Goal: Task Accomplishment & Management: Manage account settings

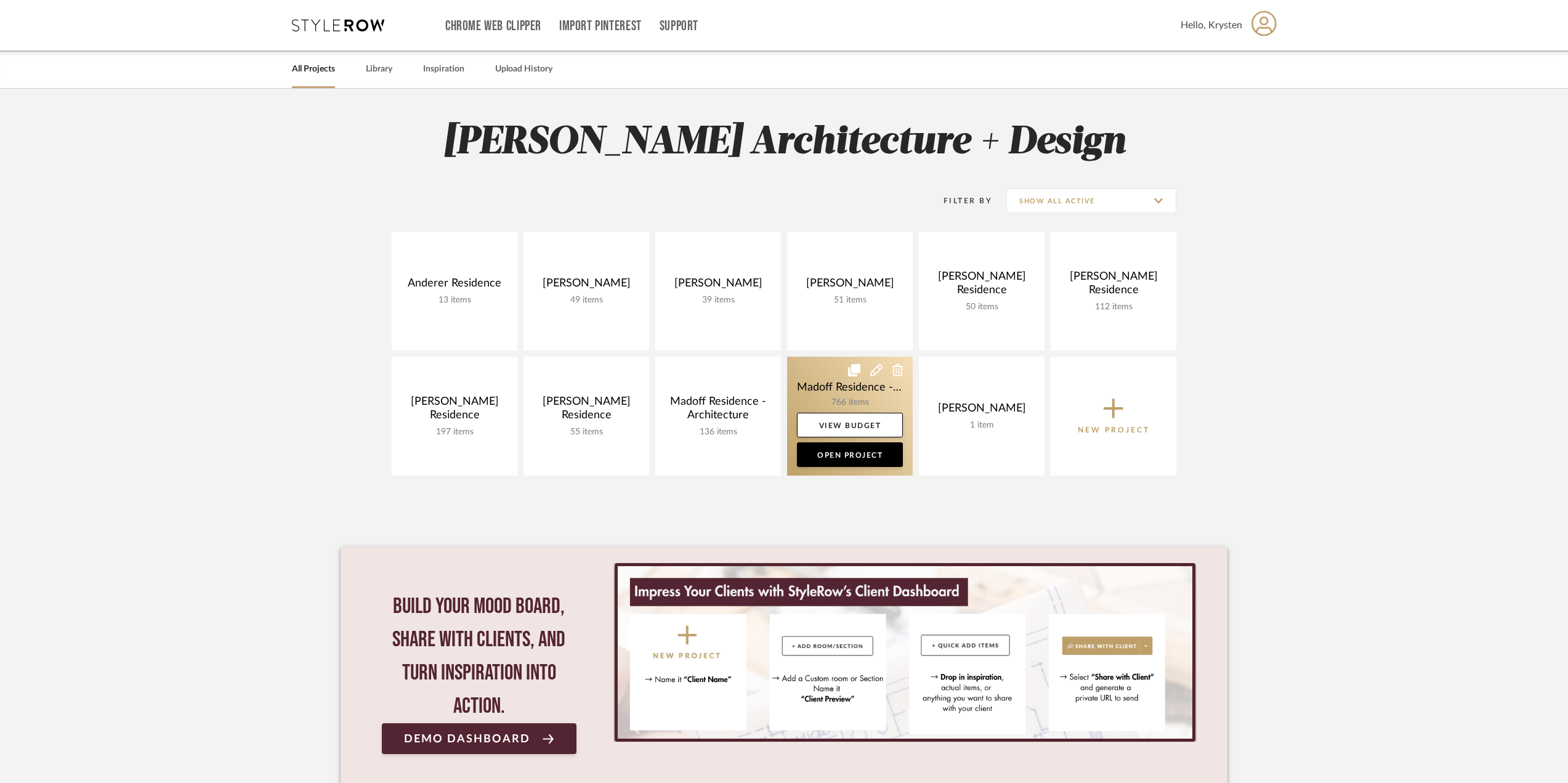
click at [820, 383] on link at bounding box center [850, 416] width 126 height 119
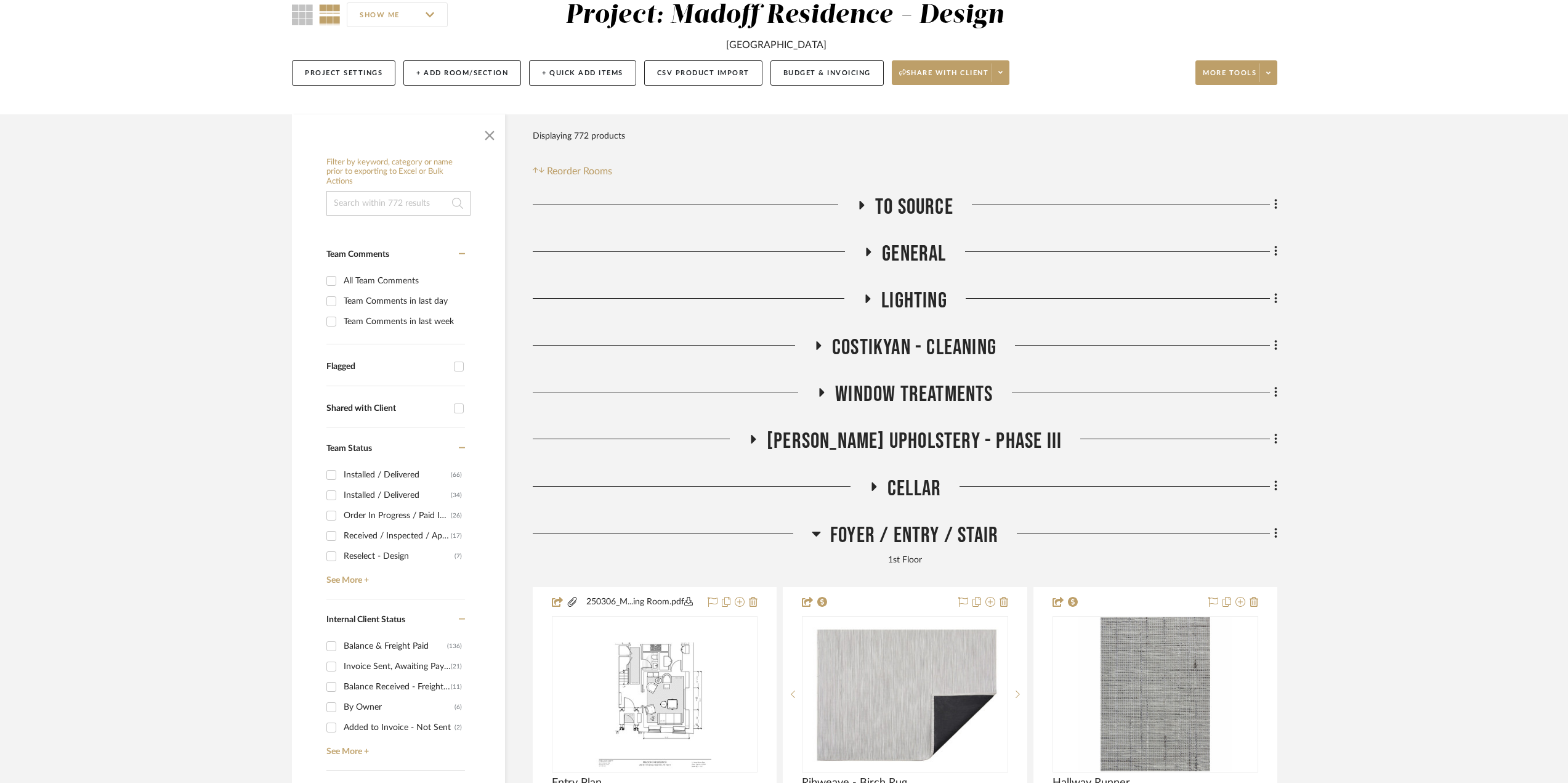
scroll to position [185, 0]
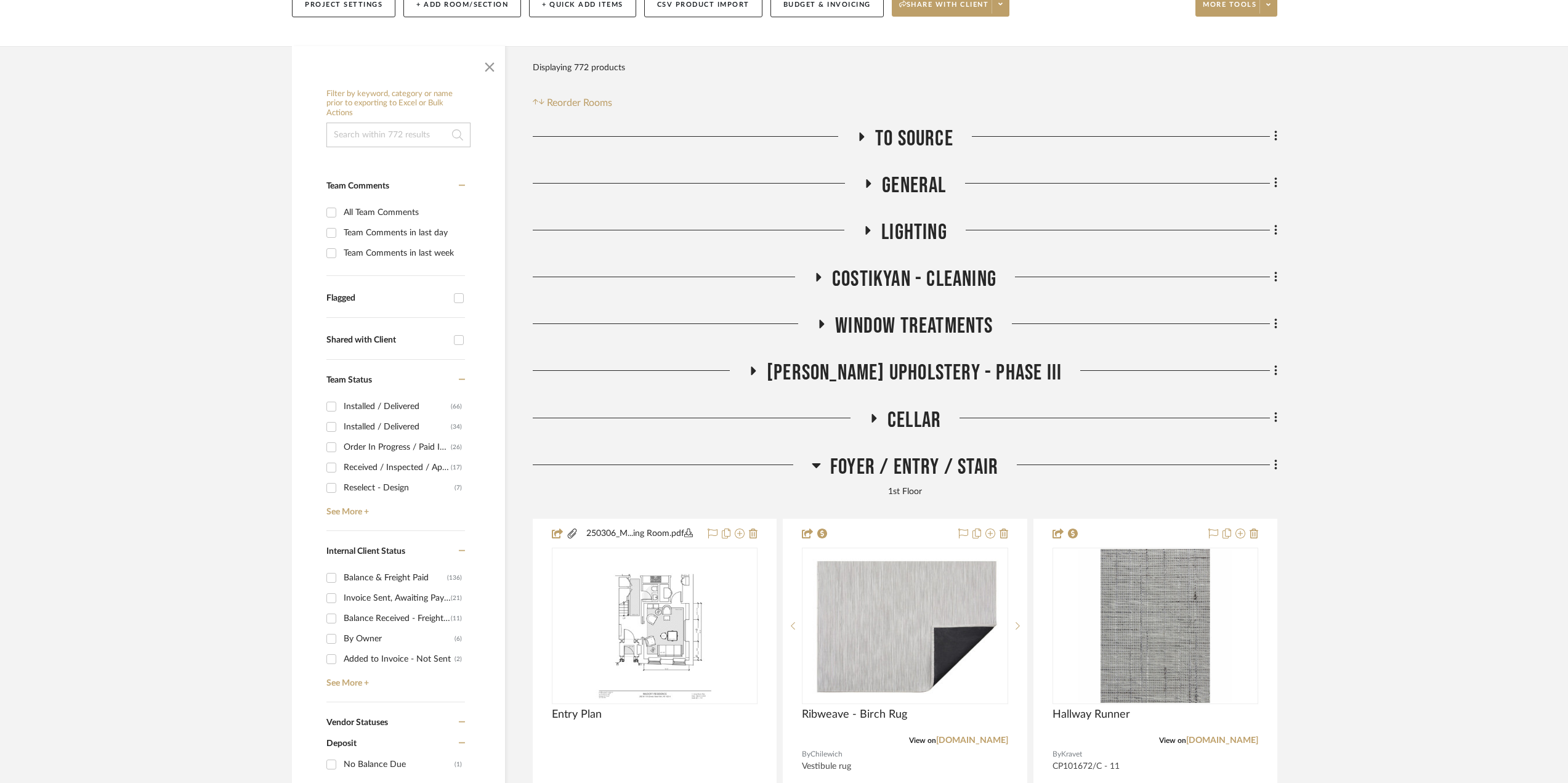
click at [868, 467] on span "Foyer / Entry / Stair" at bounding box center [914, 467] width 168 height 26
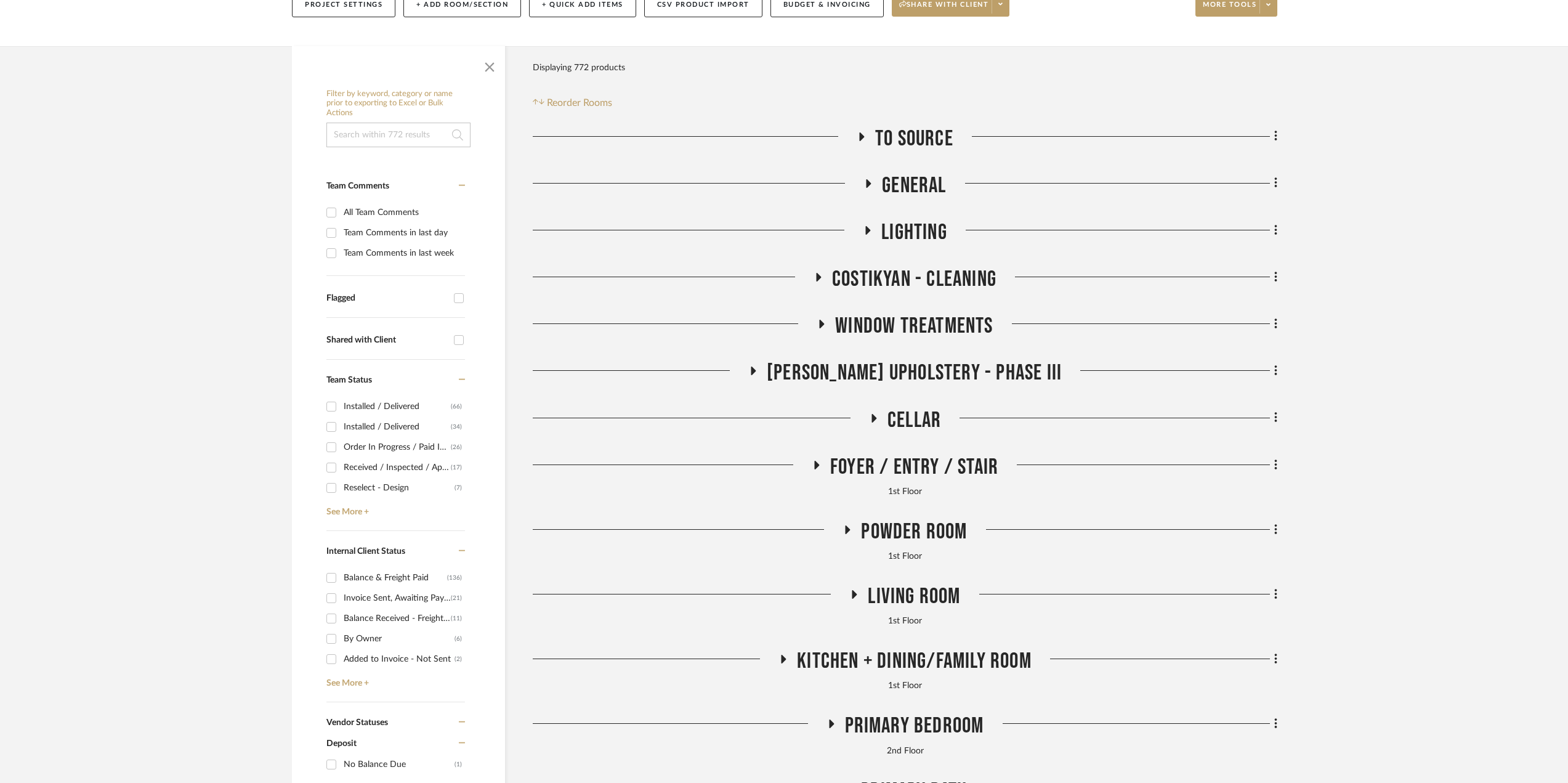
scroll to position [369, 0]
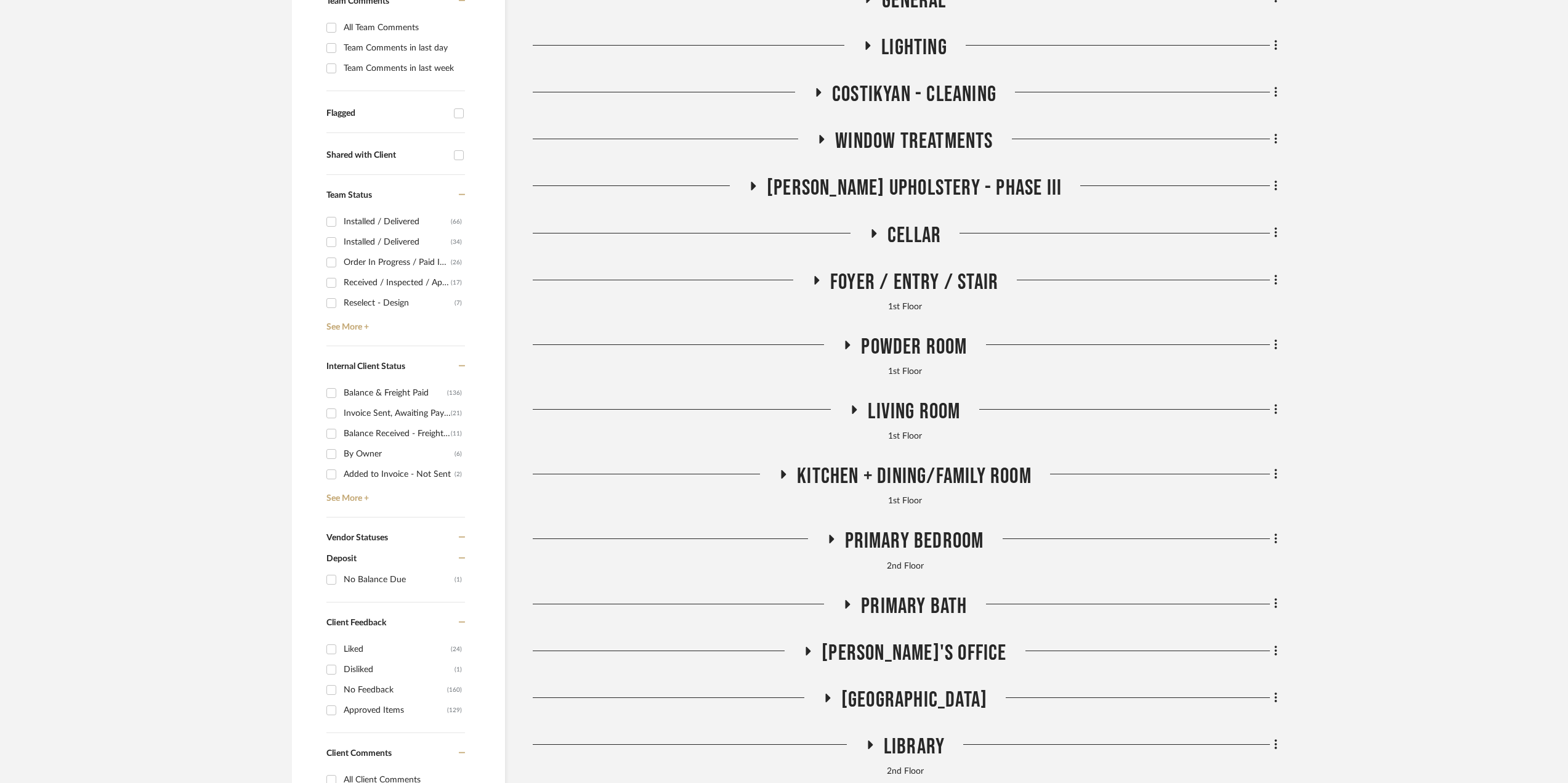
click at [890, 417] on span "Living Room" at bounding box center [914, 412] width 93 height 26
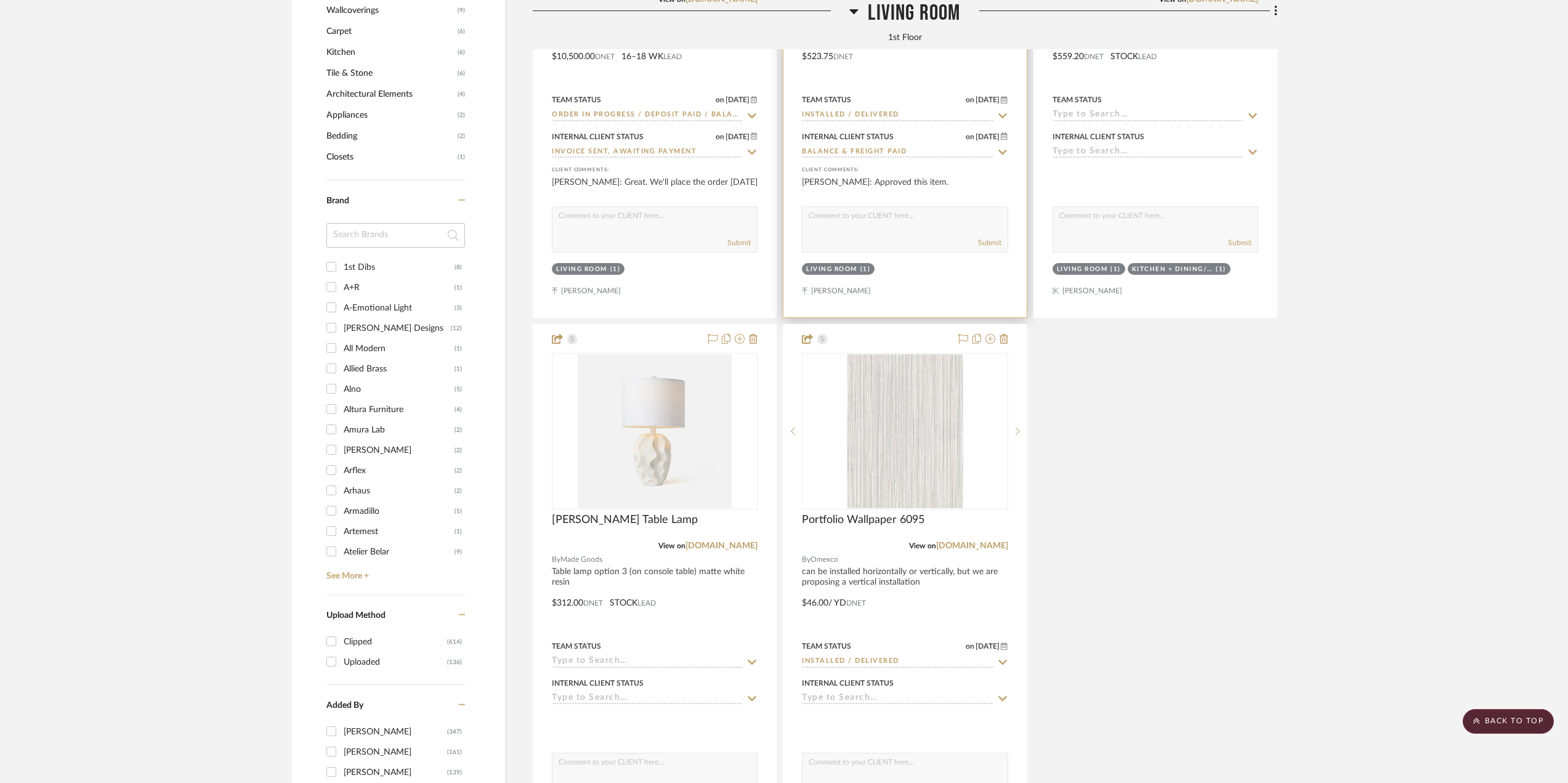
scroll to position [1786, 0]
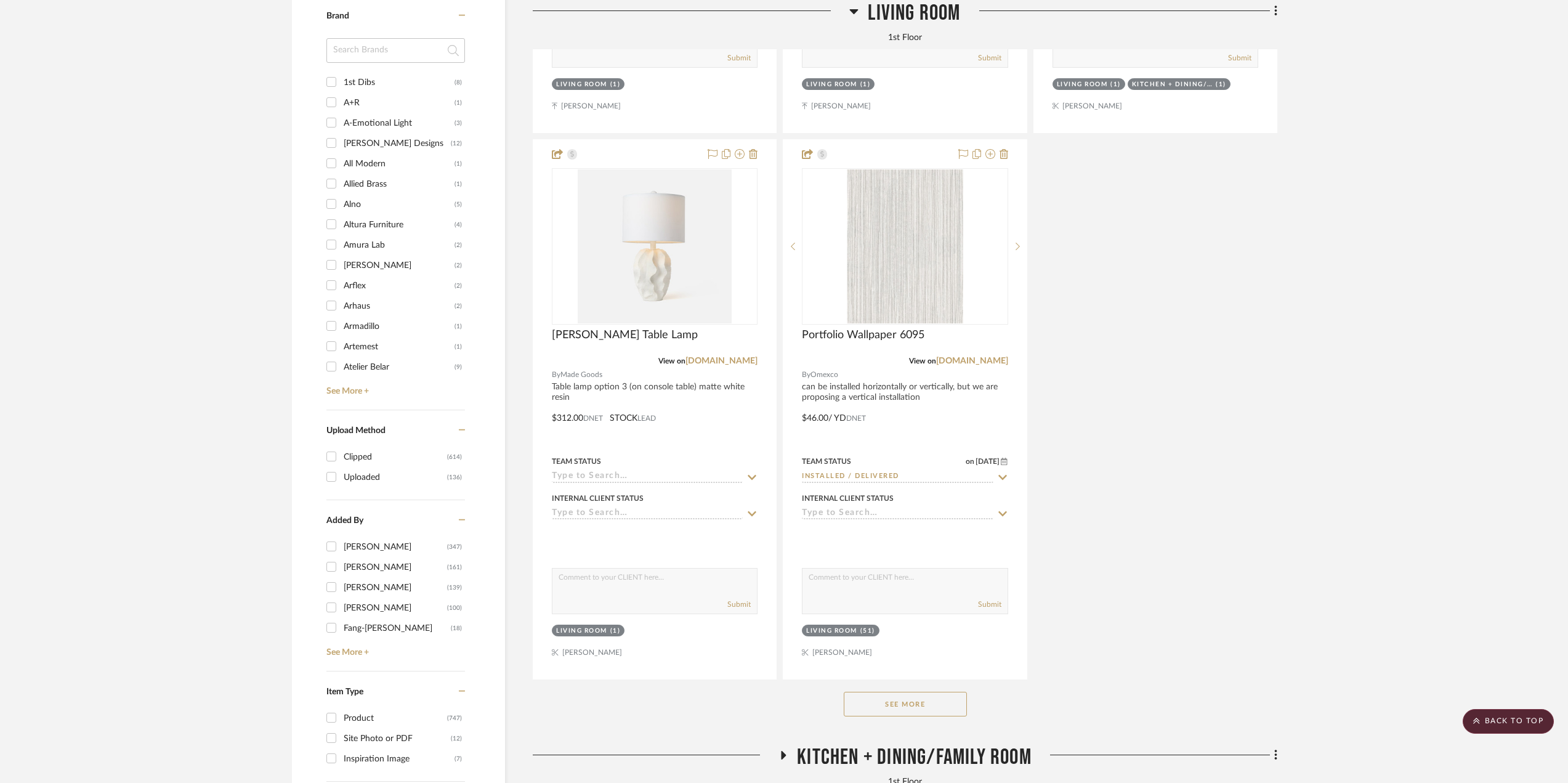
click at [893, 701] on button "See More" at bounding box center [906, 704] width 123 height 25
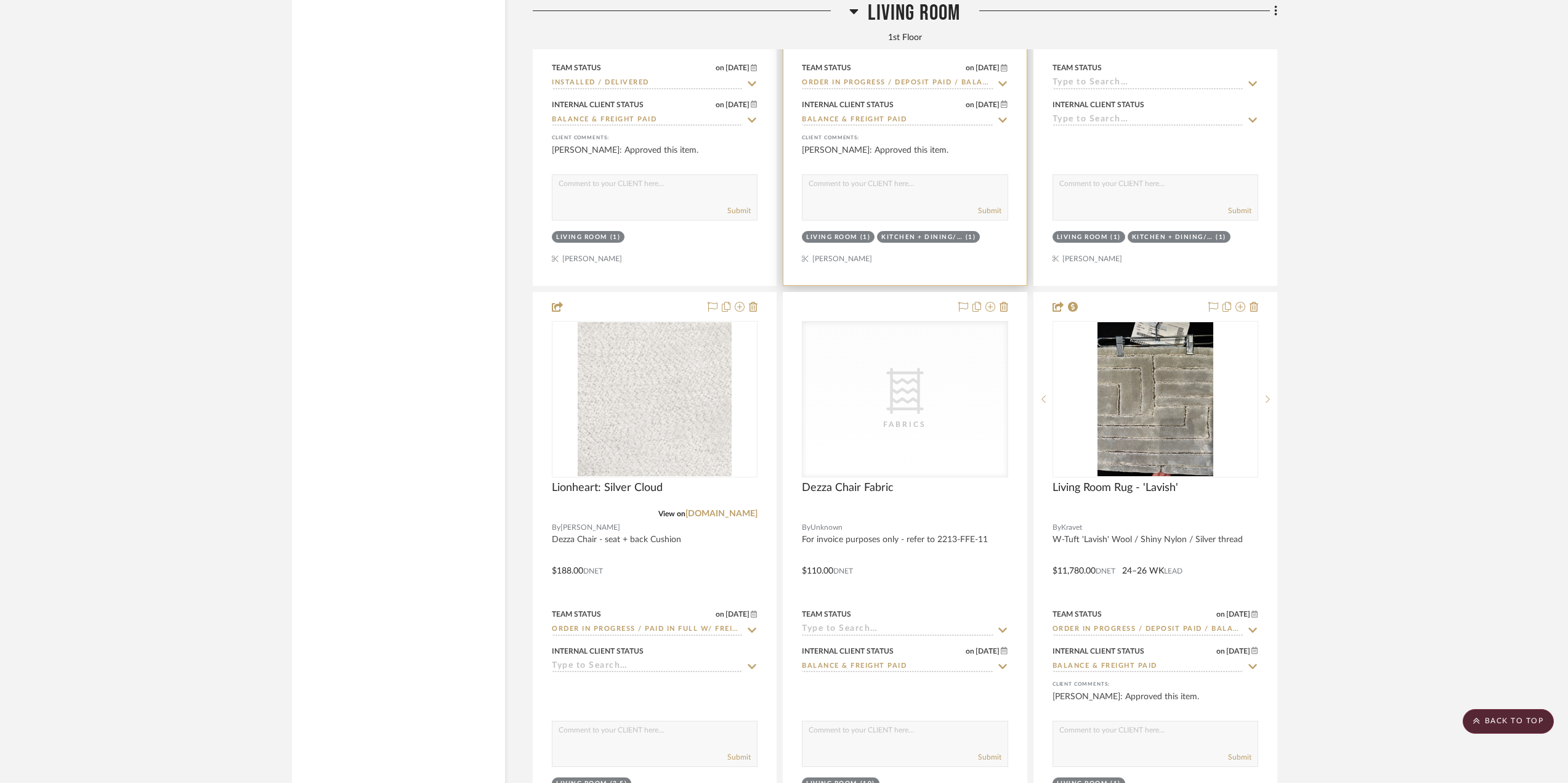
scroll to position [3880, 0]
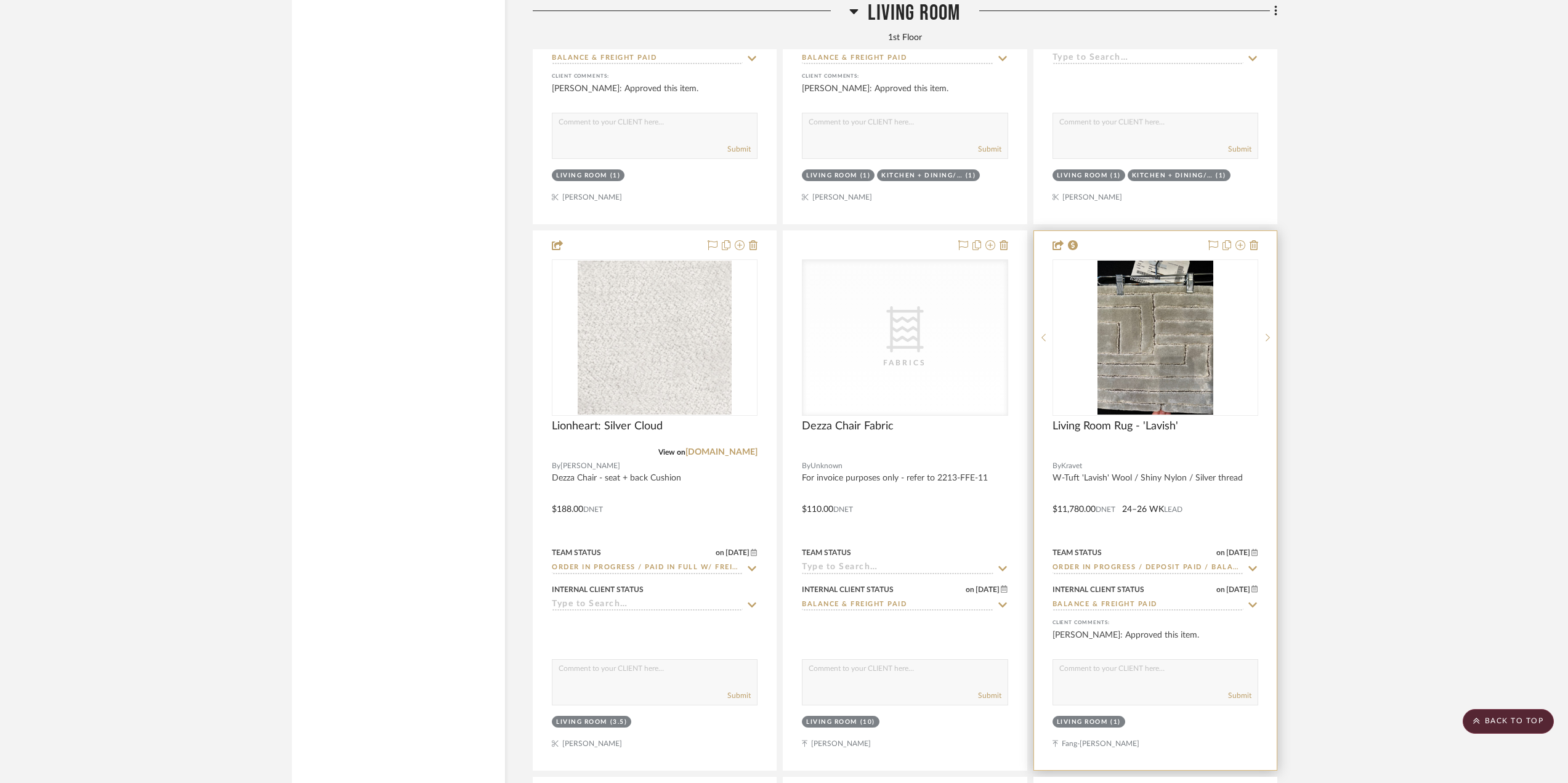
click at [1210, 499] on div at bounding box center [1155, 500] width 243 height 539
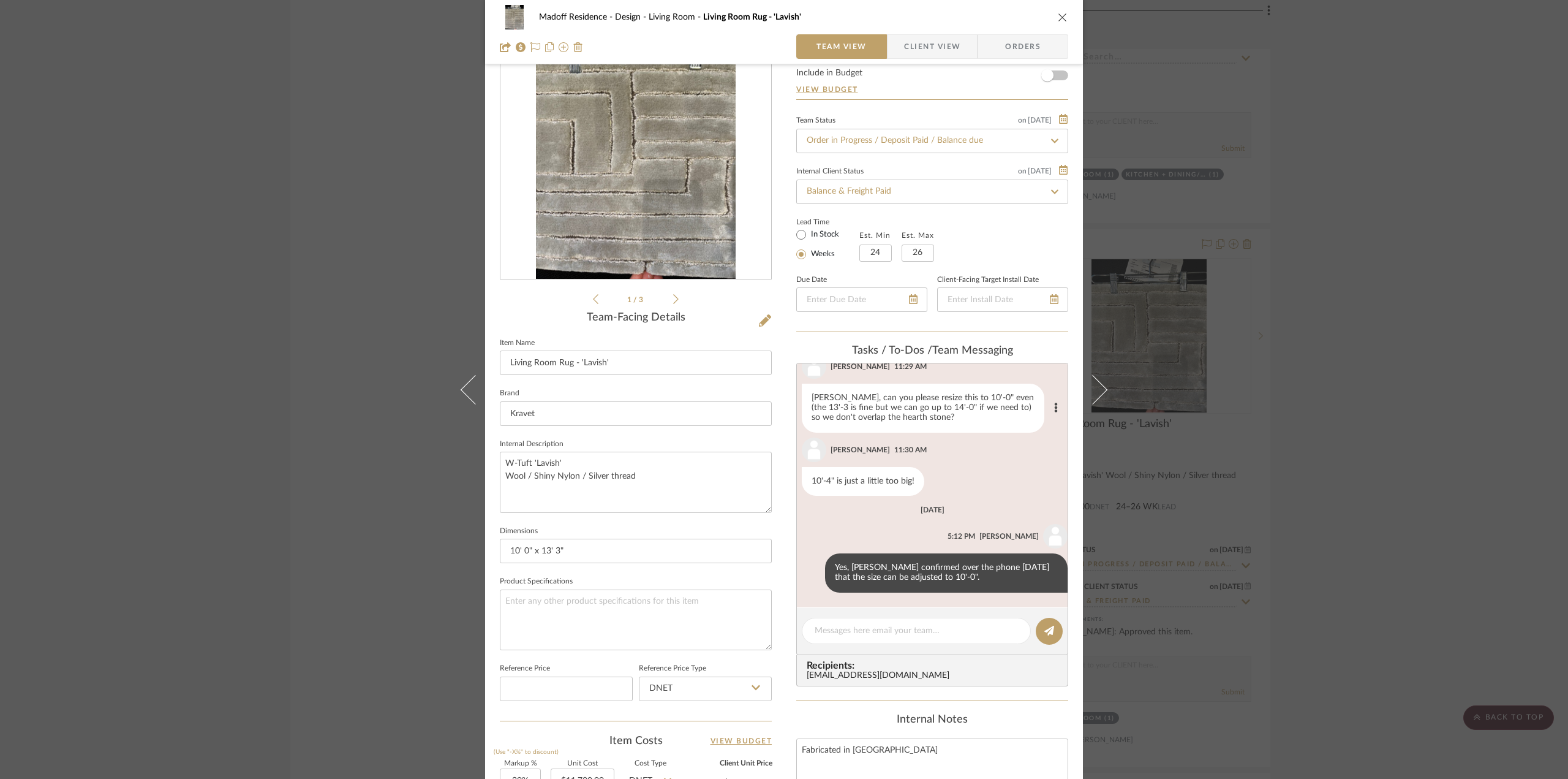
scroll to position [21, 0]
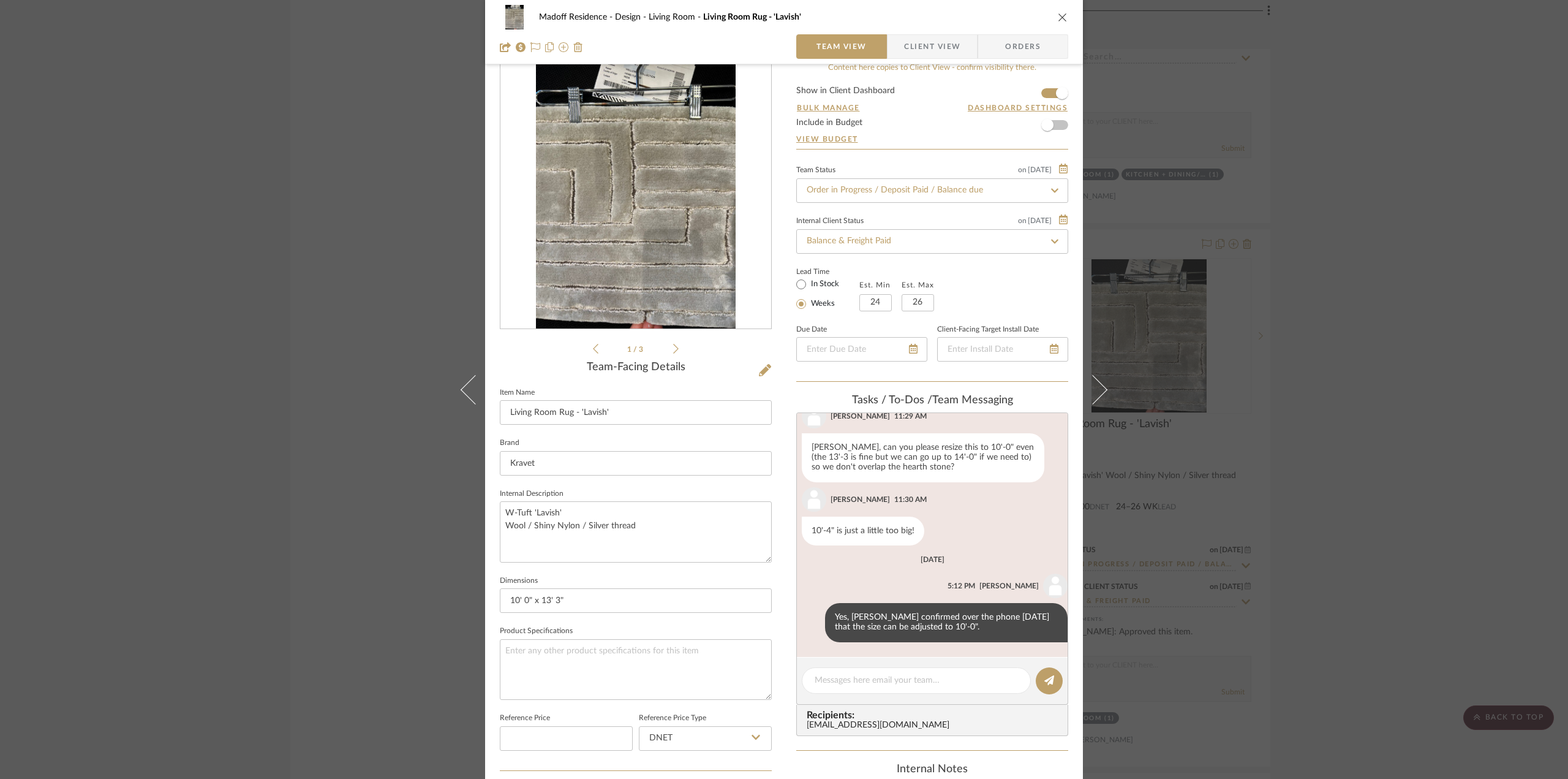
click at [674, 348] on icon at bounding box center [676, 348] width 5 height 10
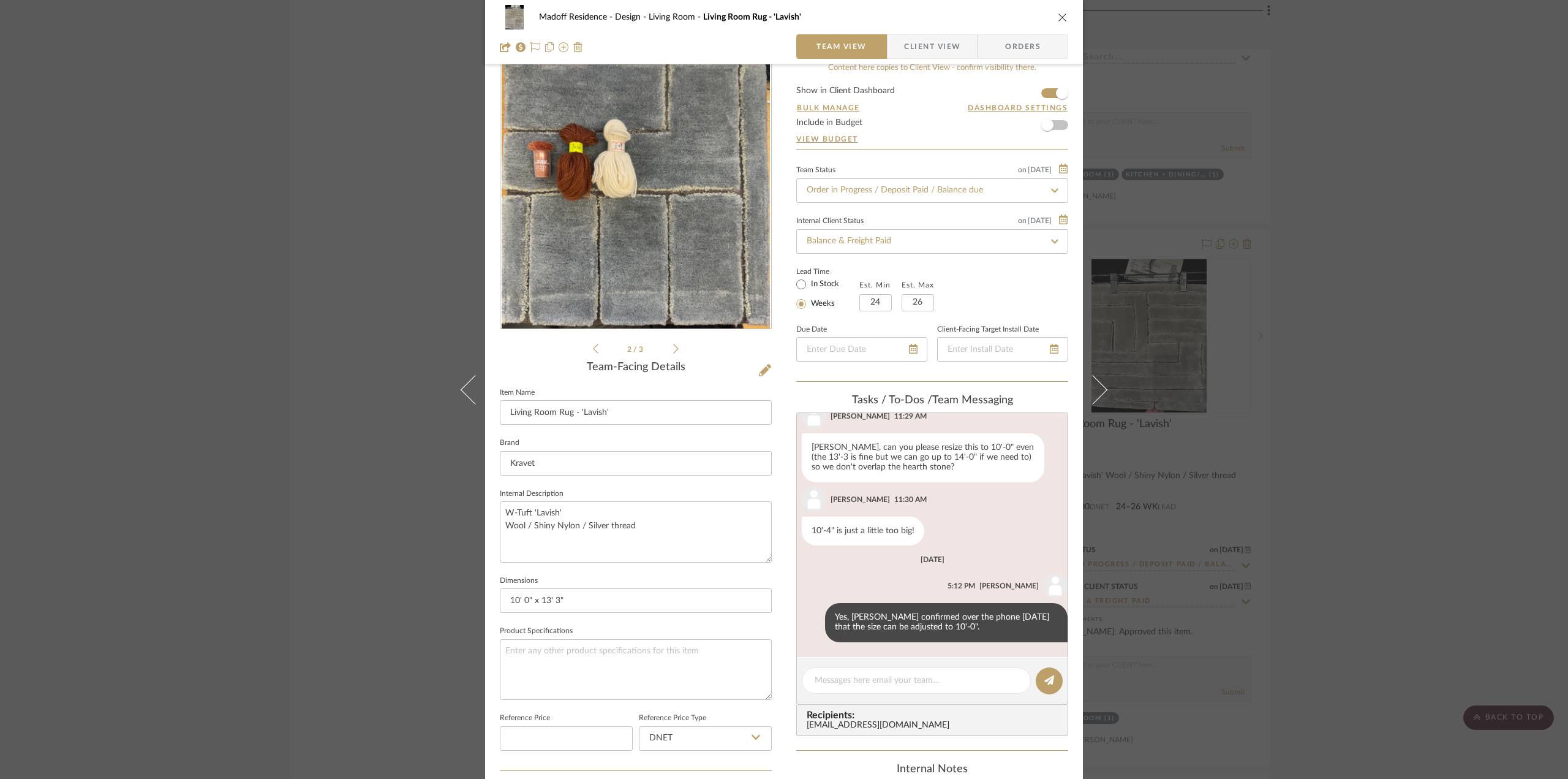
click at [674, 348] on icon at bounding box center [676, 348] width 5 height 10
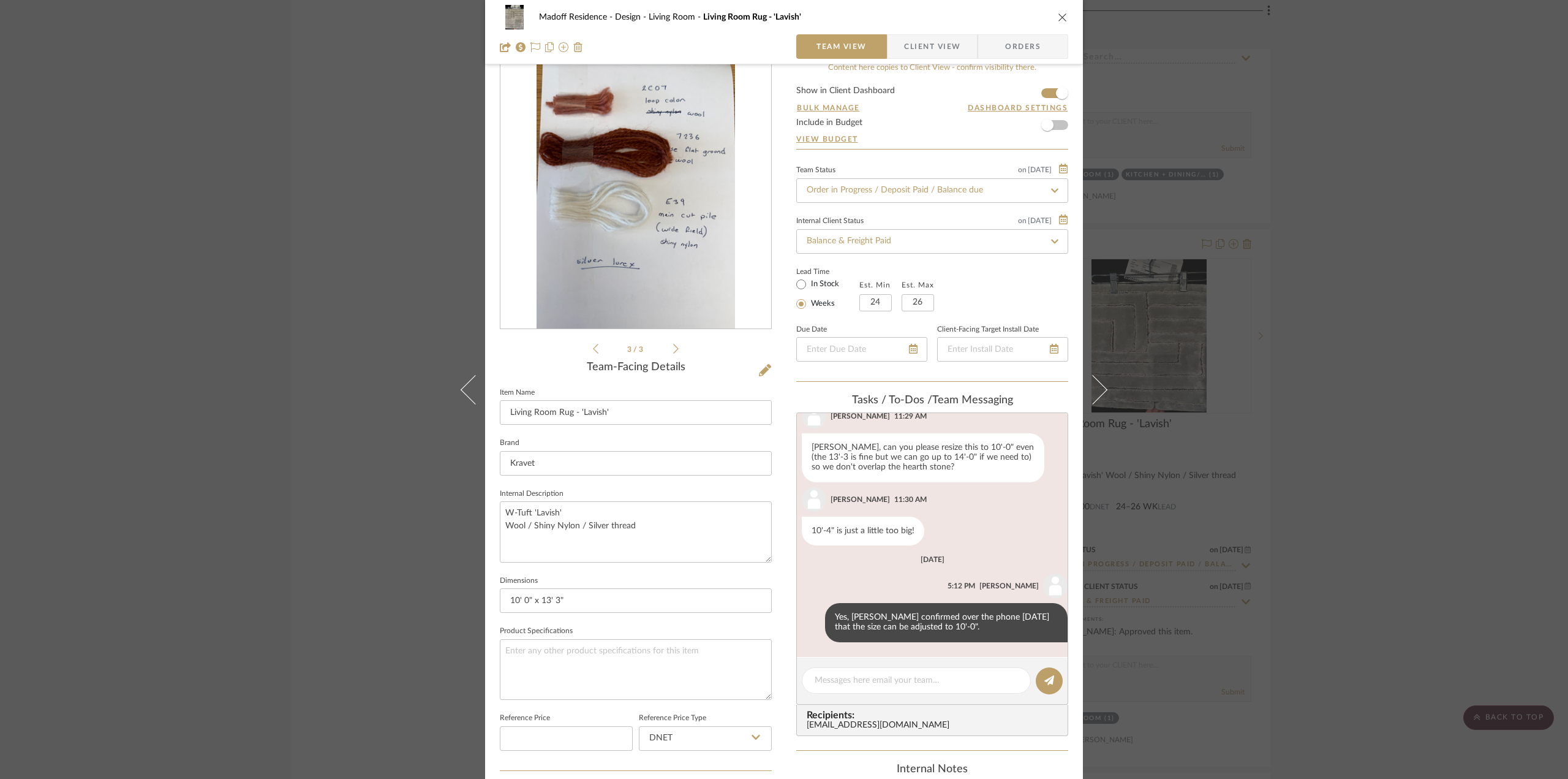
click at [593, 349] on icon at bounding box center [595, 348] width 5 height 11
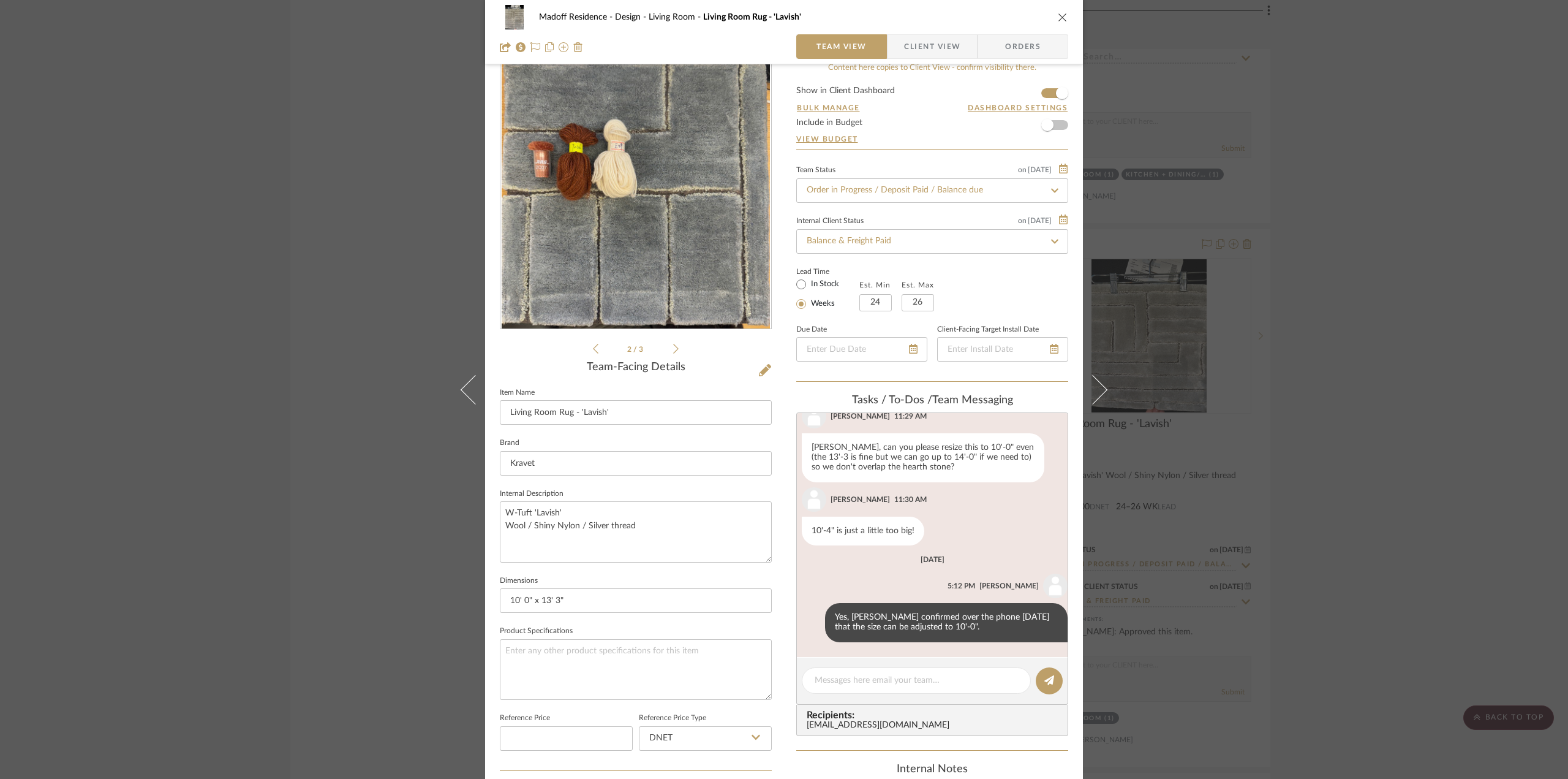
click at [593, 349] on icon at bounding box center [595, 348] width 5 height 11
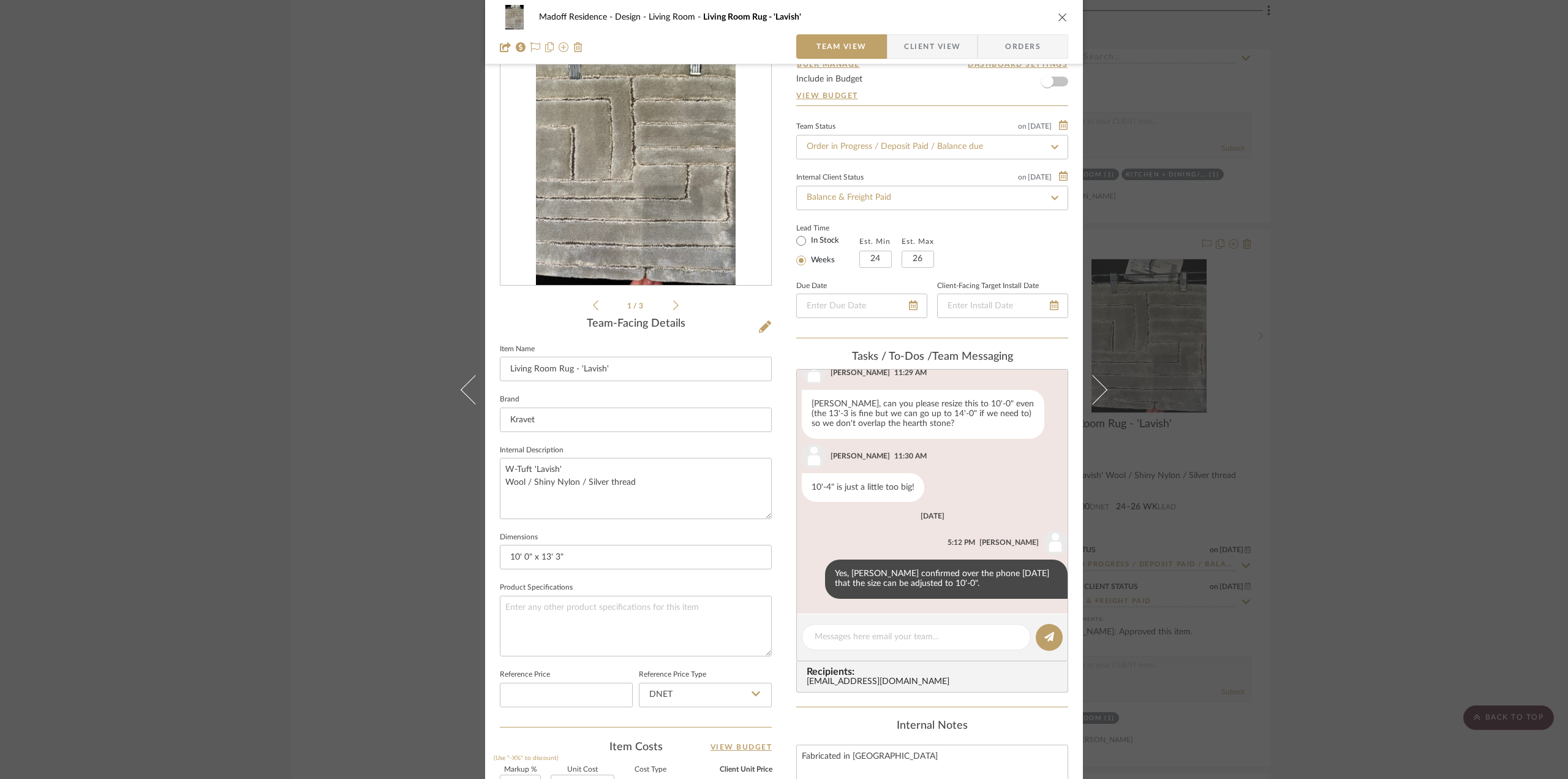
scroll to position [83, 0]
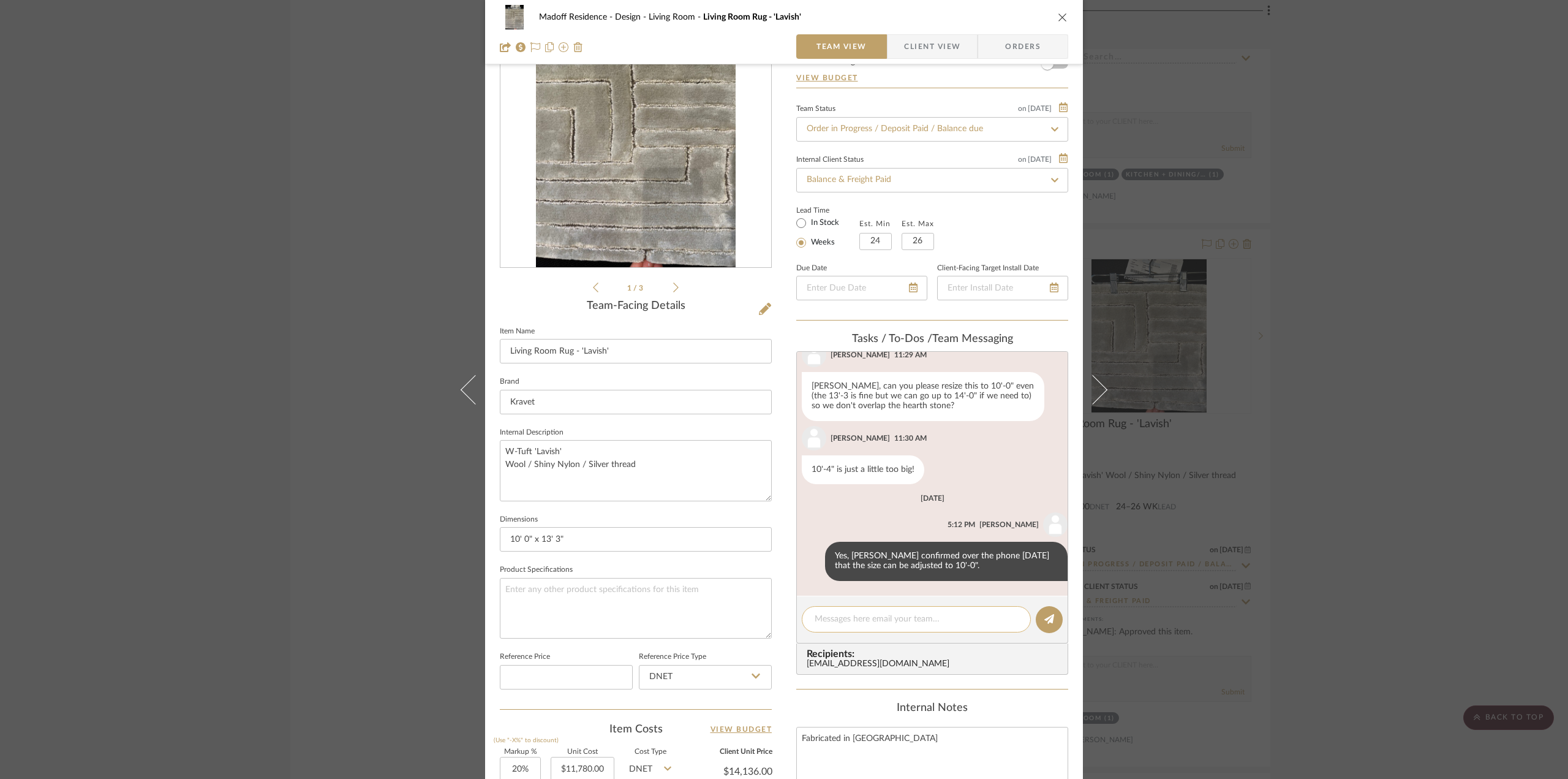
click at [836, 622] on textarea at bounding box center [916, 619] width 203 height 13
click at [1289, 284] on div "Madoff Residence - Design Living Room Living Room Rug - 'Lavish' Team View Clie…" at bounding box center [784, 390] width 1568 height 779
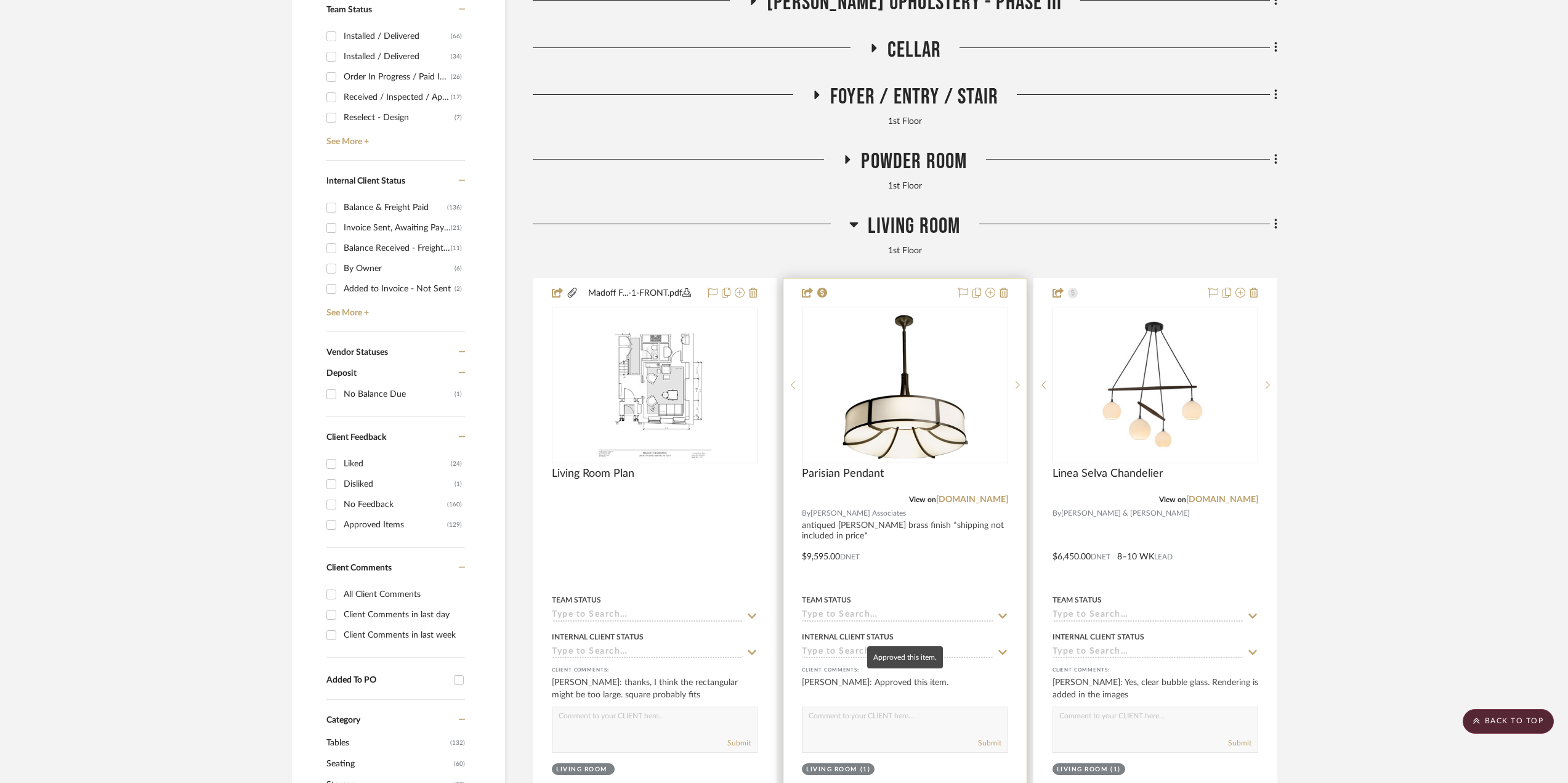
scroll to position [369, 0]
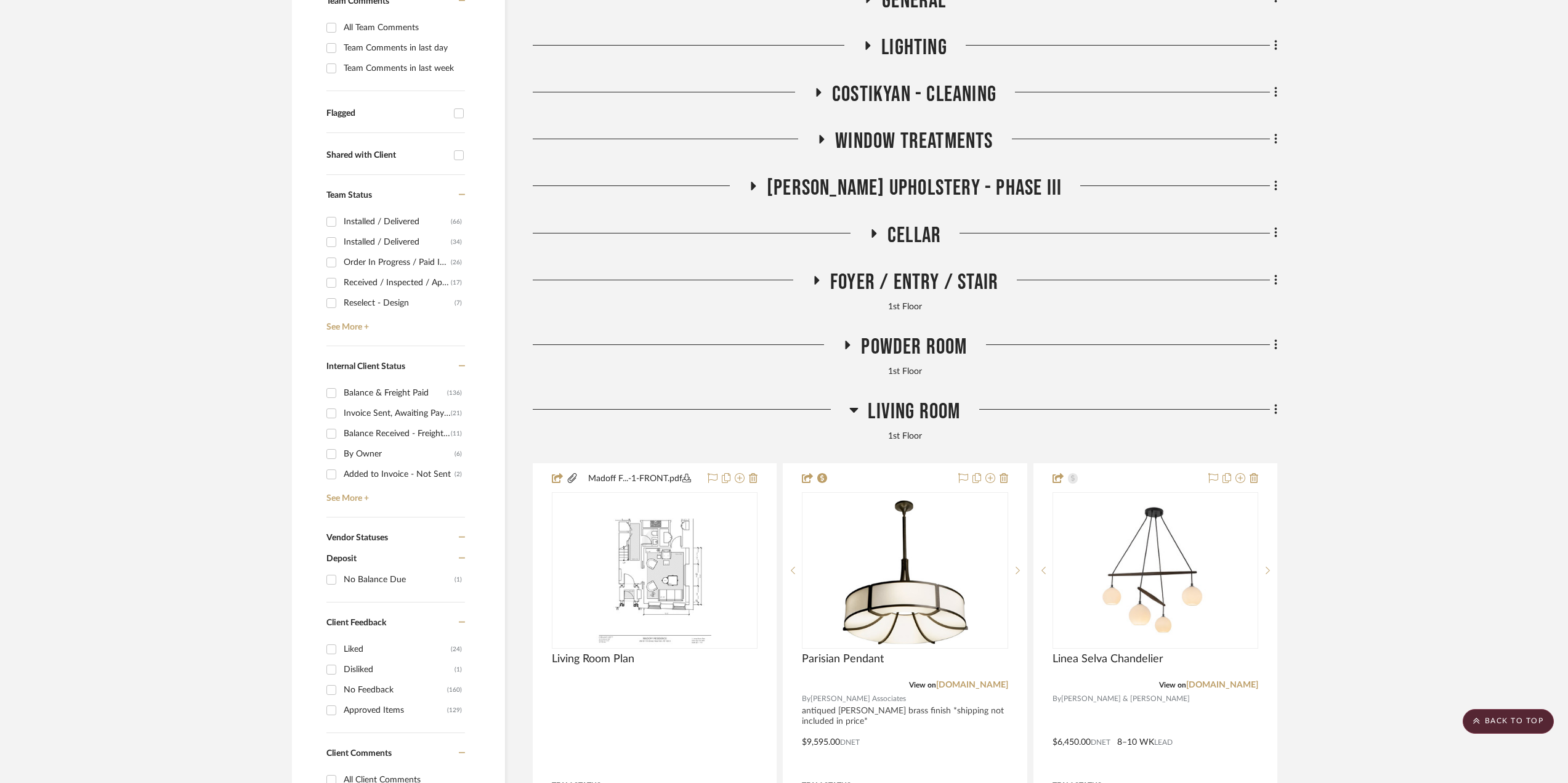
click at [897, 409] on span "Living Room" at bounding box center [914, 412] width 93 height 26
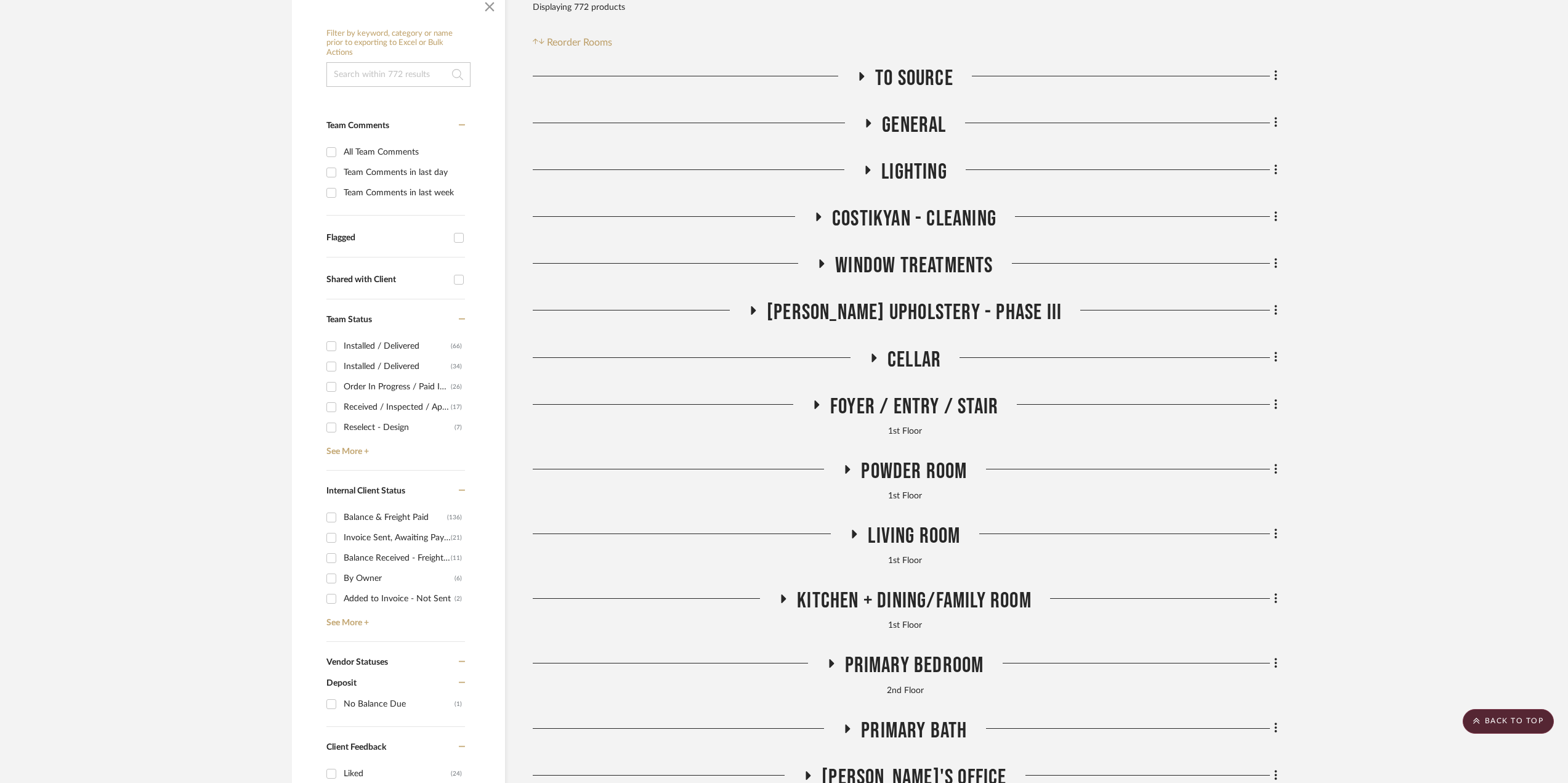
scroll to position [0, 0]
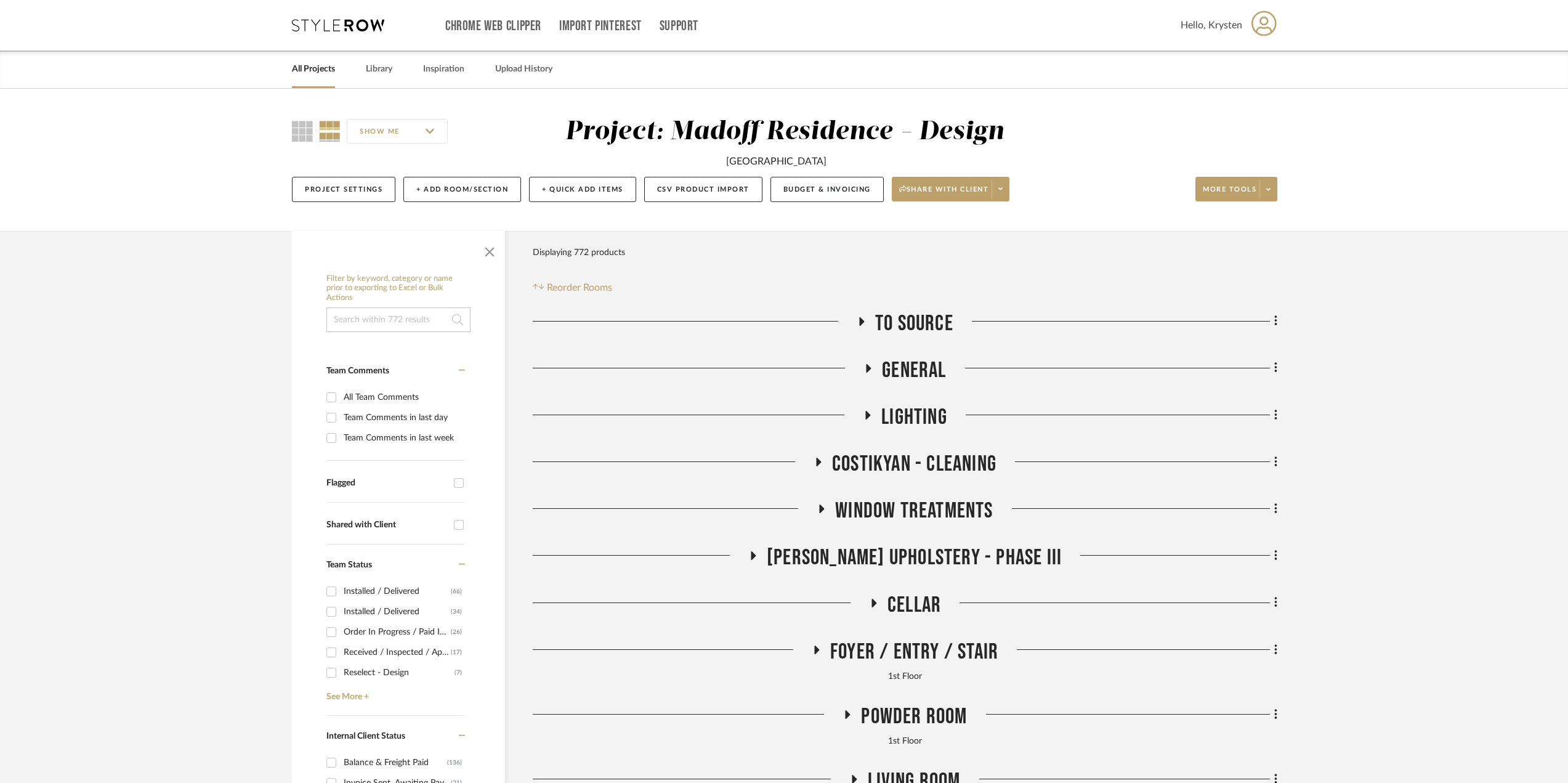
click at [314, 71] on link "All Projects" at bounding box center [314, 69] width 43 height 17
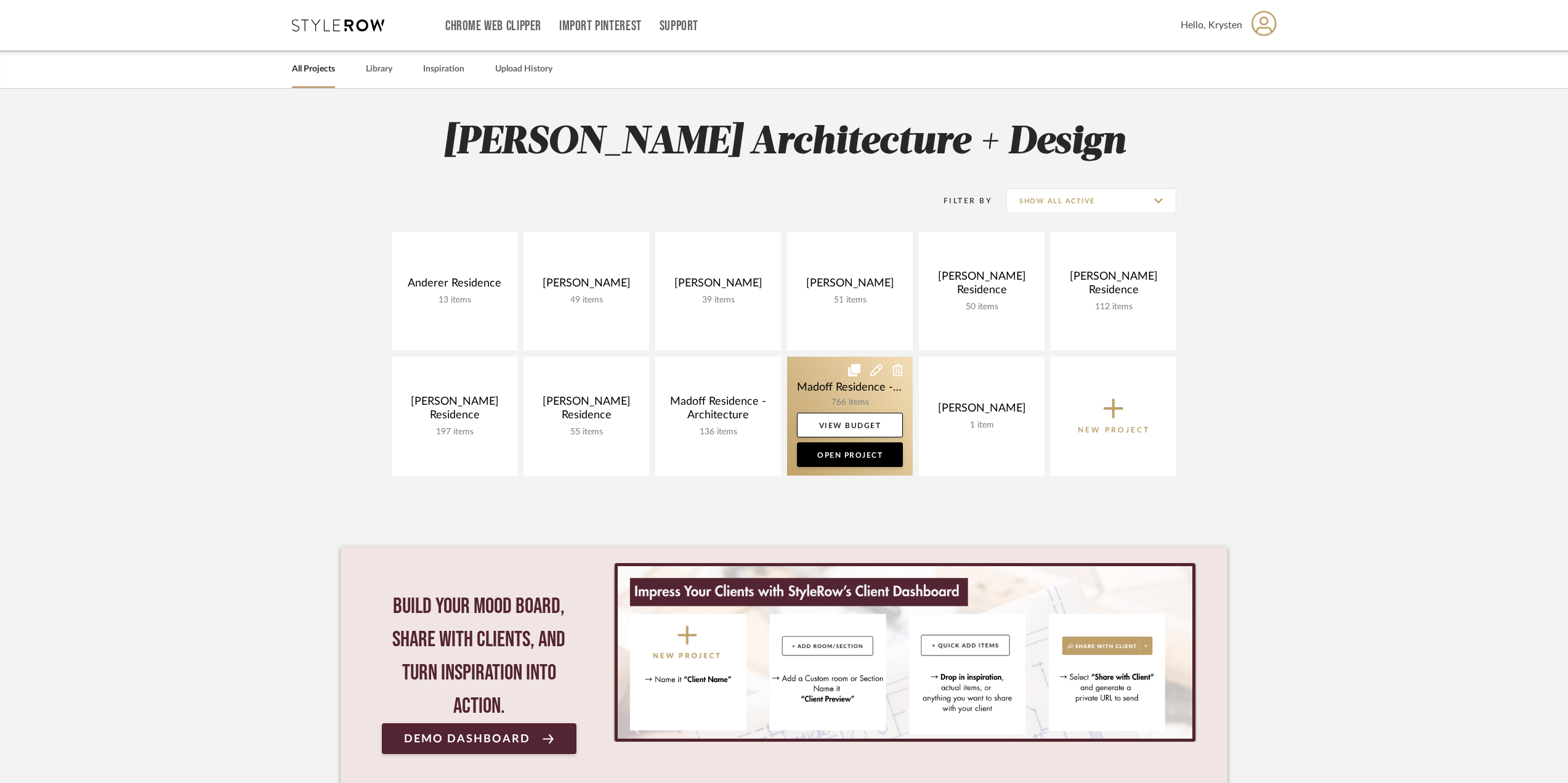
click at [816, 383] on link at bounding box center [850, 416] width 126 height 119
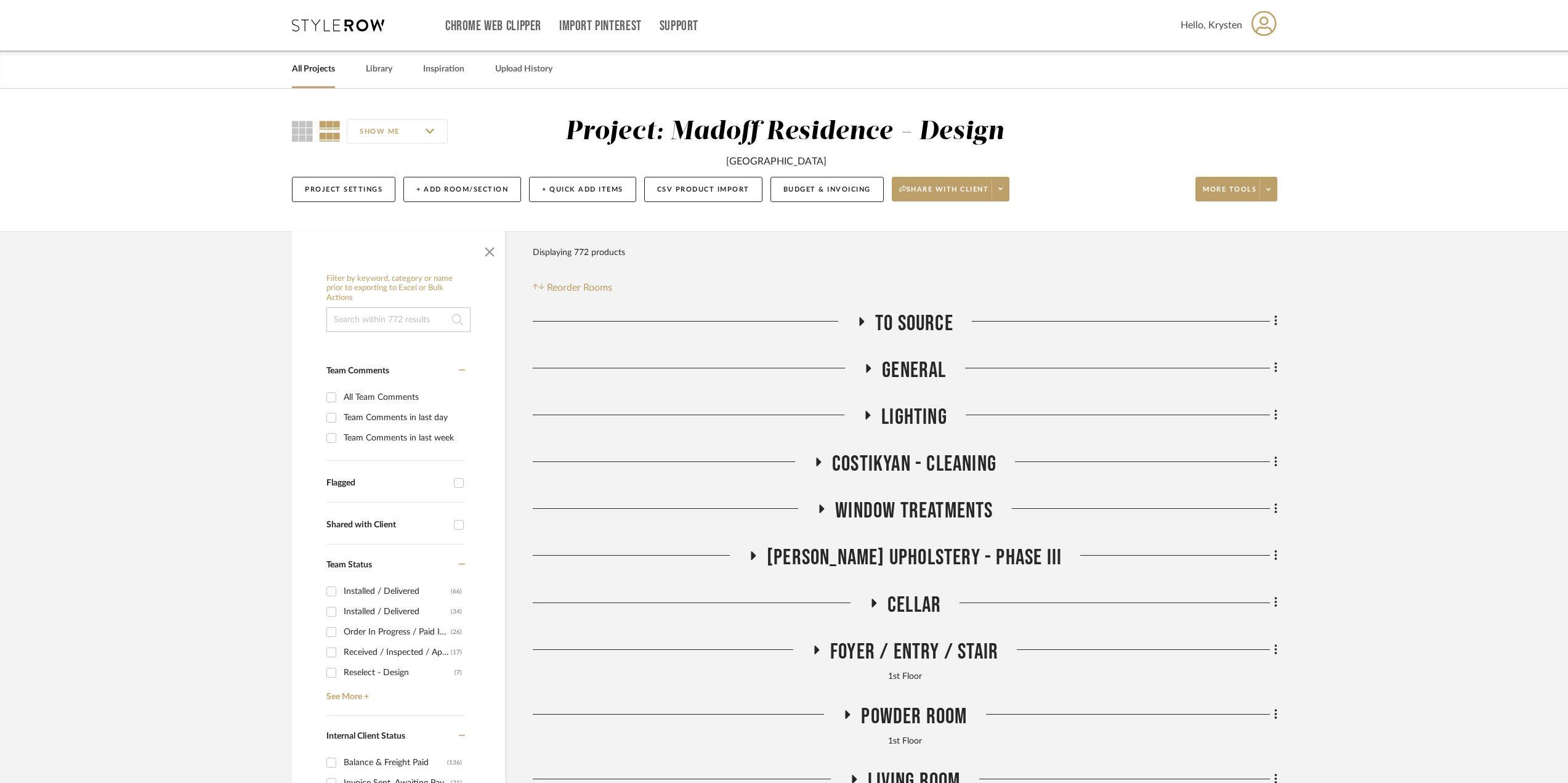
click at [882, 565] on span "[PERSON_NAME] Upholstery - Phase III" at bounding box center [914, 557] width 295 height 26
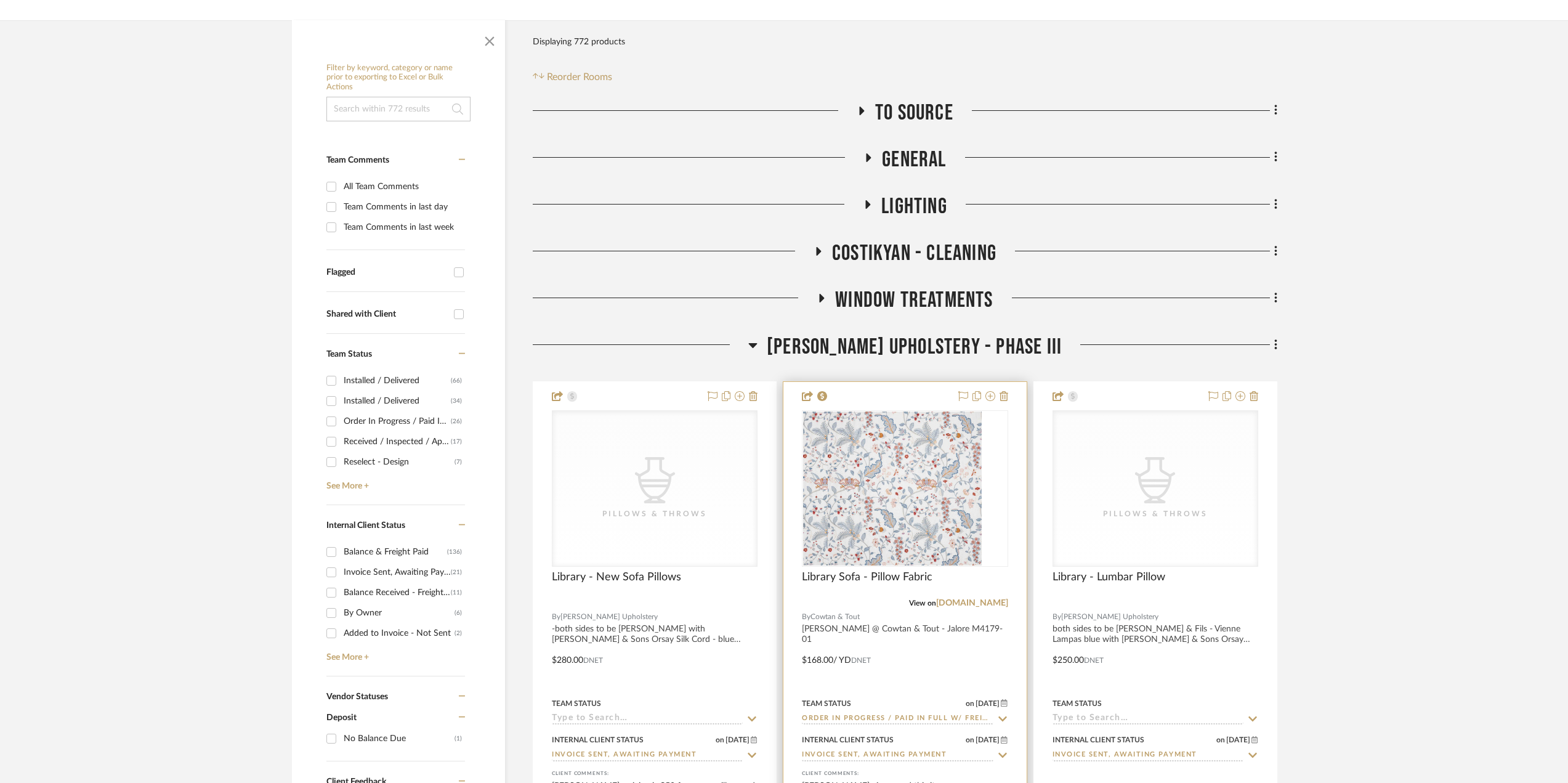
scroll to position [247, 0]
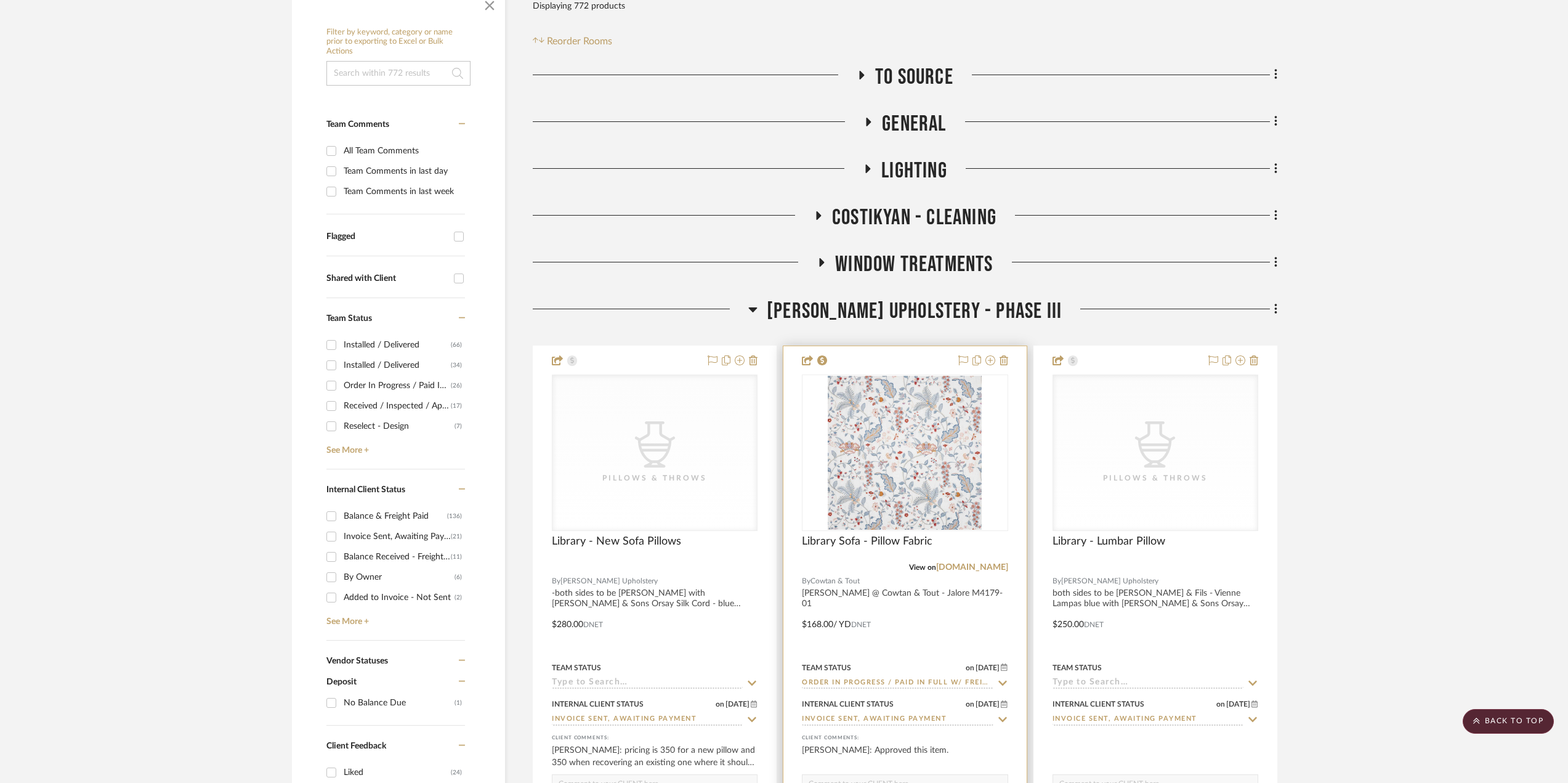
click at [911, 641] on div at bounding box center [904, 615] width 243 height 539
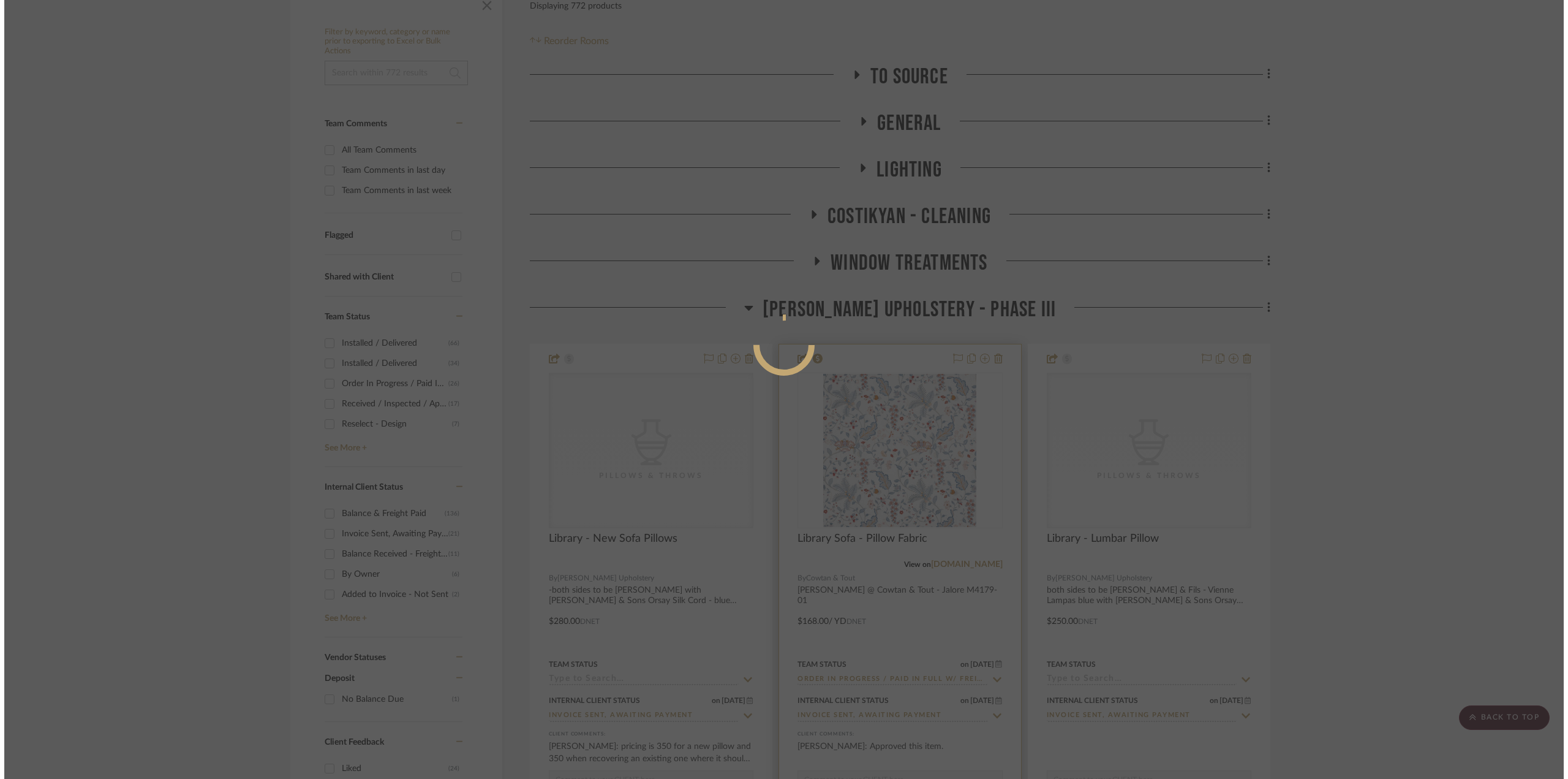
scroll to position [0, 0]
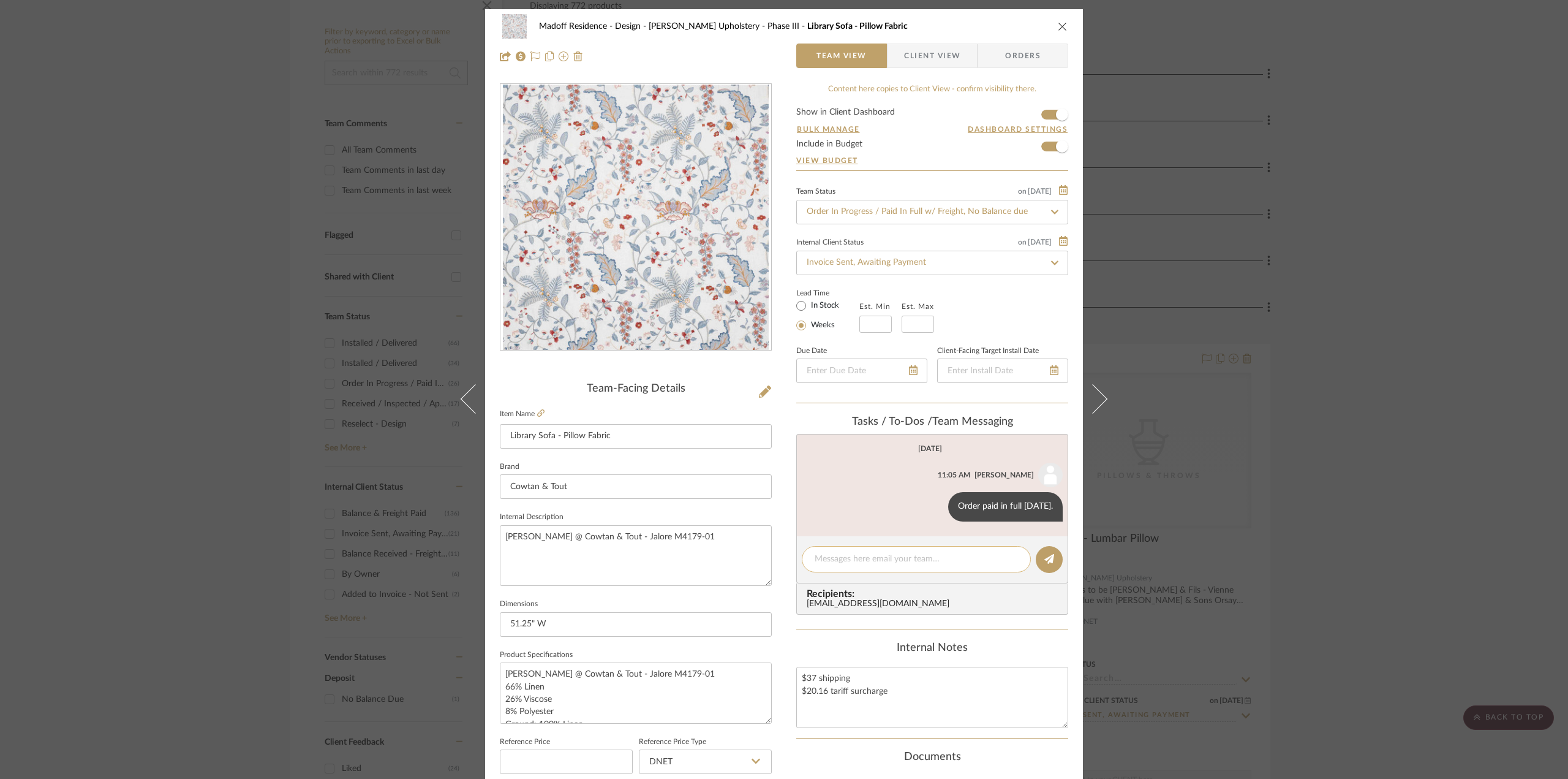
click at [928, 559] on textarea at bounding box center [916, 559] width 203 height 13
paste textarea "401091827445"
type textarea "FedEx tracking 401091827445. Delivered"
click at [334, 373] on div "Madoff Residence - Design [PERSON_NAME] Upholstery - Phase III Library Sofa - P…" at bounding box center [784, 390] width 1568 height 779
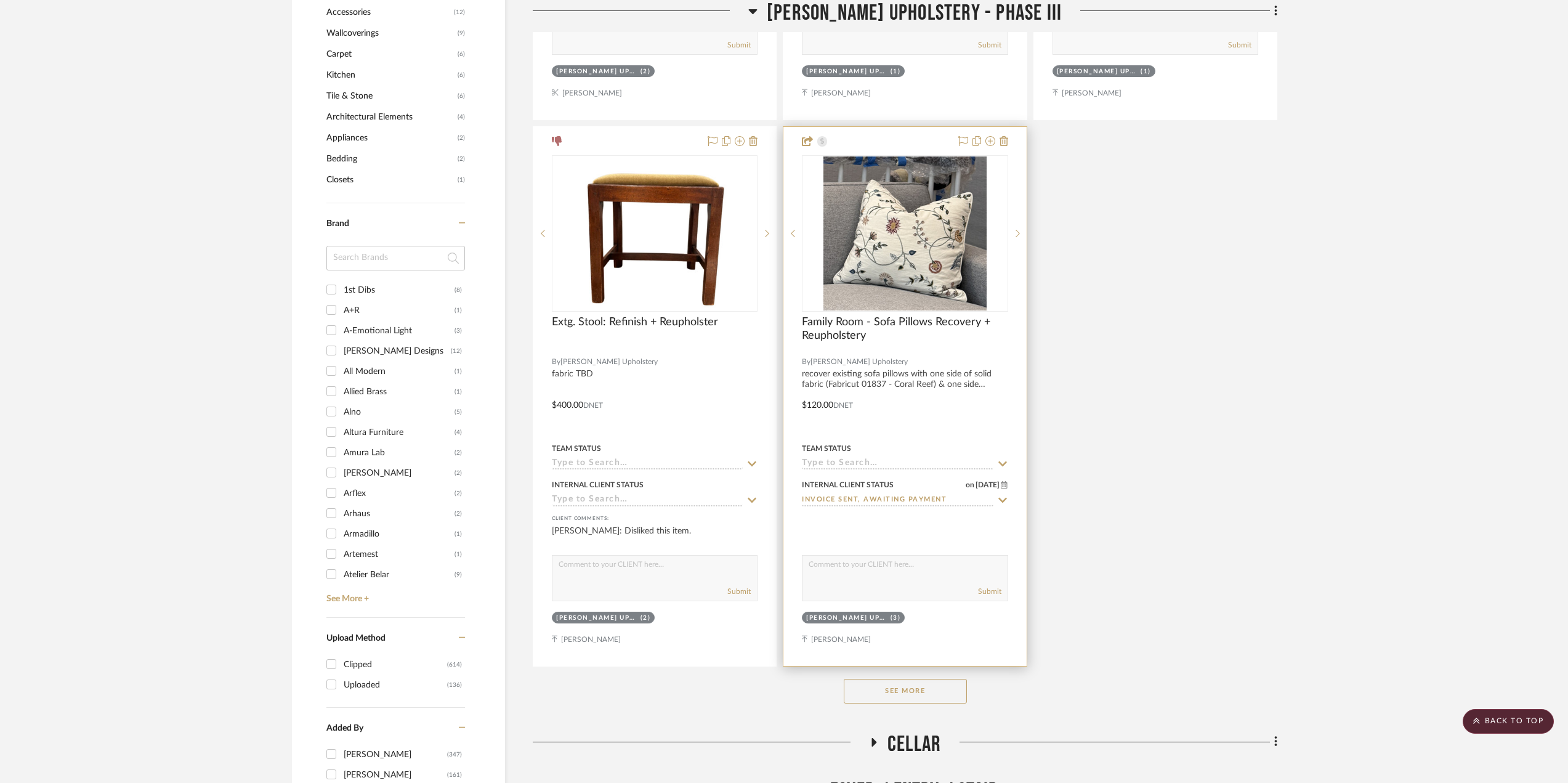
scroll to position [1601, 0]
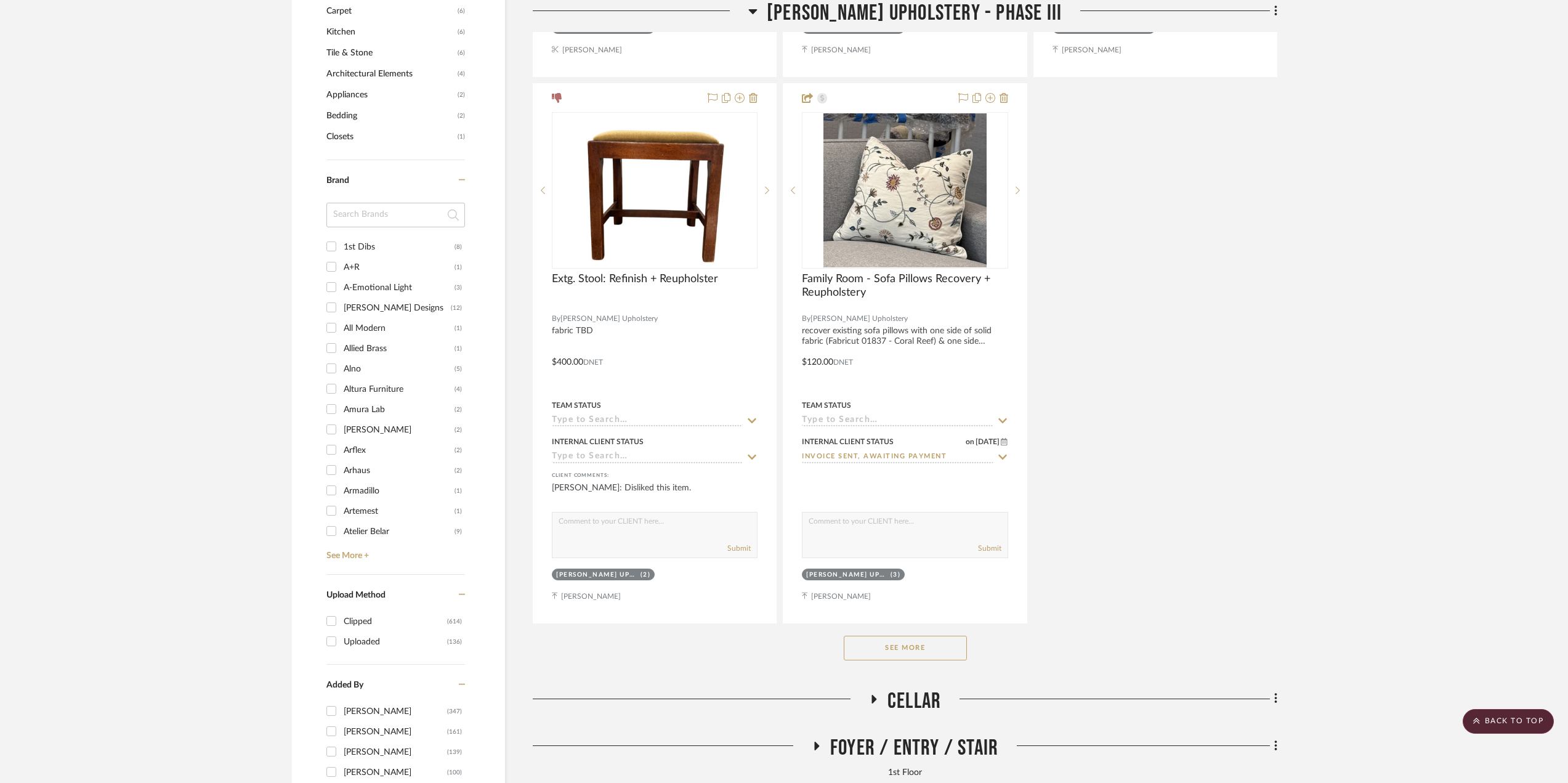
click at [942, 644] on button "See More" at bounding box center [906, 648] width 123 height 25
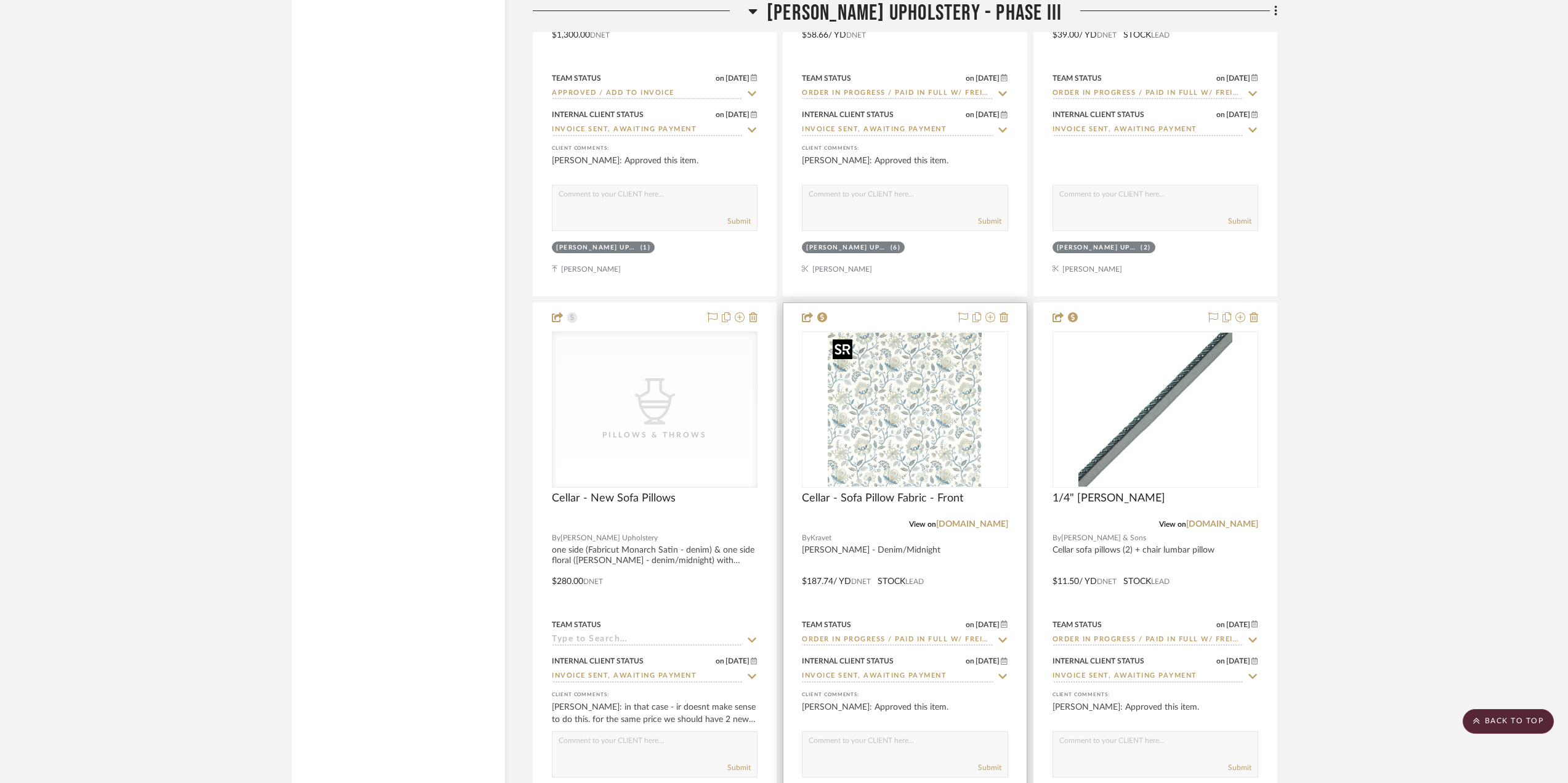
scroll to position [3633, 0]
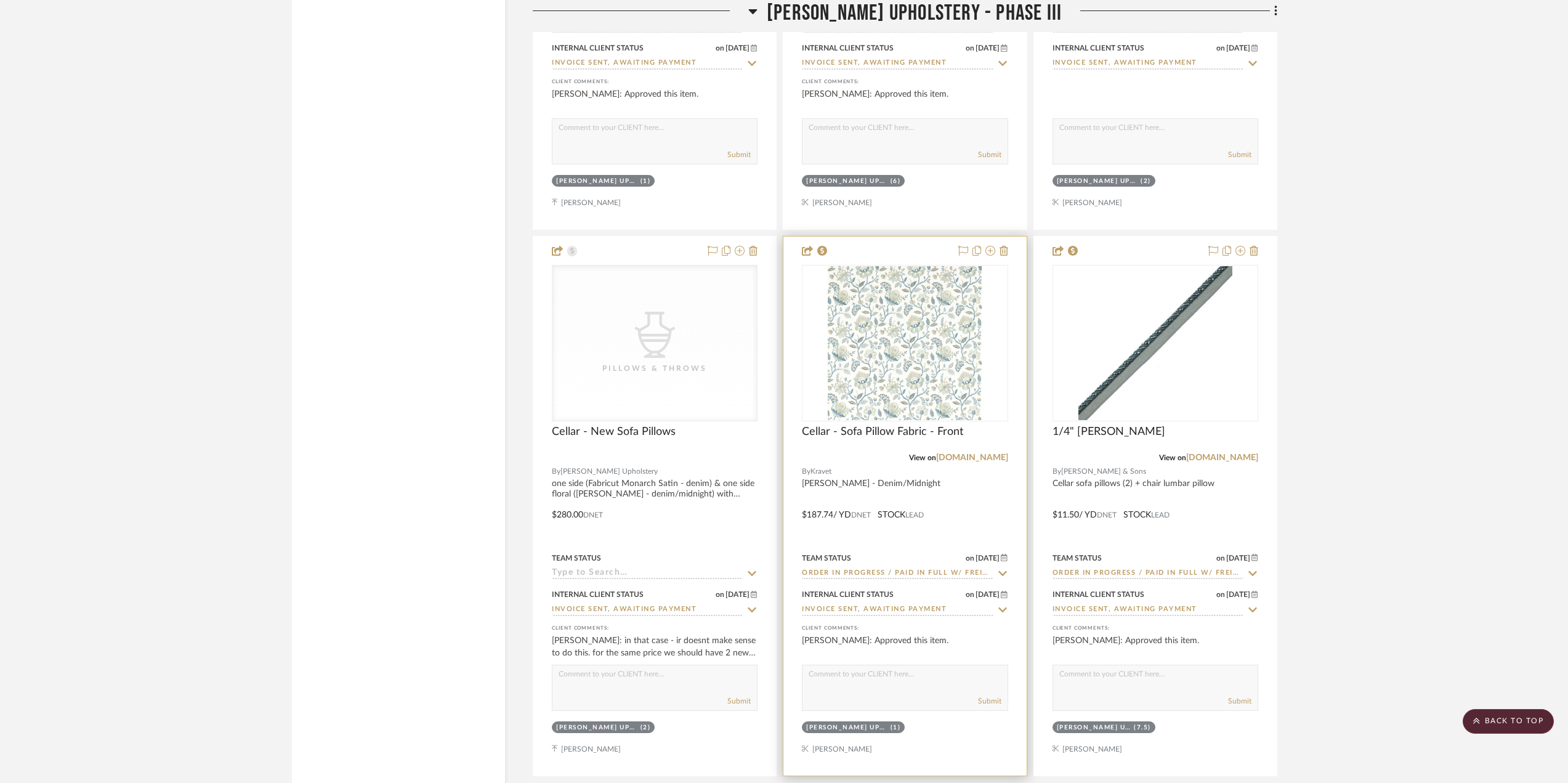
click at [998, 489] on div at bounding box center [904, 506] width 243 height 539
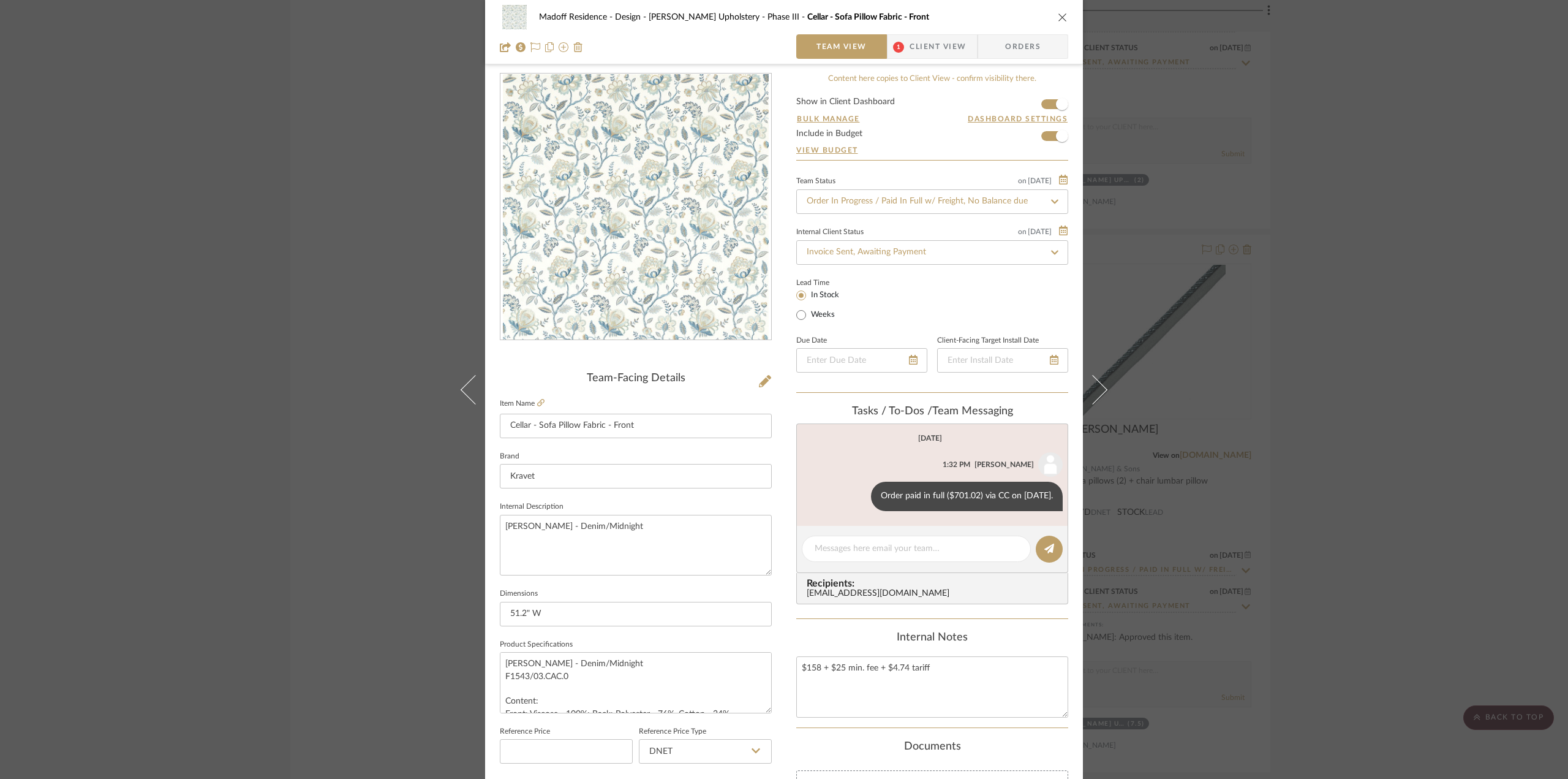
scroll to position [0, 0]
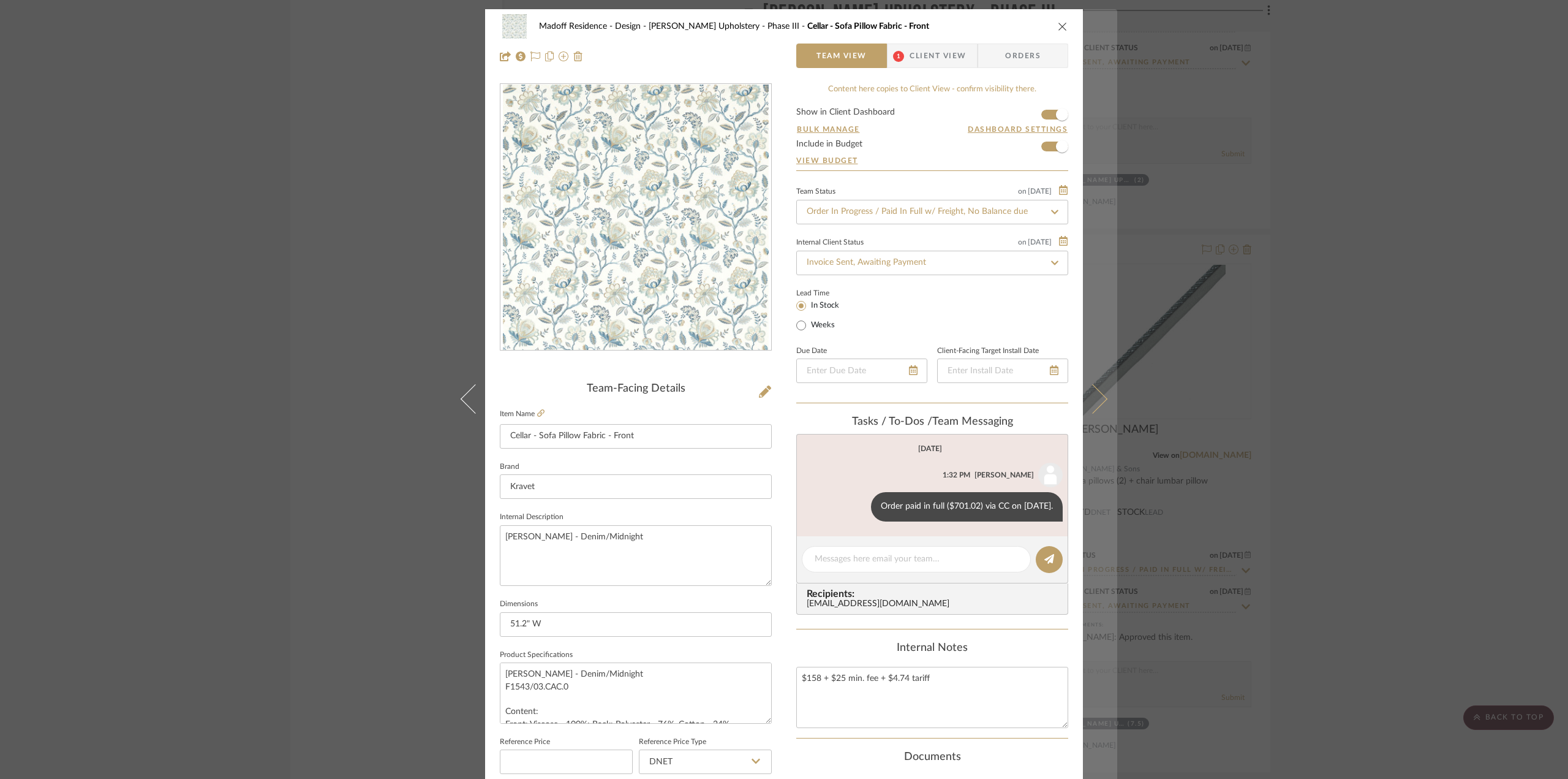
click at [1096, 410] on button at bounding box center [1100, 399] width 35 height 779
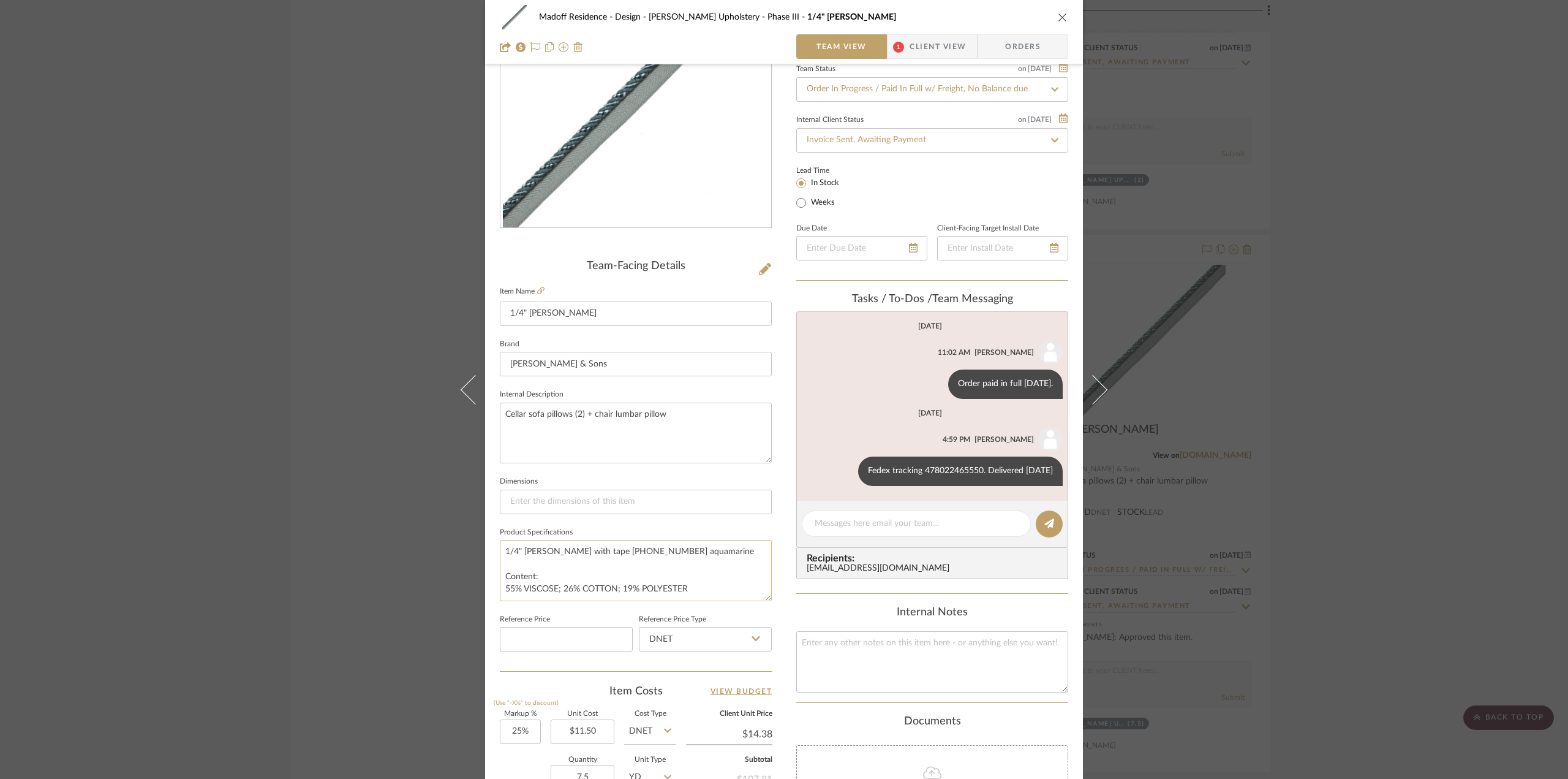
scroll to position [184, 0]
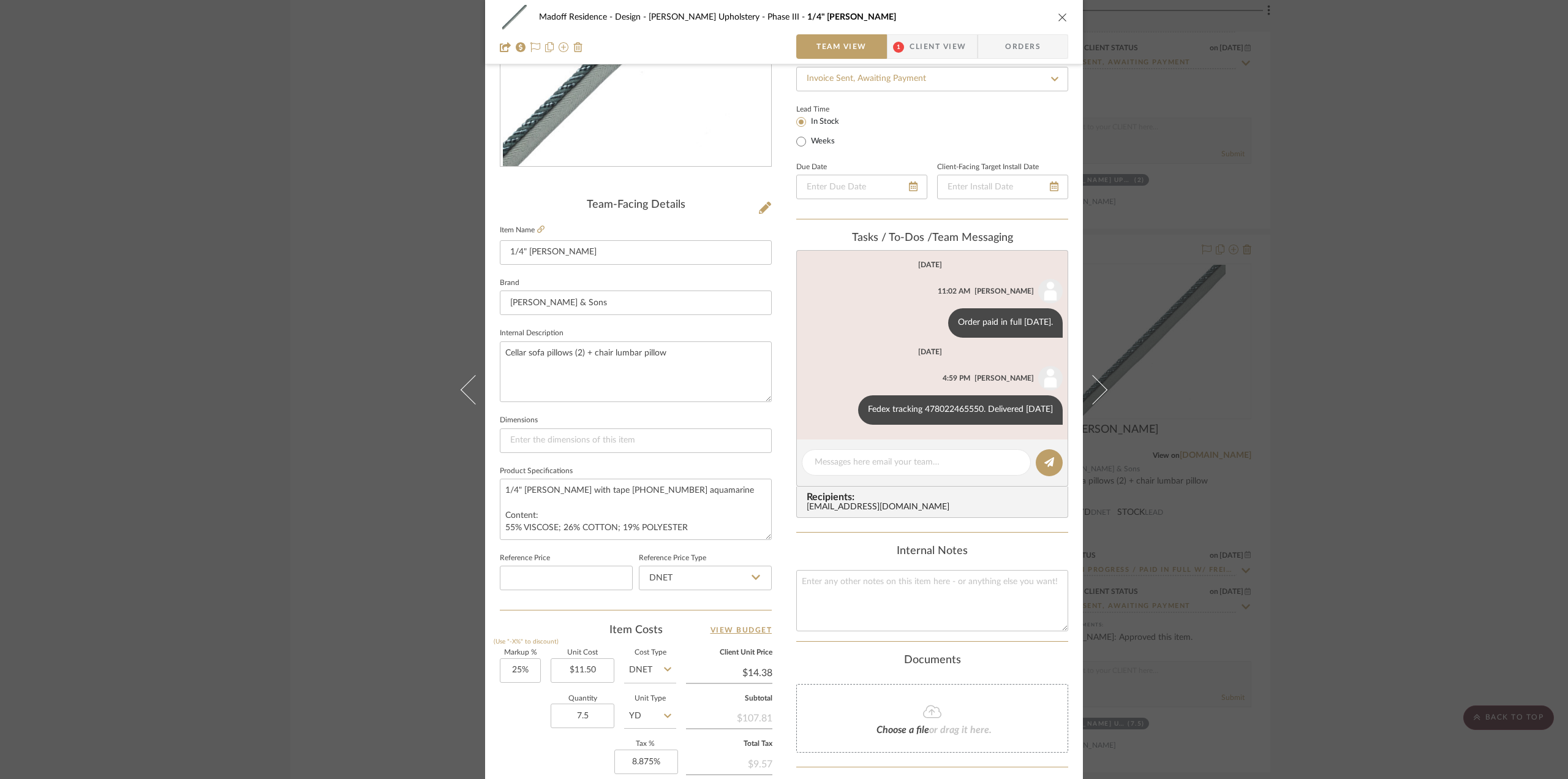
click at [1356, 509] on div "Madoff Residence - Design [PERSON_NAME] Upholstery - Phase III 1/4" [PERSON_NAM…" at bounding box center [784, 390] width 1568 height 779
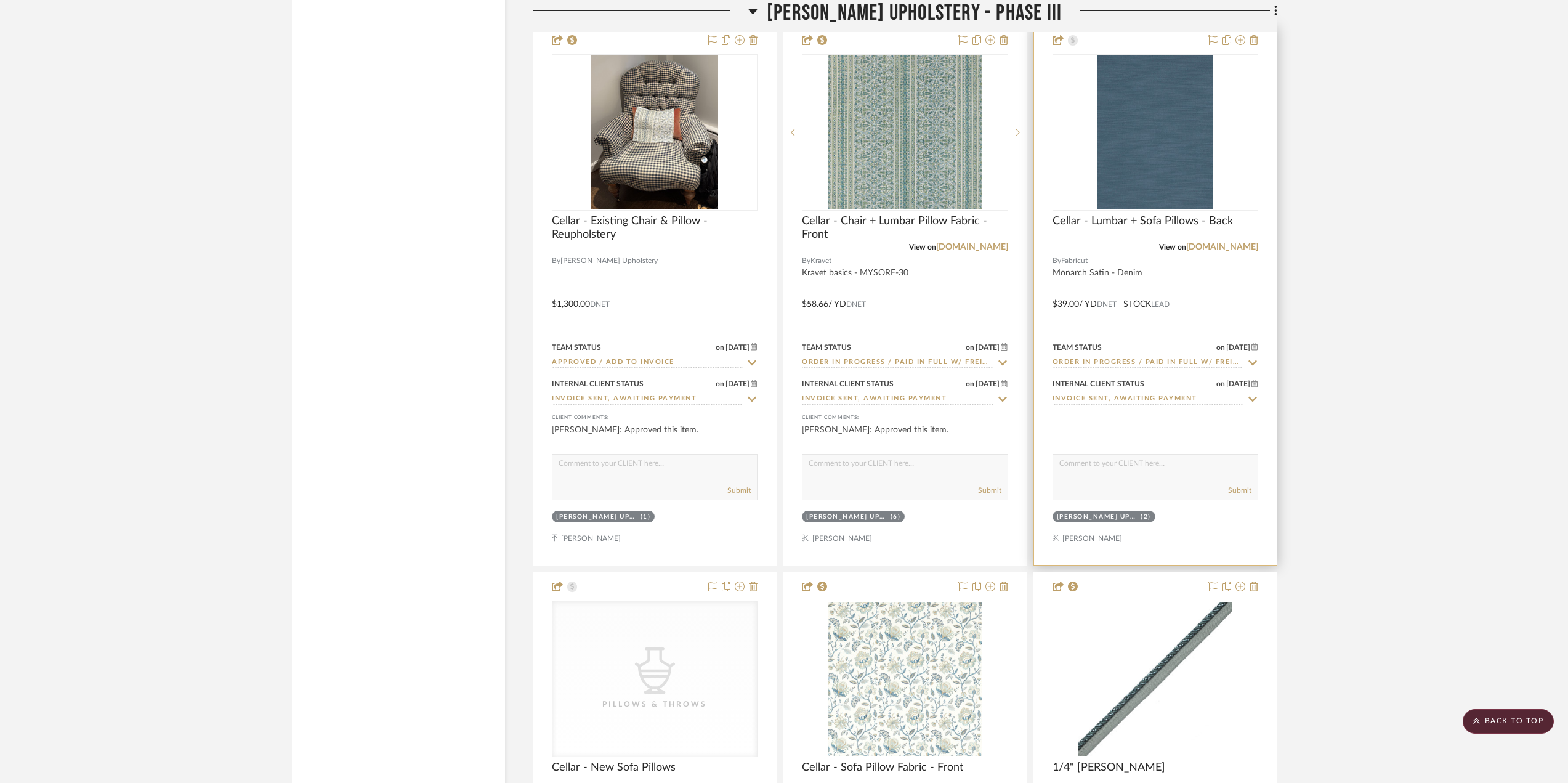
scroll to position [3264, 0]
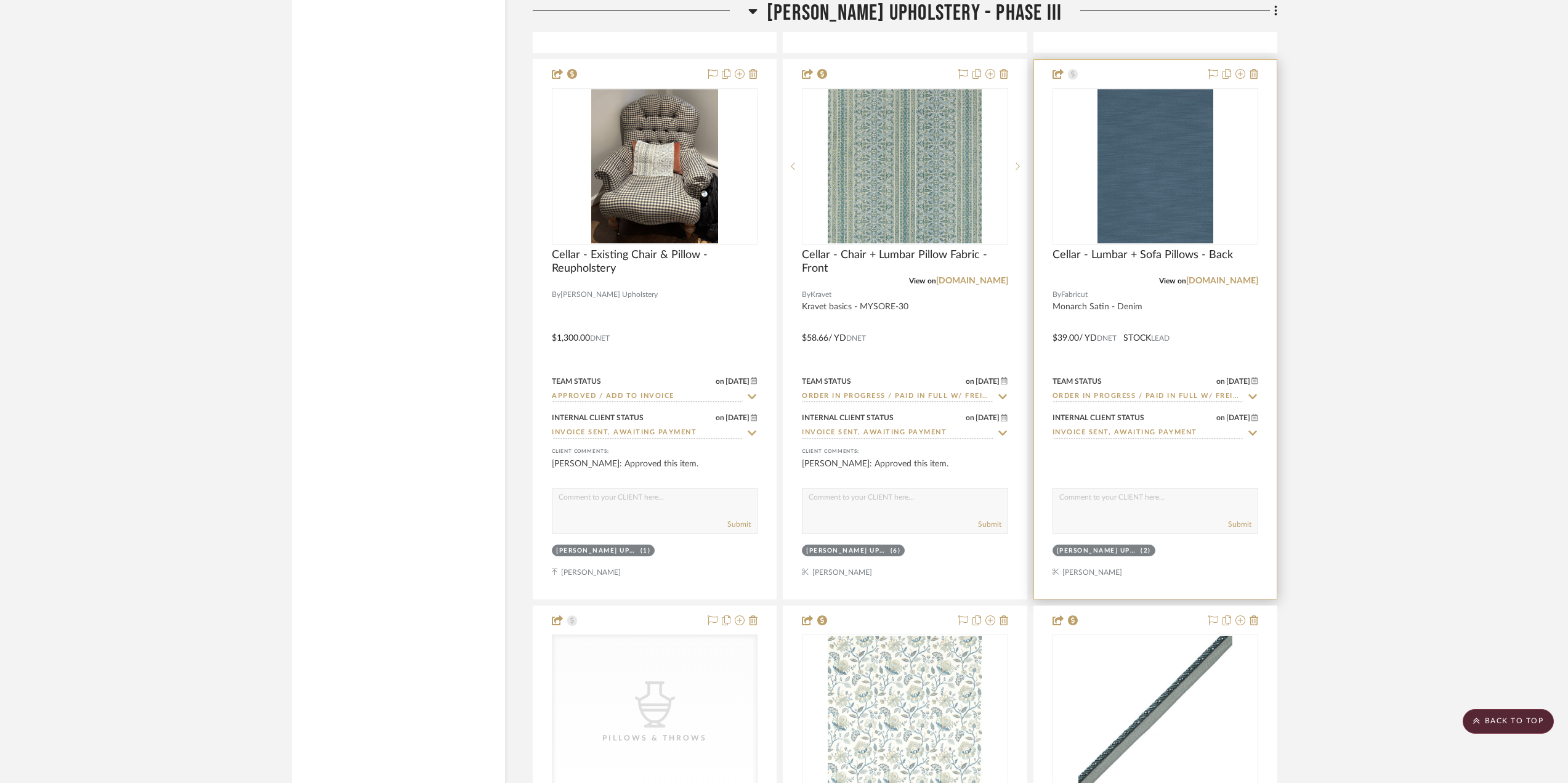
click at [1244, 320] on div at bounding box center [1155, 329] width 243 height 539
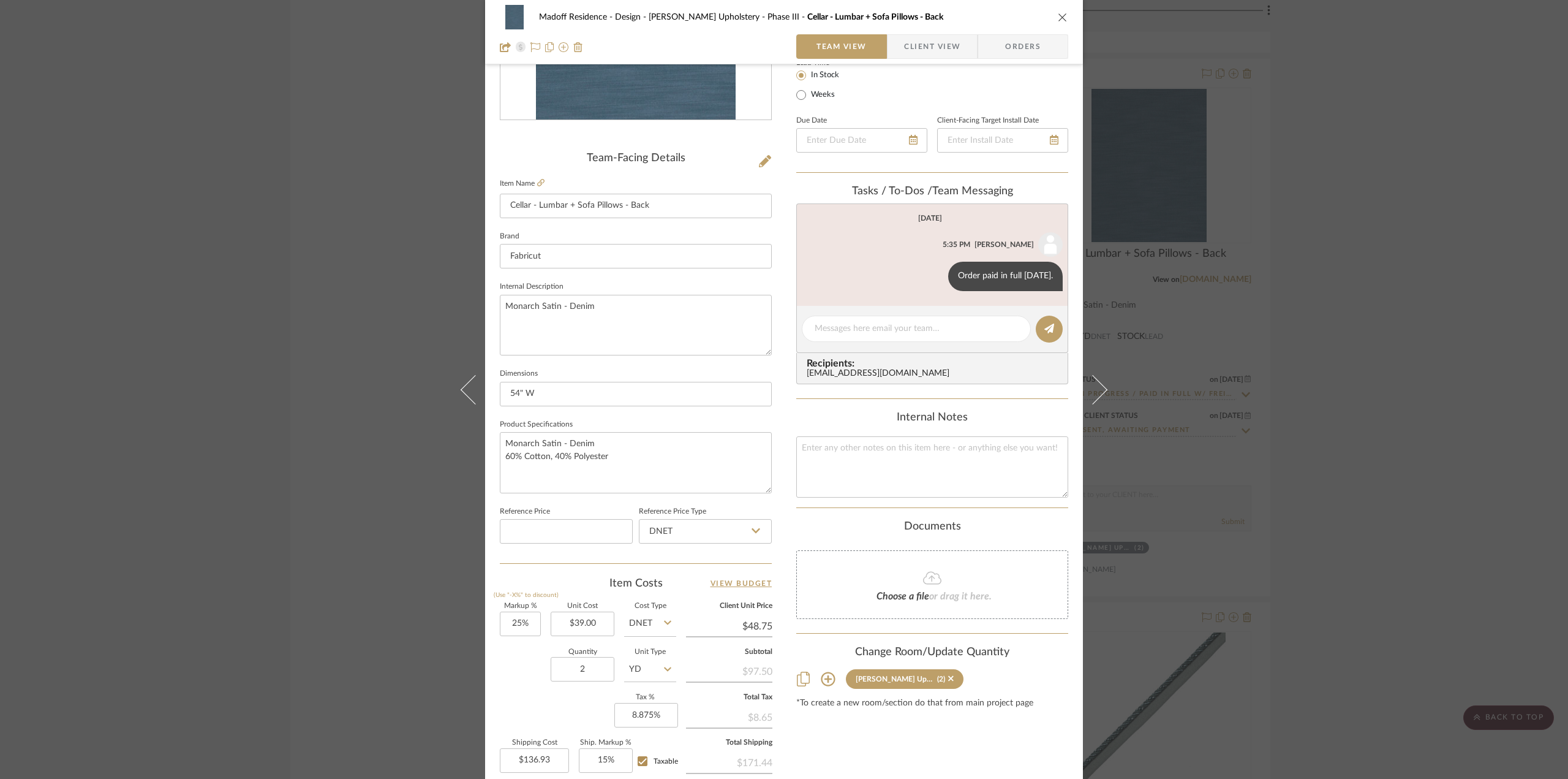
scroll to position [306, 0]
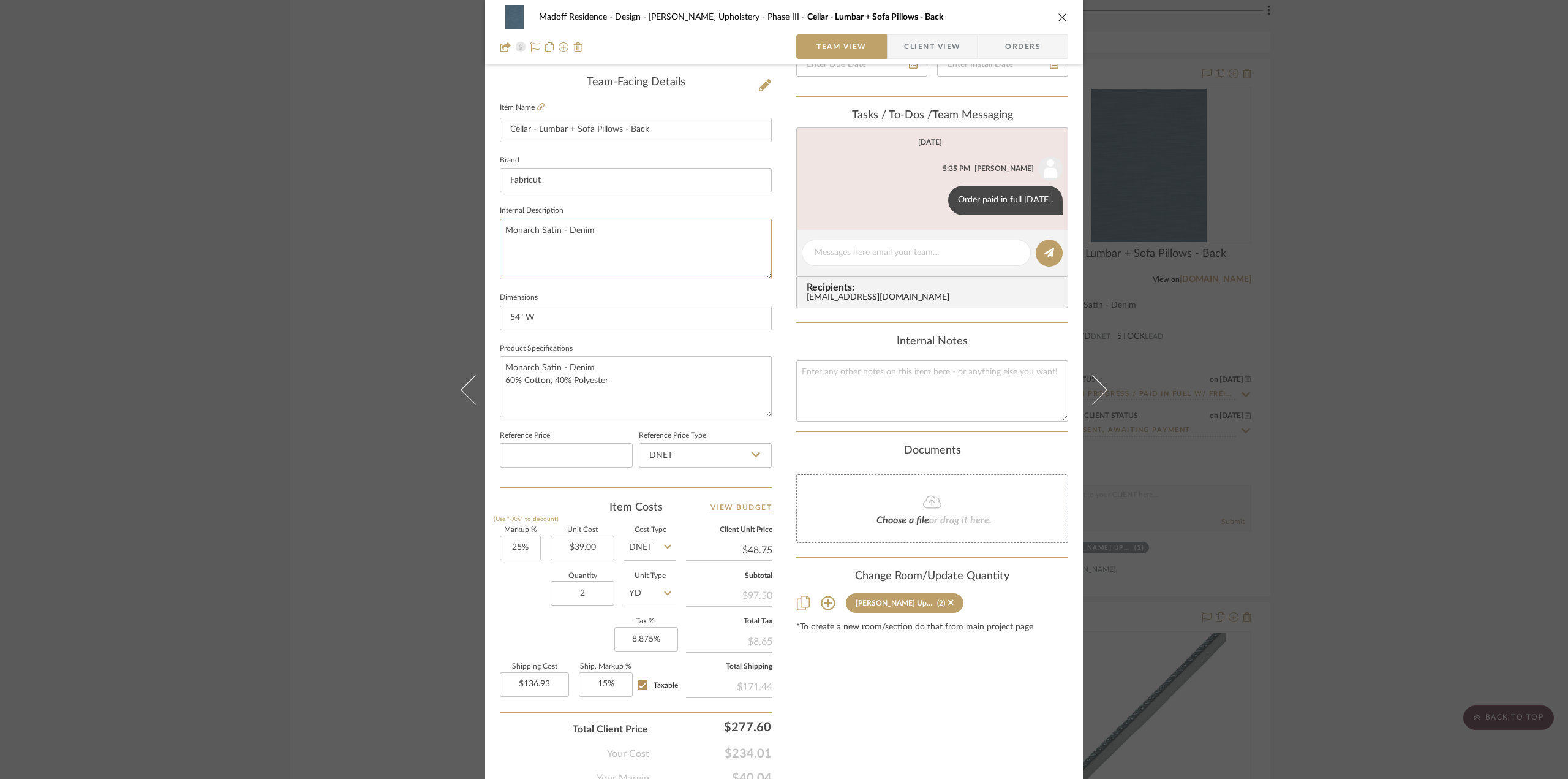
drag, startPoint x: 604, startPoint y: 224, endPoint x: 486, endPoint y: 226, distance: 118.0
click at [486, 226] on div "Madoff Residence - Design [PERSON_NAME] Upholstery - Phase III Cellar - Lumbar …" at bounding box center [784, 268] width 598 height 1132
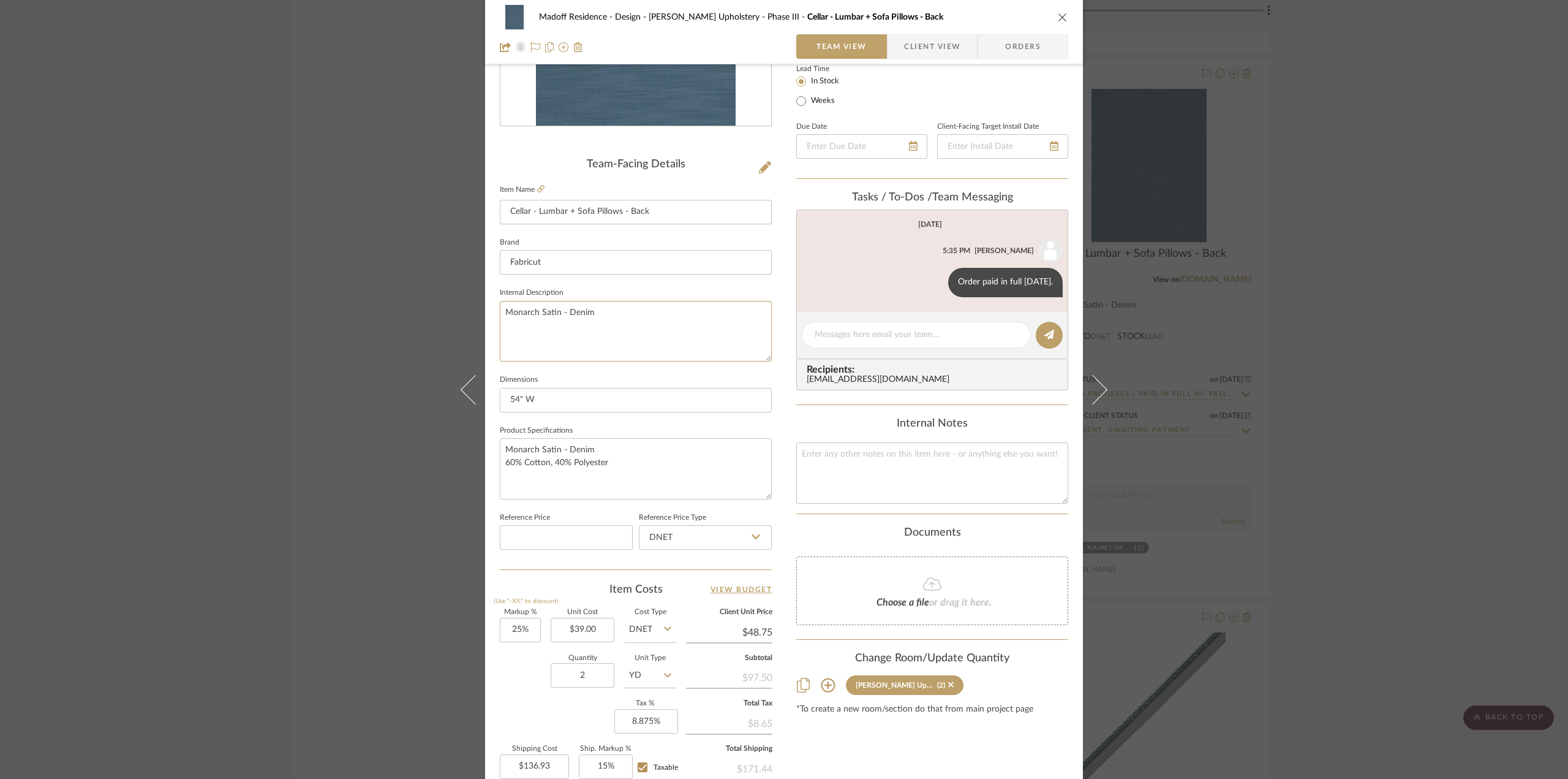
scroll to position [0, 0]
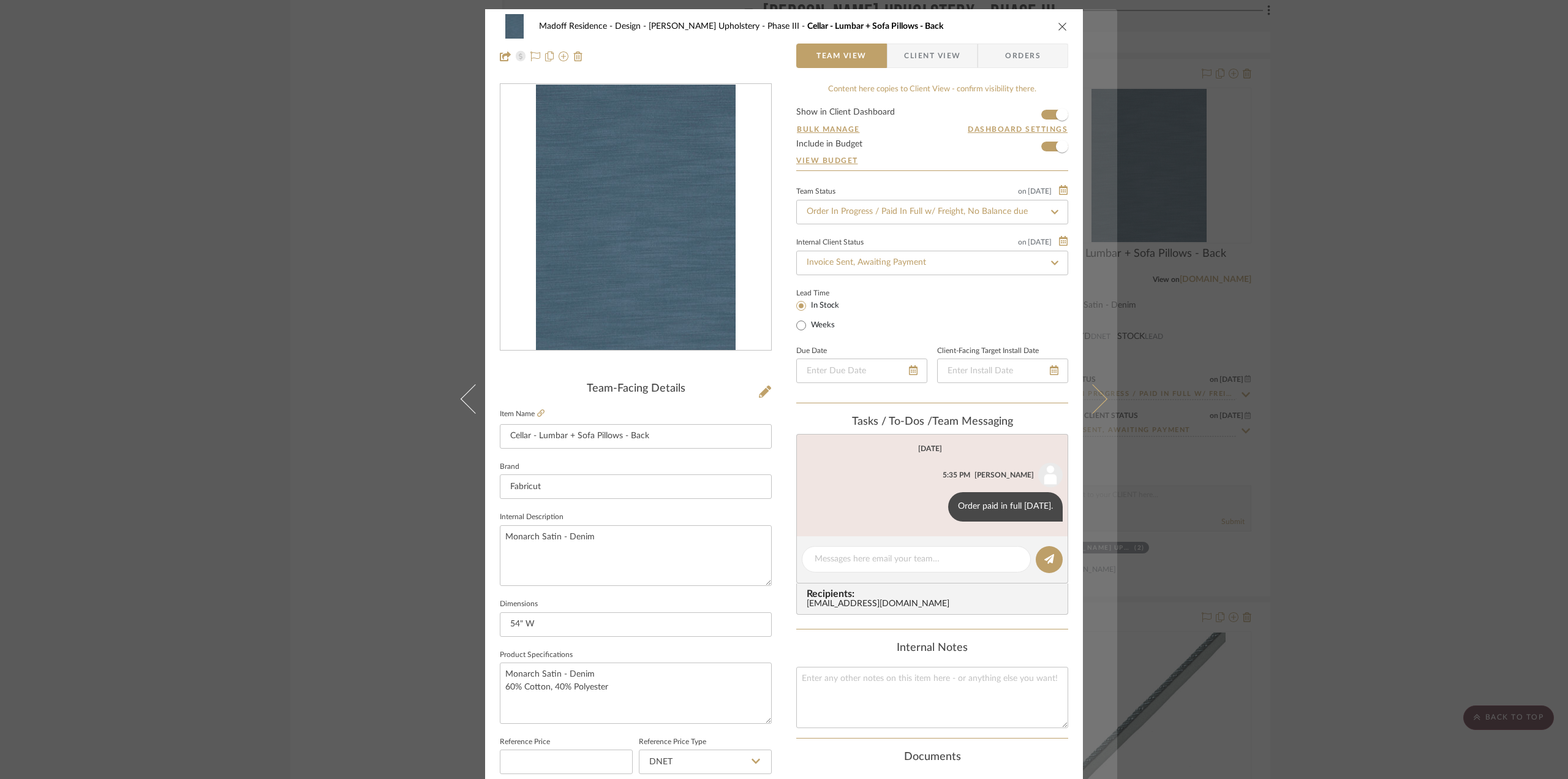
click at [1095, 398] on icon at bounding box center [1093, 398] width 29 height 29
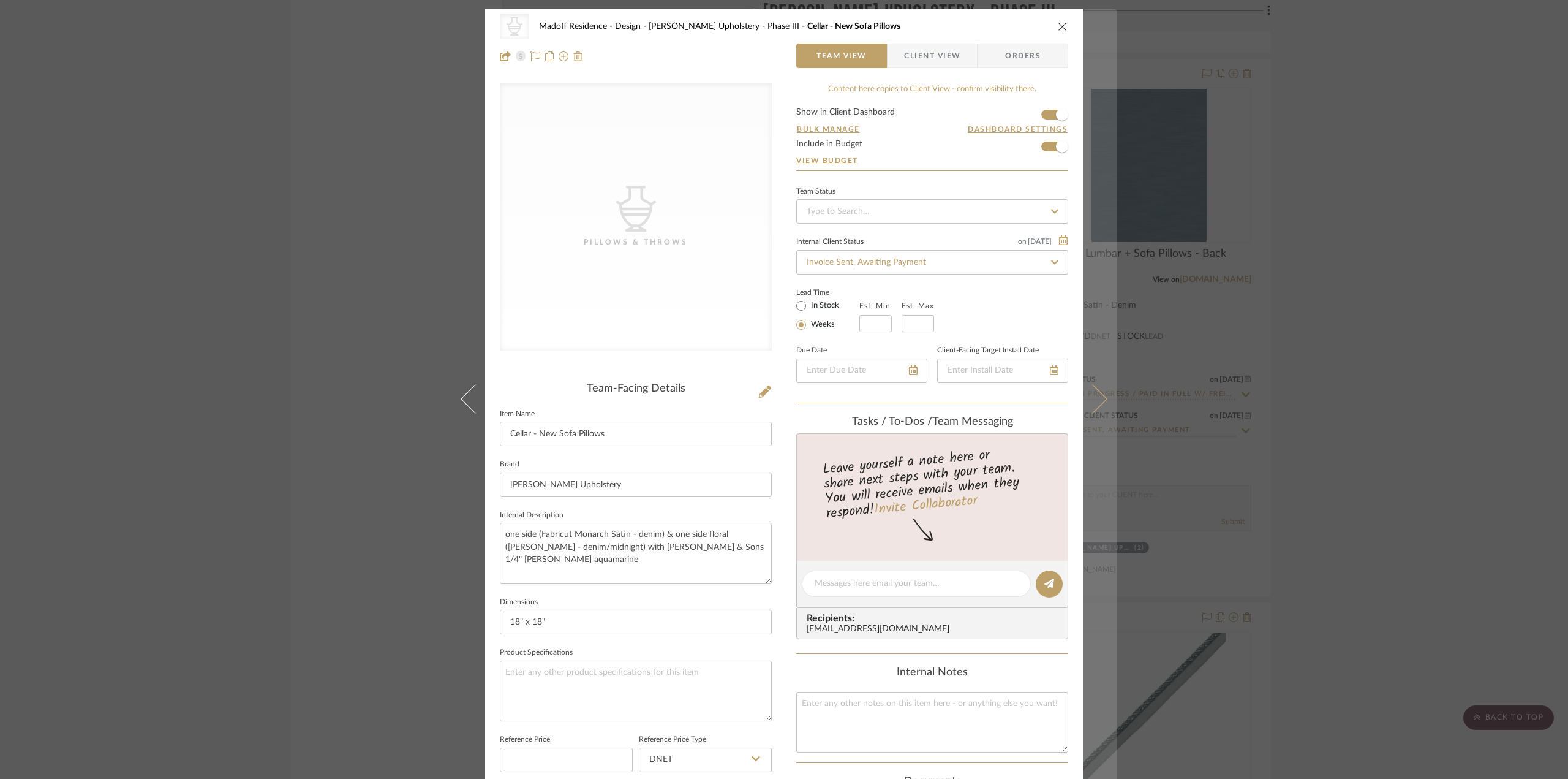
click at [1092, 378] on button at bounding box center [1100, 399] width 35 height 779
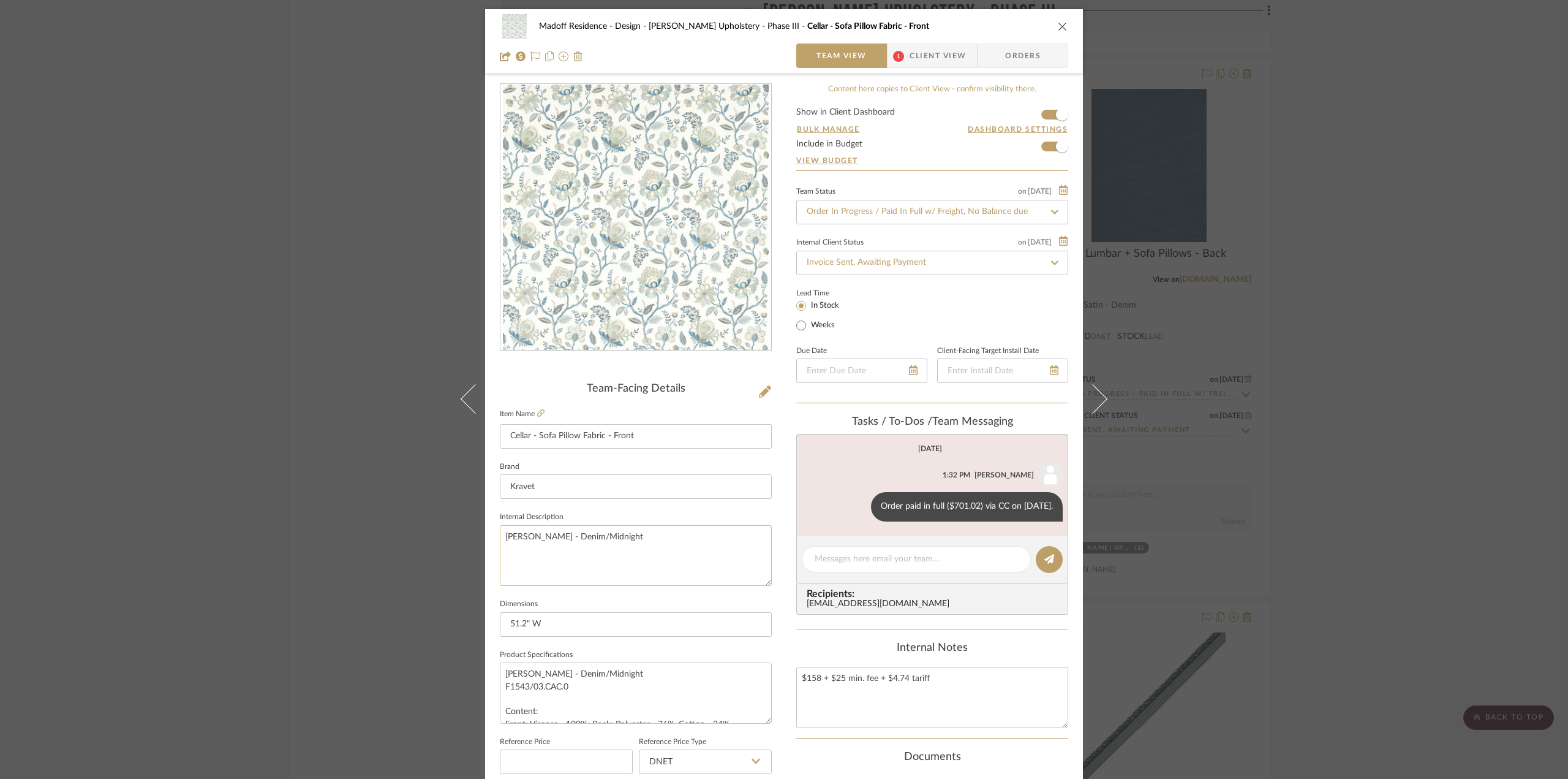
scroll to position [123, 0]
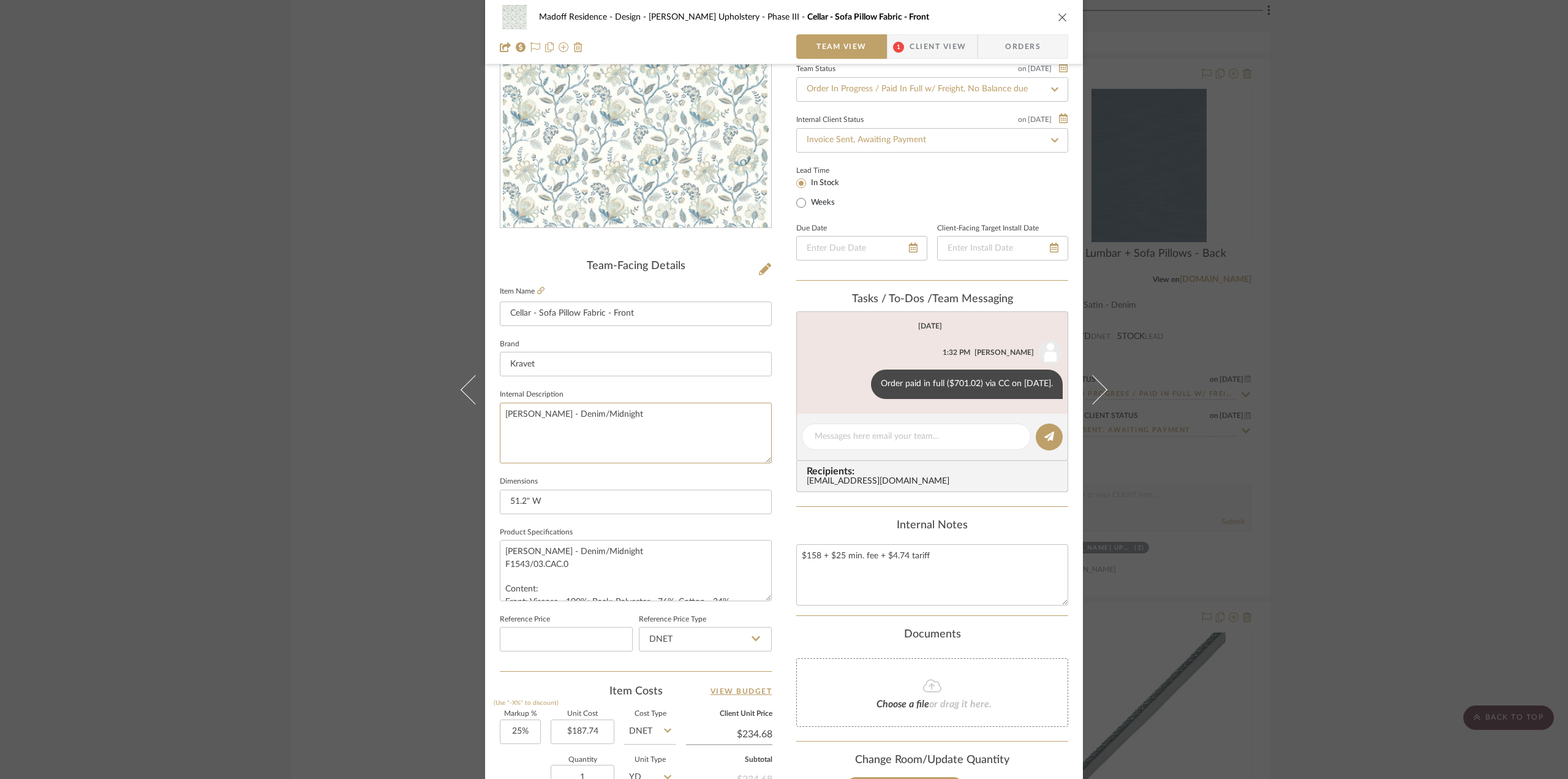
drag, startPoint x: 613, startPoint y: 411, endPoint x: 419, endPoint y: 405, distance: 194.1
click at [419, 405] on div "Madoff Residence - Design [PERSON_NAME] Upholstery - Phase III Cellar - Sofa Pi…" at bounding box center [784, 390] width 1568 height 779
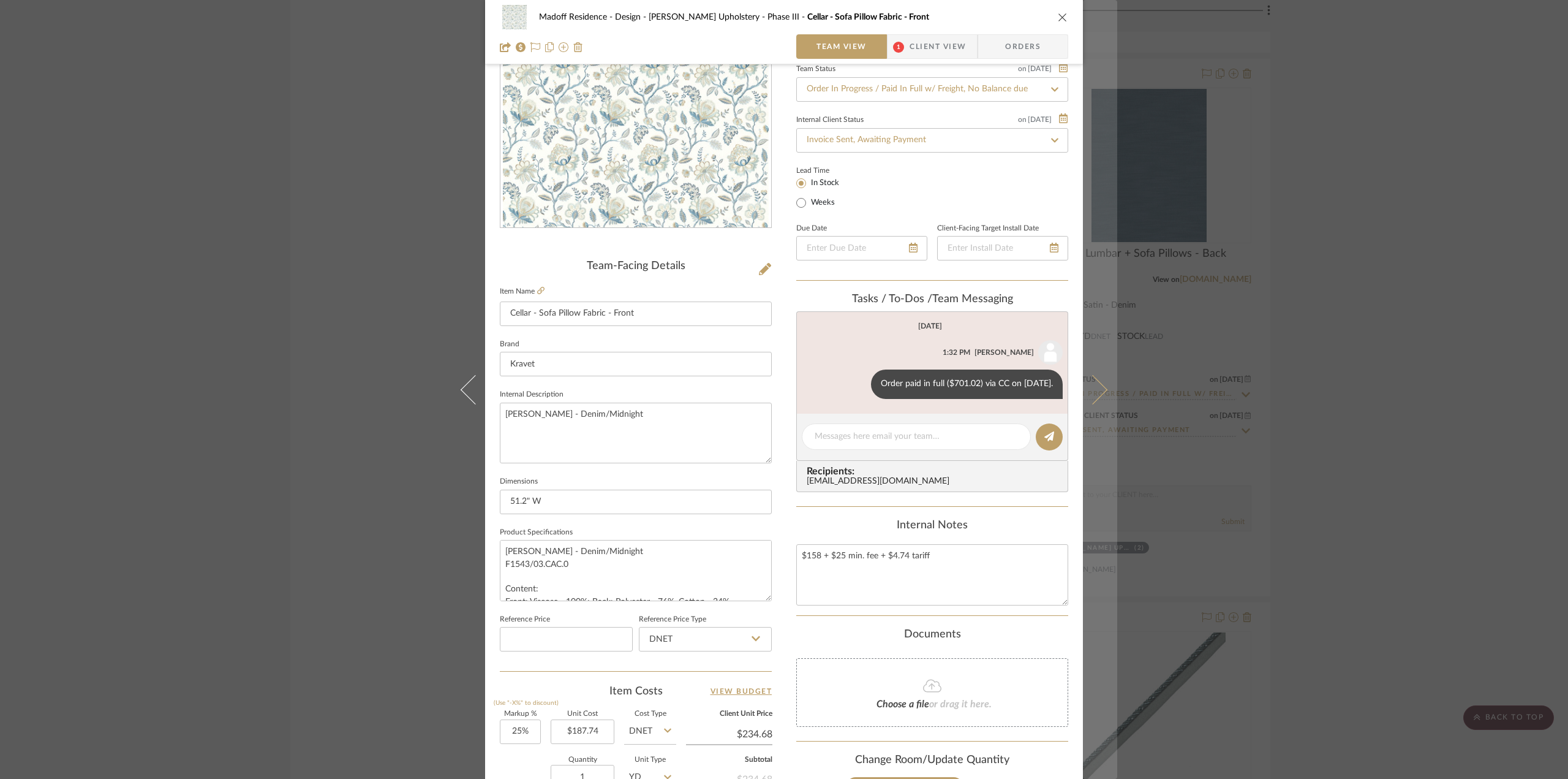
click at [1099, 393] on icon at bounding box center [1093, 389] width 29 height 29
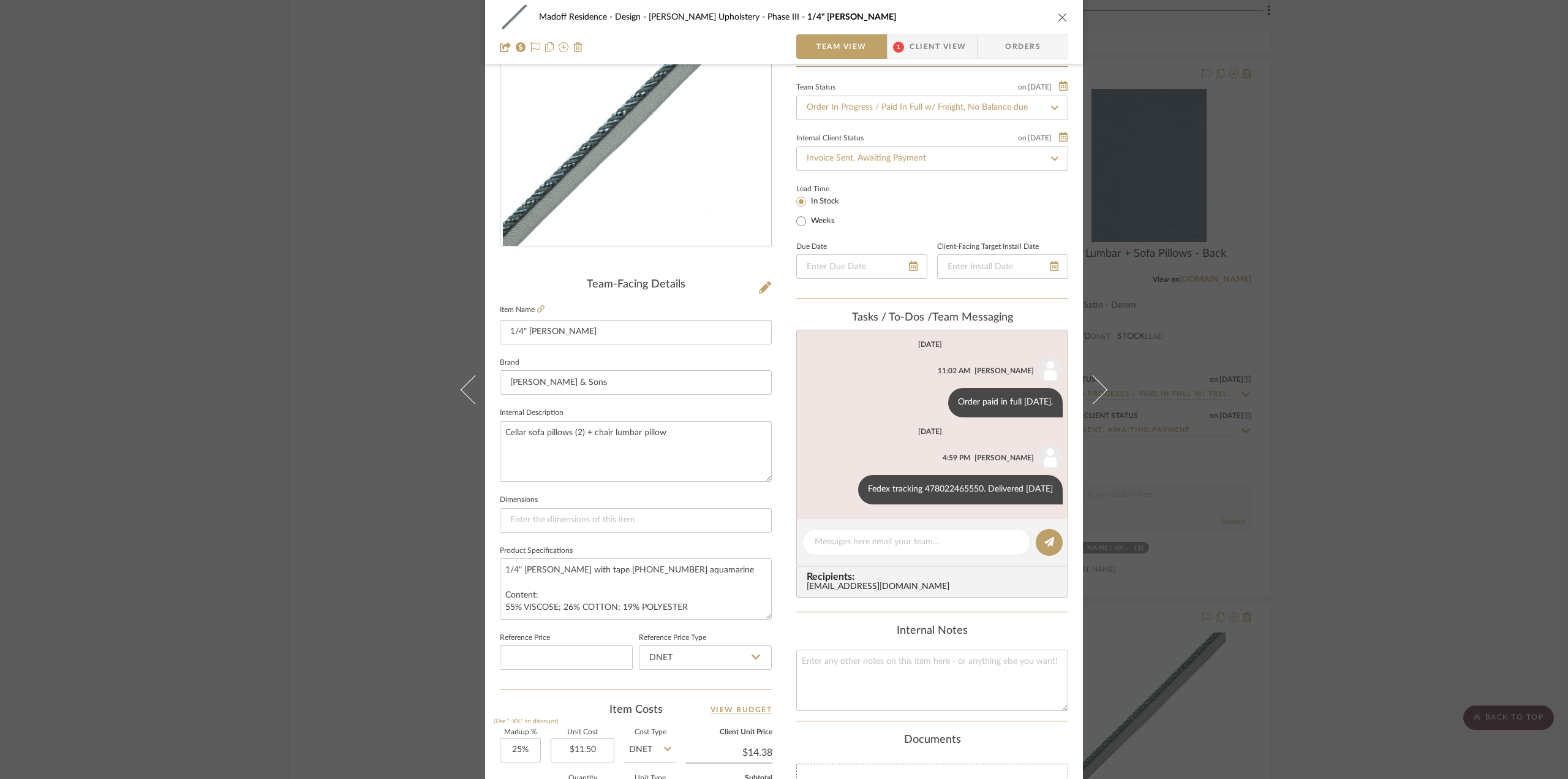
scroll to position [245, 0]
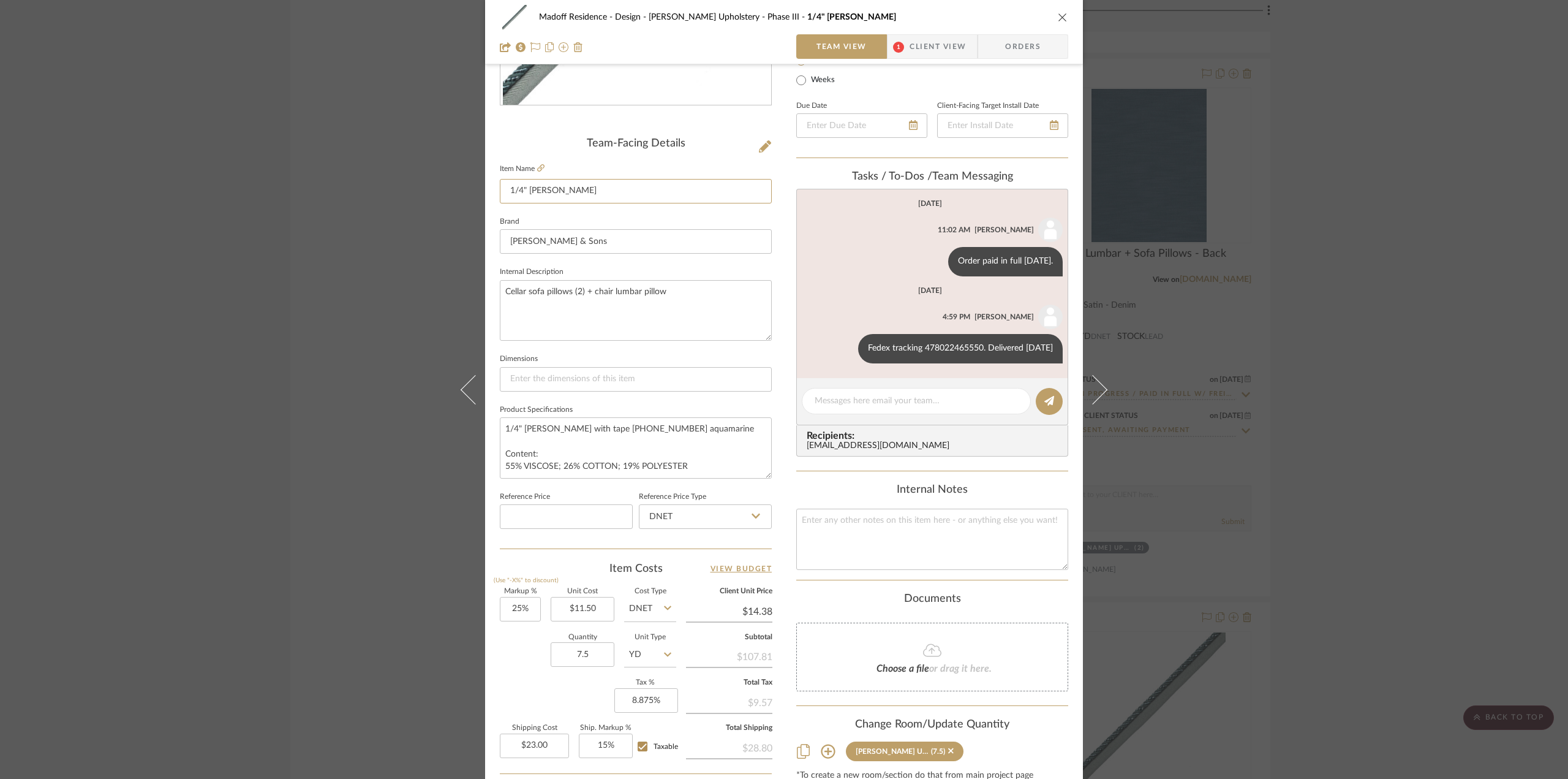
drag, startPoint x: 590, startPoint y: 192, endPoint x: 412, endPoint y: 185, distance: 178.1
click at [412, 185] on div "Madoff Residence - Design [PERSON_NAME] Upholstery - Phase III 1/4" [PERSON_NAM…" at bounding box center [784, 390] width 1568 height 779
click at [578, 188] on input "1/4" [PERSON_NAME]" at bounding box center [636, 191] width 272 height 25
drag, startPoint x: 721, startPoint y: 425, endPoint x: 610, endPoint y: 433, distance: 111.3
click at [610, 433] on textarea "1/4" [PERSON_NAME] with tape [PHONE_NUMBER] aquamarine Content: 55% VISCOSE; 26…" at bounding box center [636, 447] width 272 height 61
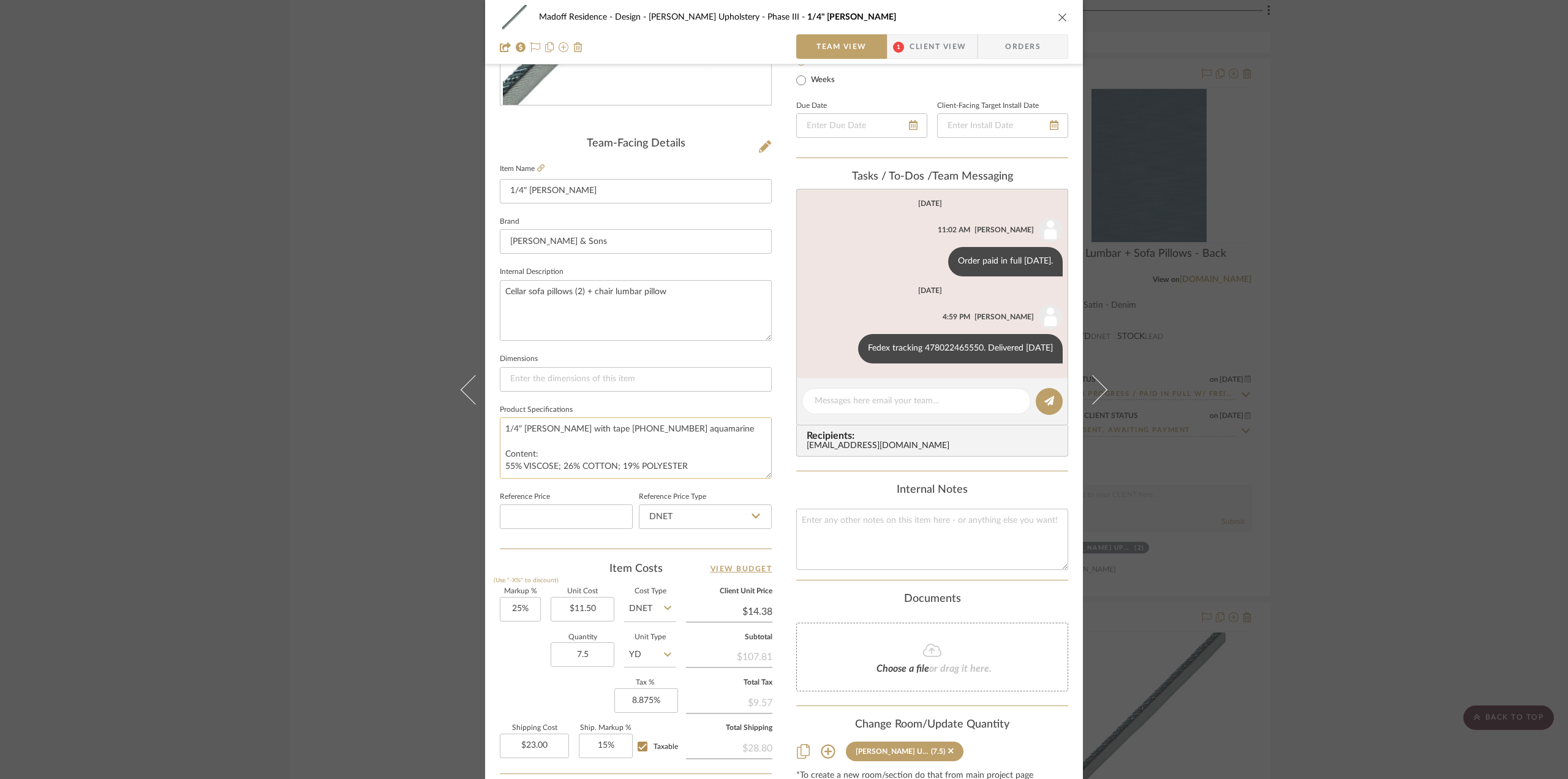
click at [651, 431] on textarea "1/4" [PERSON_NAME] with tape [PHONE_NUMBER] aquamarine Content: 55% VISCOSE; 26…" at bounding box center [636, 447] width 272 height 61
click at [664, 424] on textarea "1/4" [PERSON_NAME] with tape [PHONE_NUMBER] aquamarine Content: 55% VISCOSE; 26…" at bounding box center [636, 447] width 272 height 61
drag, startPoint x: 660, startPoint y: 428, endPoint x: 491, endPoint y: 427, distance: 169.0
click at [491, 427] on div "Madoff Residence - Design [PERSON_NAME] Upholstery - Phase III 1/4" [PERSON_NAM…" at bounding box center [784, 330] width 598 height 1132
click at [705, 425] on textarea "1/4" [PERSON_NAME] with tape [PHONE_NUMBER] aquamarine Content: 55% VISCOSE; 26…" at bounding box center [636, 447] width 272 height 61
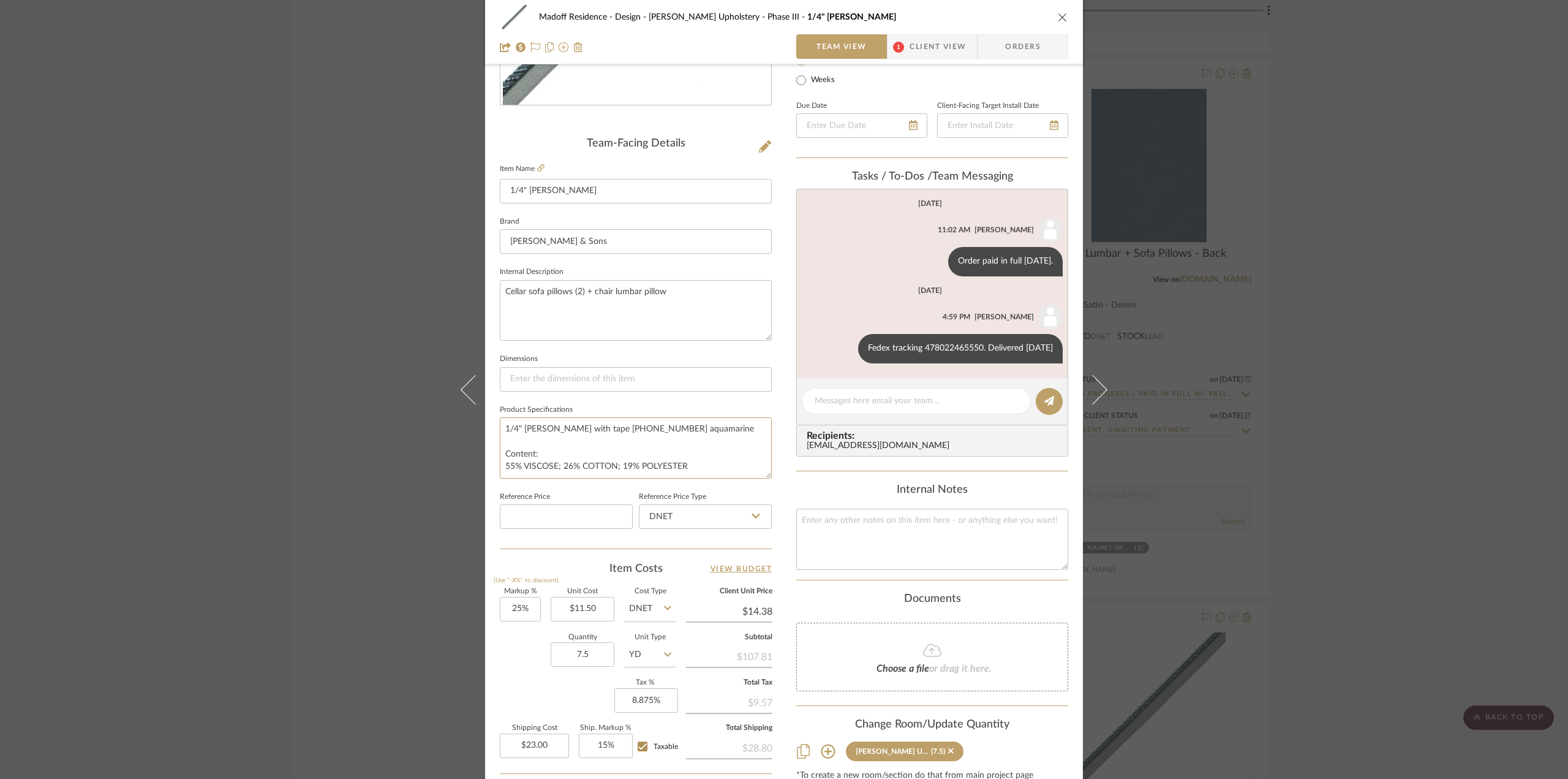
drag, startPoint x: 660, startPoint y: 427, endPoint x: 438, endPoint y: 423, distance: 222.0
click at [438, 423] on div "Madoff Residence - Design [PERSON_NAME] Upholstery - Phase III 1/4" [PERSON_NAM…" at bounding box center [784, 390] width 1568 height 779
drag, startPoint x: 981, startPoint y: 349, endPoint x: 922, endPoint y: 346, distance: 59.1
click at [922, 346] on div "Fedex tracking 478022465550. Delivered [DATE]" at bounding box center [960, 348] width 205 height 29
copy div "478022465550"
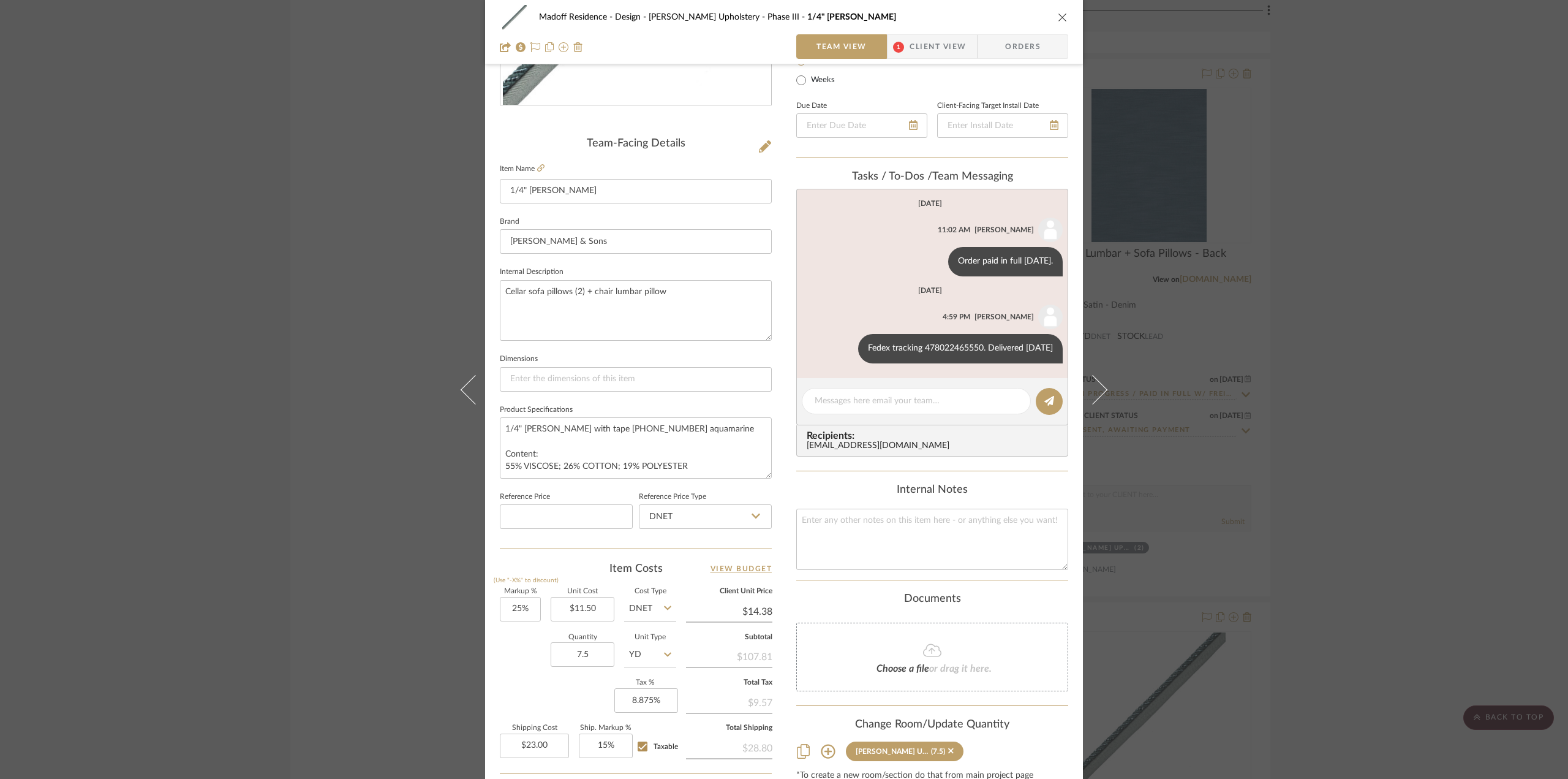
click at [1303, 413] on div "Madoff Residence - Design [PERSON_NAME] Upholstery - Phase III 1/4" [PERSON_NAM…" at bounding box center [784, 390] width 1568 height 779
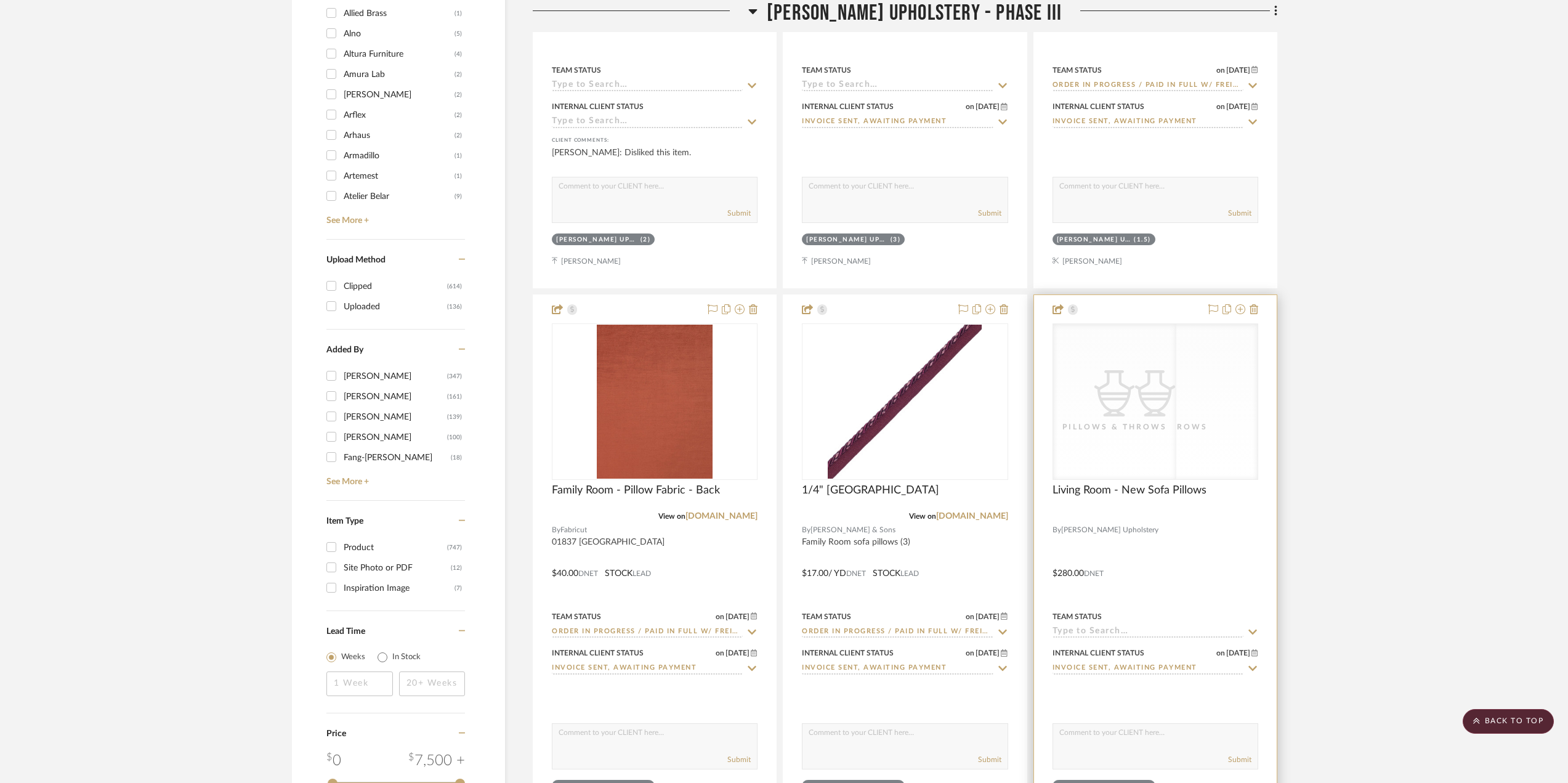
scroll to position [1662, 0]
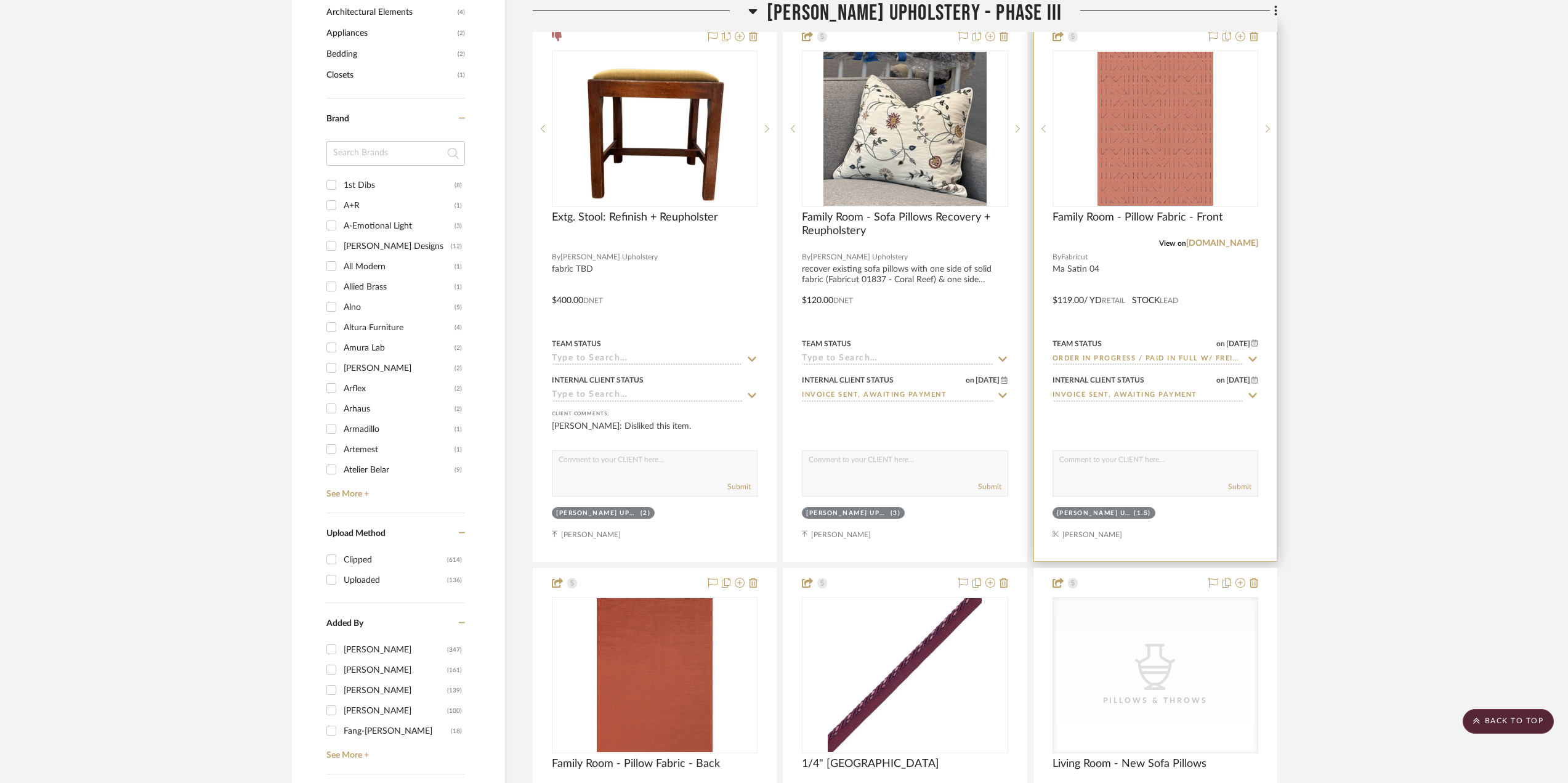
click at [1226, 285] on div at bounding box center [1155, 291] width 243 height 539
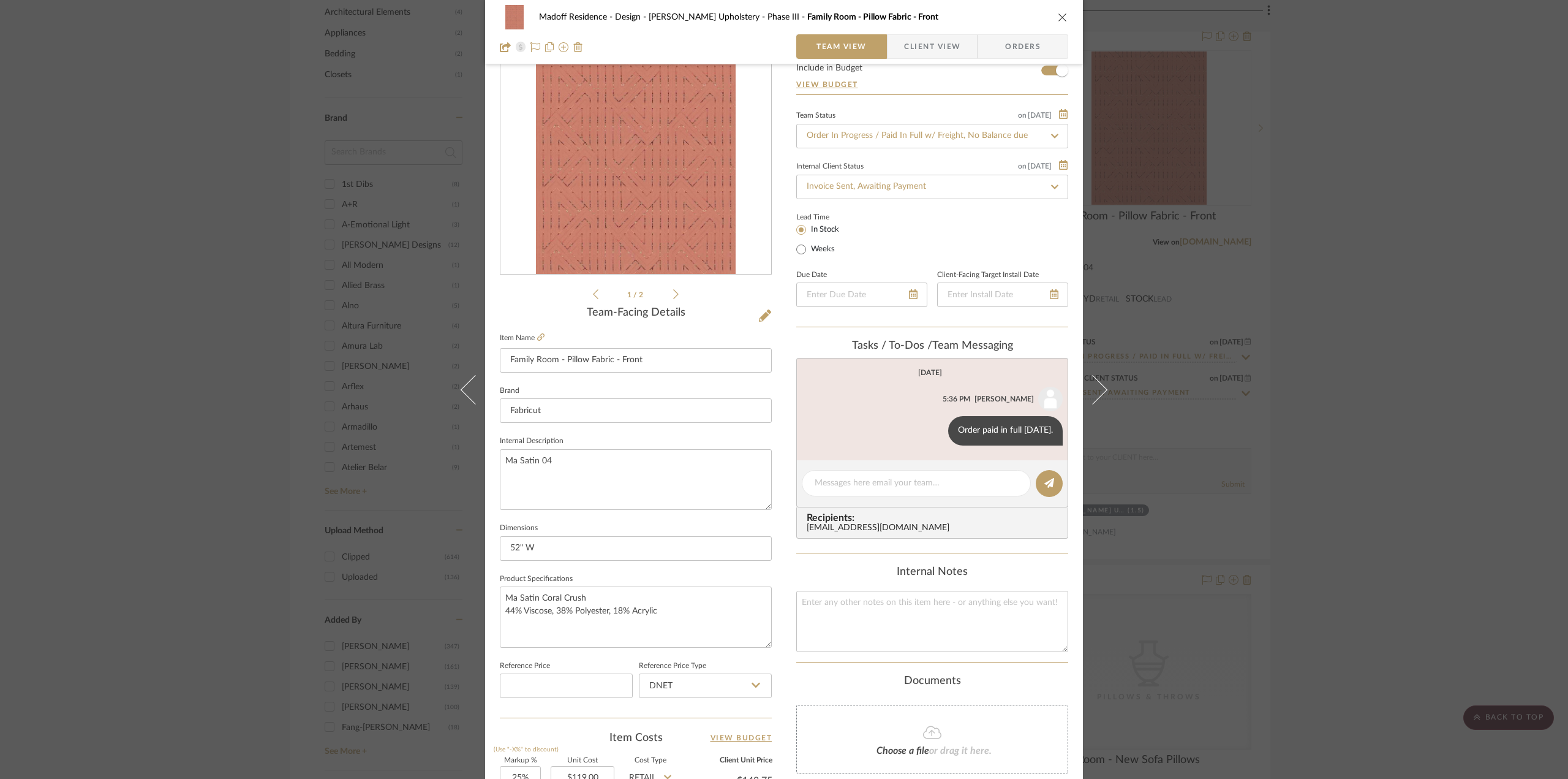
scroll to position [184, 0]
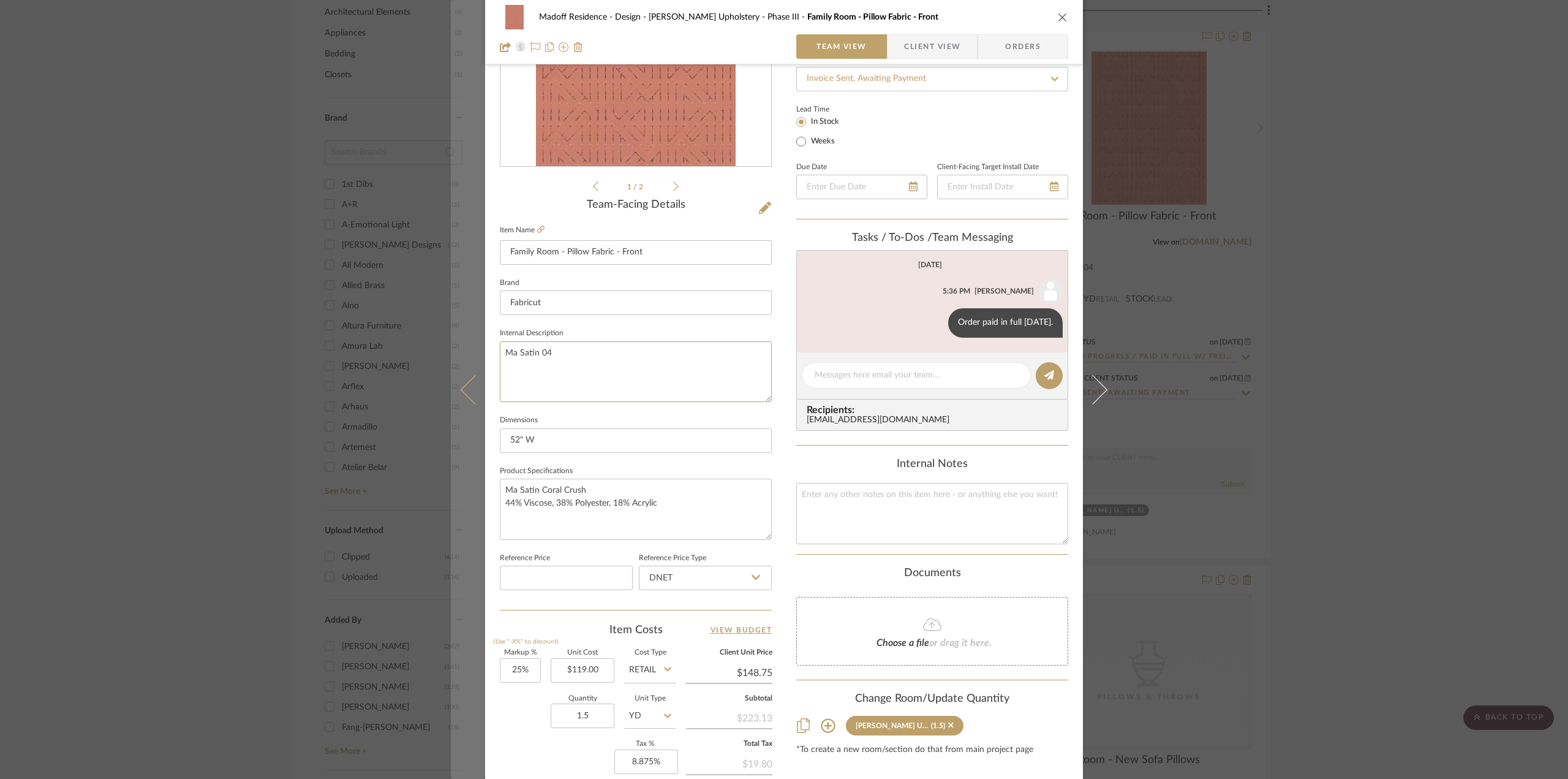
drag, startPoint x: 558, startPoint y: 350, endPoint x: 473, endPoint y: 349, distance: 85.0
click at [473, 349] on mat-dialog-content "Madoff Residence - Design [PERSON_NAME] Upholstery - Phase III Family Room - Pi…" at bounding box center [784, 391] width 666 height 1132
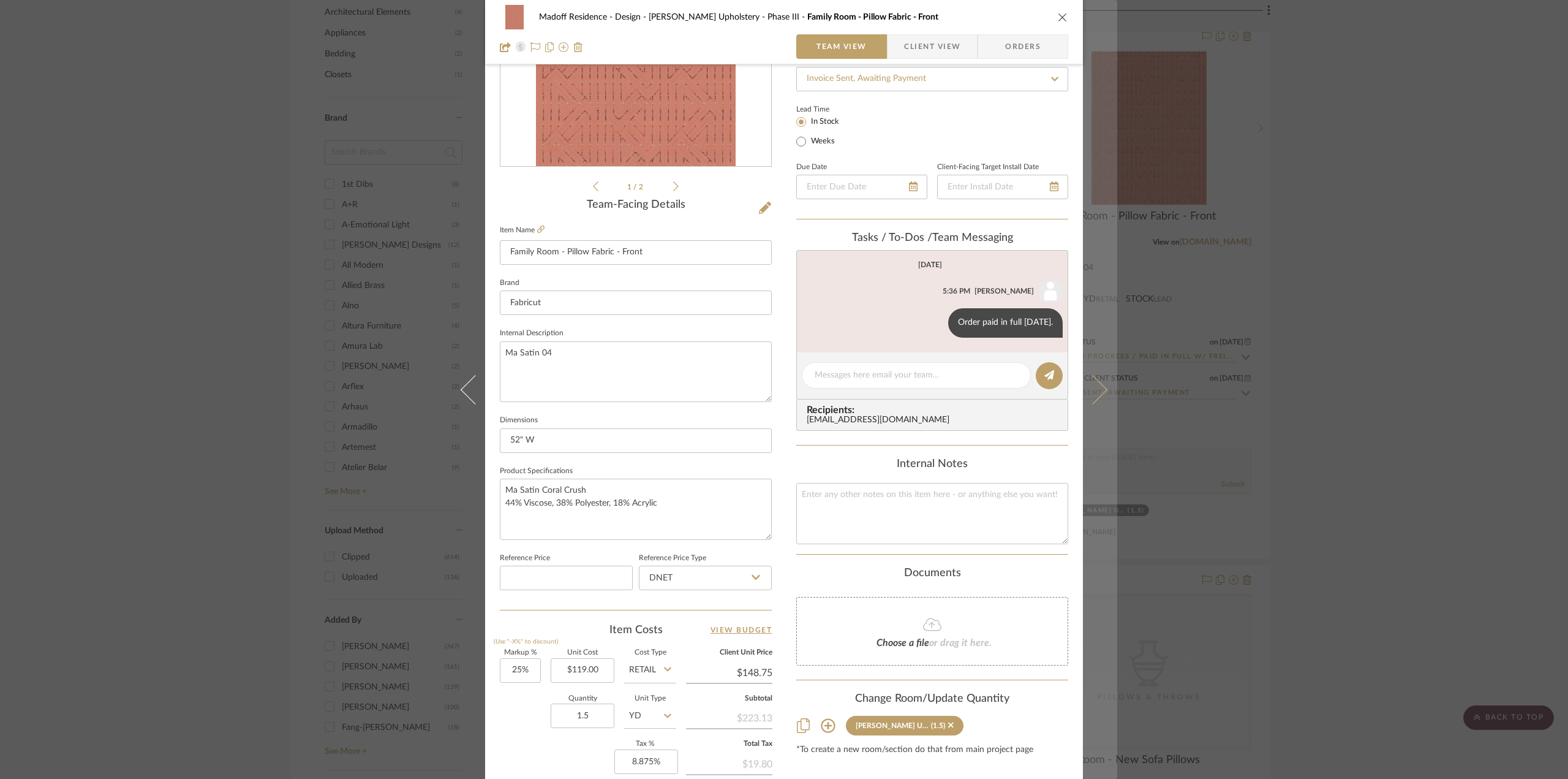
click at [1088, 401] on icon at bounding box center [1093, 389] width 29 height 29
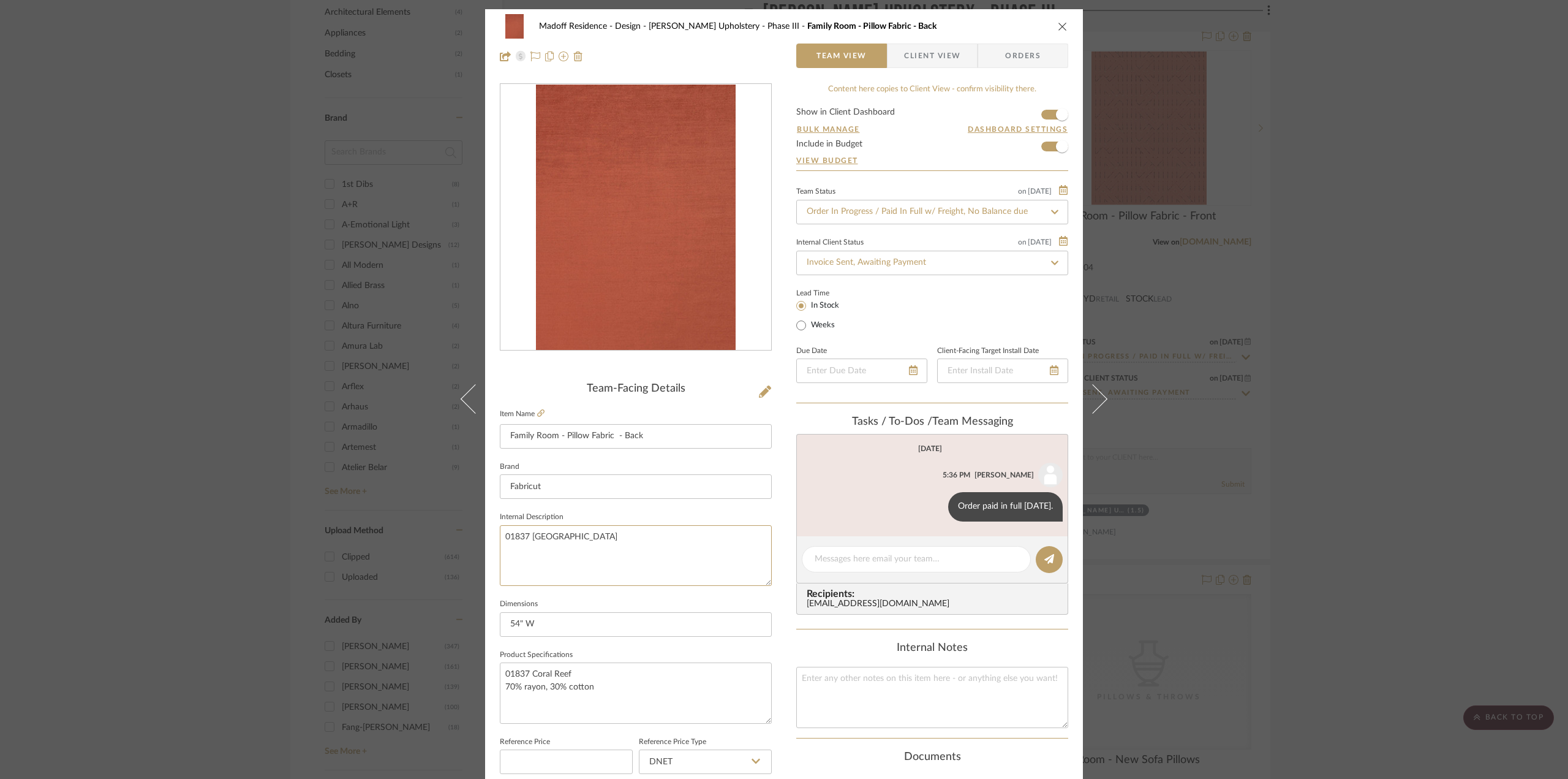
drag, startPoint x: 570, startPoint y: 535, endPoint x: 483, endPoint y: 542, distance: 87.3
click at [485, 542] on div "Madoff Residence - Design [PERSON_NAME] Upholstery - Phase III Family Room - Pi…" at bounding box center [784, 575] width 598 height 1132
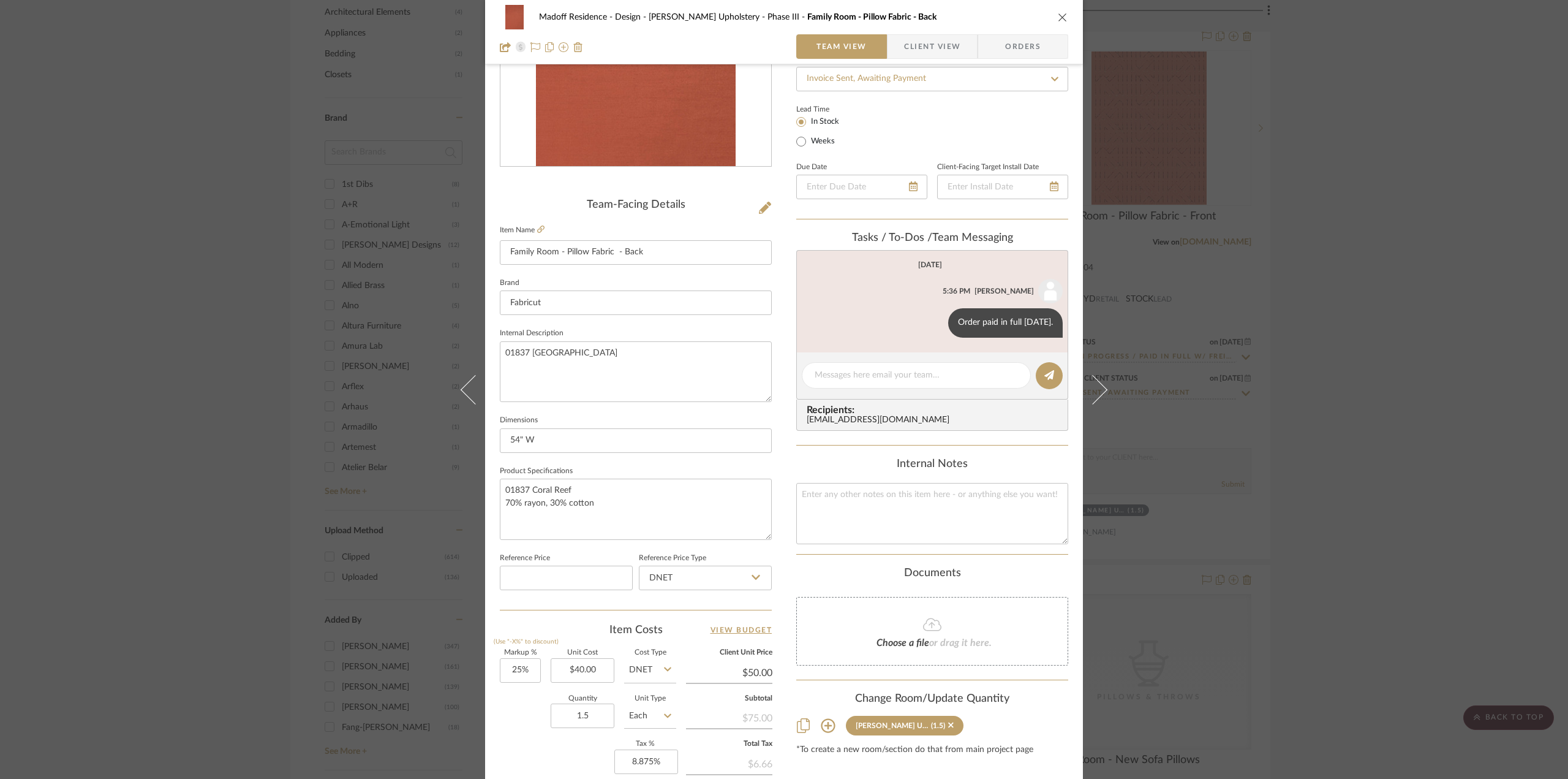
drag, startPoint x: 1096, startPoint y: 384, endPoint x: 1080, endPoint y: 381, distance: 16.3
click at [1096, 384] on icon at bounding box center [1093, 389] width 29 height 29
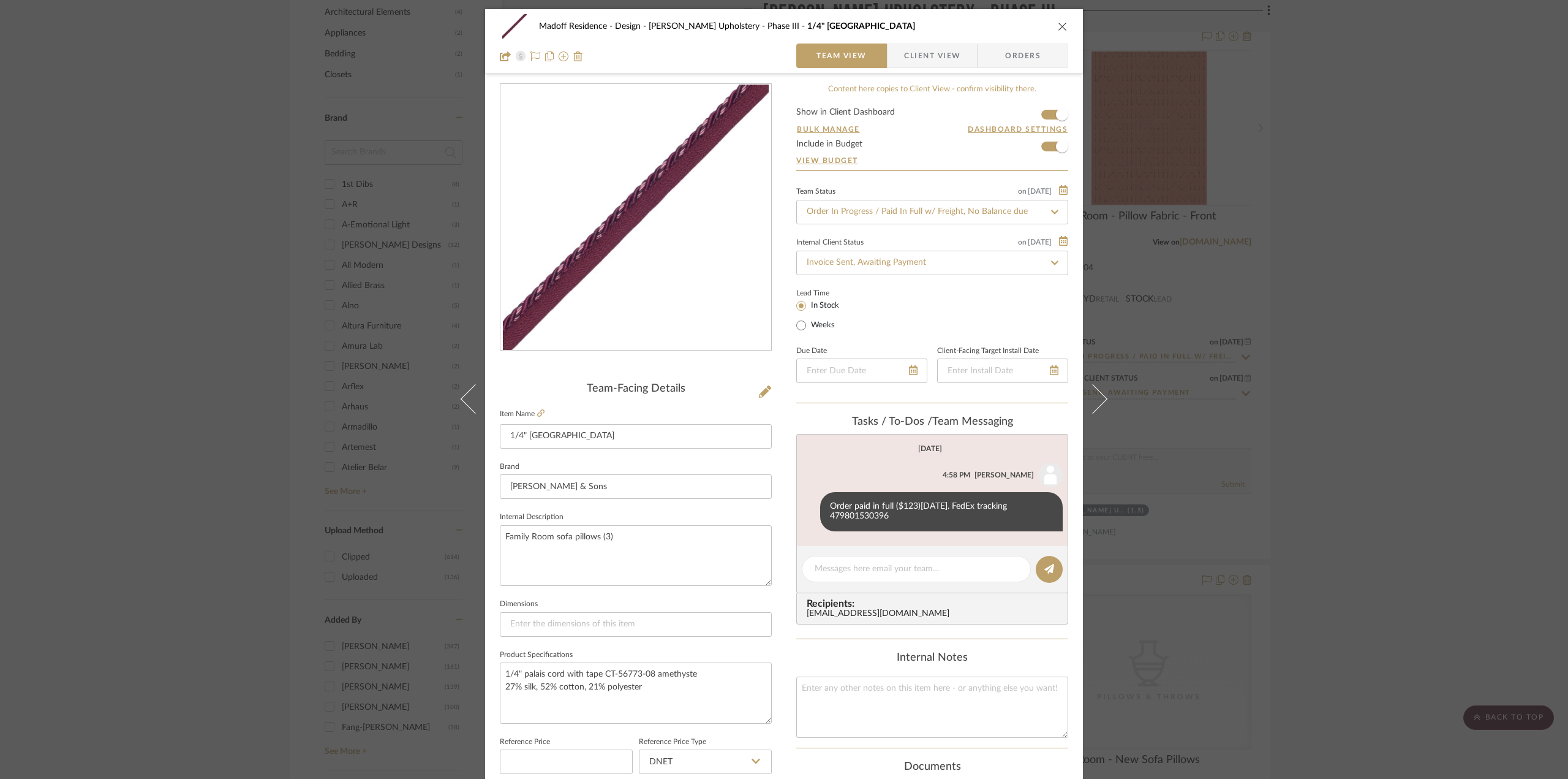
scroll to position [306, 0]
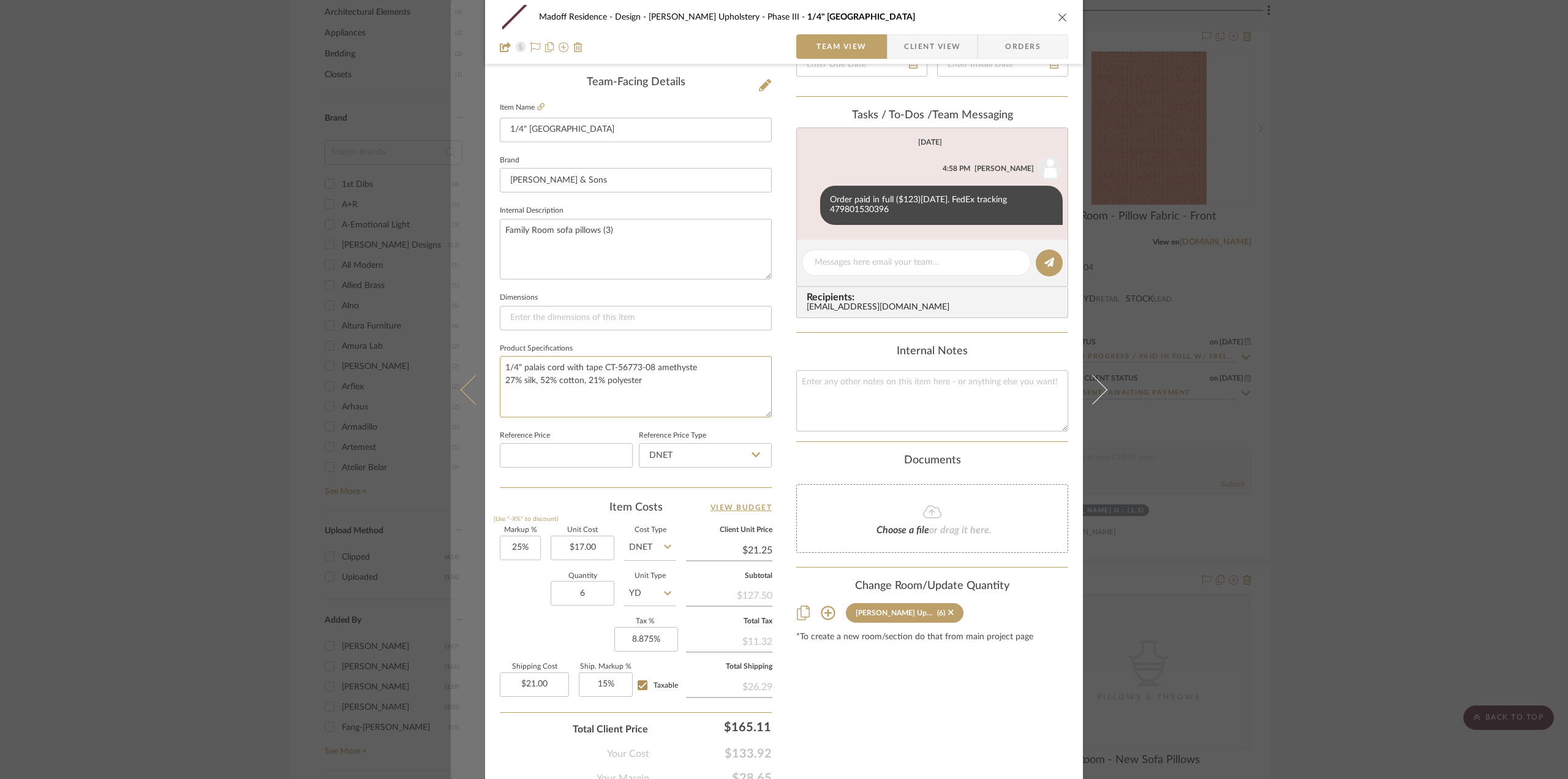
drag, startPoint x: 695, startPoint y: 366, endPoint x: 472, endPoint y: 367, distance: 223.0
click at [472, 367] on mat-dialog-content "Madoff Residence - Design [PERSON_NAME] Upholstery - Phase III 1/4" Palais Cord…" at bounding box center [784, 268] width 666 height 1132
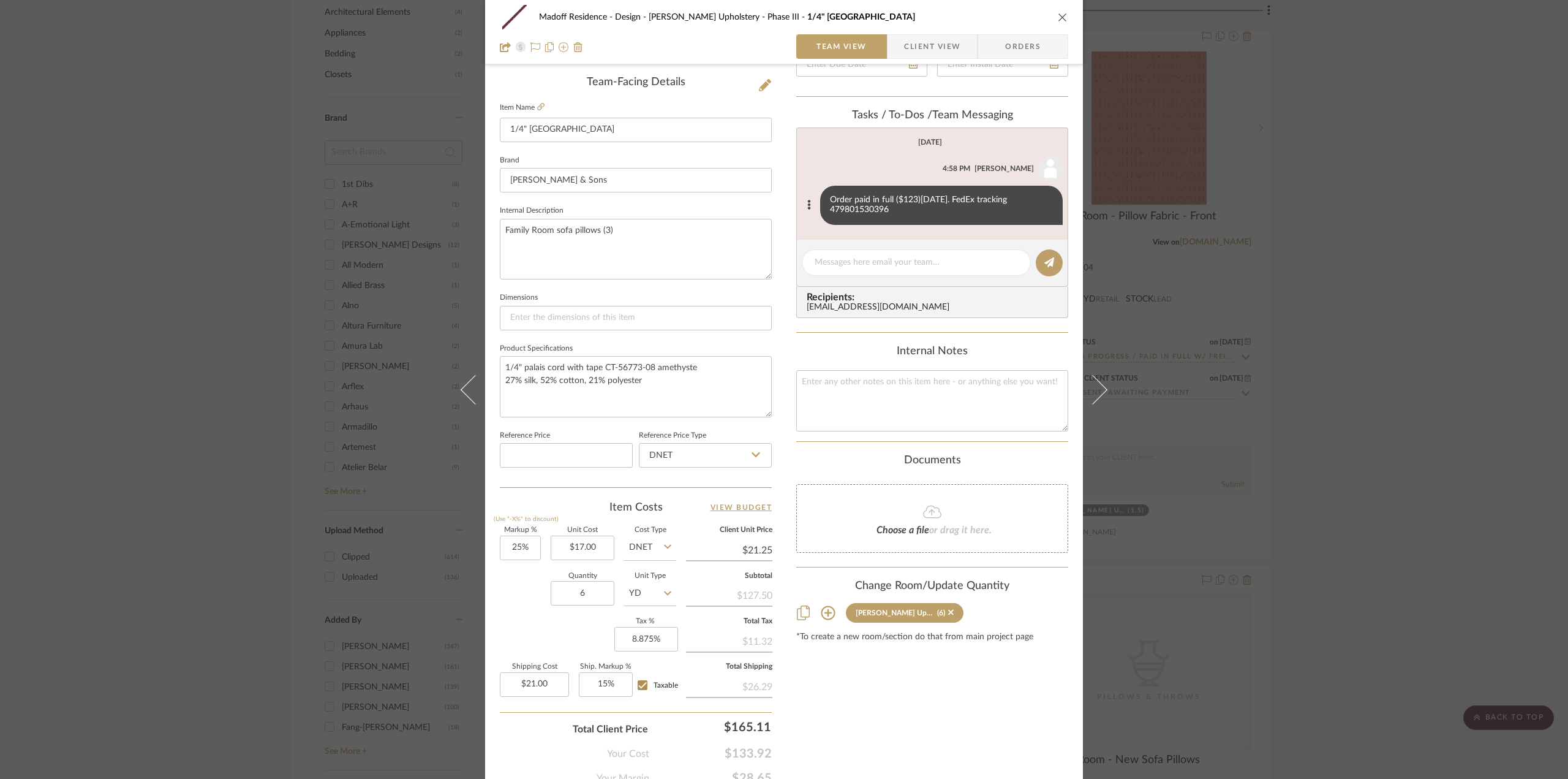
drag, startPoint x: 886, startPoint y: 212, endPoint x: 826, endPoint y: 209, distance: 60.1
click at [826, 209] on div "Order paid in full ($123)[DATE]. FedEx tracking 479801530396" at bounding box center [942, 205] width 242 height 39
copy div "479801530396"
click at [1396, 428] on div "Madoff Residence - Design [PERSON_NAME] Upholstery - Phase III 1/4" Palais Cord…" at bounding box center [784, 390] width 1568 height 779
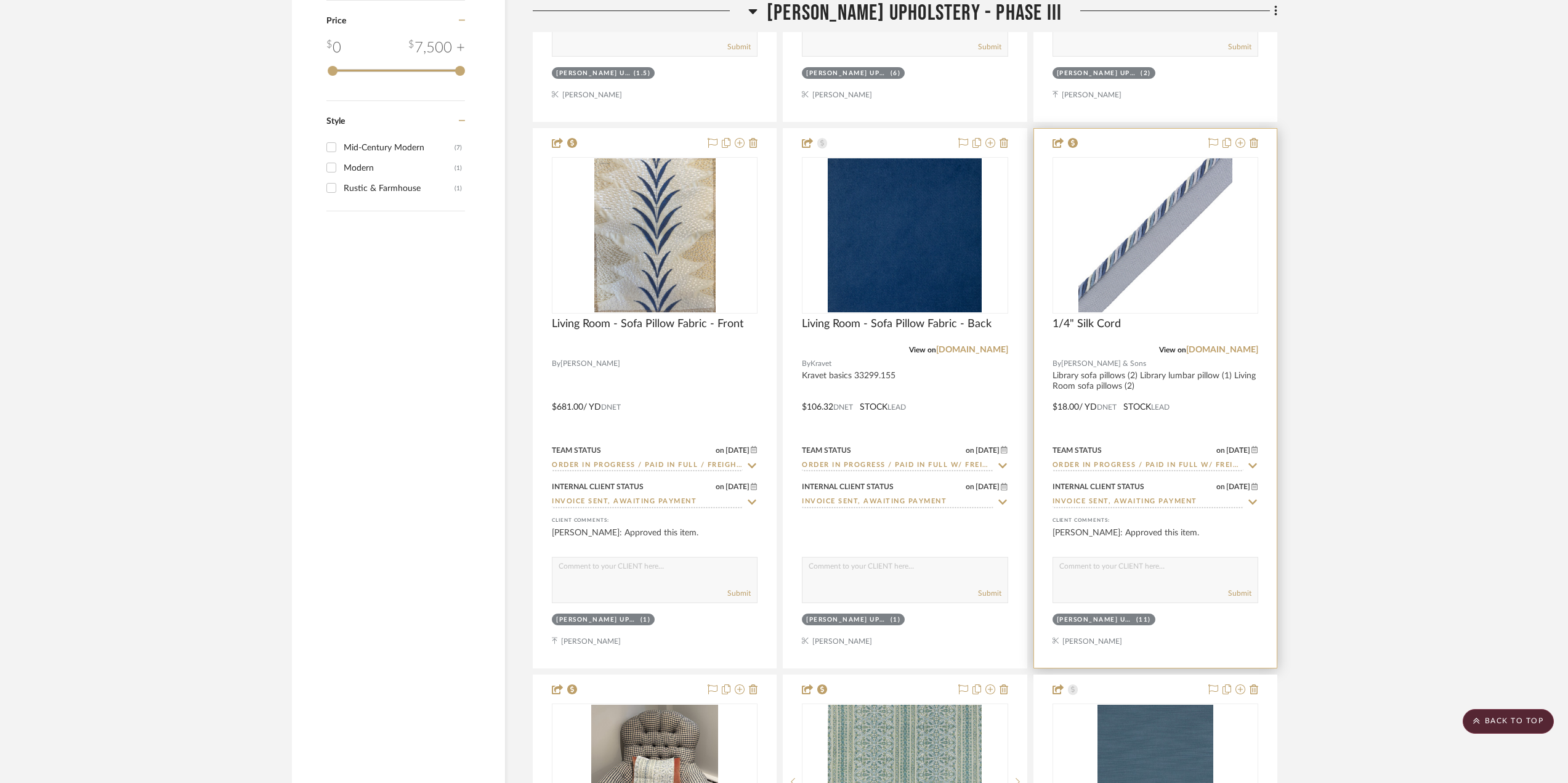
scroll to position [2710, 0]
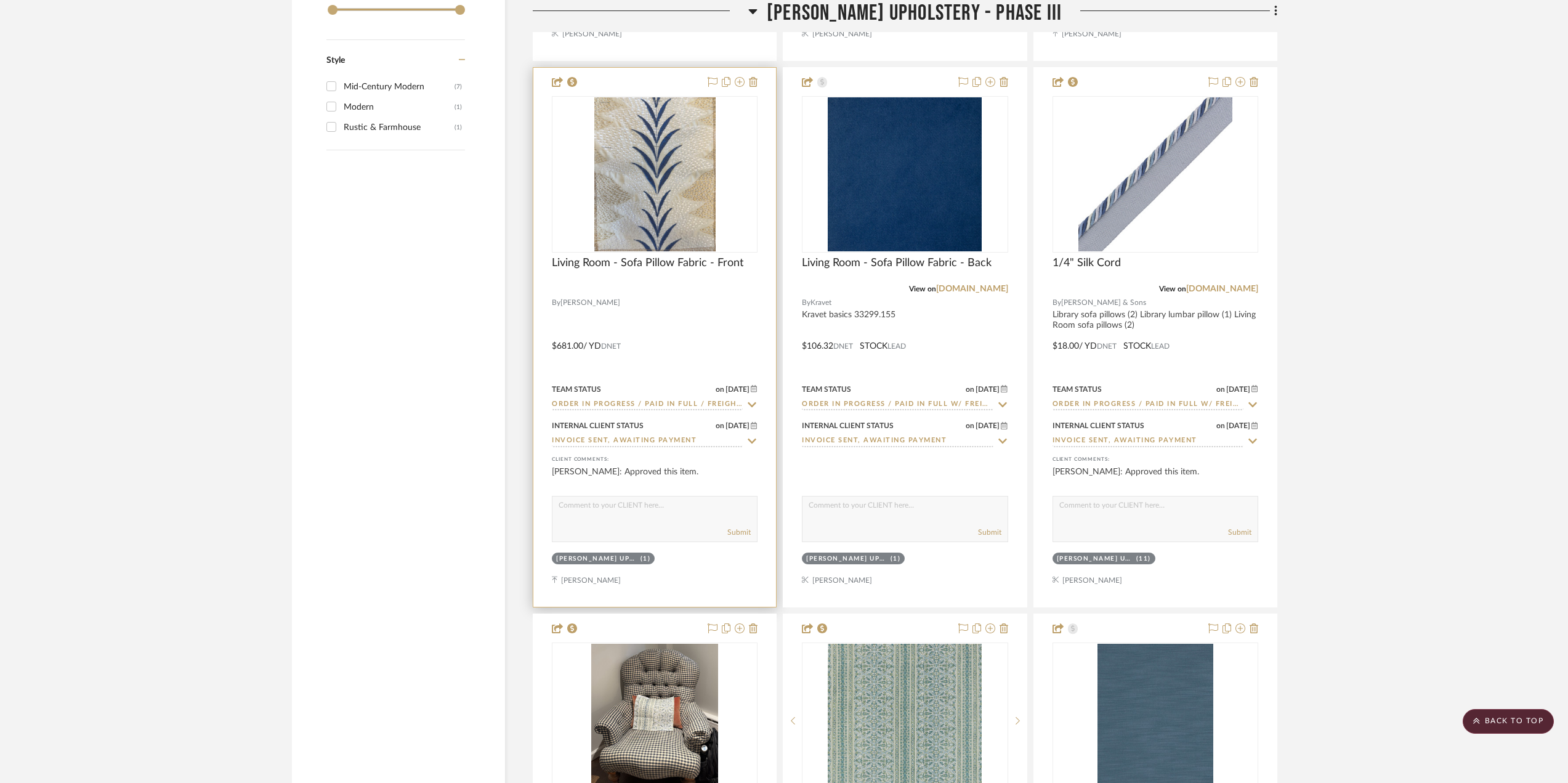
click at [665, 330] on div at bounding box center [654, 337] width 243 height 539
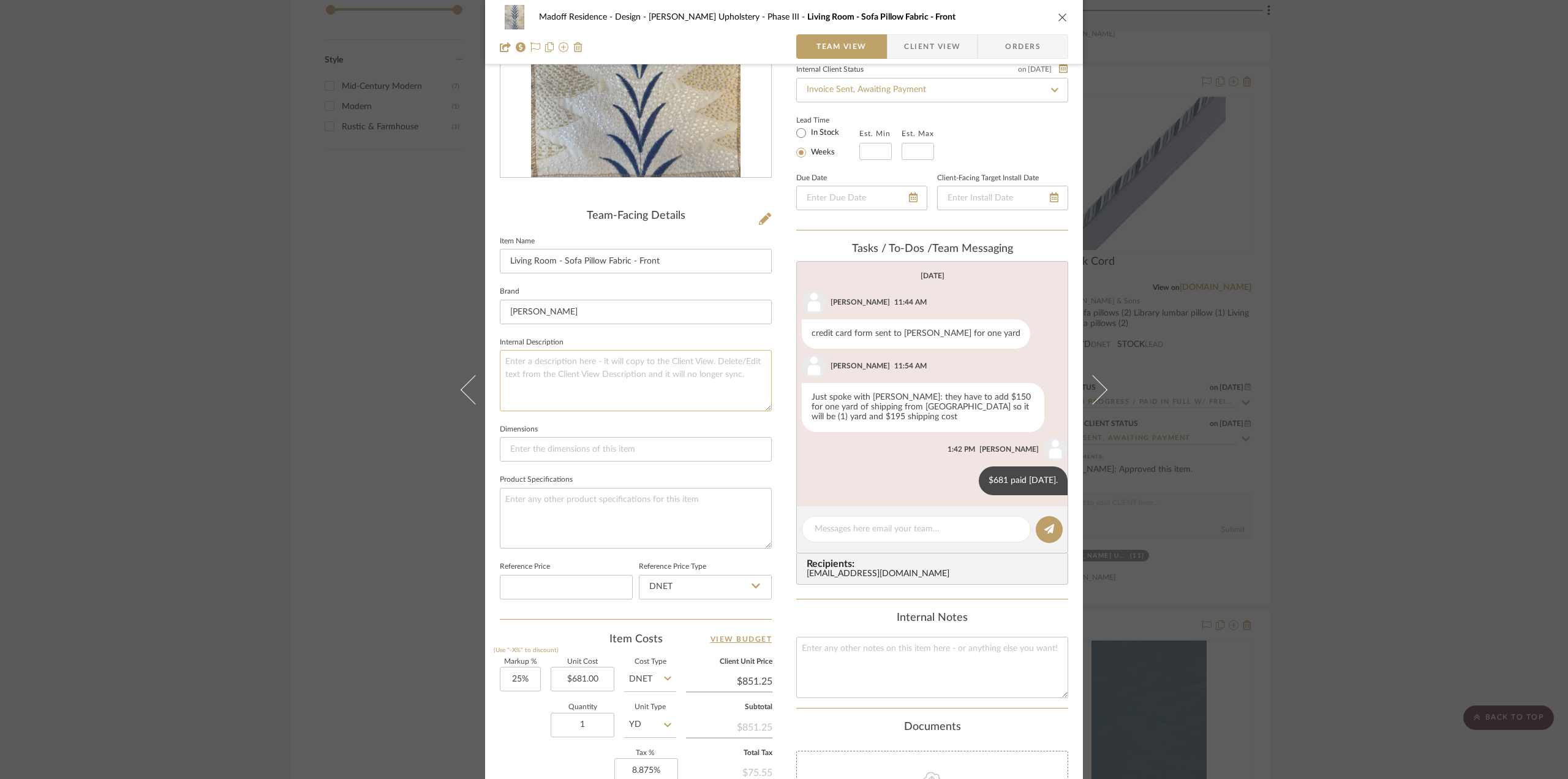
scroll to position [0, 0]
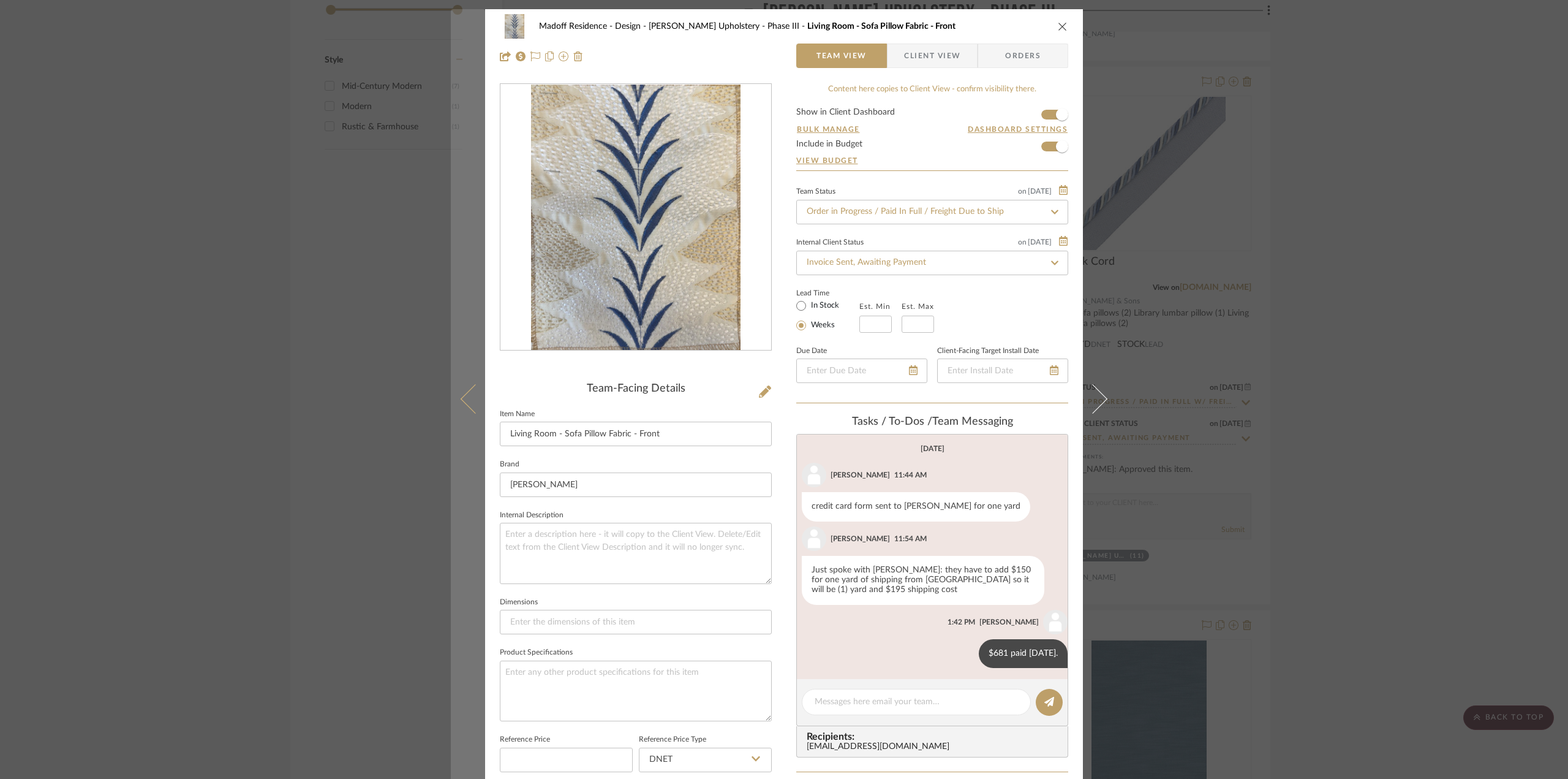
click at [461, 389] on button at bounding box center [468, 399] width 35 height 779
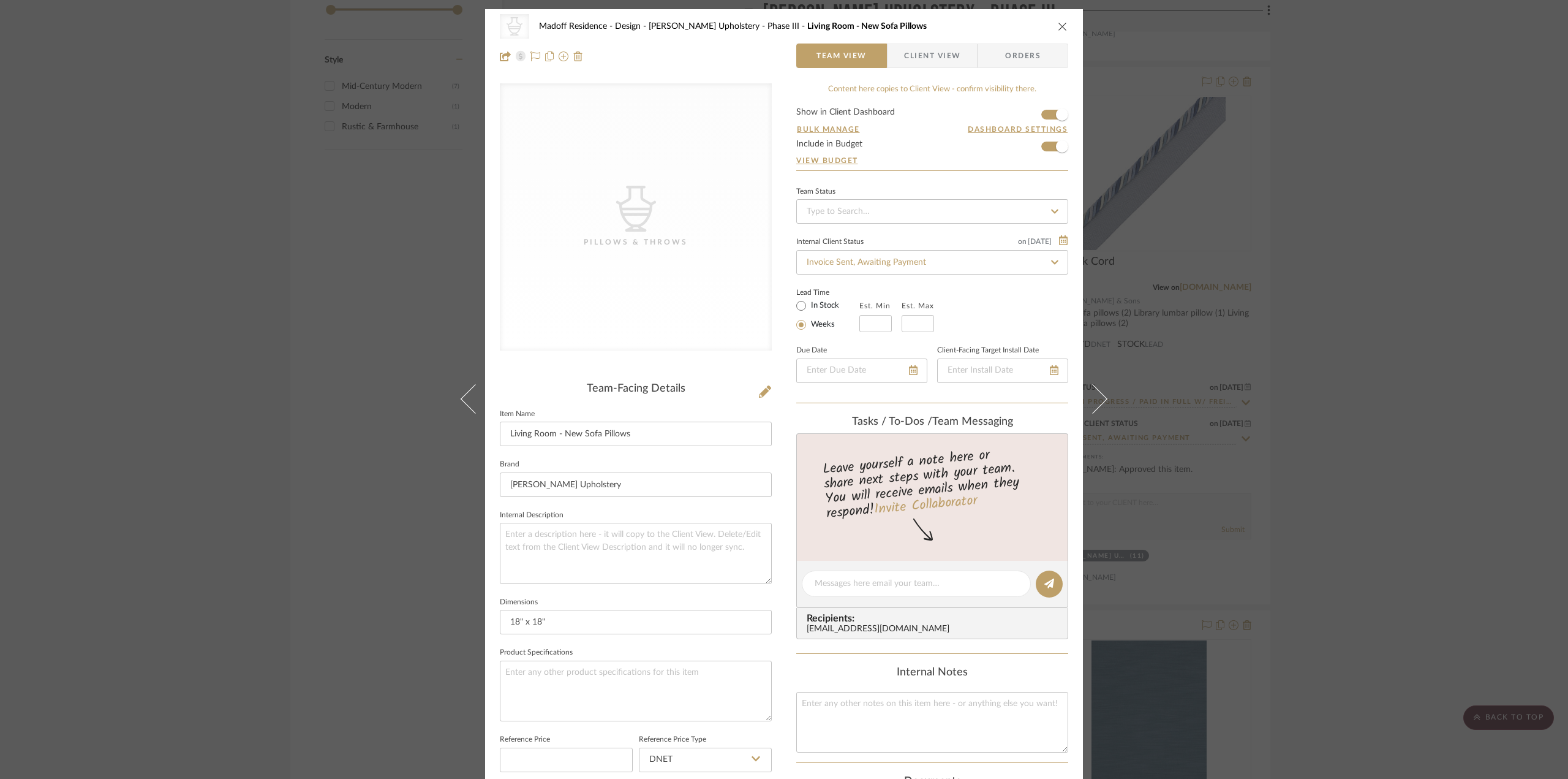
click at [1432, 351] on div "CategoryIconAccessories Created with Sketch. Pillows & Throws Madoff Residence …" at bounding box center [784, 390] width 1568 height 779
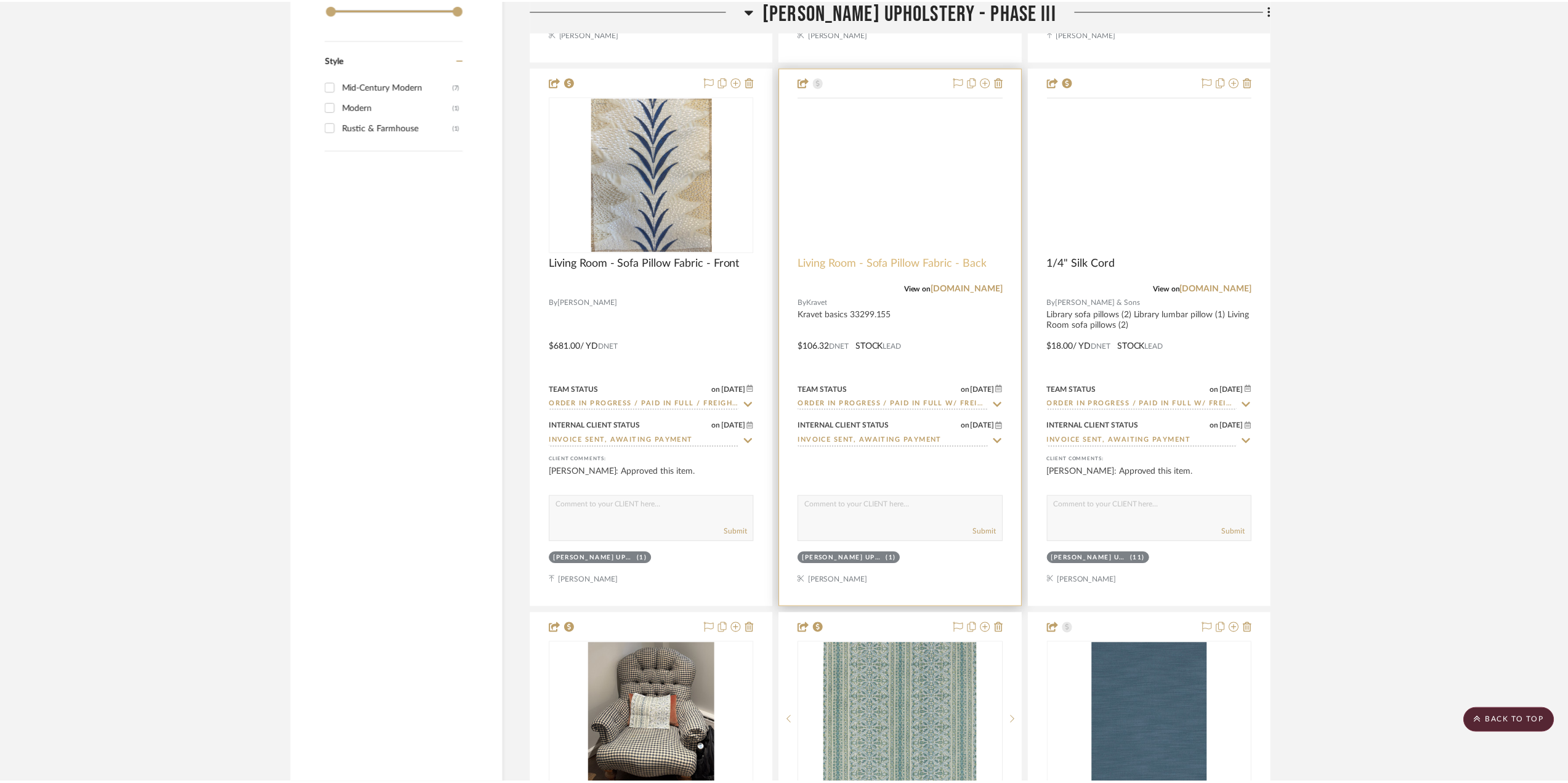
scroll to position [2710, 0]
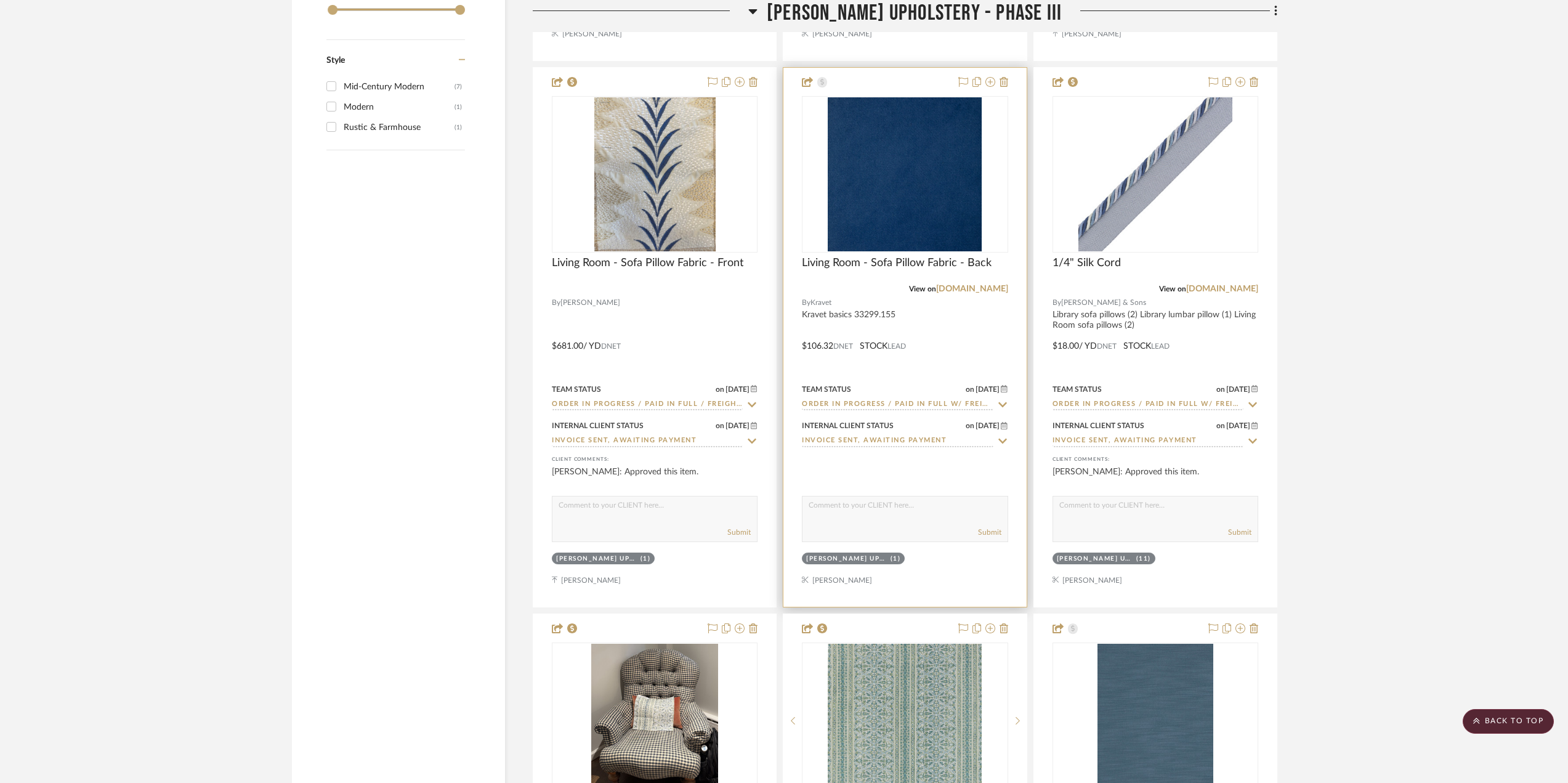
click at [940, 349] on div at bounding box center [904, 337] width 243 height 539
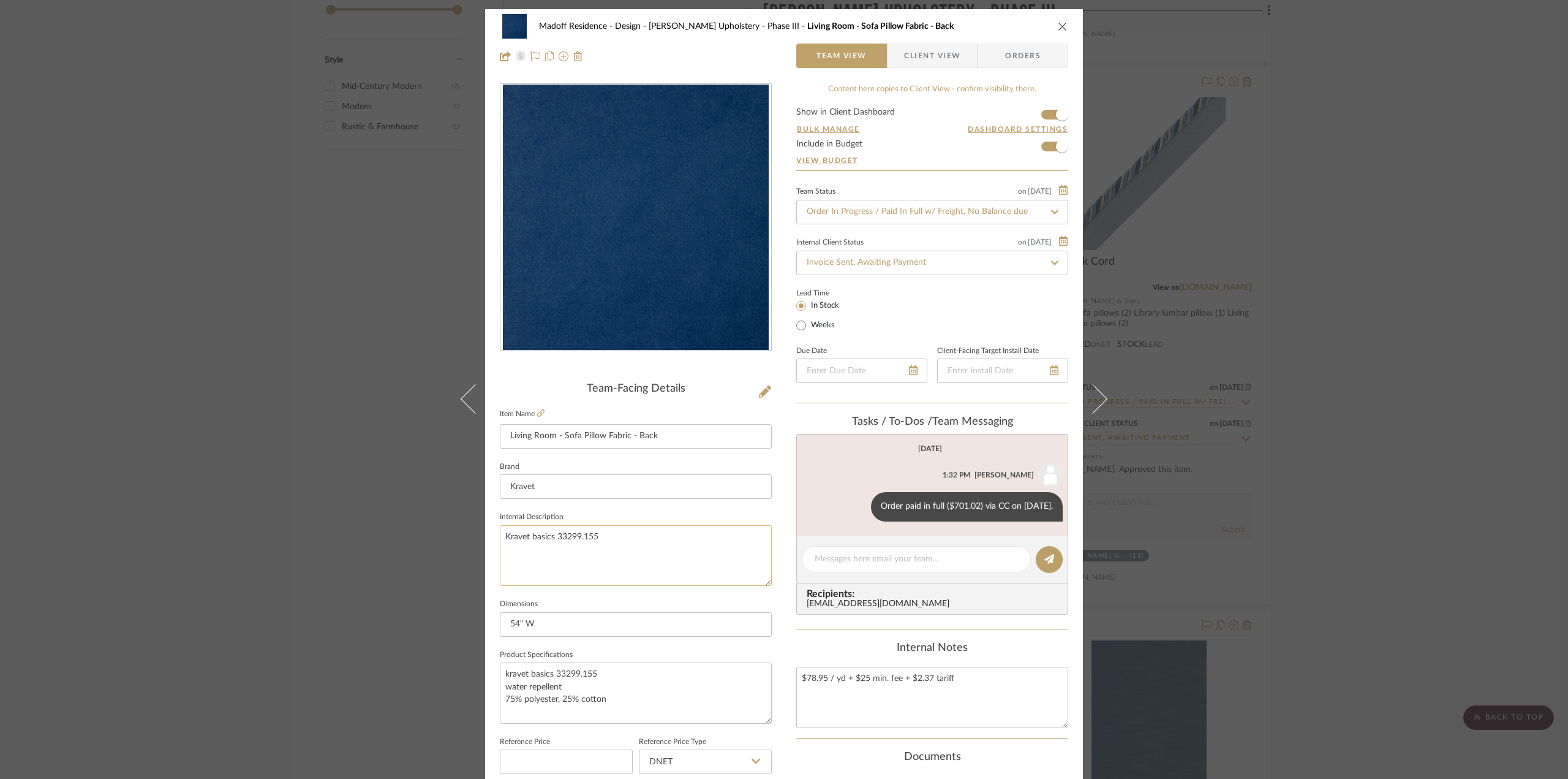
drag, startPoint x: 606, startPoint y: 529, endPoint x: 498, endPoint y: 526, distance: 108.0
click at [500, 526] on textarea "Kravet basics 33299.155" at bounding box center [636, 555] width 272 height 61
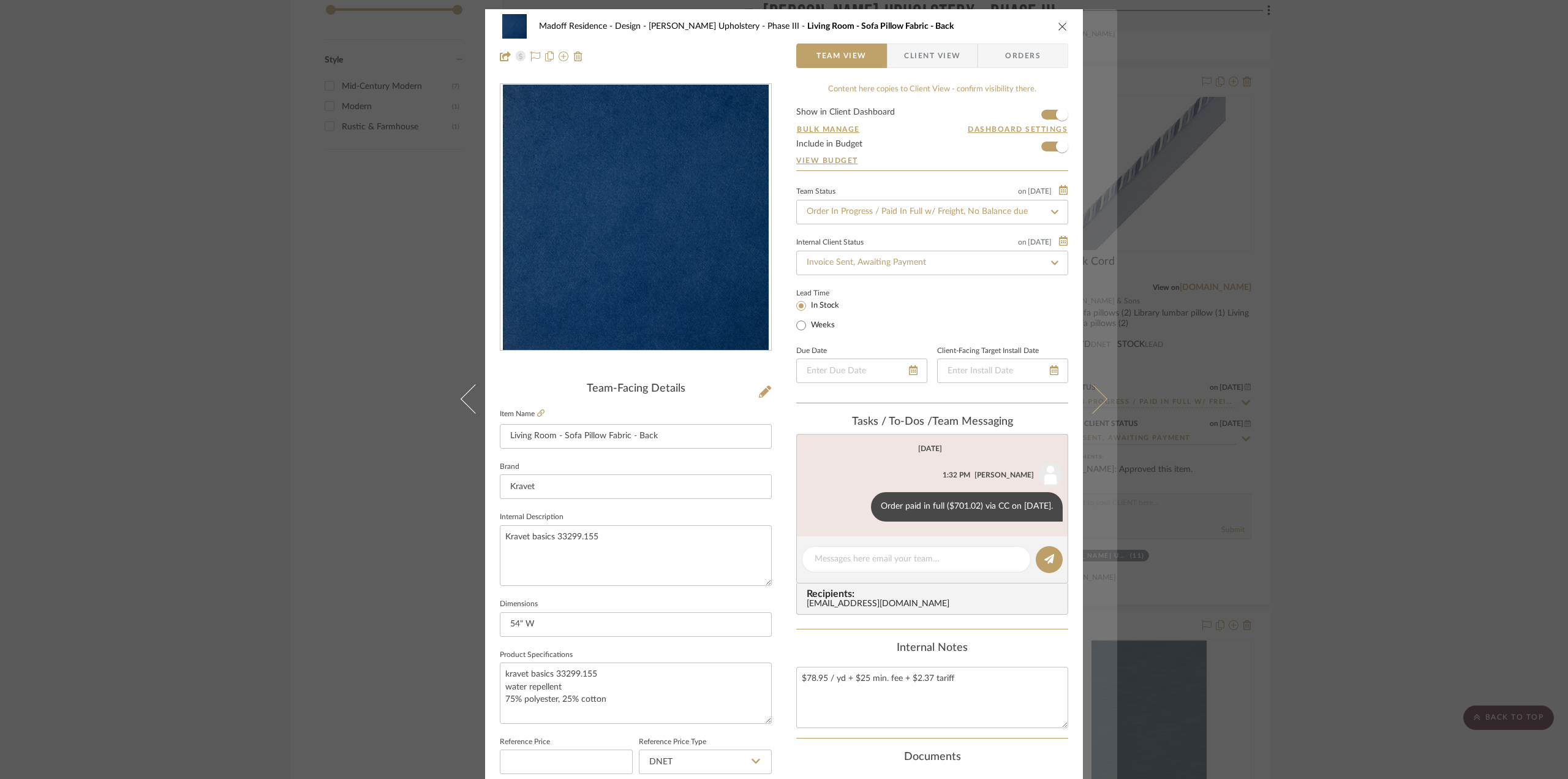
click at [1084, 393] on icon at bounding box center [1093, 398] width 29 height 29
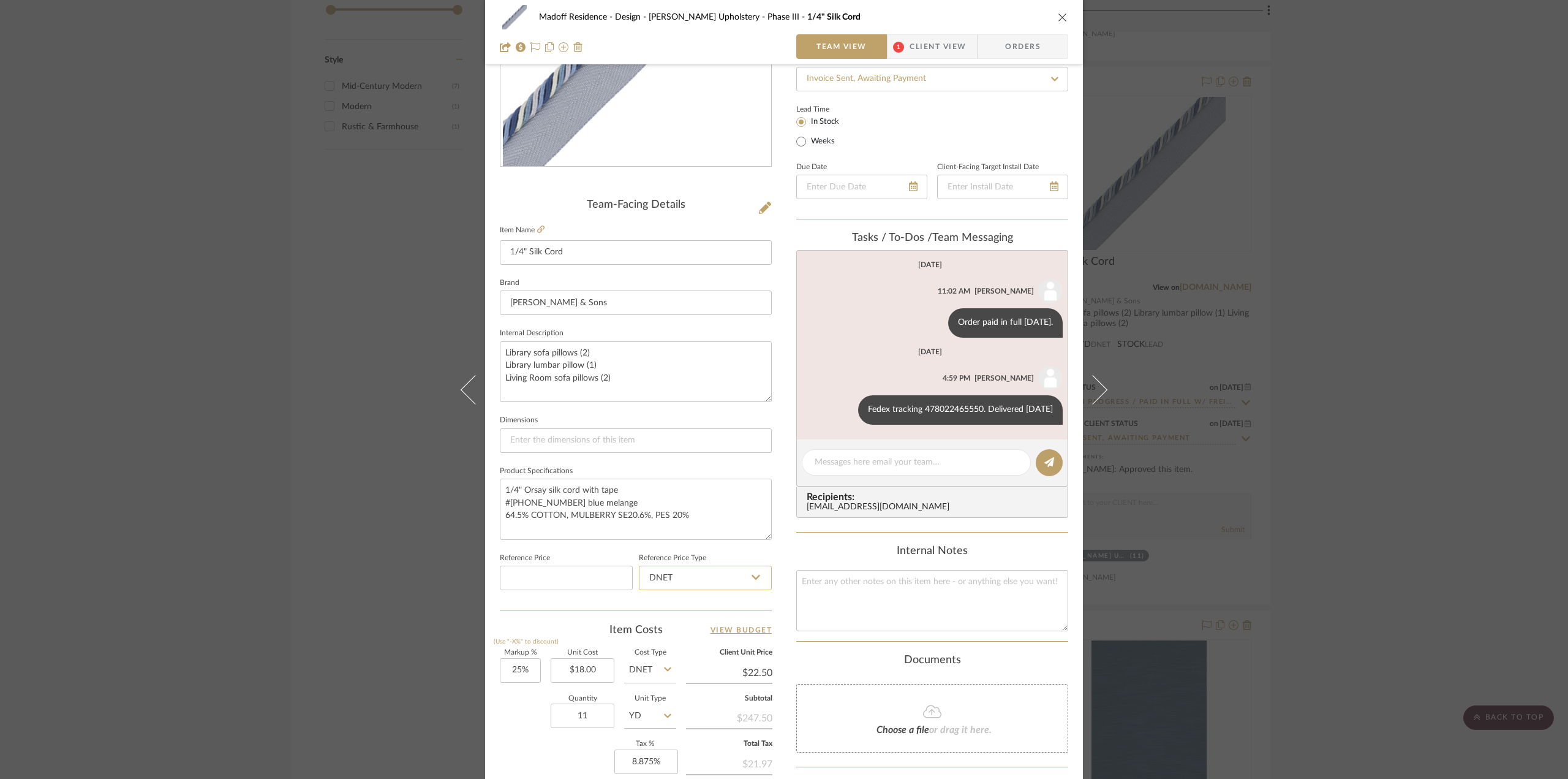
scroll to position [306, 0]
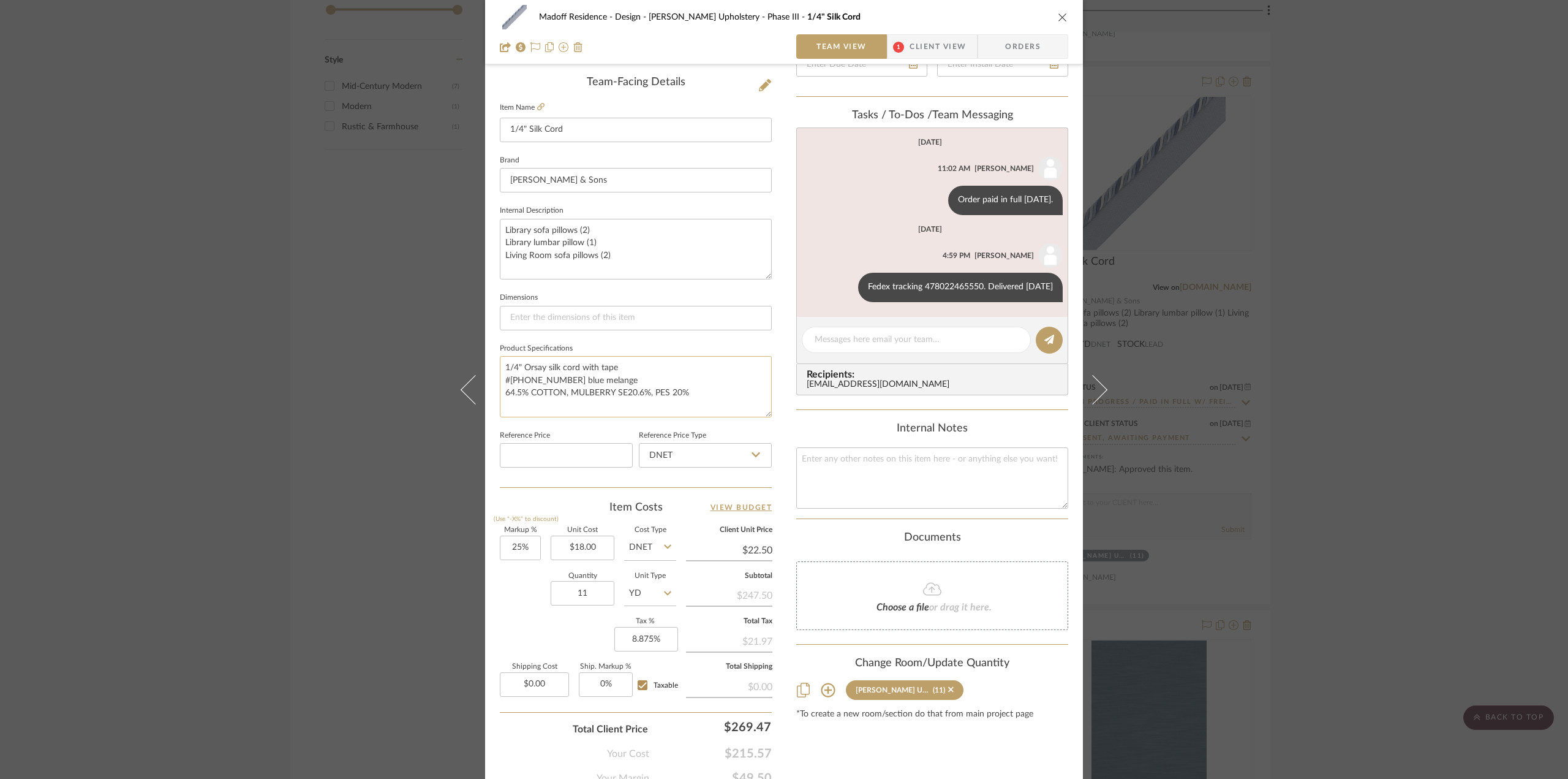
drag, startPoint x: 616, startPoint y: 365, endPoint x: 501, endPoint y: 364, distance: 115.0
click at [501, 364] on textarea "1/4" Orsay silk cord with tape #[PHONE_NUMBER] blue melange 64.5% COTTON, MULBE…" at bounding box center [636, 386] width 272 height 61
drag, startPoint x: 610, startPoint y: 380, endPoint x: 487, endPoint y: 361, distance: 124.5
click at [487, 361] on div "Madoff Residence - Design [PERSON_NAME] Upholstery - Phase III 1/4" Silk Cord T…" at bounding box center [784, 268] width 598 height 1132
click at [1034, 420] on div "Content here copies to Client View - confirm visibility there. Show in Client D…" at bounding box center [932, 281] width 272 height 1008
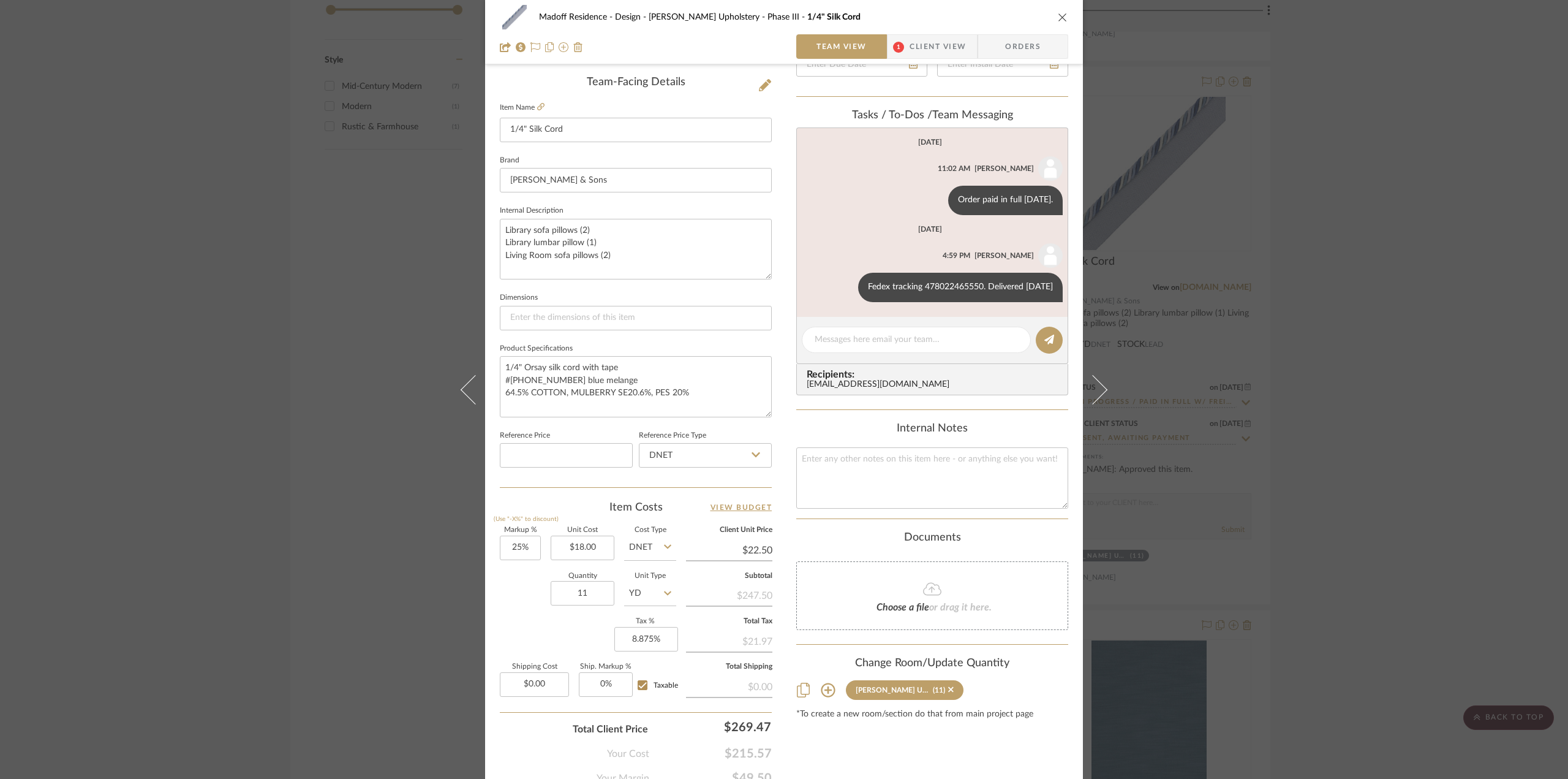
click at [1338, 483] on div "Madoff Residence - Design [PERSON_NAME] Upholstery - Phase III 1/4" Silk Cord T…" at bounding box center [784, 390] width 1568 height 779
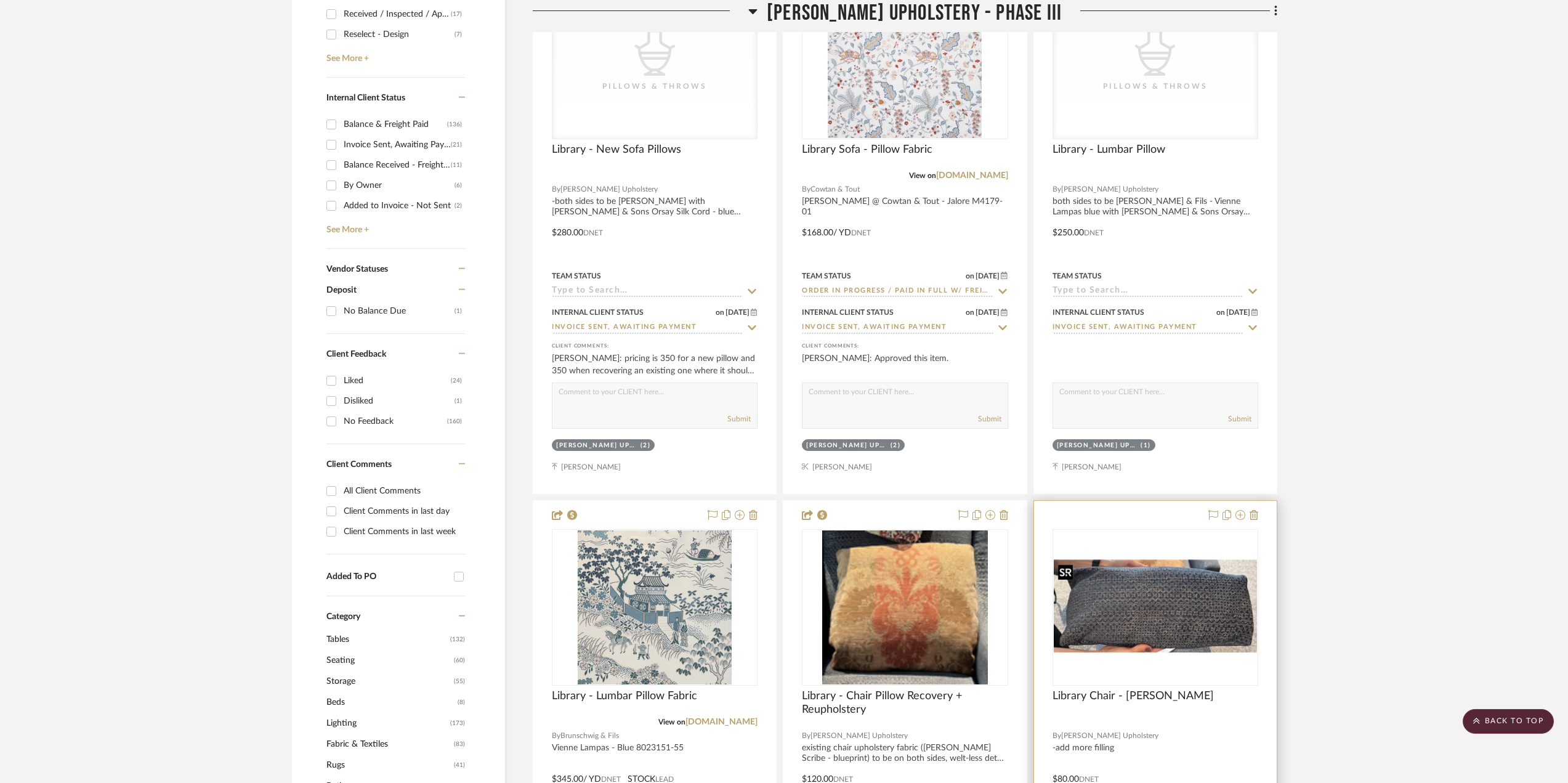
scroll to position [554, 0]
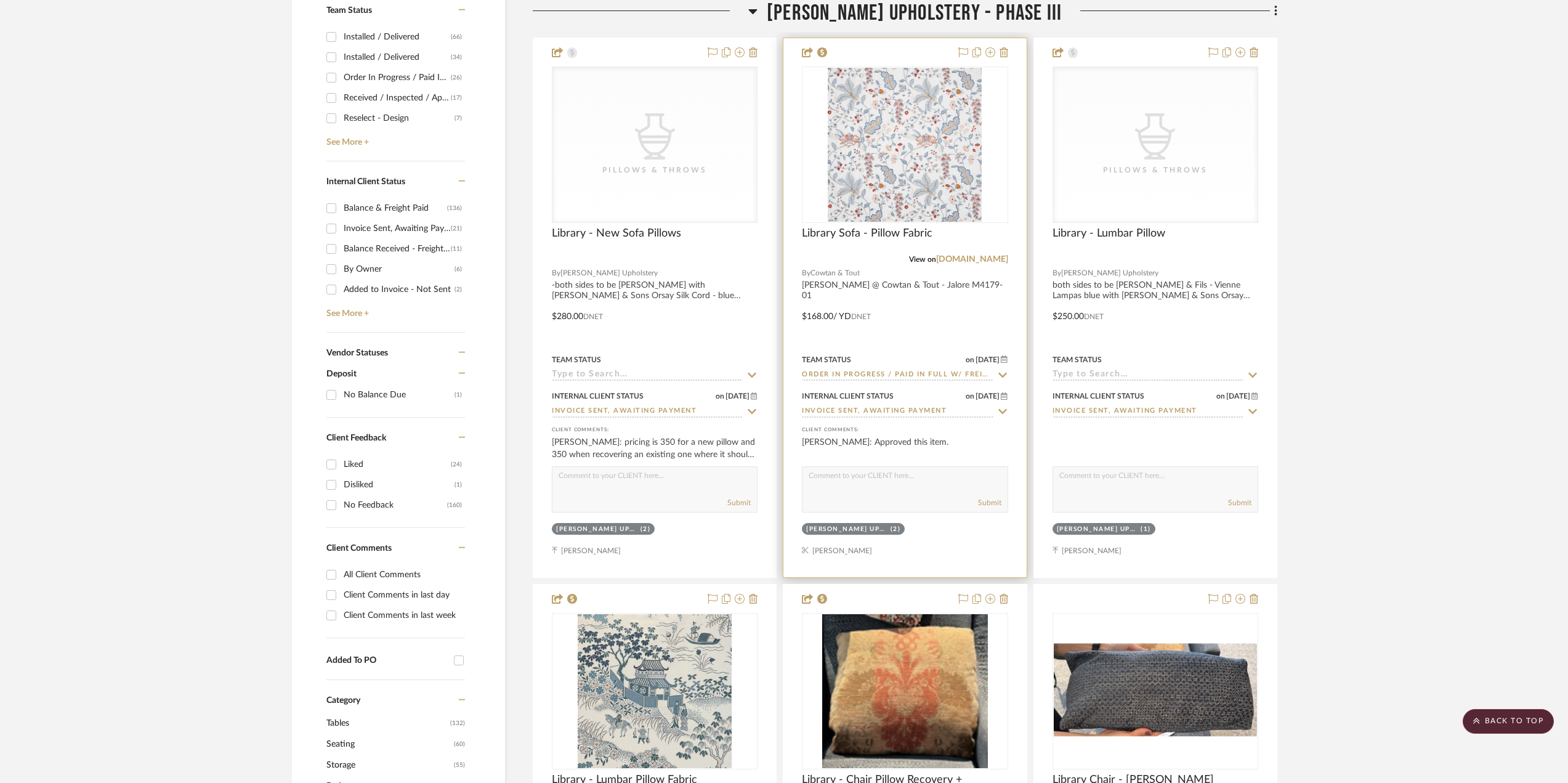
click at [946, 326] on div at bounding box center [904, 307] width 243 height 539
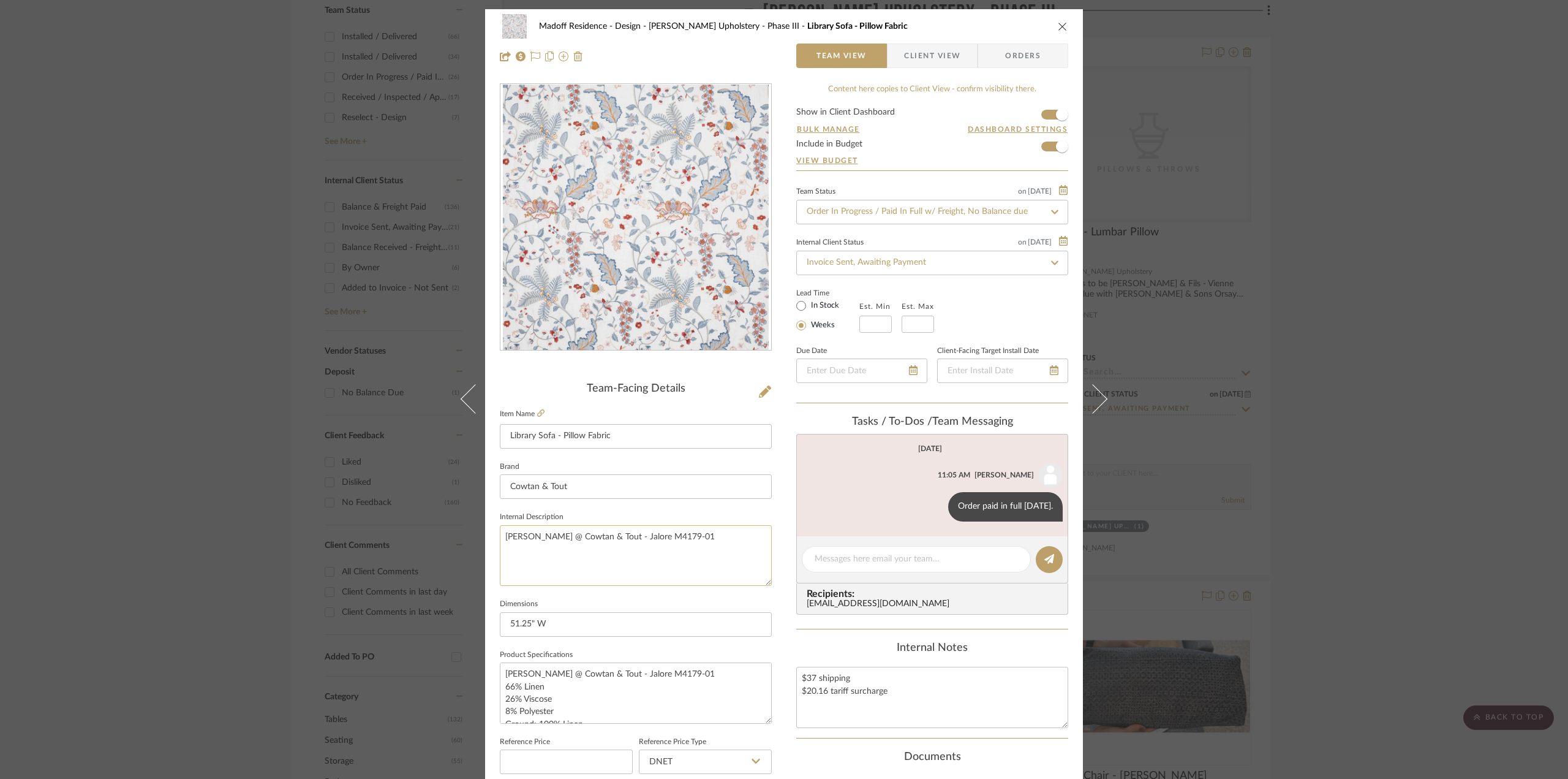
drag, startPoint x: 705, startPoint y: 535, endPoint x: 639, endPoint y: 538, distance: 66.1
click at [639, 538] on textarea "[PERSON_NAME] @ Cowtan & Tout - Jalore M4179-01" at bounding box center [636, 555] width 272 height 61
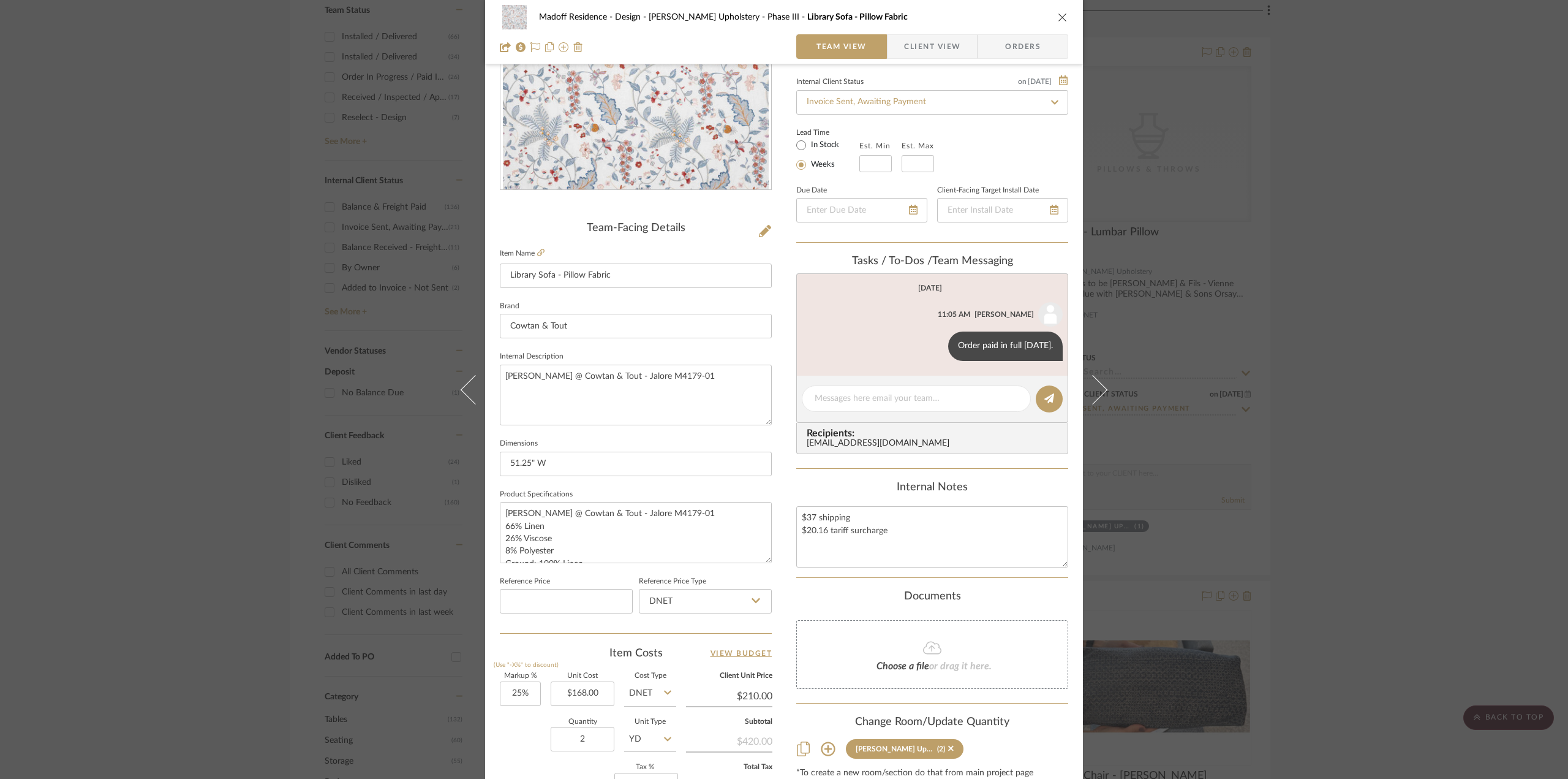
scroll to position [245, 0]
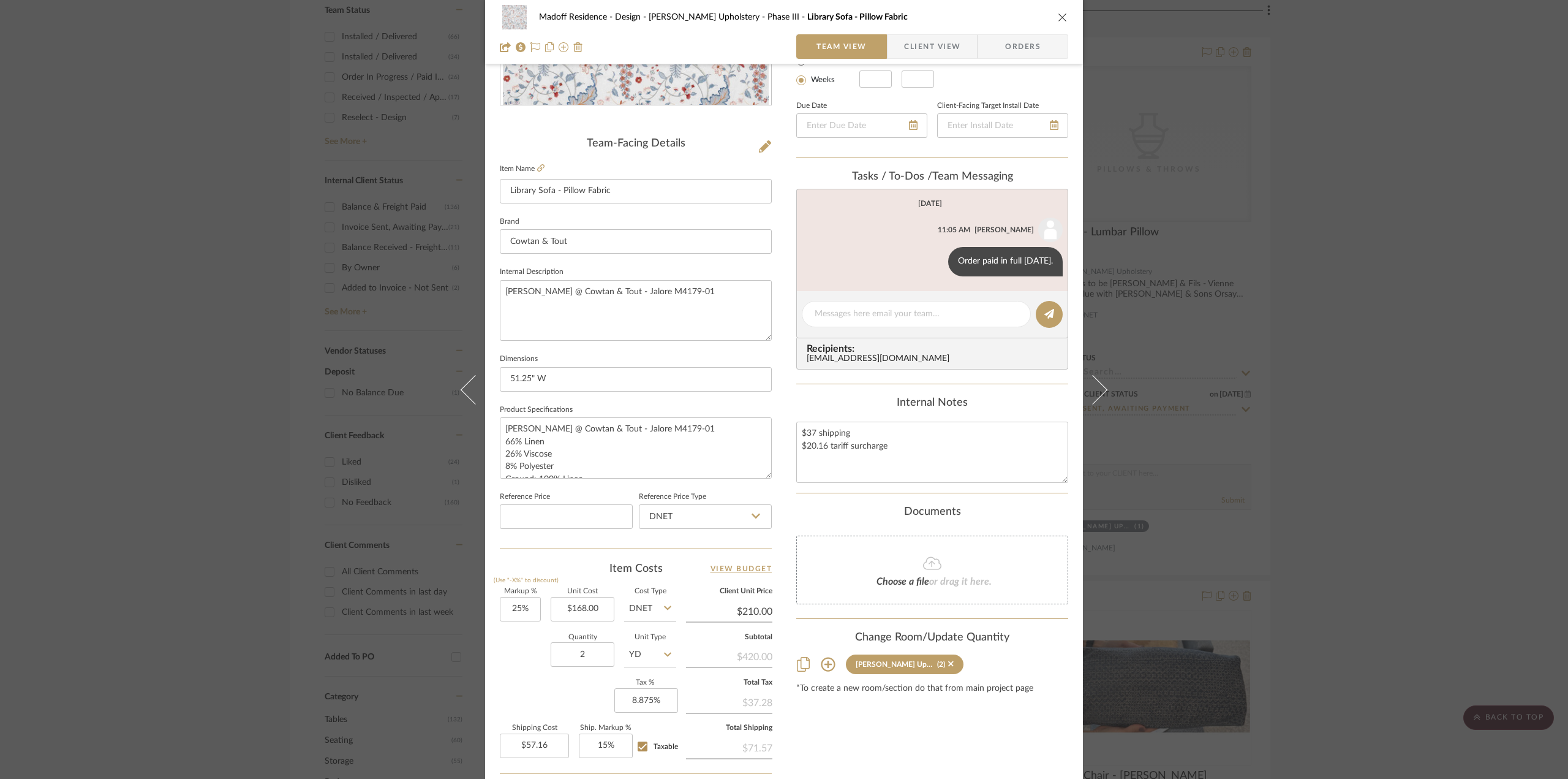
click at [1296, 422] on div "Madoff Residence - Design [PERSON_NAME] Upholstery - Phase III Library Sofa - P…" at bounding box center [784, 390] width 1568 height 779
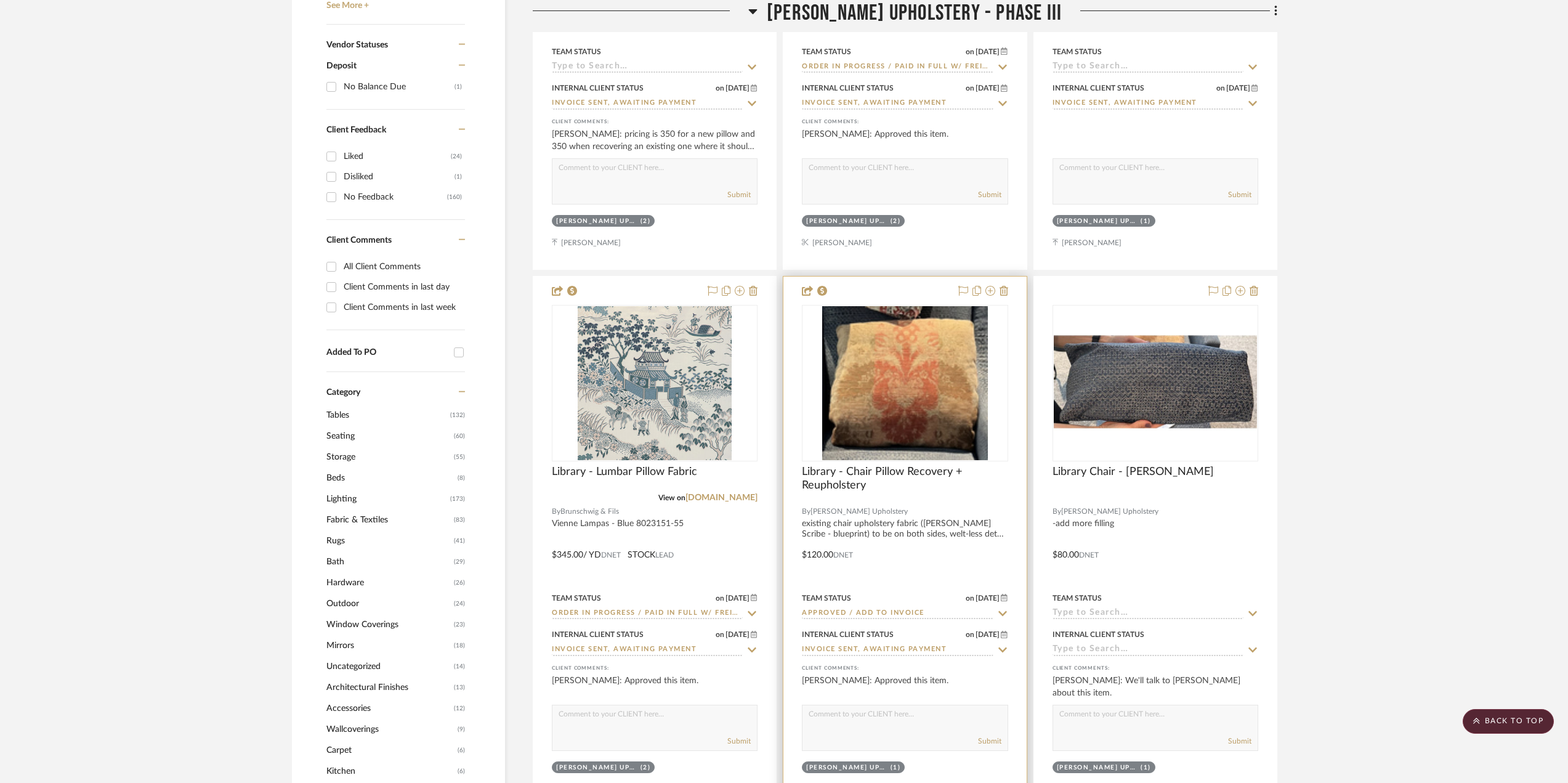
scroll to position [1108, 0]
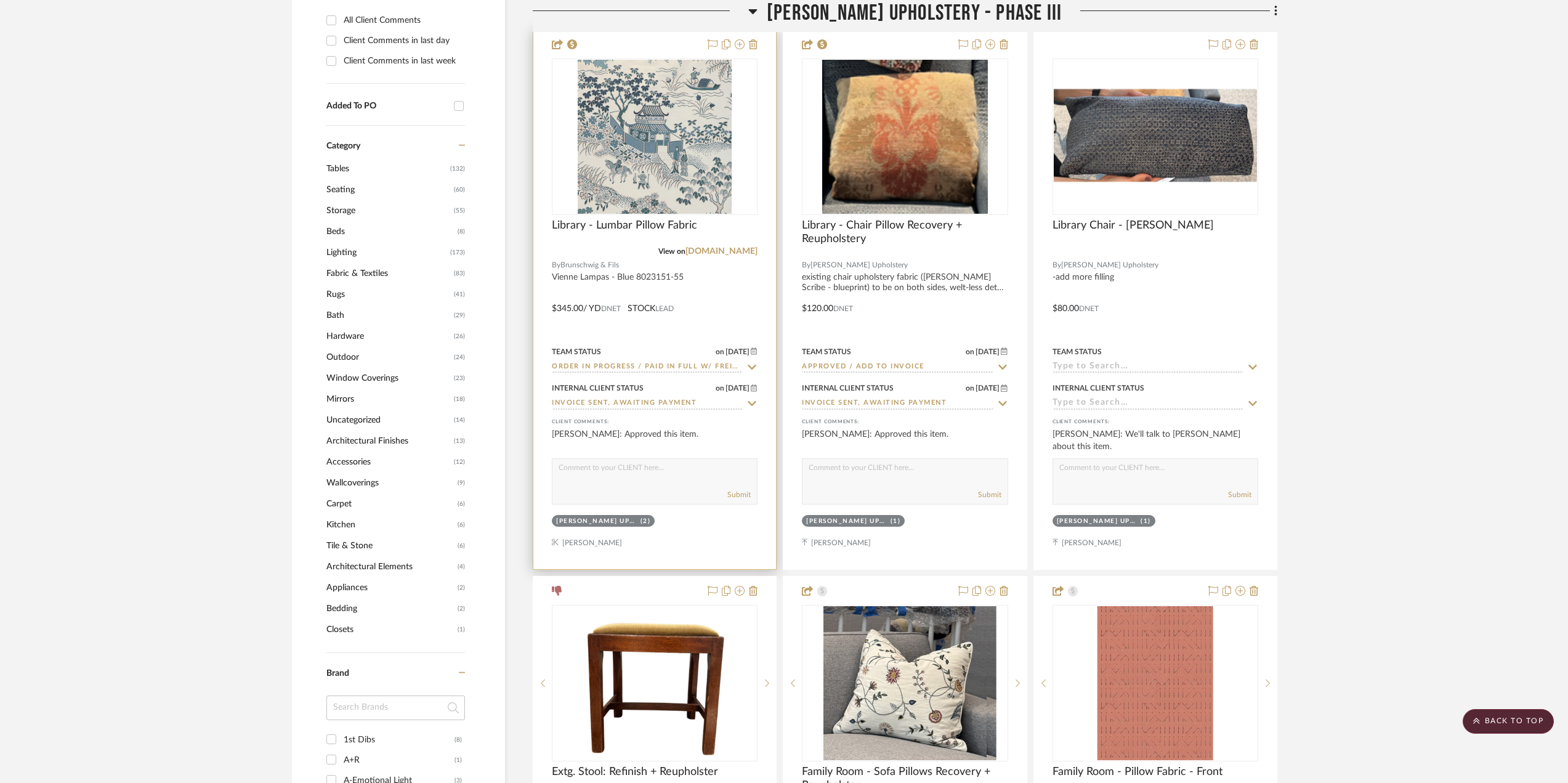
click at [710, 315] on div at bounding box center [654, 299] width 243 height 539
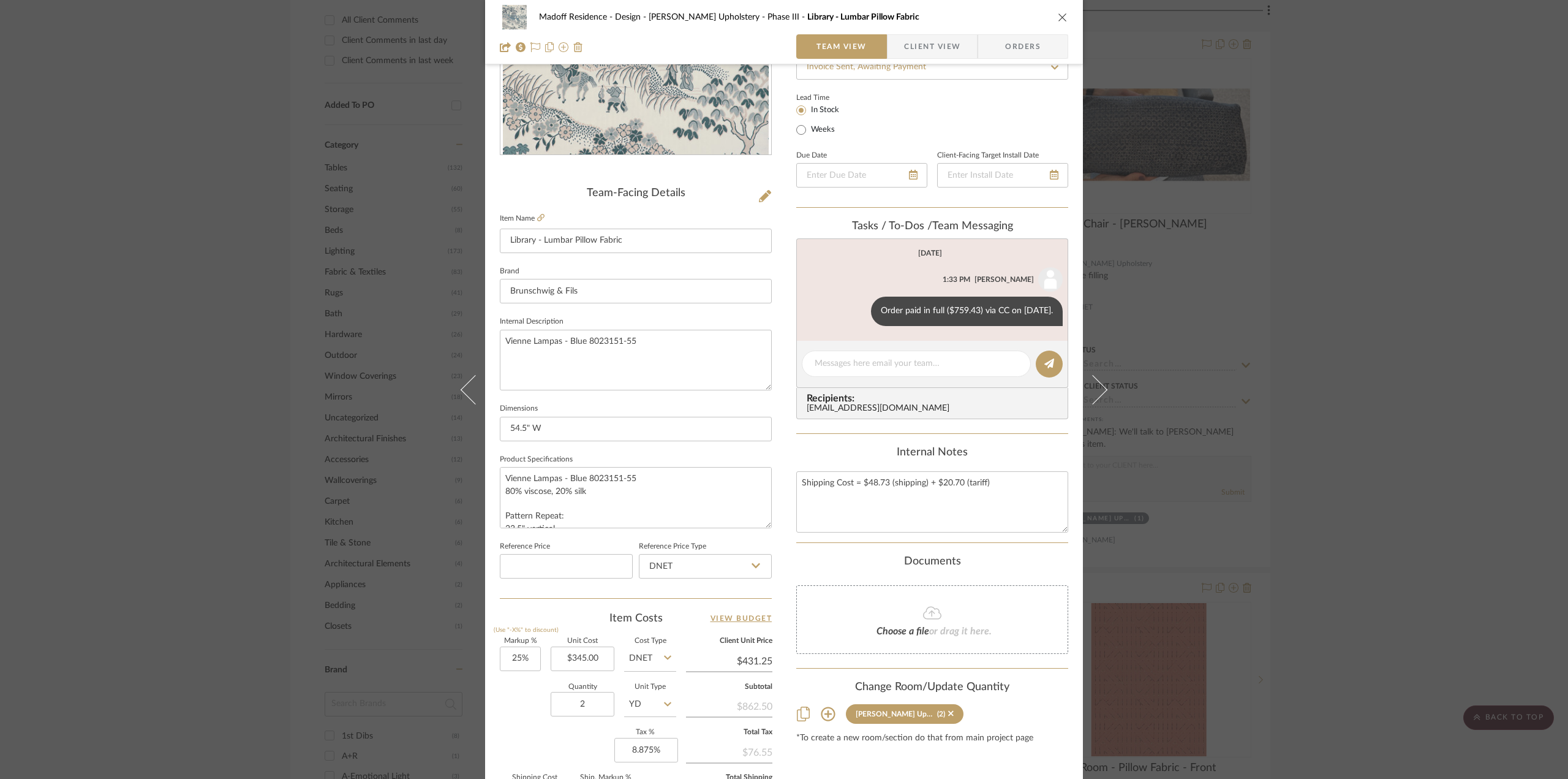
scroll to position [245, 0]
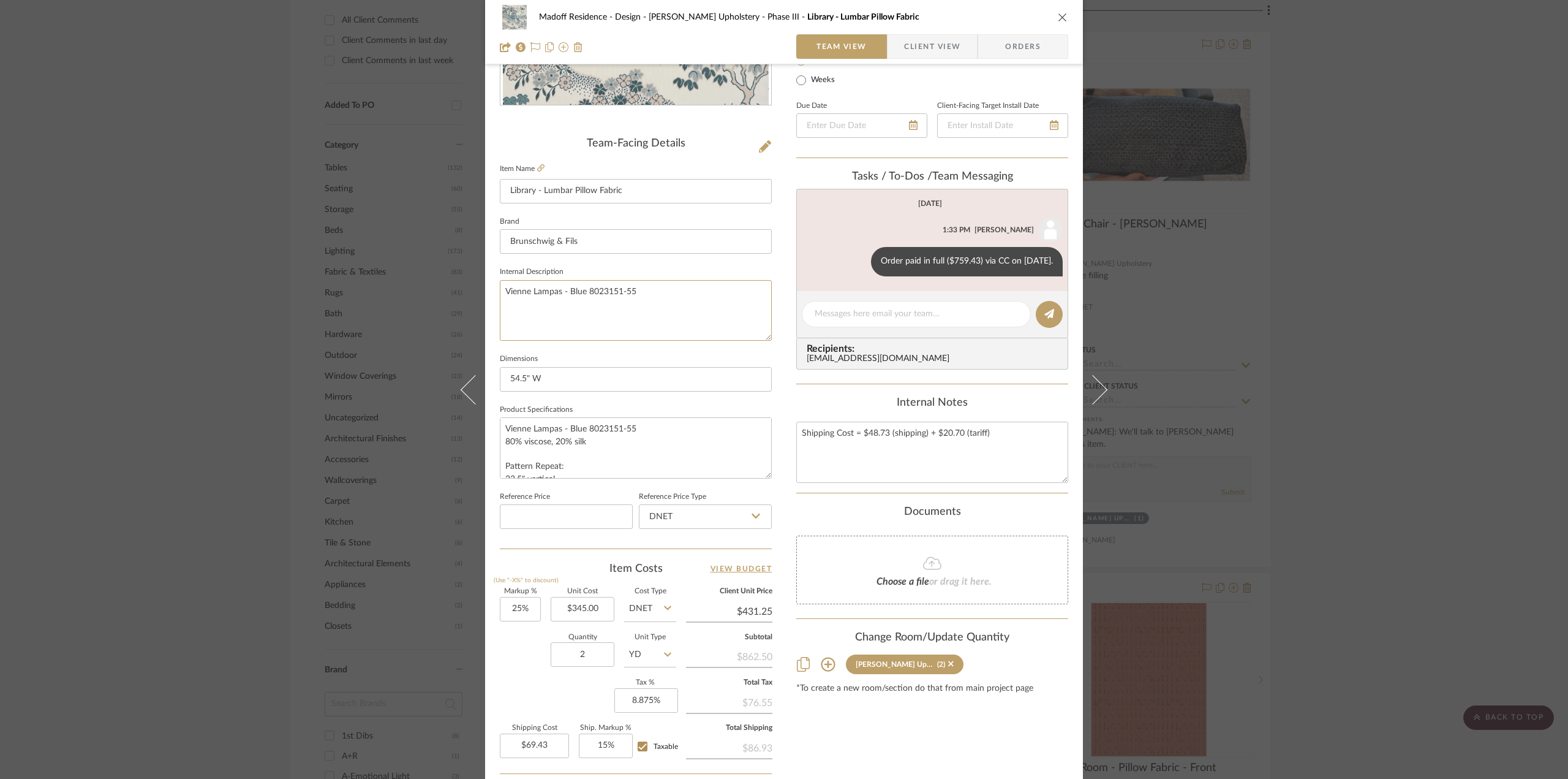
drag, startPoint x: 646, startPoint y: 290, endPoint x: 490, endPoint y: 297, distance: 156.2
click at [490, 297] on div "Madoff Residence - Design [PERSON_NAME] Upholstery - Phase III Library - Lumbar…" at bounding box center [784, 330] width 598 height 1132
click at [806, 511] on div "Documents" at bounding box center [932, 512] width 272 height 14
click at [1368, 454] on div "Madoff Residence - Design [PERSON_NAME] Upholstery - Phase III Library - Lumbar…" at bounding box center [784, 390] width 1568 height 779
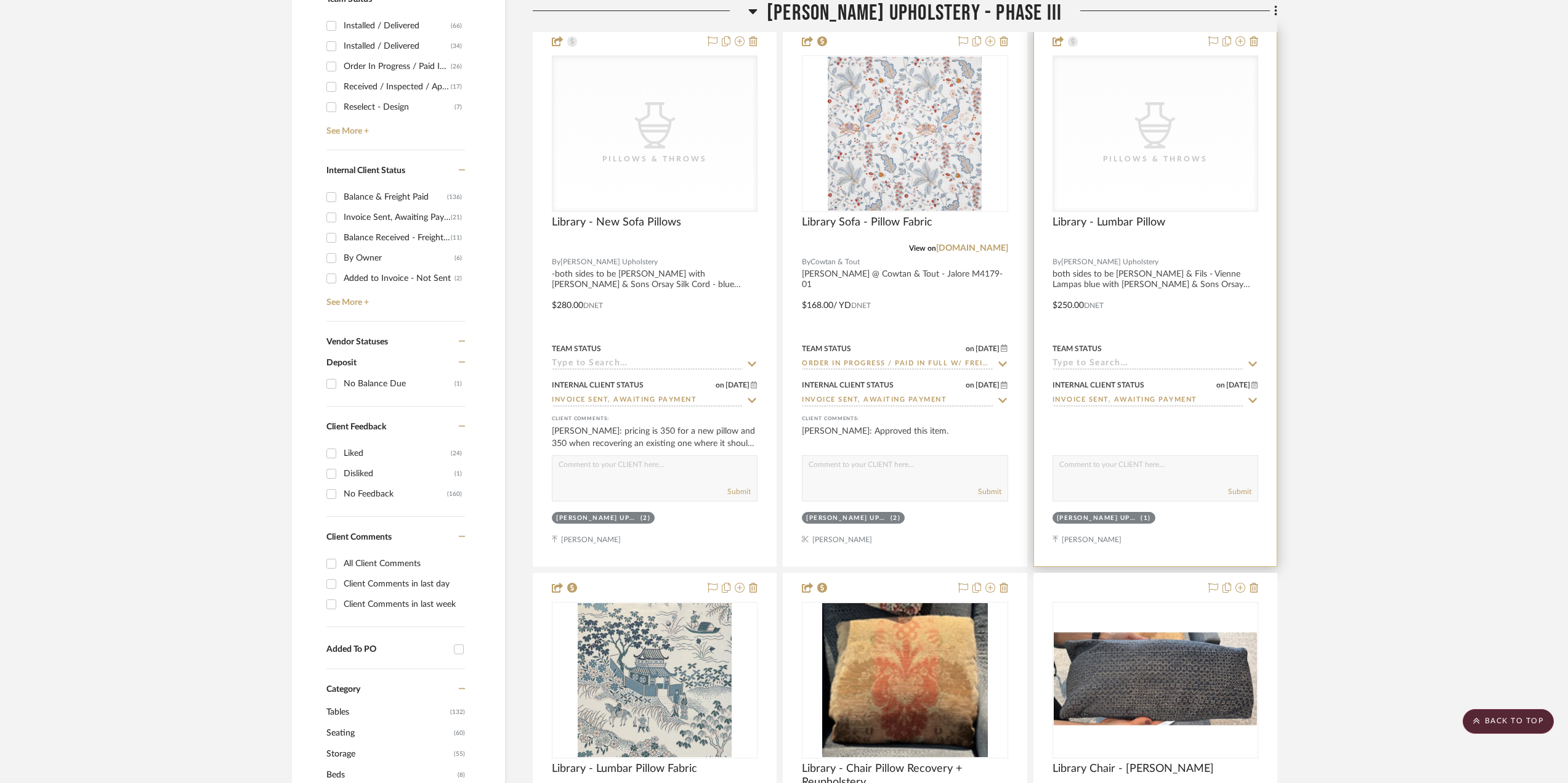
scroll to position [554, 0]
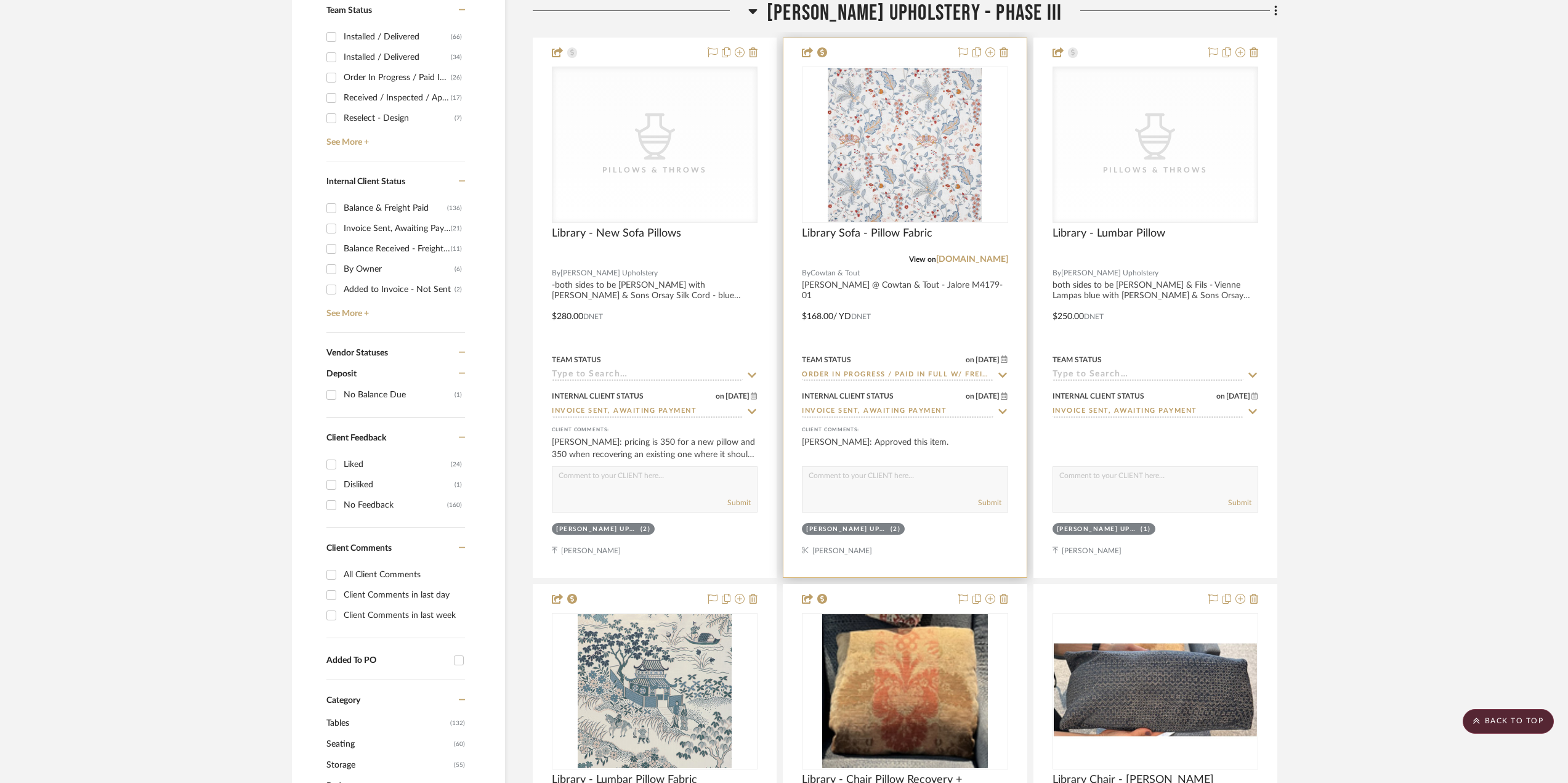
click at [958, 323] on div at bounding box center [904, 307] width 243 height 539
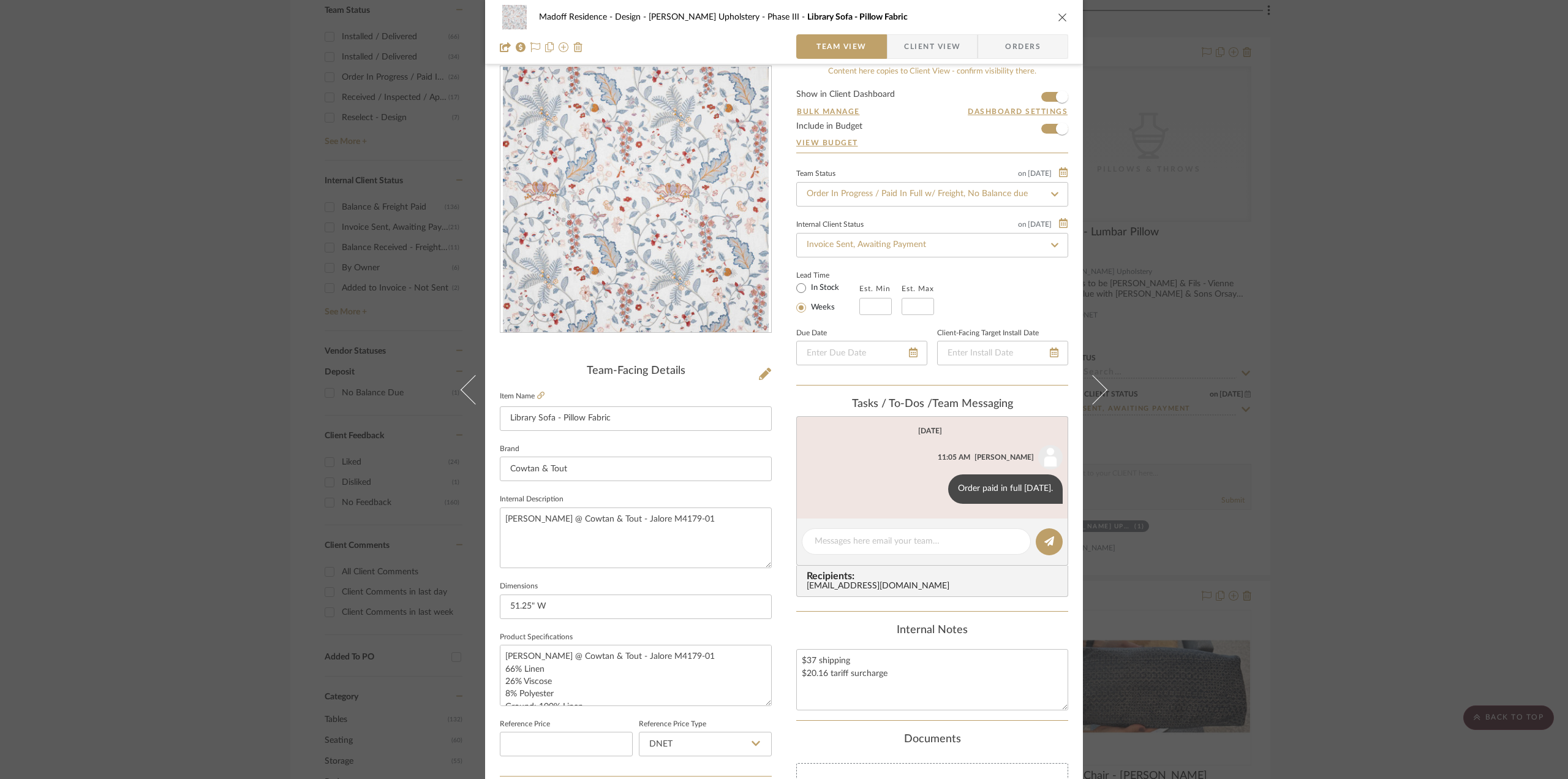
scroll to position [0, 0]
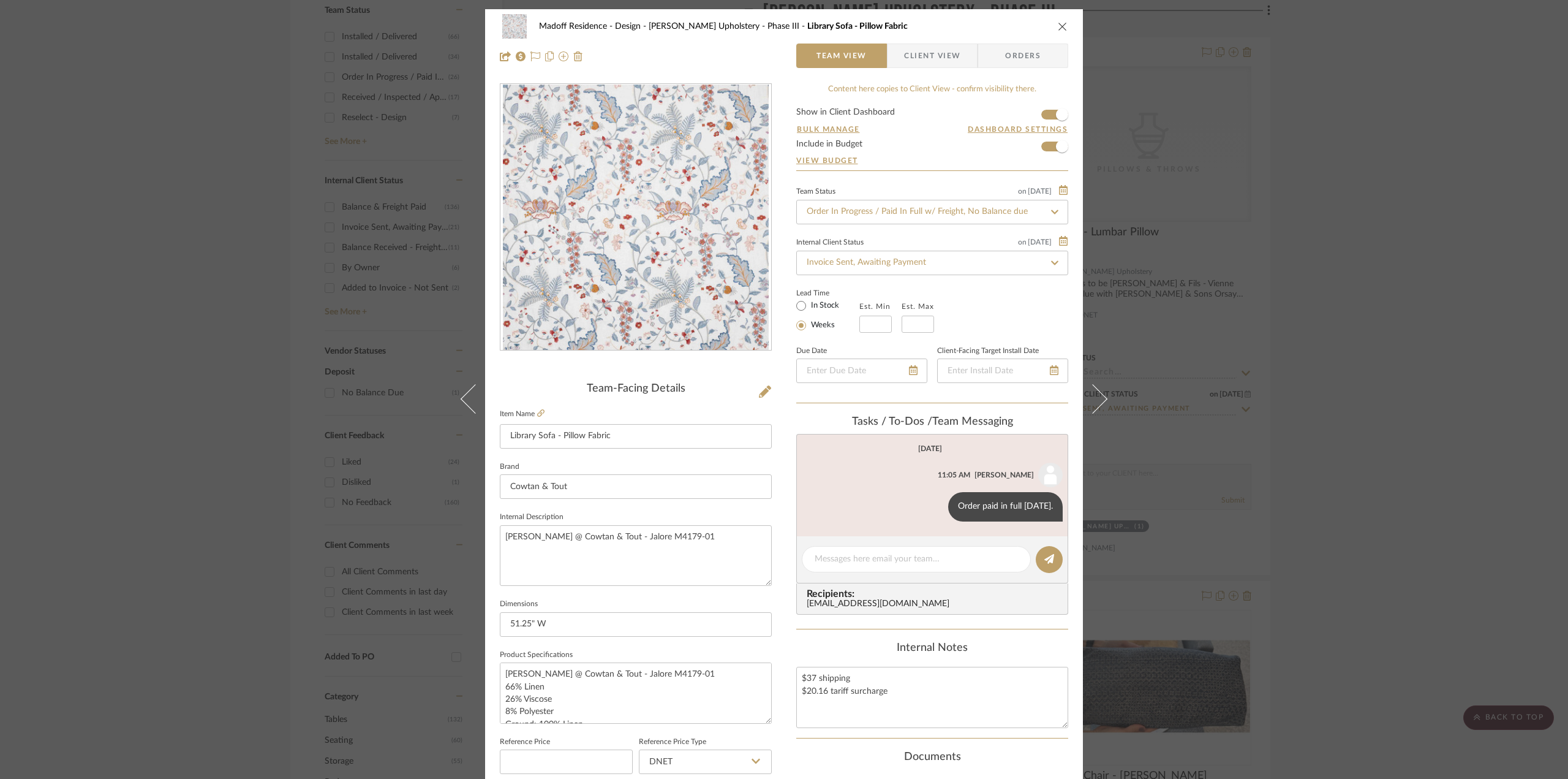
click at [1347, 479] on div "Madoff Residence - Design [PERSON_NAME] Upholstery - Phase III Library Sofa - P…" at bounding box center [784, 390] width 1568 height 779
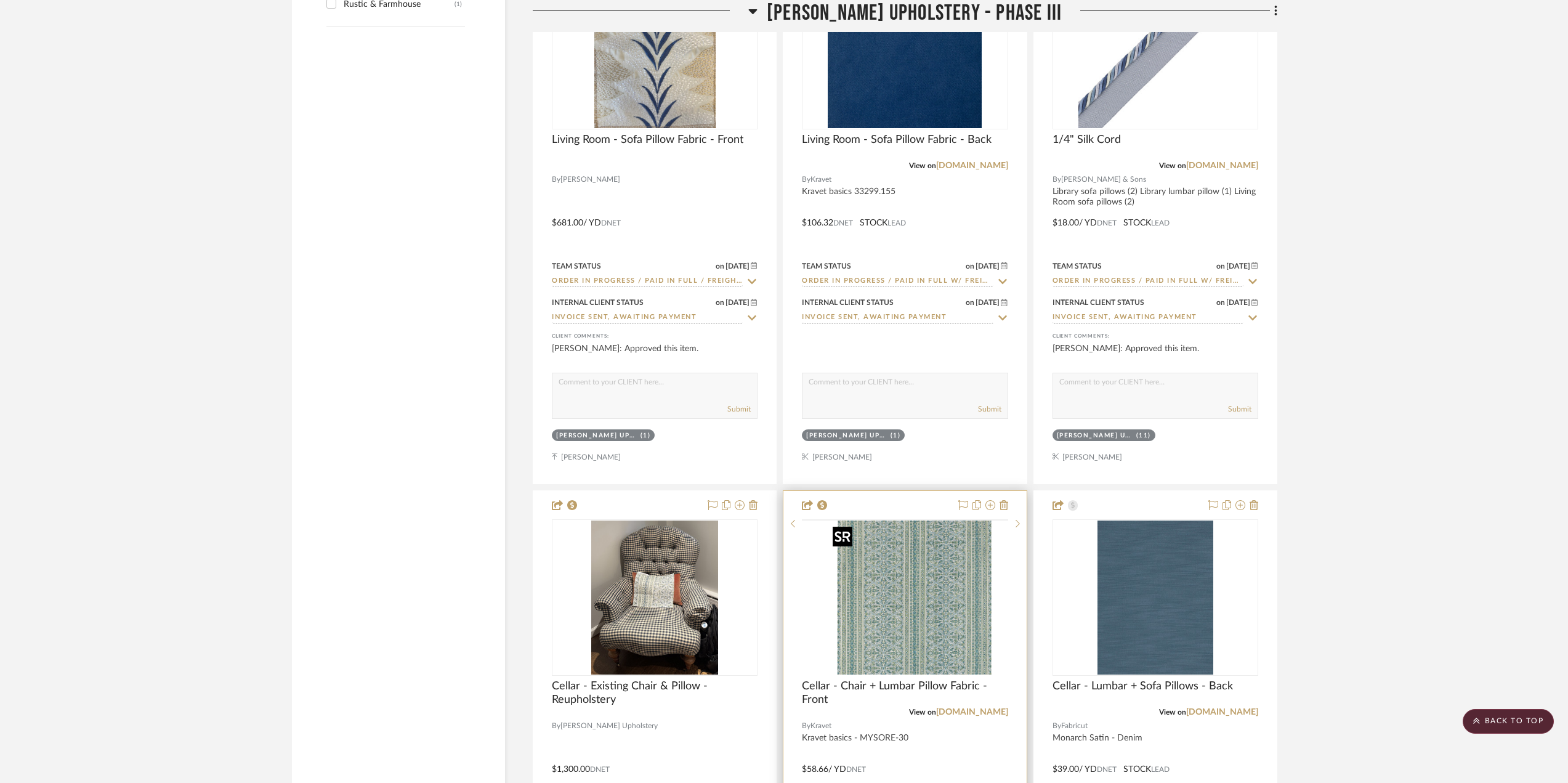
scroll to position [3140, 0]
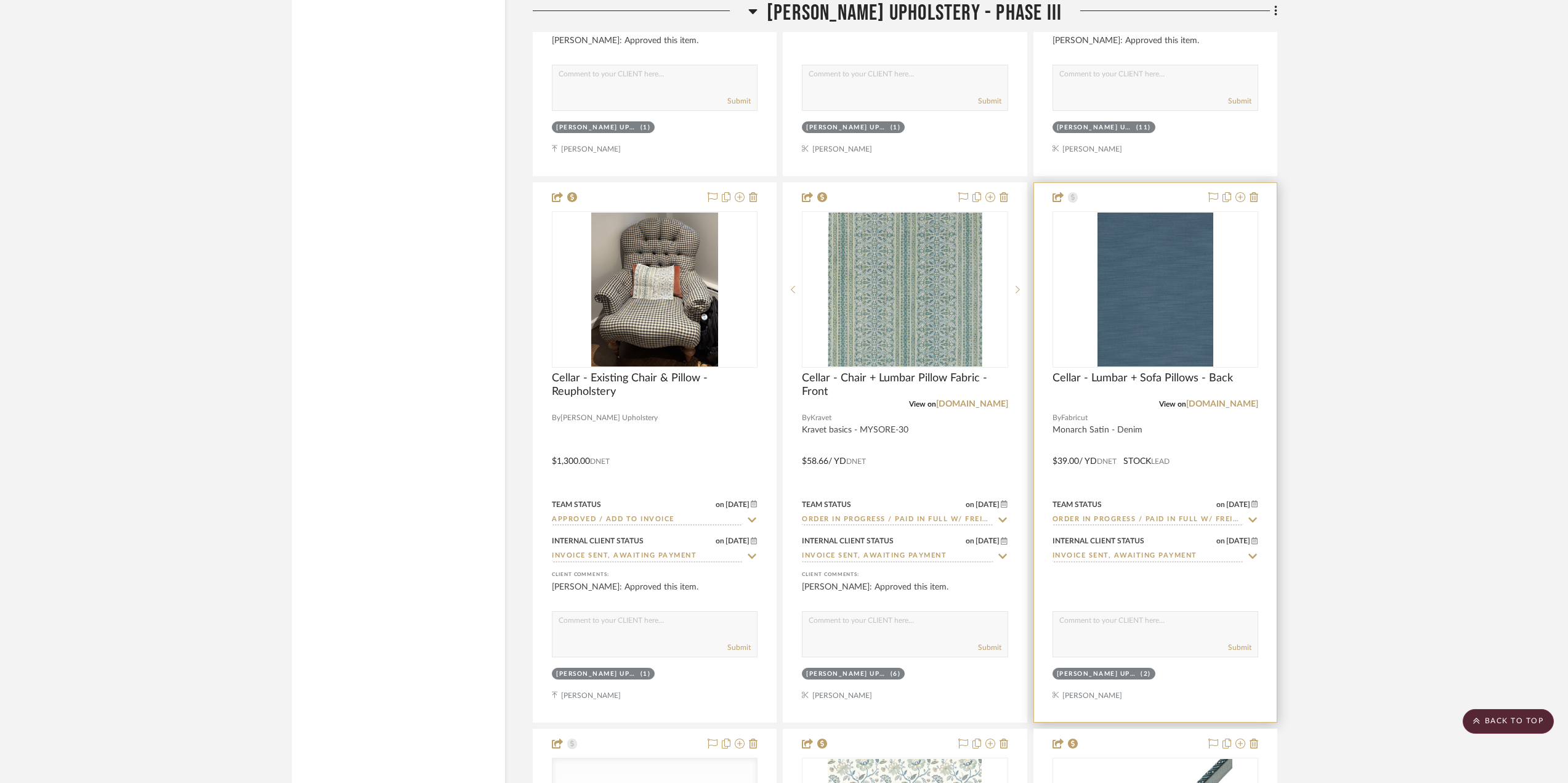
click at [1232, 457] on div at bounding box center [1155, 452] width 243 height 539
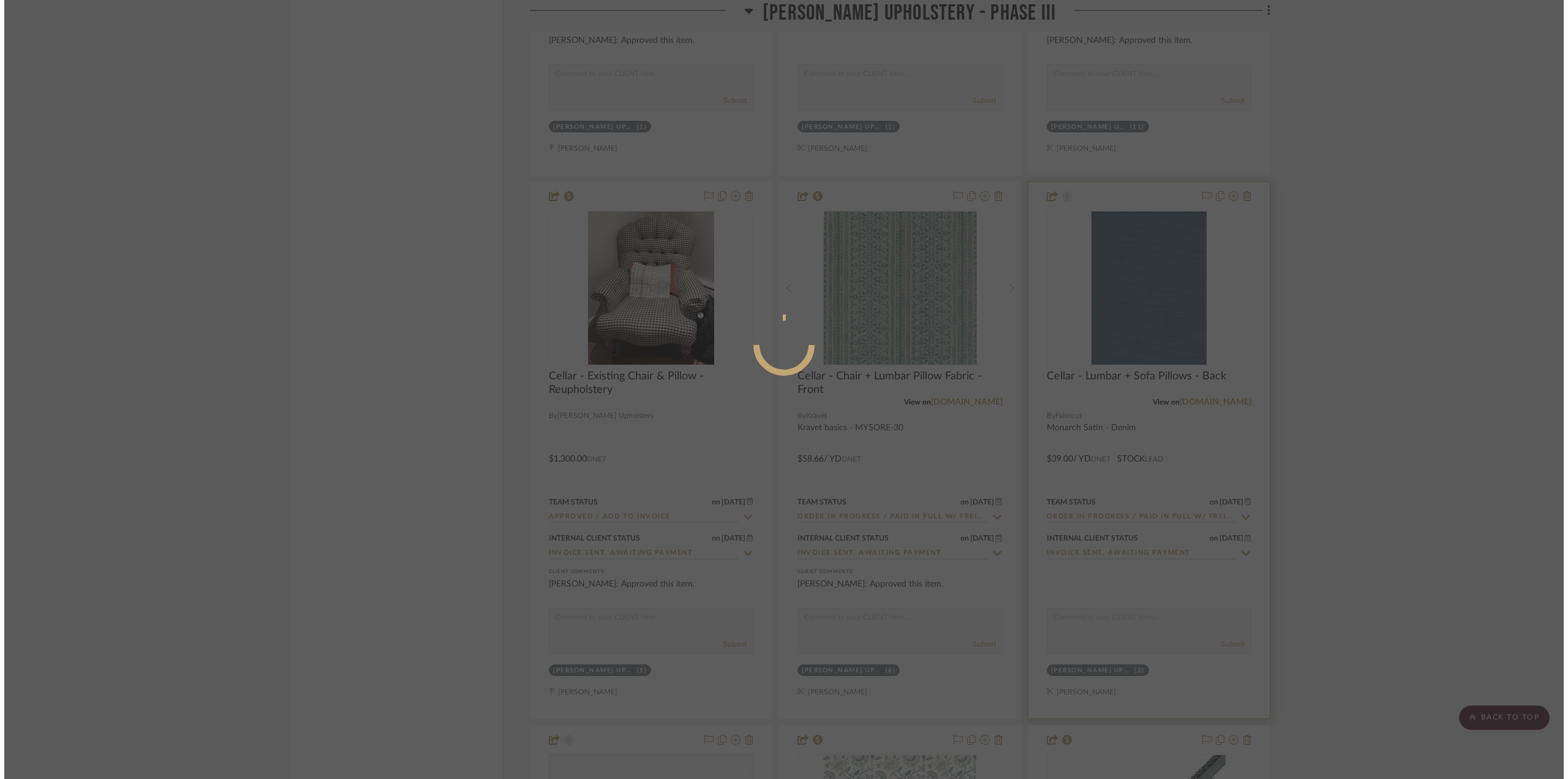
scroll to position [0, 0]
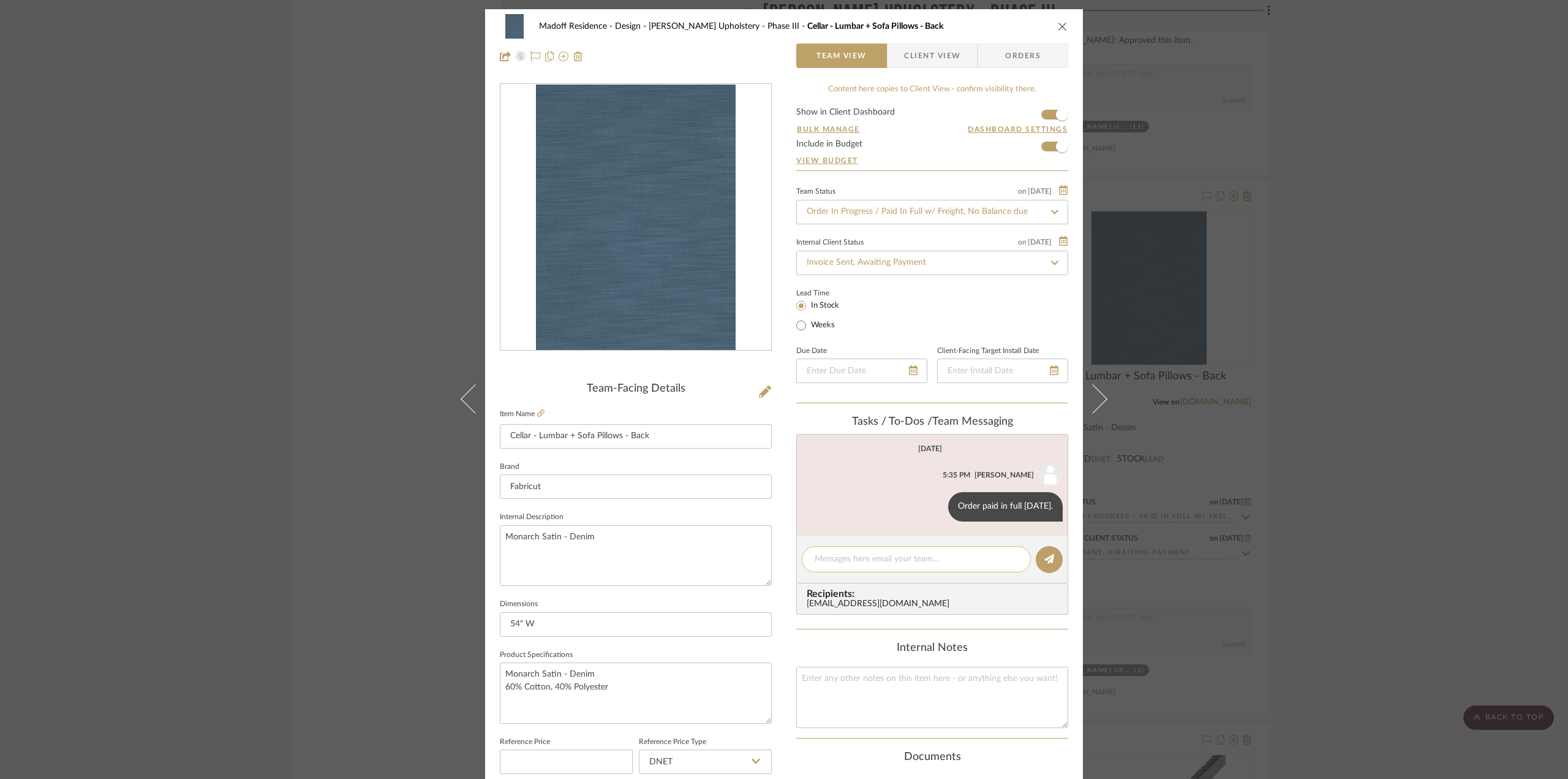
click at [991, 555] on textarea at bounding box center [916, 559] width 203 height 13
paste textarea "[URL][DOMAIN_NAME]"
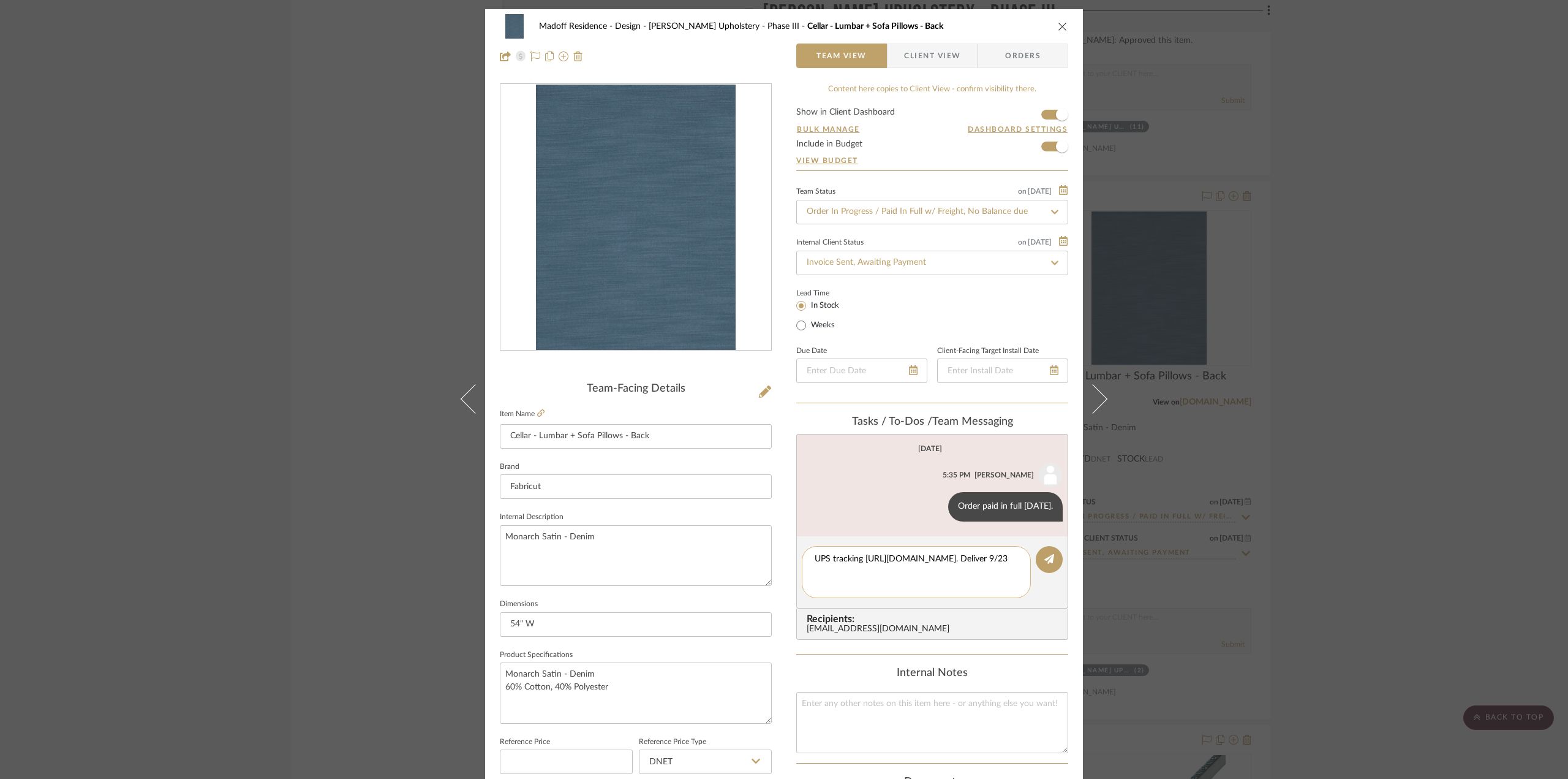
click at [919, 581] on textarea "UPS tracking [URL][DOMAIN_NAME]. Deliver 9/23" at bounding box center [916, 572] width 203 height 38
click at [920, 585] on textarea "UPS tracking [URL][DOMAIN_NAME]. Deliver 9/23" at bounding box center [916, 572] width 203 height 38
type textarea "UPS tracking [URL][DOMAIN_NAME]. Delivered 9/23"
click at [1037, 559] on button at bounding box center [1049, 559] width 27 height 27
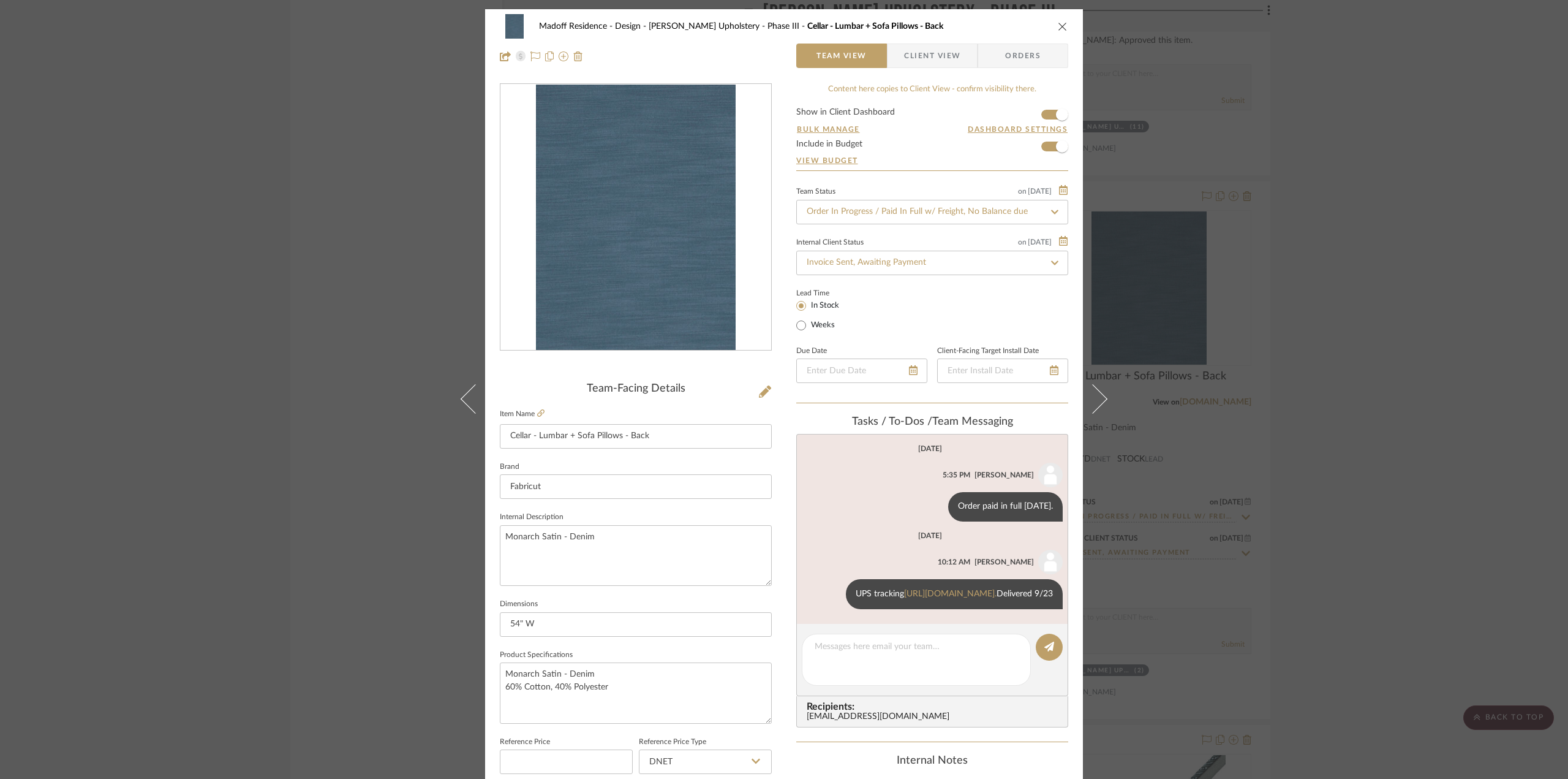
click at [1309, 396] on div "Madoff Residence - Design [PERSON_NAME] Upholstery - Phase III Cellar - Lumbar …" at bounding box center [784, 390] width 1568 height 779
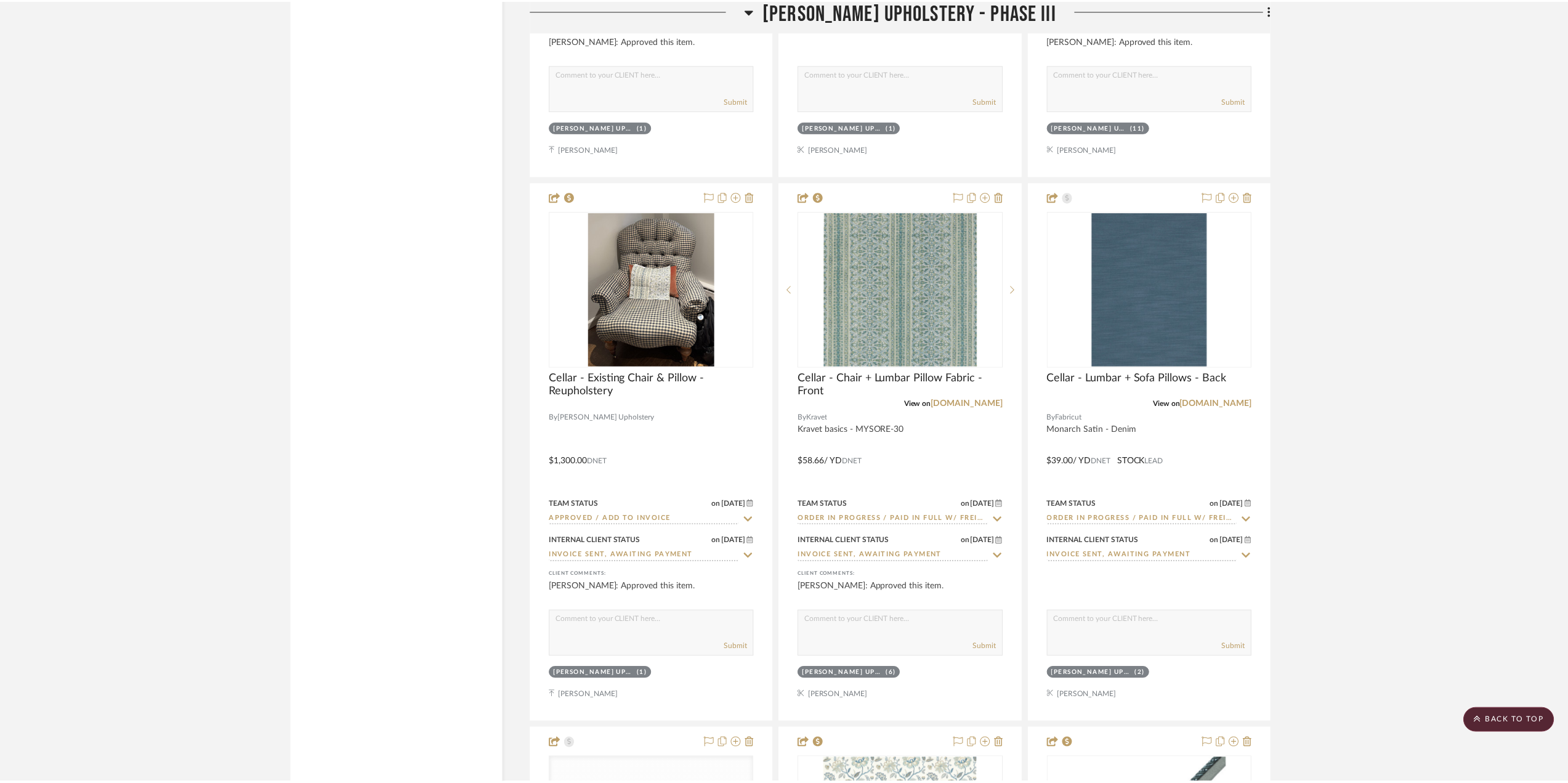
scroll to position [3140, 0]
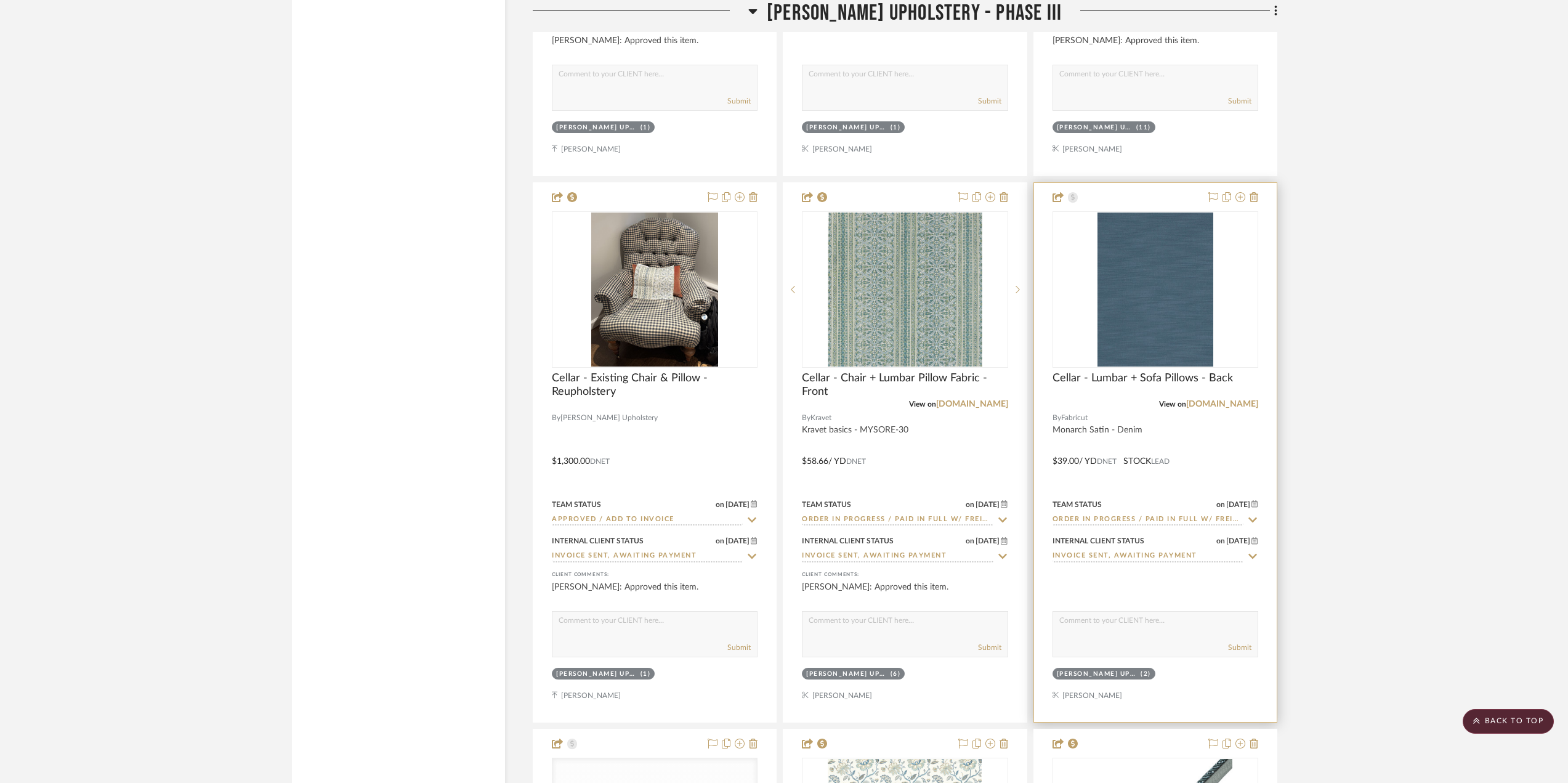
click at [1168, 424] on div at bounding box center [1155, 452] width 243 height 539
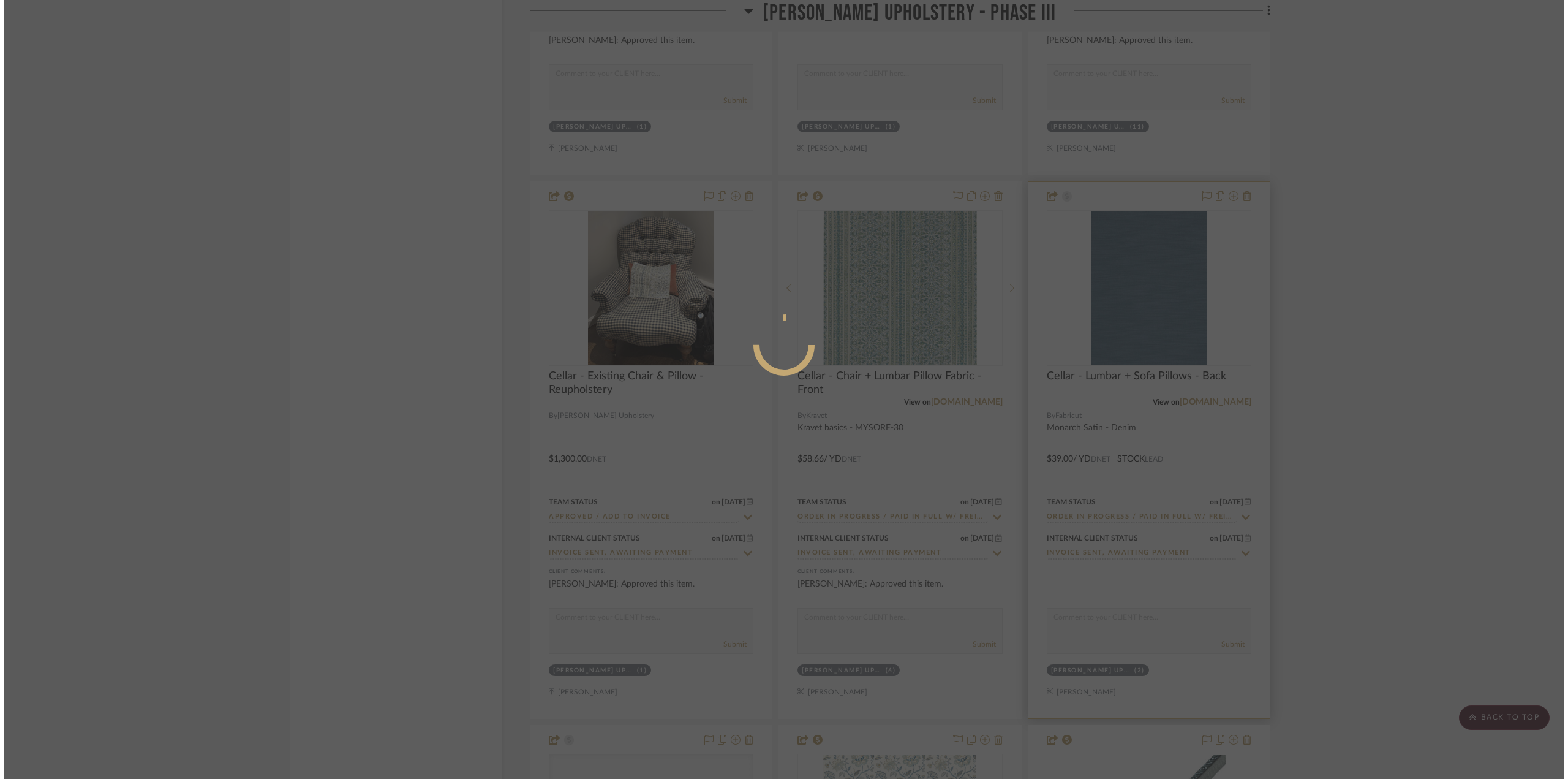
scroll to position [0, 0]
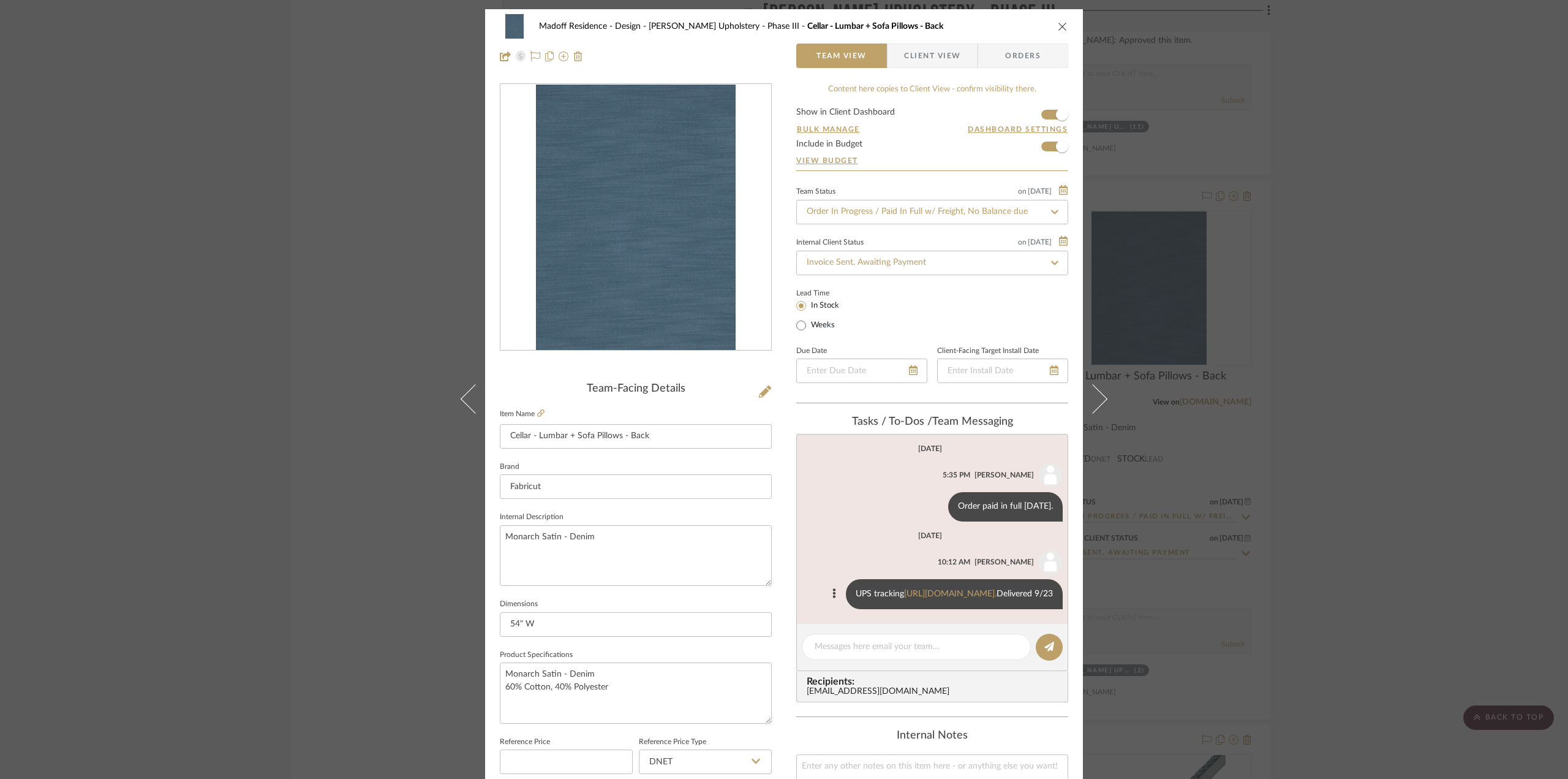
drag, startPoint x: 966, startPoint y: 617, endPoint x: 820, endPoint y: 593, distance: 148.0
click at [846, 593] on div "UPS tracking [URL][DOMAIN_NAME]. Delivered 9/23" at bounding box center [954, 593] width 217 height 30
copy div "UPS tracking [URL][DOMAIN_NAME]. Delivered 9/23"
click at [1415, 511] on div "Madoff Residence - Design [PERSON_NAME] Upholstery - Phase III Cellar - Lumbar …" at bounding box center [784, 390] width 1568 height 779
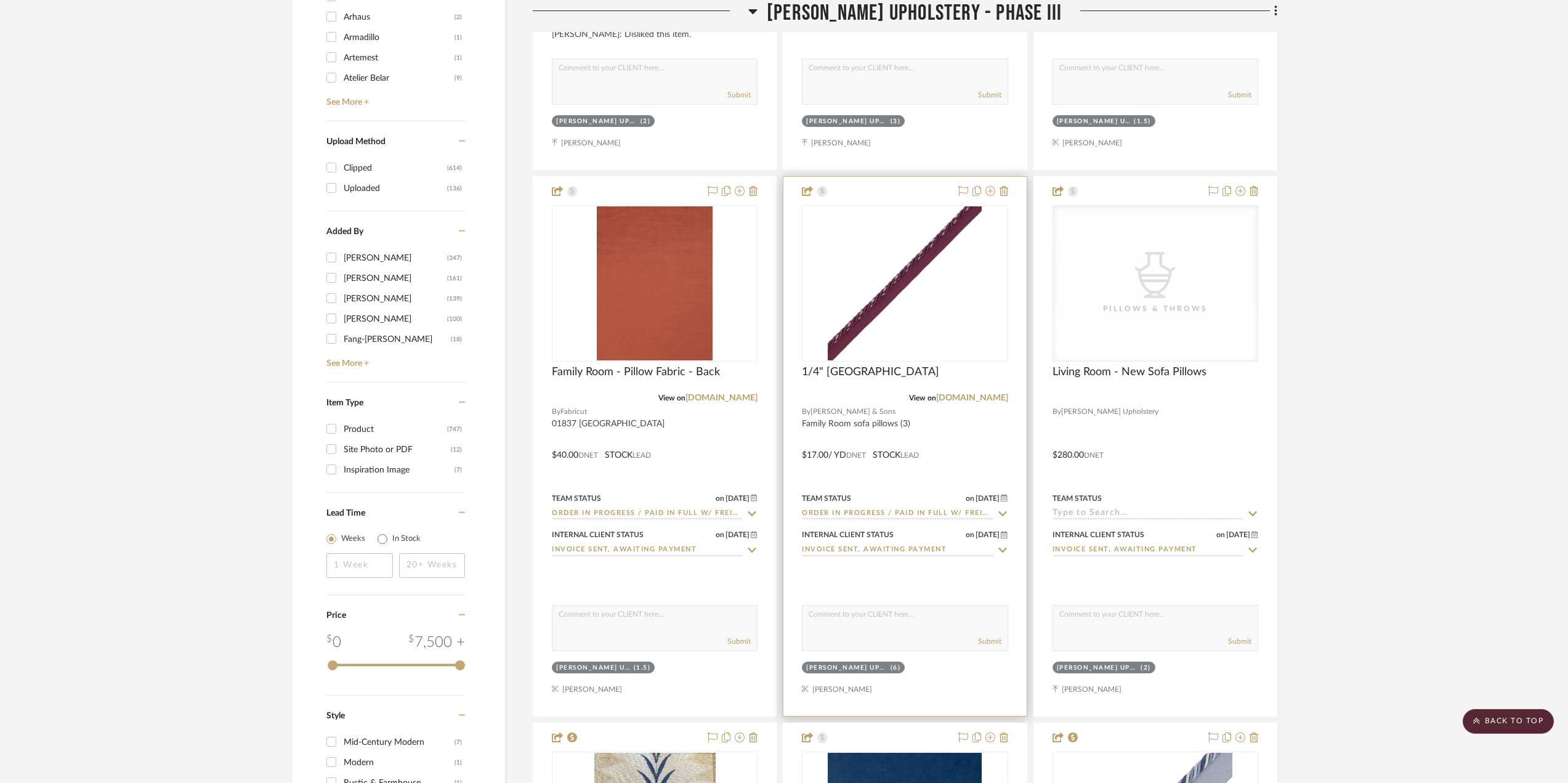
scroll to position [1971, 0]
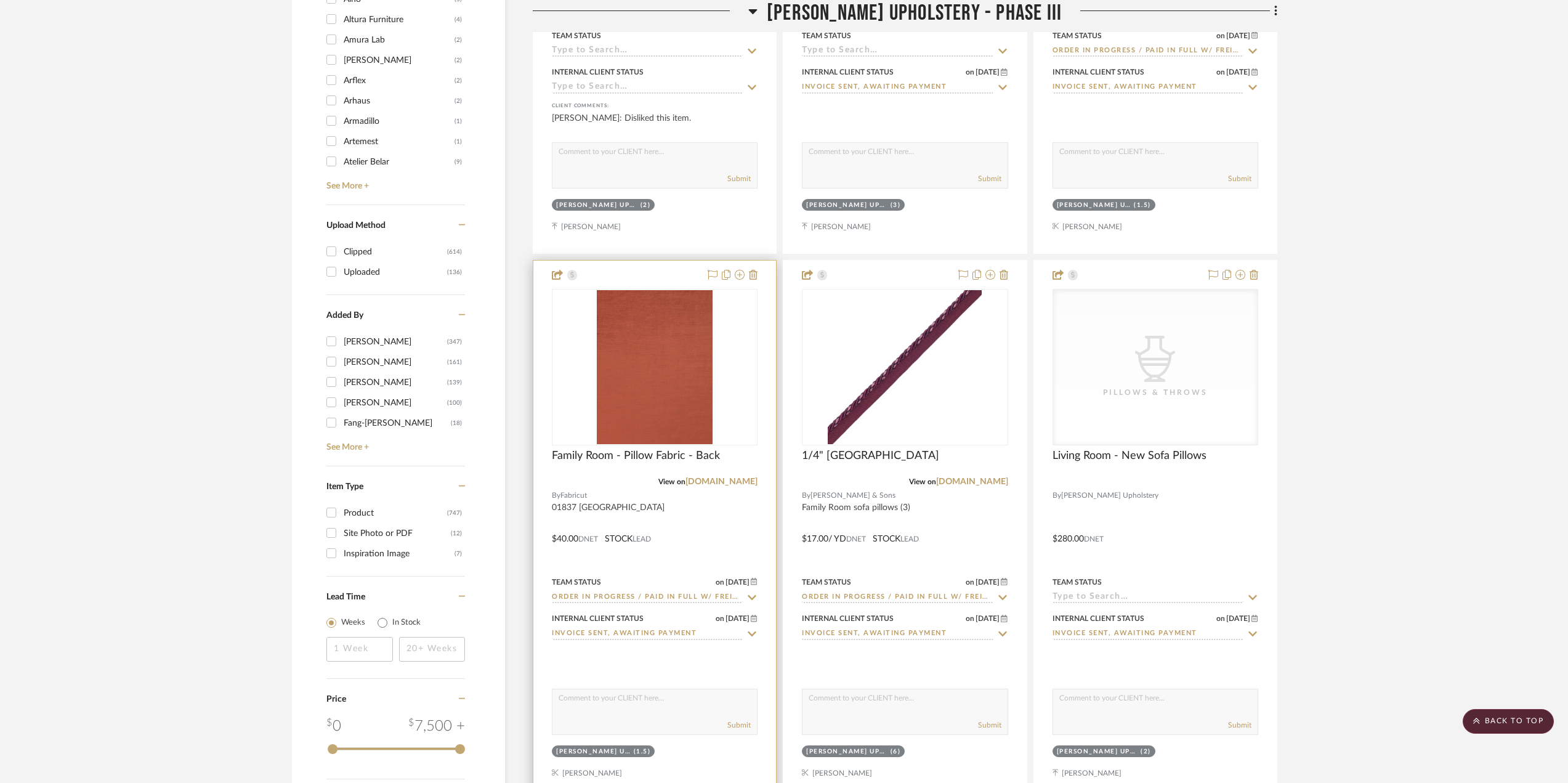
click at [727, 519] on div at bounding box center [654, 529] width 243 height 539
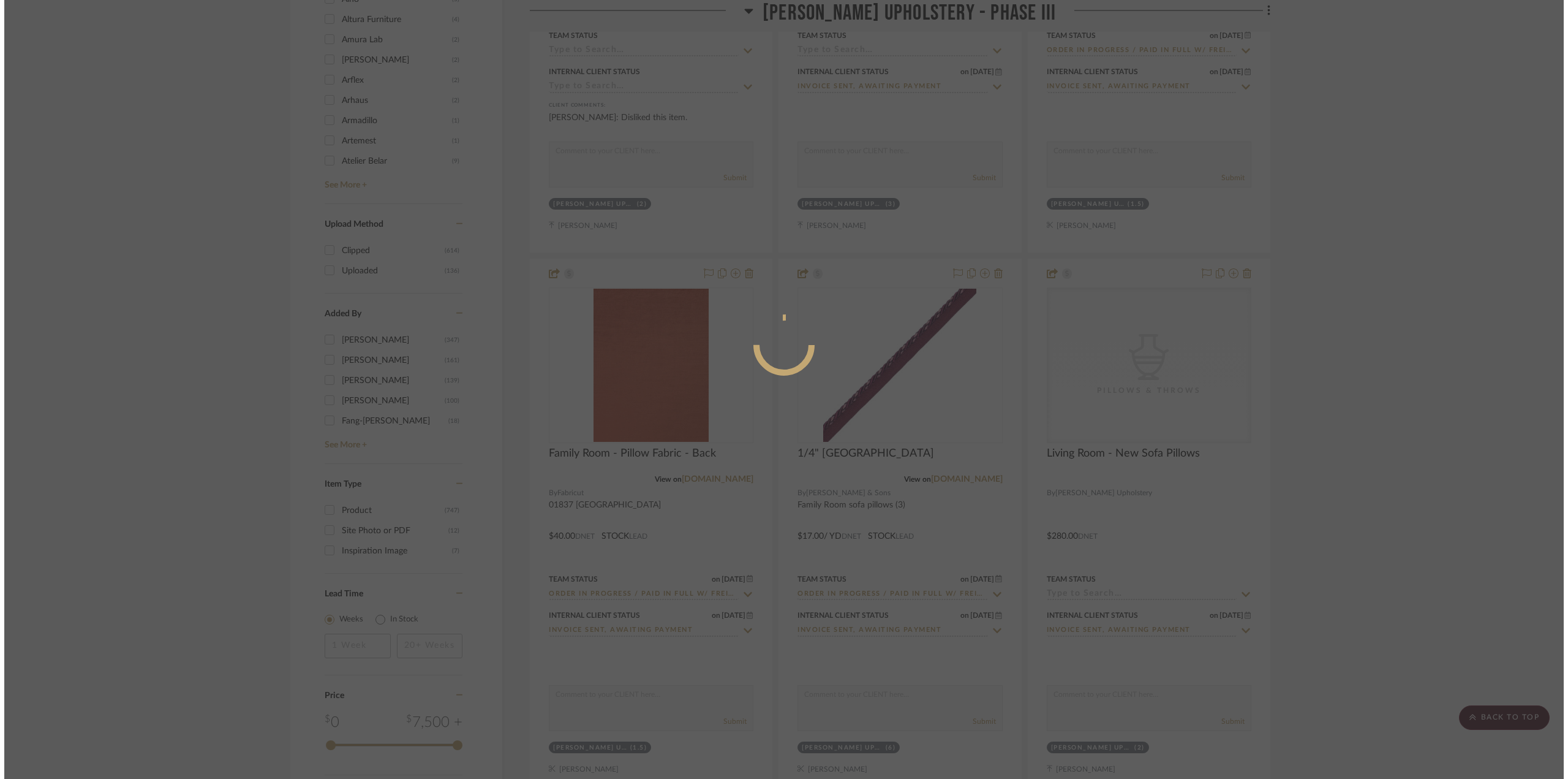
scroll to position [0, 0]
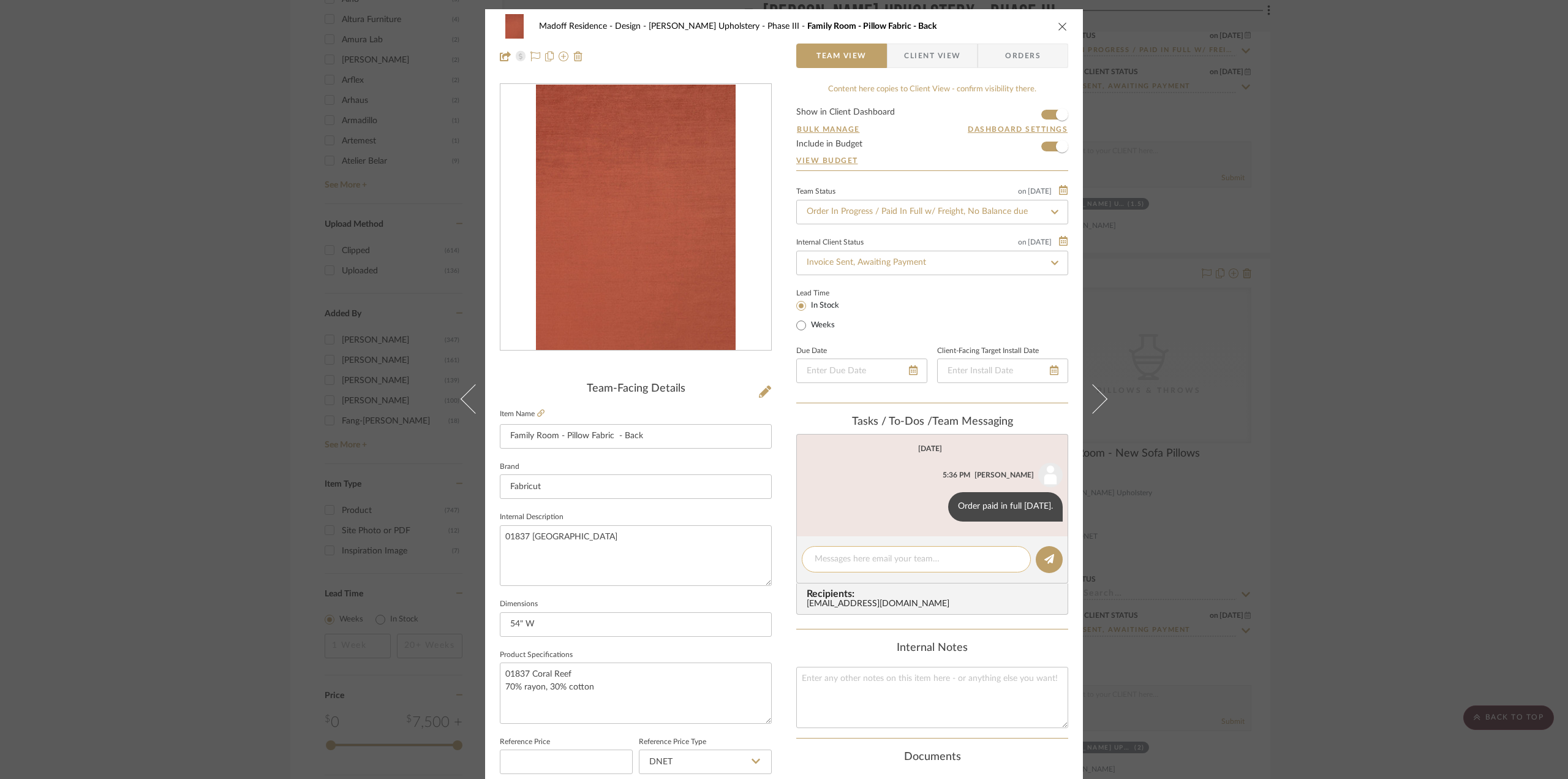
click at [933, 557] on textarea at bounding box center [916, 559] width 203 height 13
paste textarea "UPS tracking [URL][DOMAIN_NAME]. Delivered 9/23"
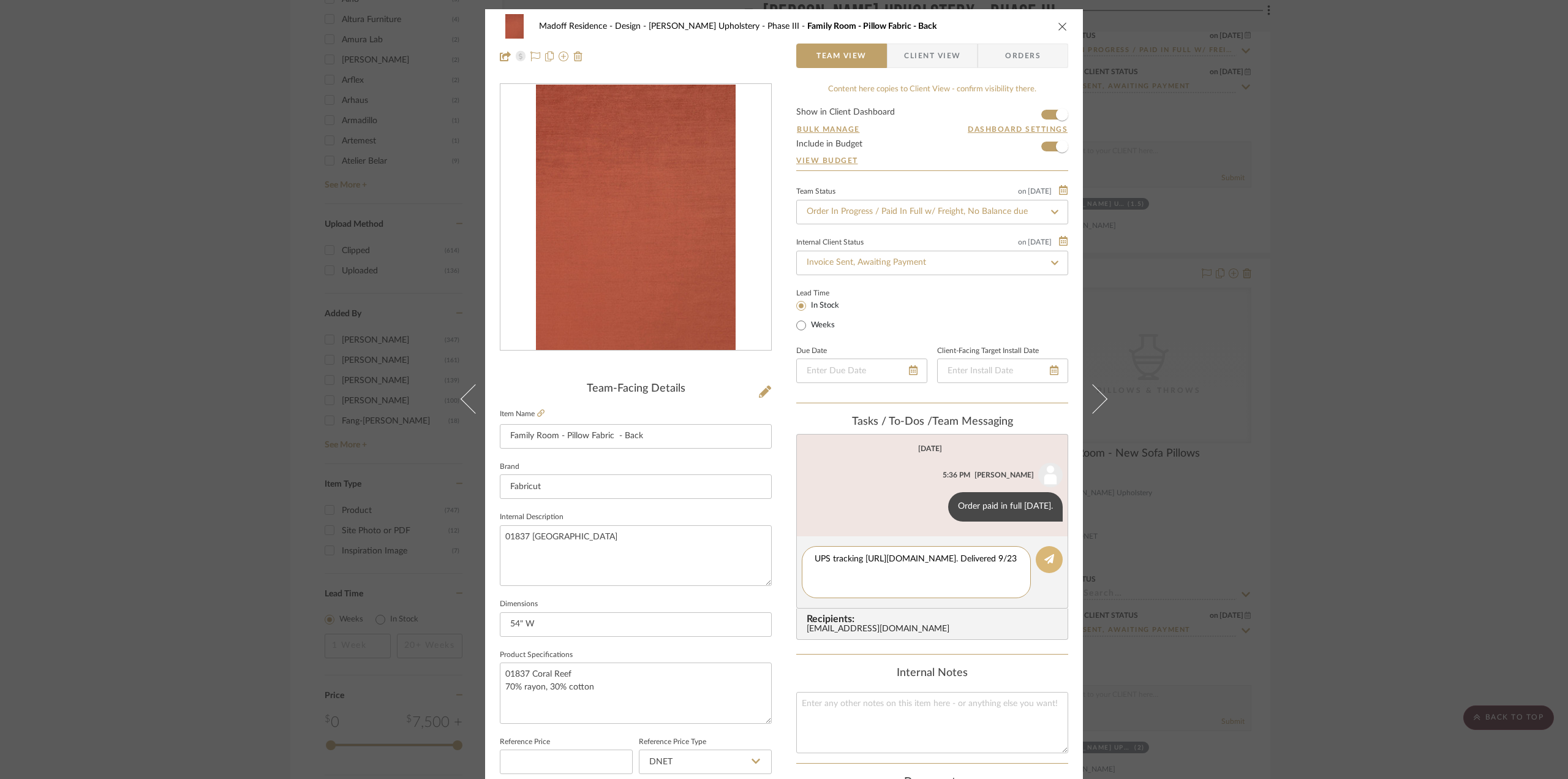
type textarea "UPS tracking [URL][DOMAIN_NAME]. Delivered 9/23"
click at [1046, 559] on icon at bounding box center [1049, 558] width 10 height 10
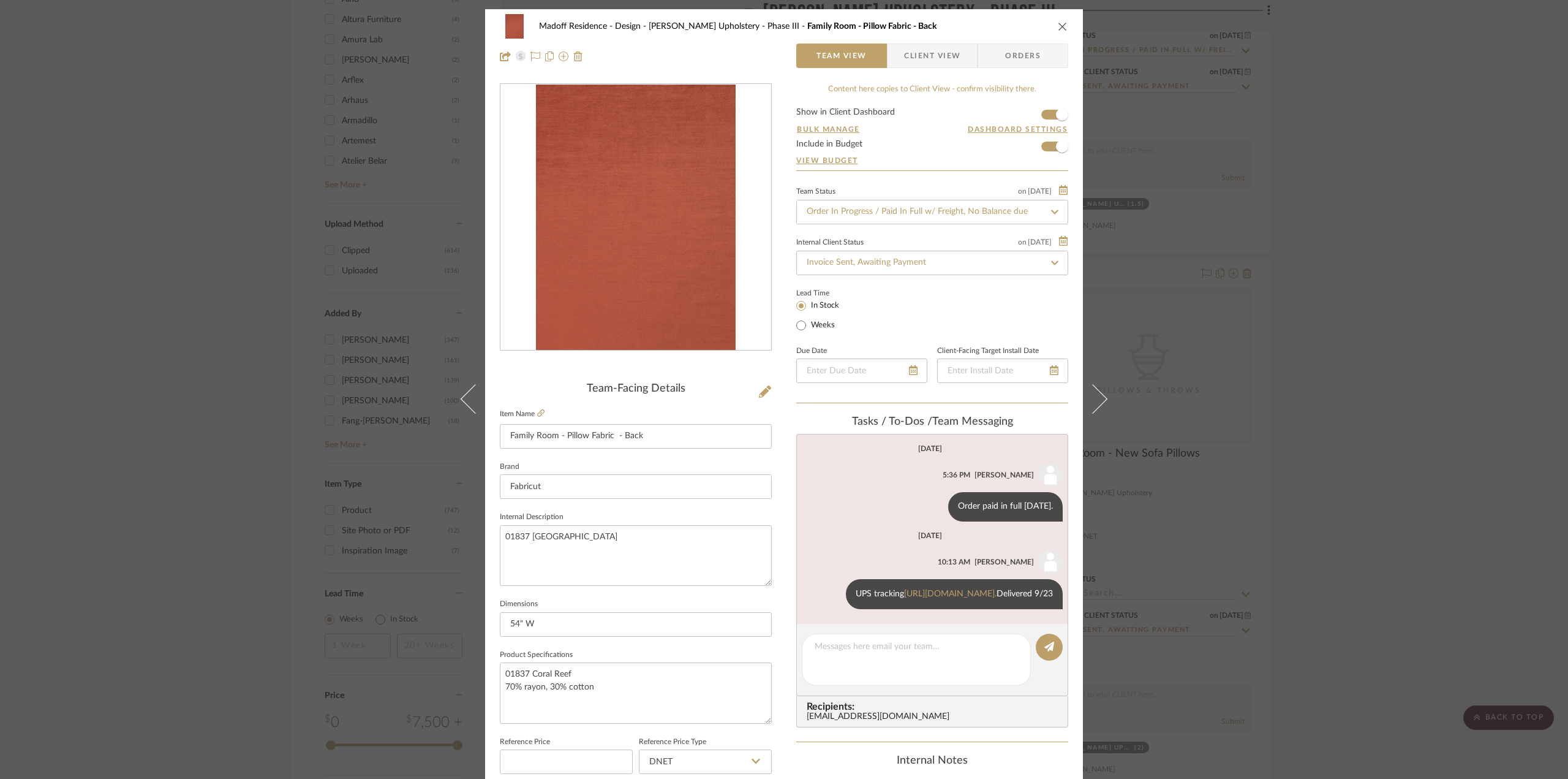
click at [1376, 537] on div "Madoff Residence - Design [PERSON_NAME] Upholstery - Phase III Family Room - Pi…" at bounding box center [784, 390] width 1568 height 779
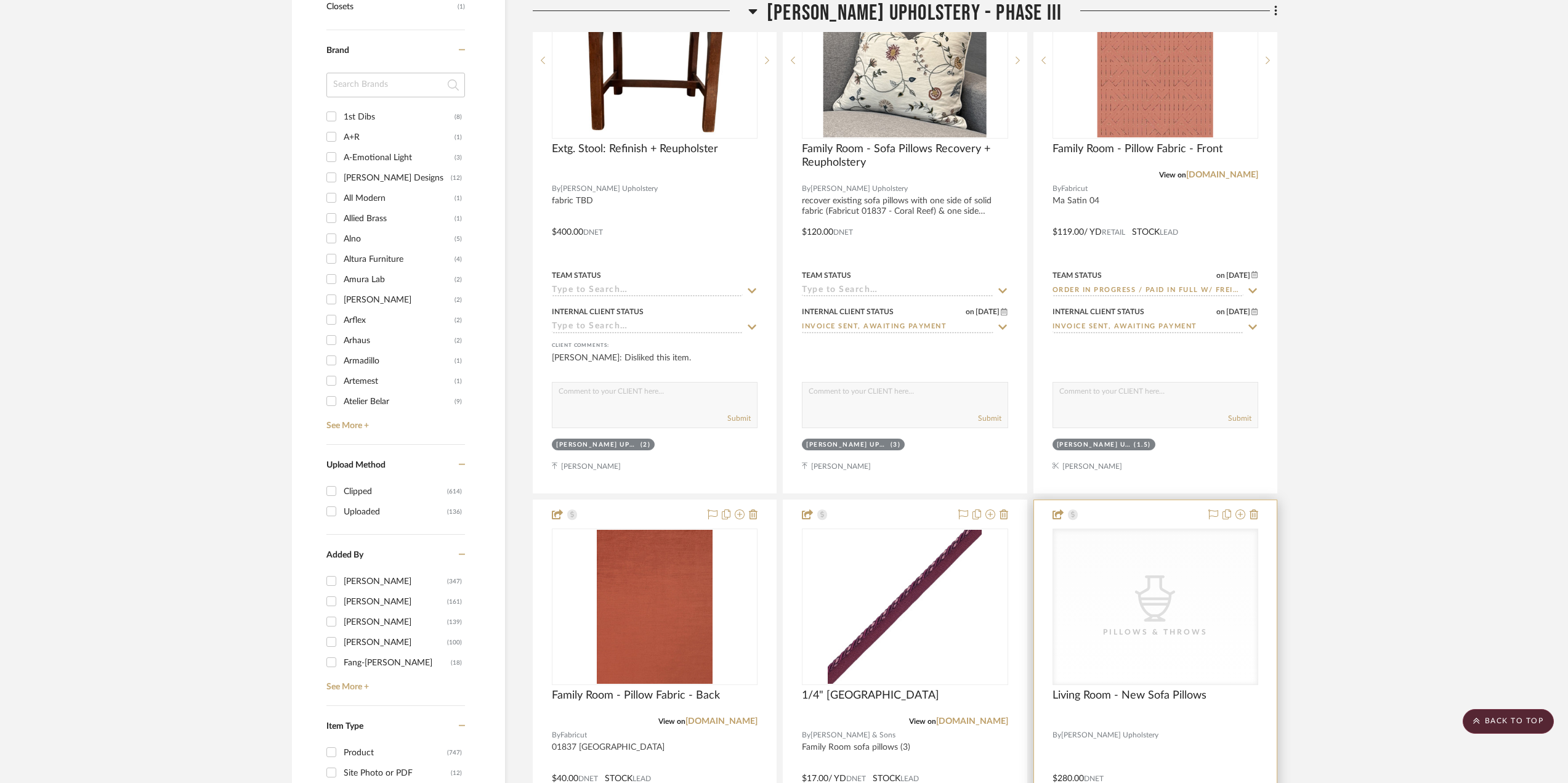
scroll to position [1662, 0]
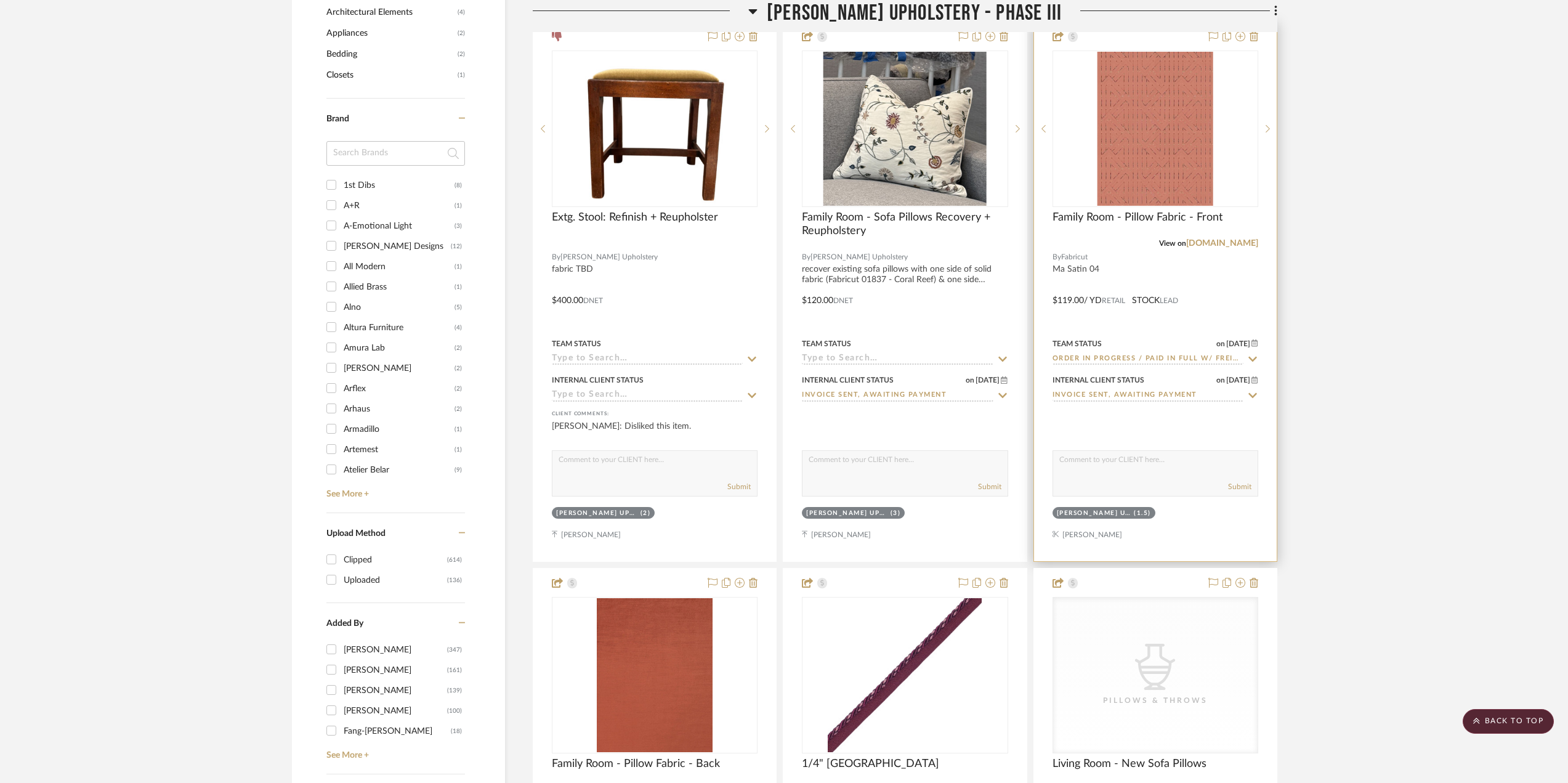
click at [1228, 296] on div at bounding box center [1155, 291] width 243 height 539
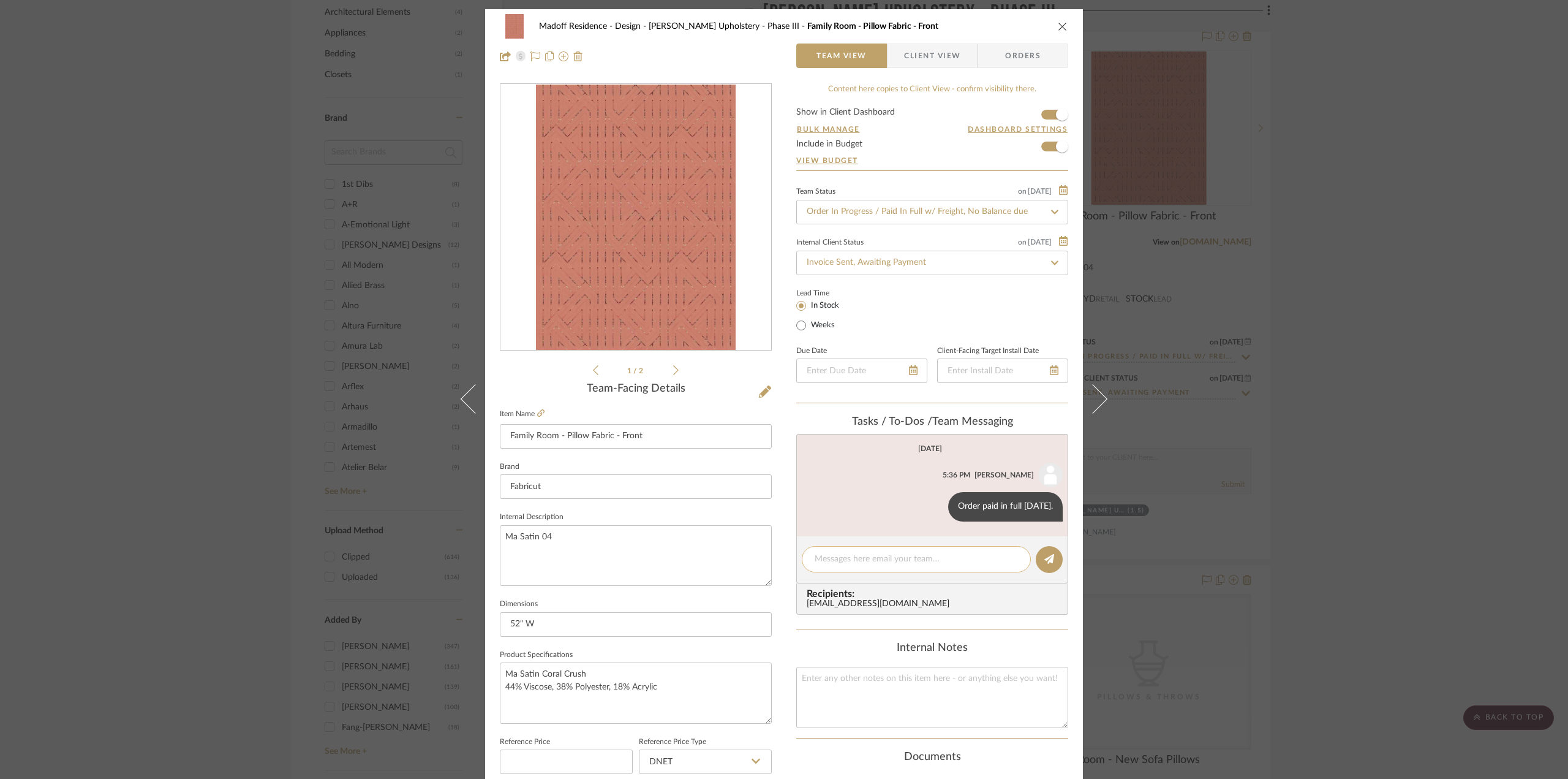
click at [955, 564] on textarea at bounding box center [916, 559] width 203 height 13
paste textarea "UPS tracking [URL][DOMAIN_NAME]. Delivered 9/23"
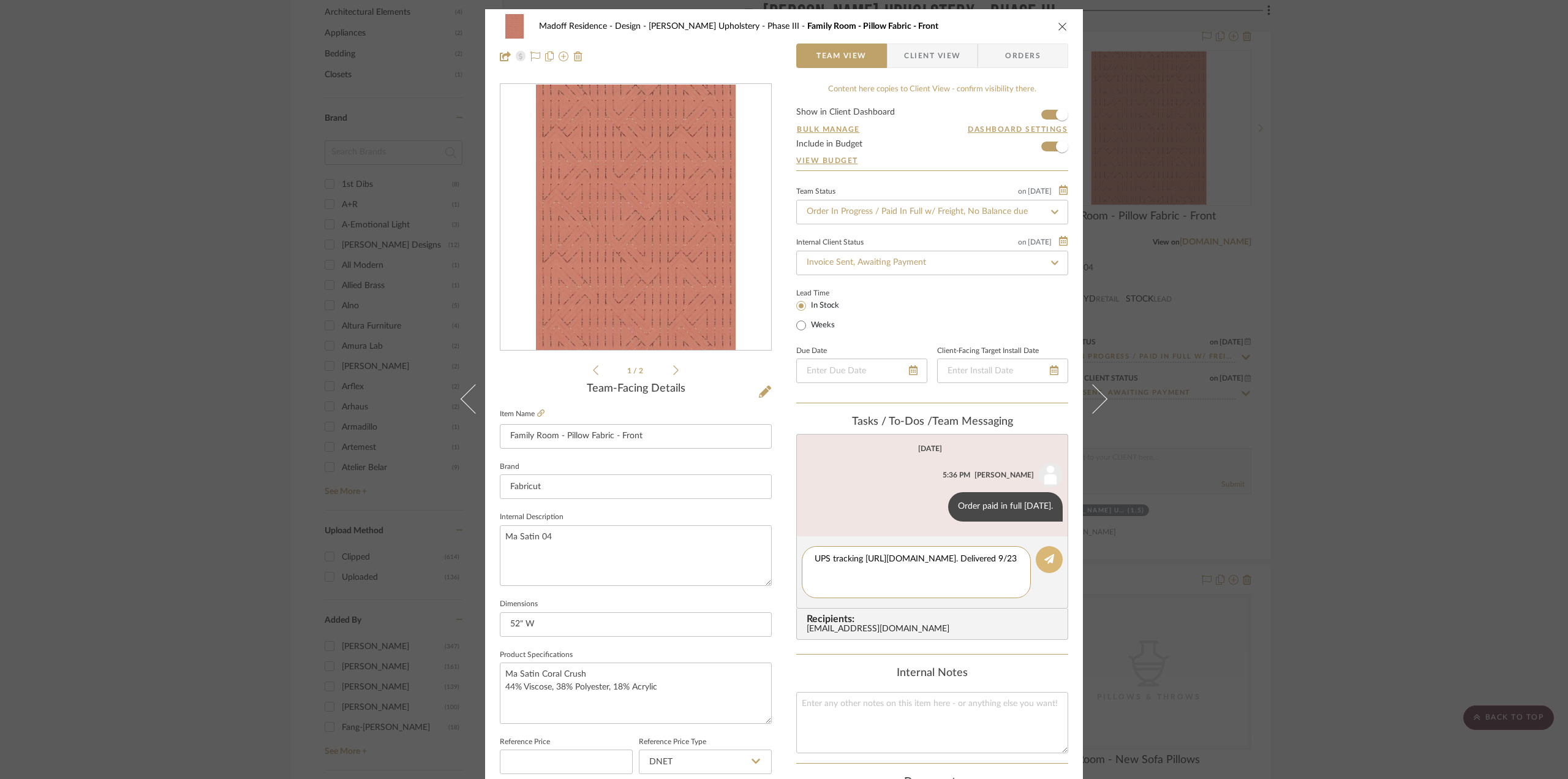
type textarea "UPS tracking [URL][DOMAIN_NAME]. Delivered 9/23"
click at [1050, 557] on icon at bounding box center [1049, 558] width 10 height 10
click at [1371, 518] on div "Madoff Residence - Design [PERSON_NAME] Upholstery - Phase III Family Room - Pi…" at bounding box center [784, 390] width 1568 height 779
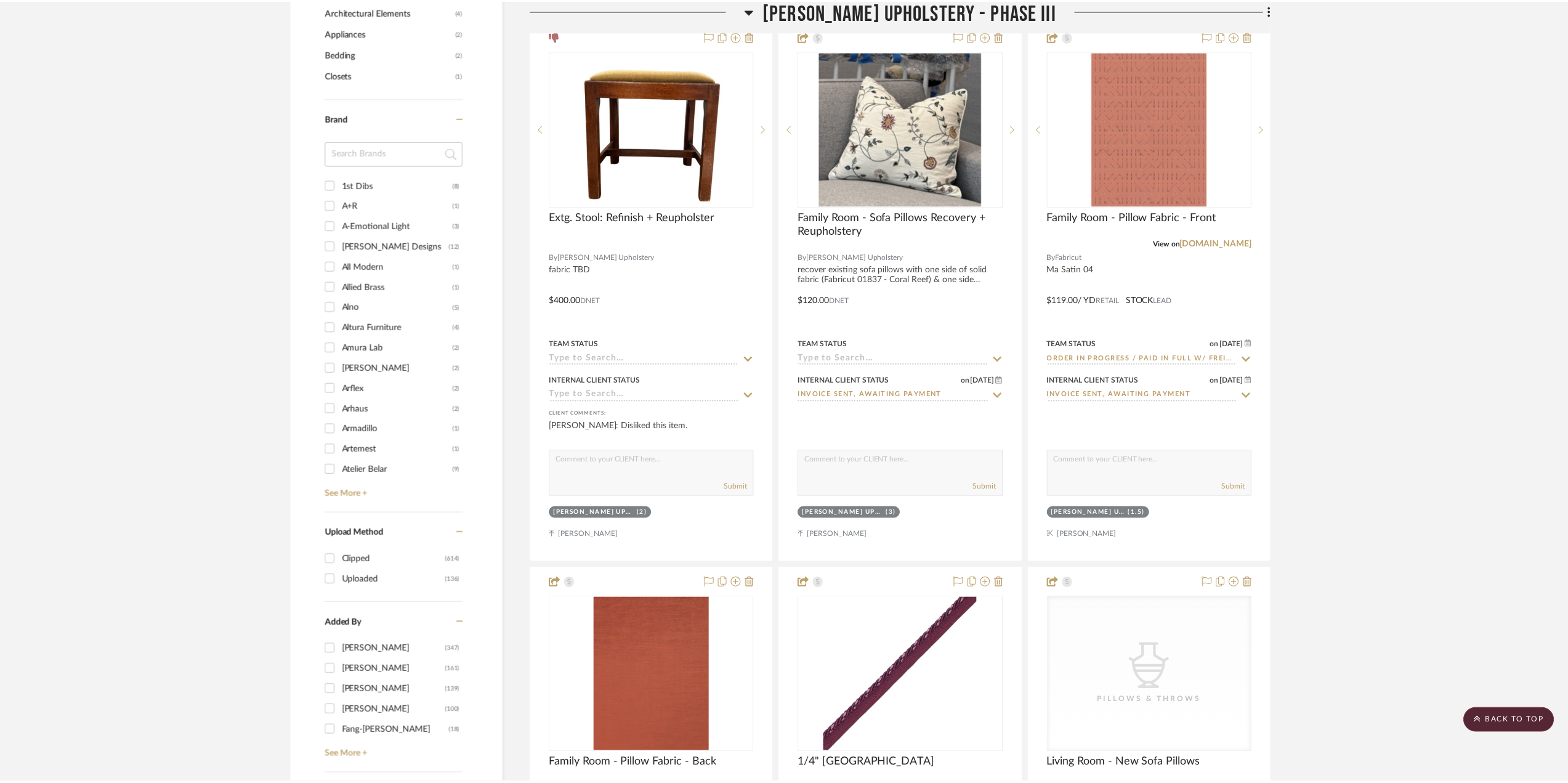
scroll to position [1662, 0]
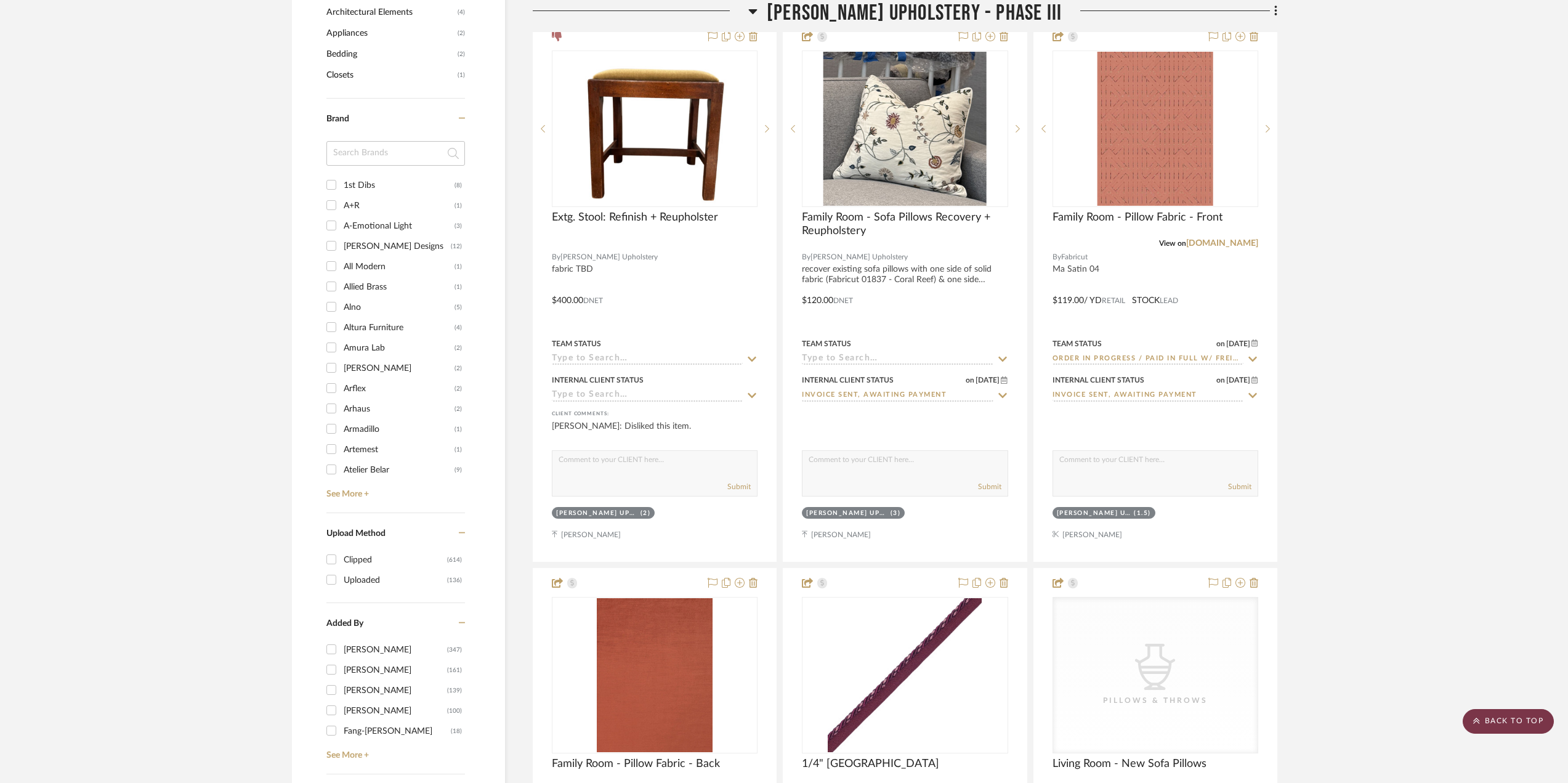
click at [1508, 724] on scroll-to-top-button "BACK TO TOP" at bounding box center [1509, 721] width 91 height 25
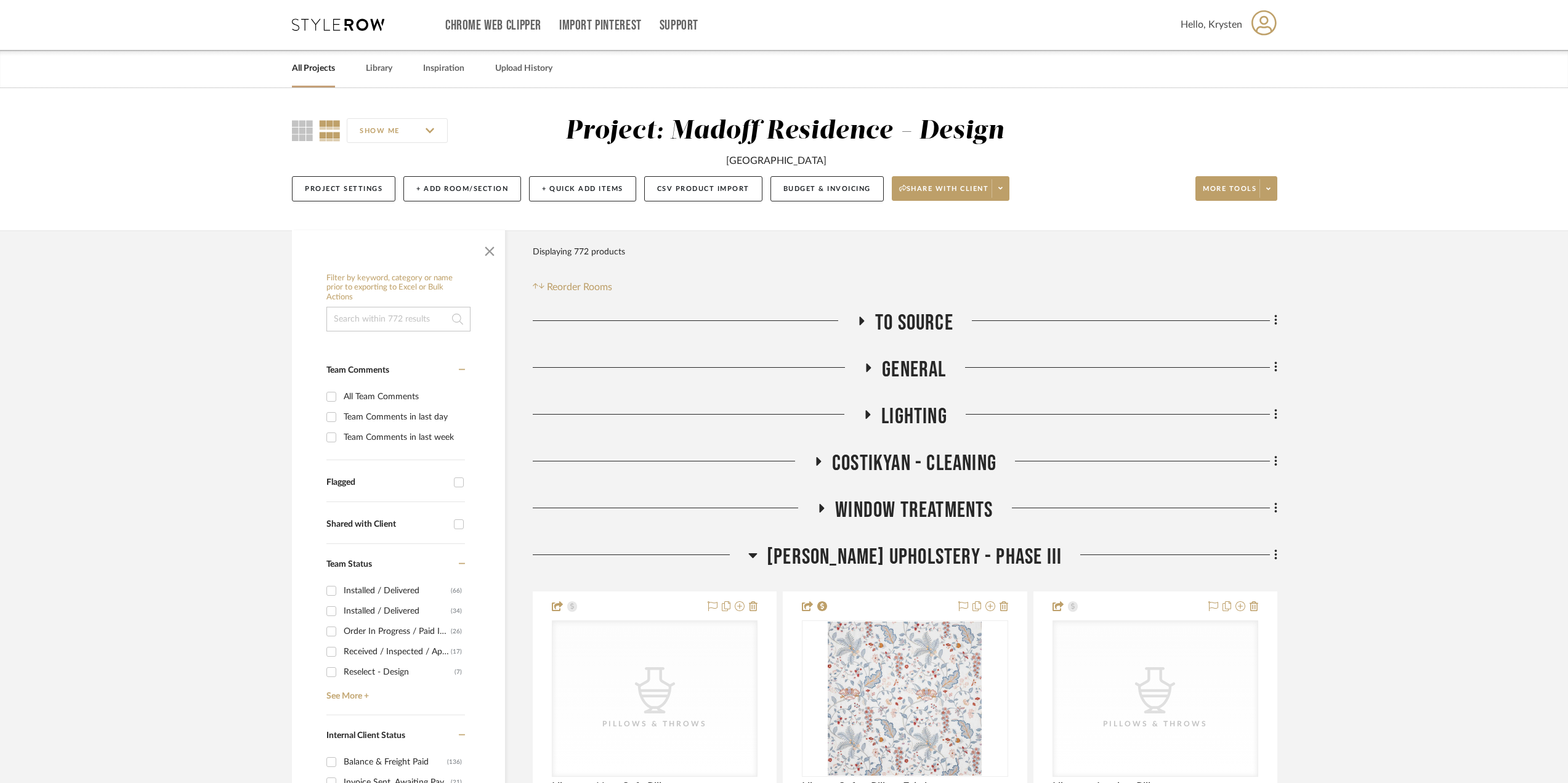
scroll to position [0, 0]
click at [319, 62] on link "All Projects" at bounding box center [314, 69] width 43 height 17
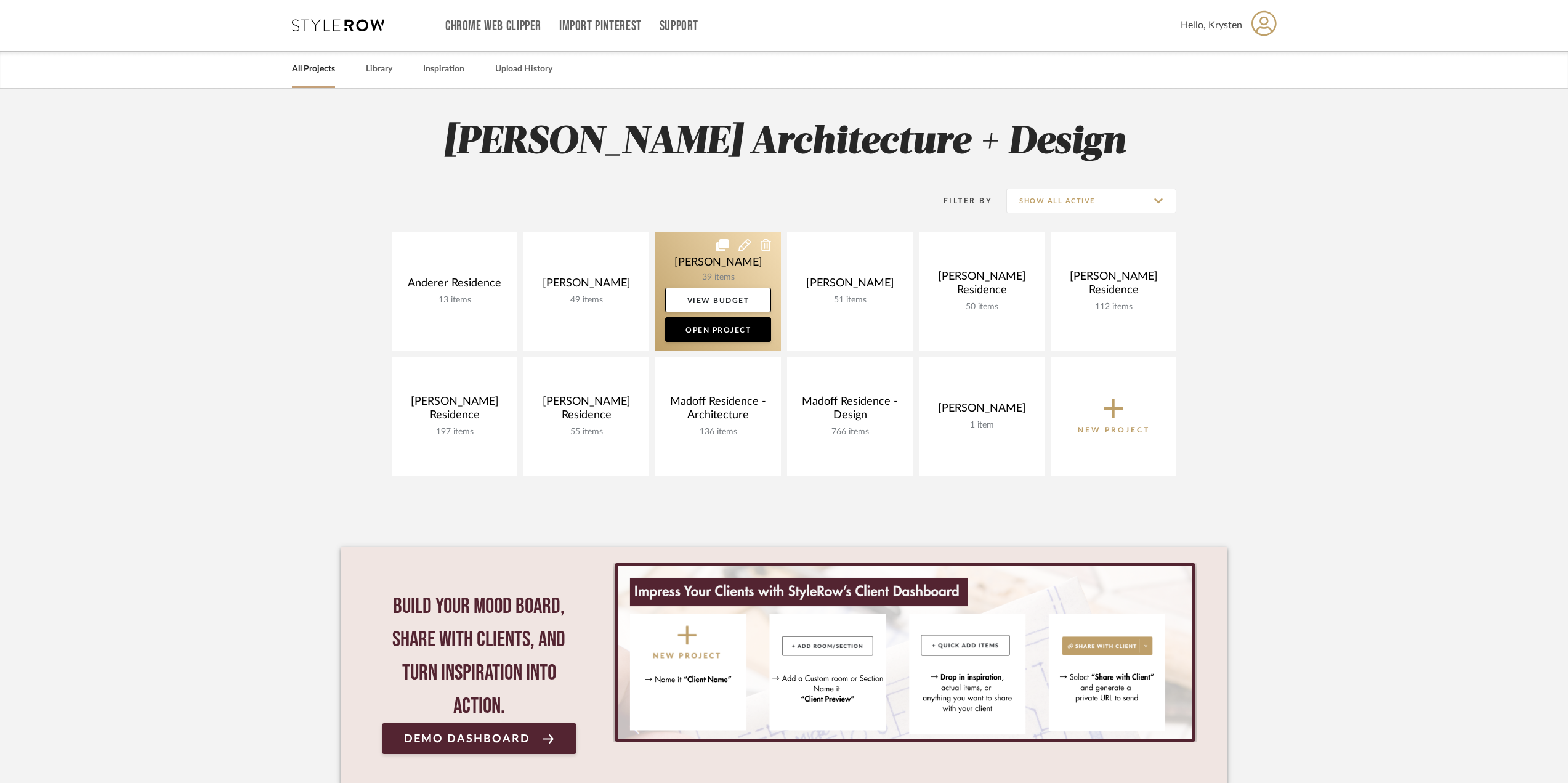
click at [685, 247] on link at bounding box center [718, 291] width 126 height 119
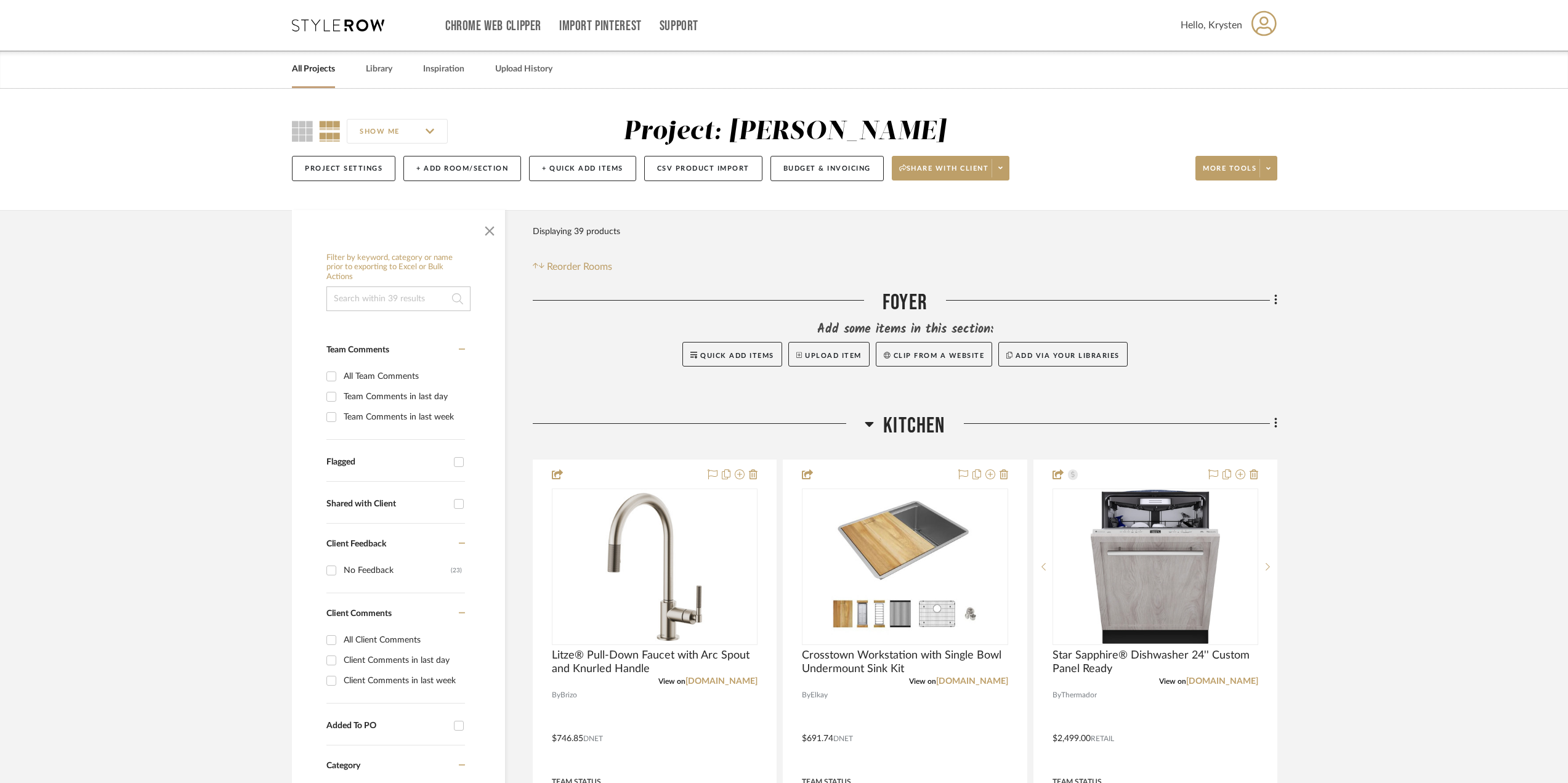
click at [917, 428] on span "Kitchen" at bounding box center [914, 425] width 62 height 26
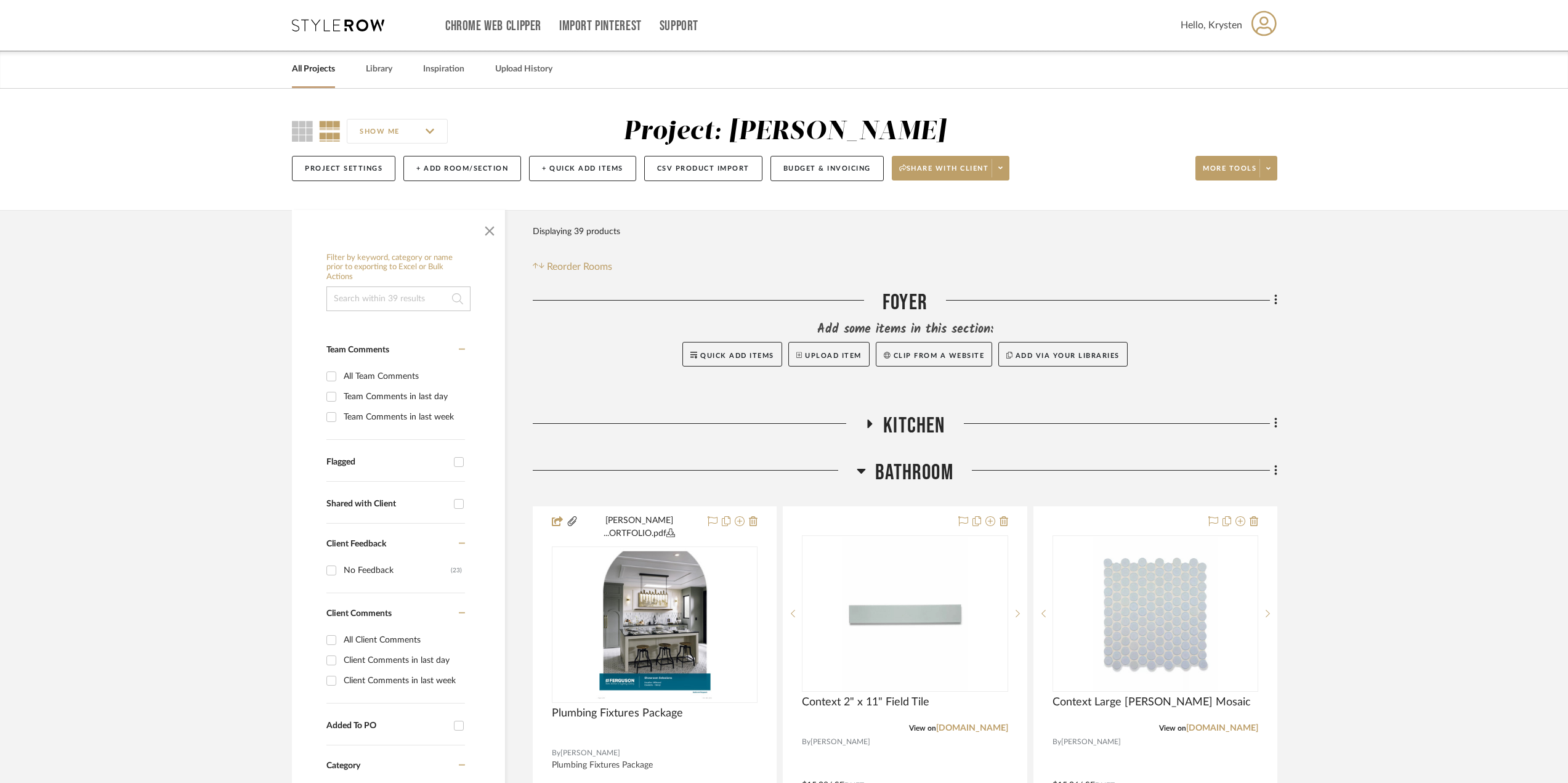
click at [917, 428] on span "Kitchen" at bounding box center [914, 425] width 62 height 26
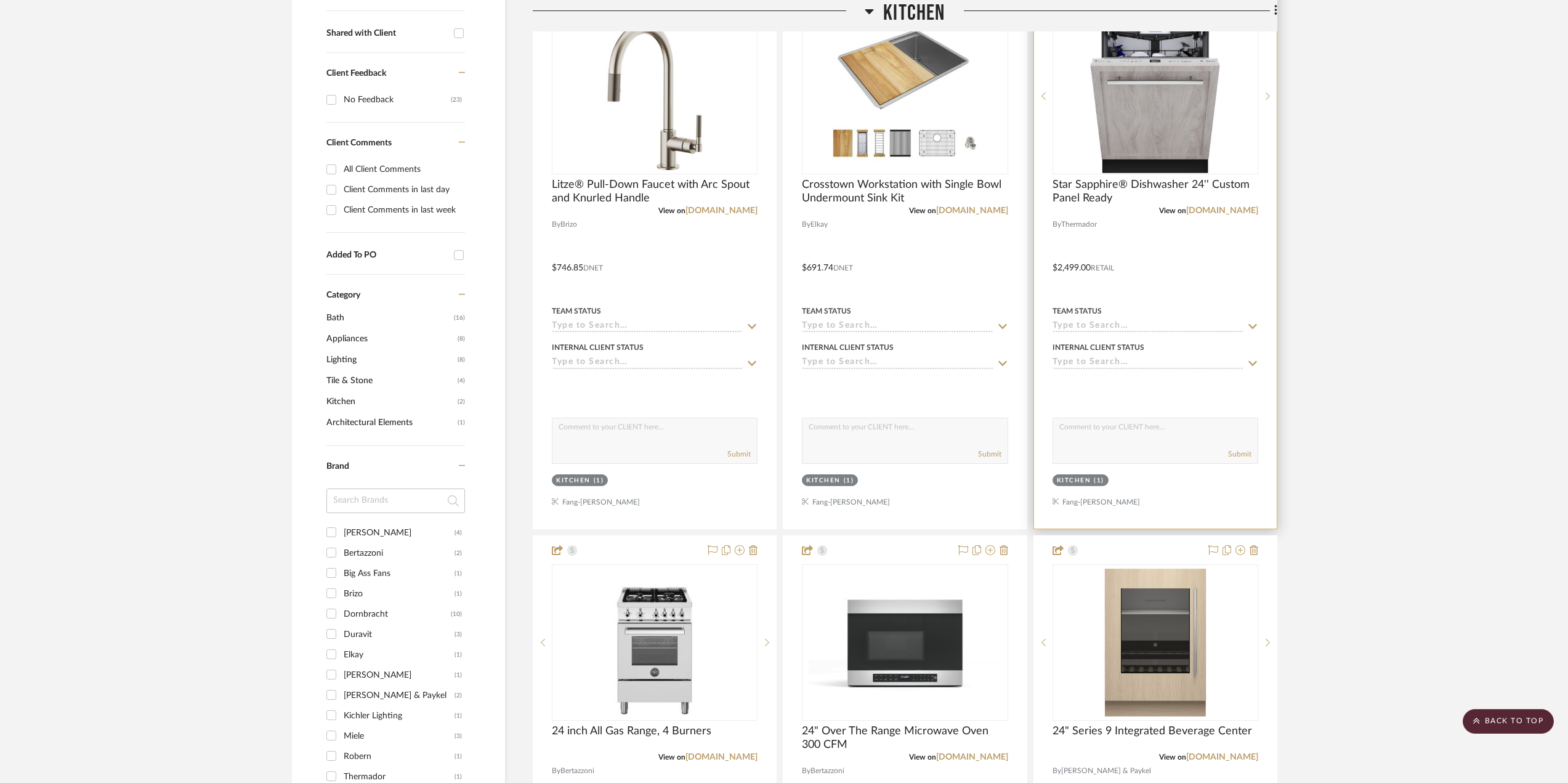
scroll to position [554, 0]
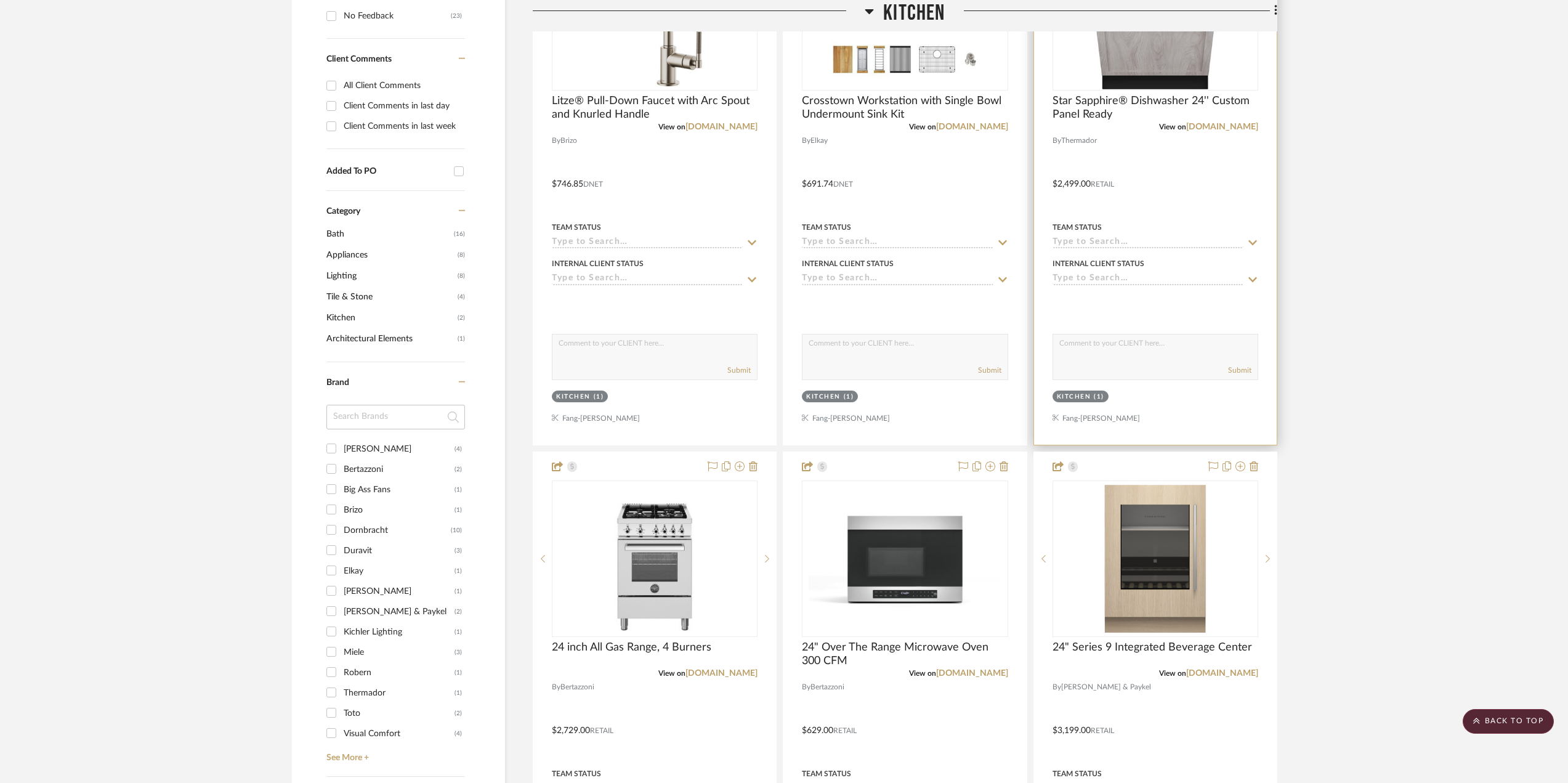
click at [1114, 244] on input at bounding box center [1148, 243] width 191 height 12
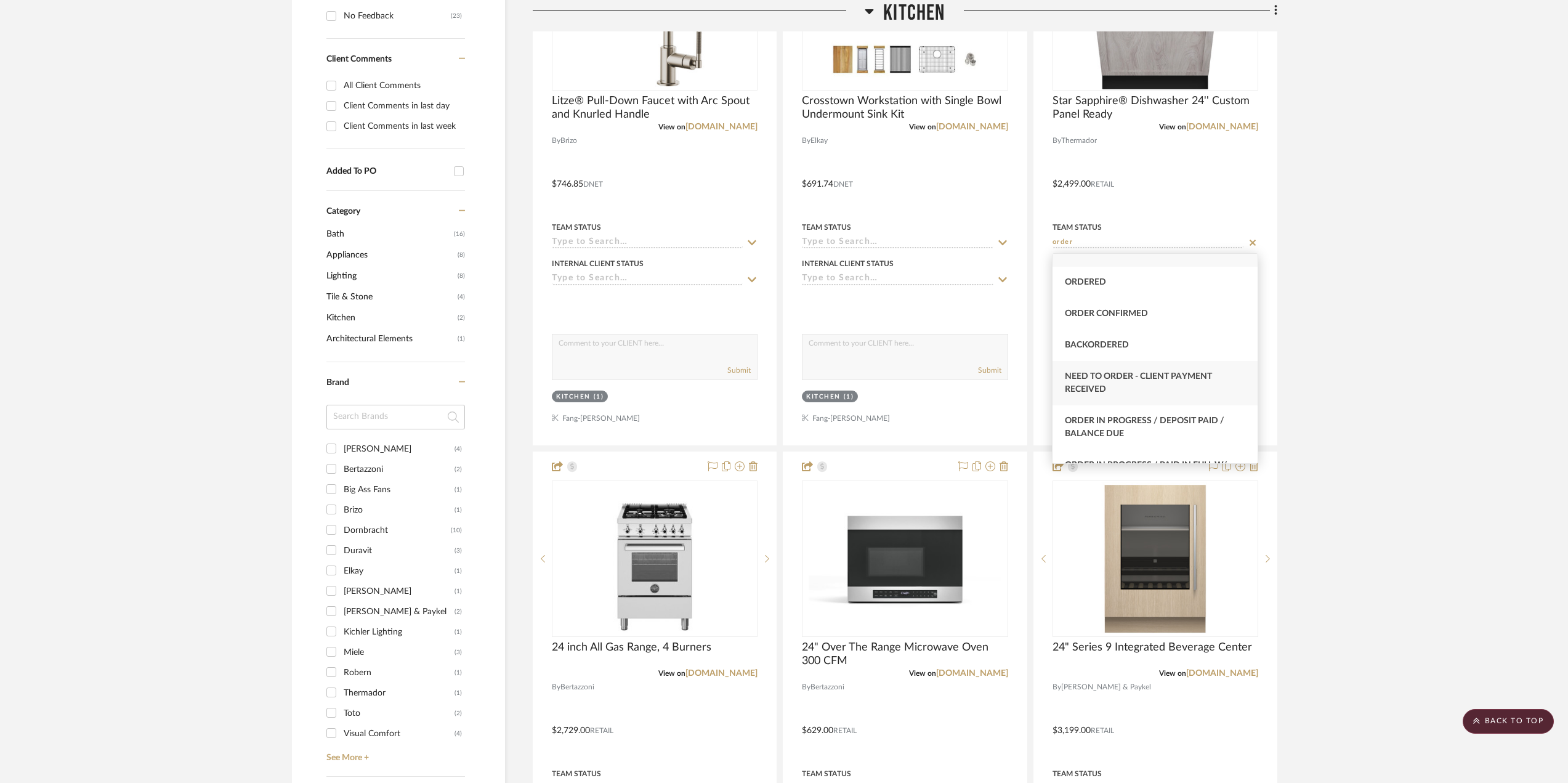
scroll to position [0, 0]
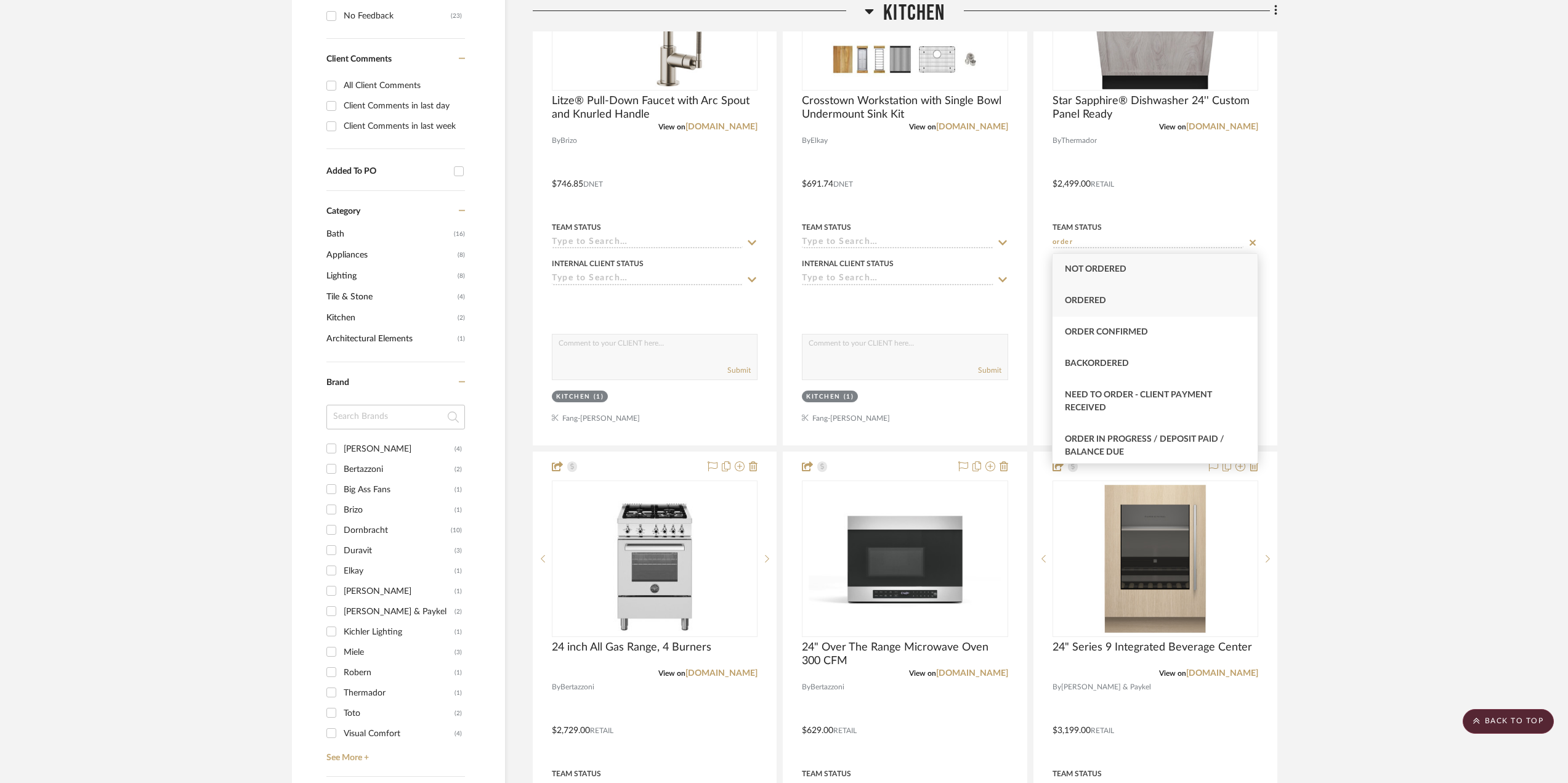
type input "order"
click at [1123, 297] on div "Ordered" at bounding box center [1155, 301] width 205 height 32
type input "[DATE]"
type input "Ordered"
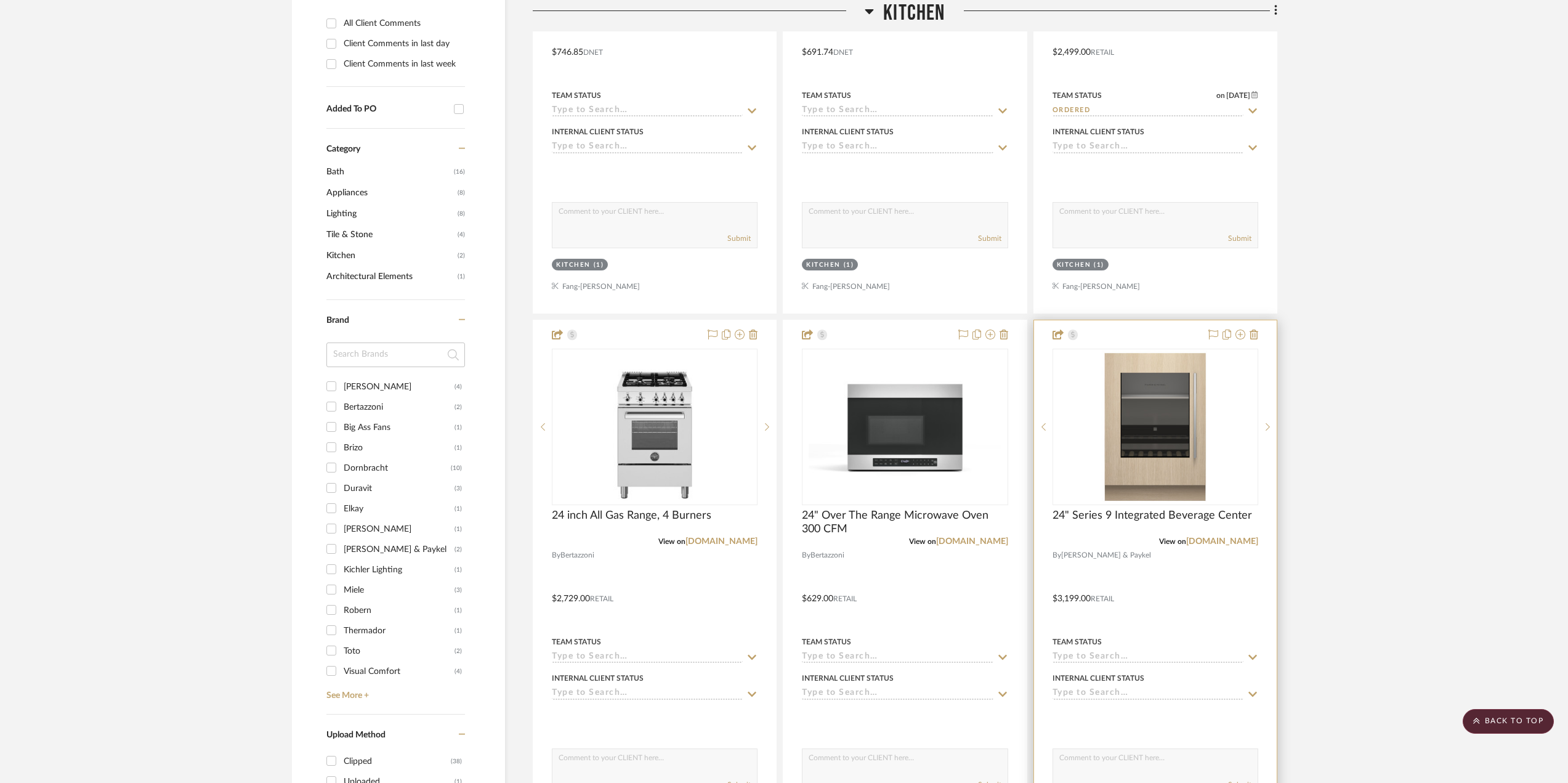
scroll to position [746, 0]
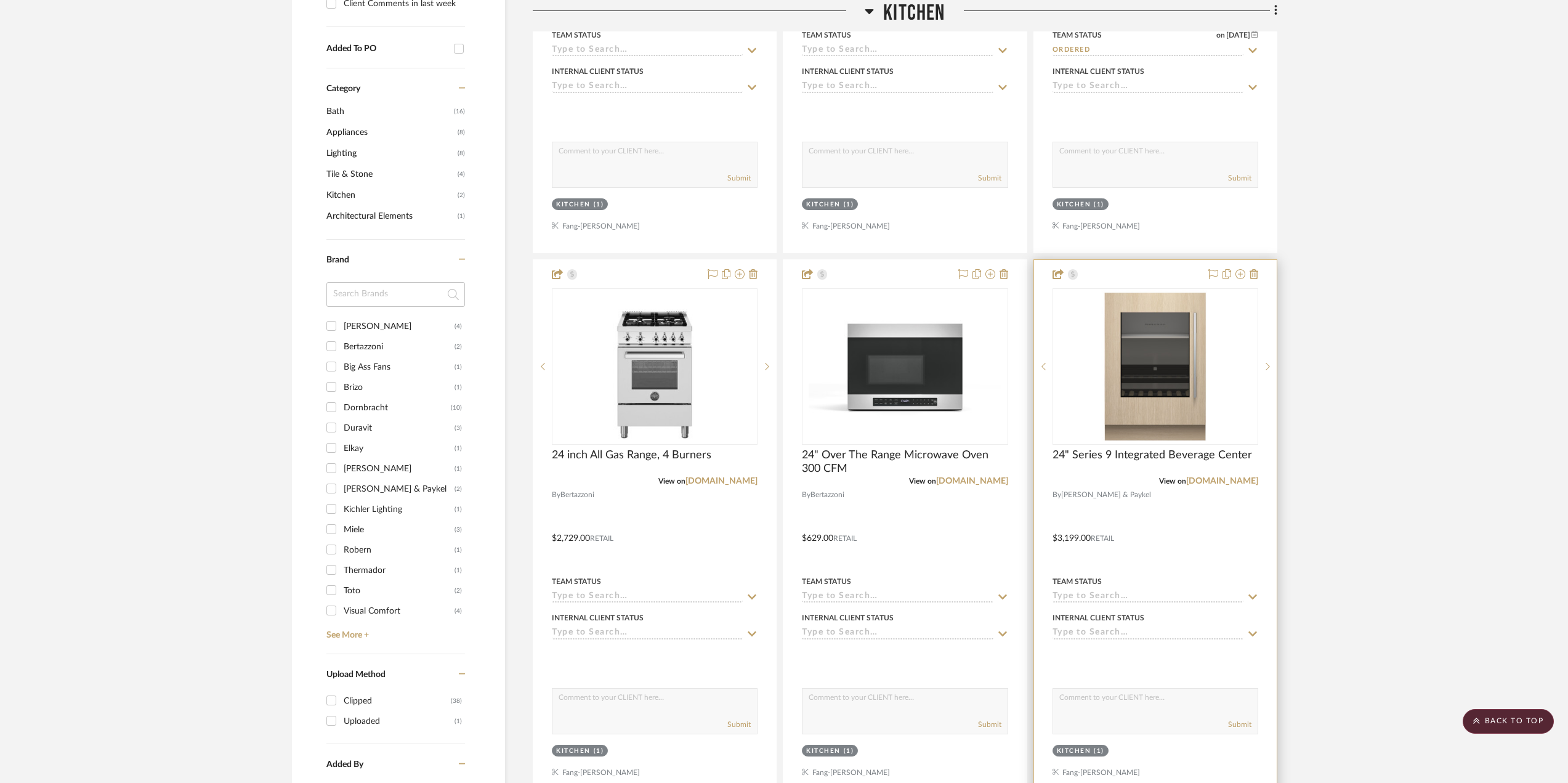
click at [1099, 597] on input at bounding box center [1148, 596] width 191 height 12
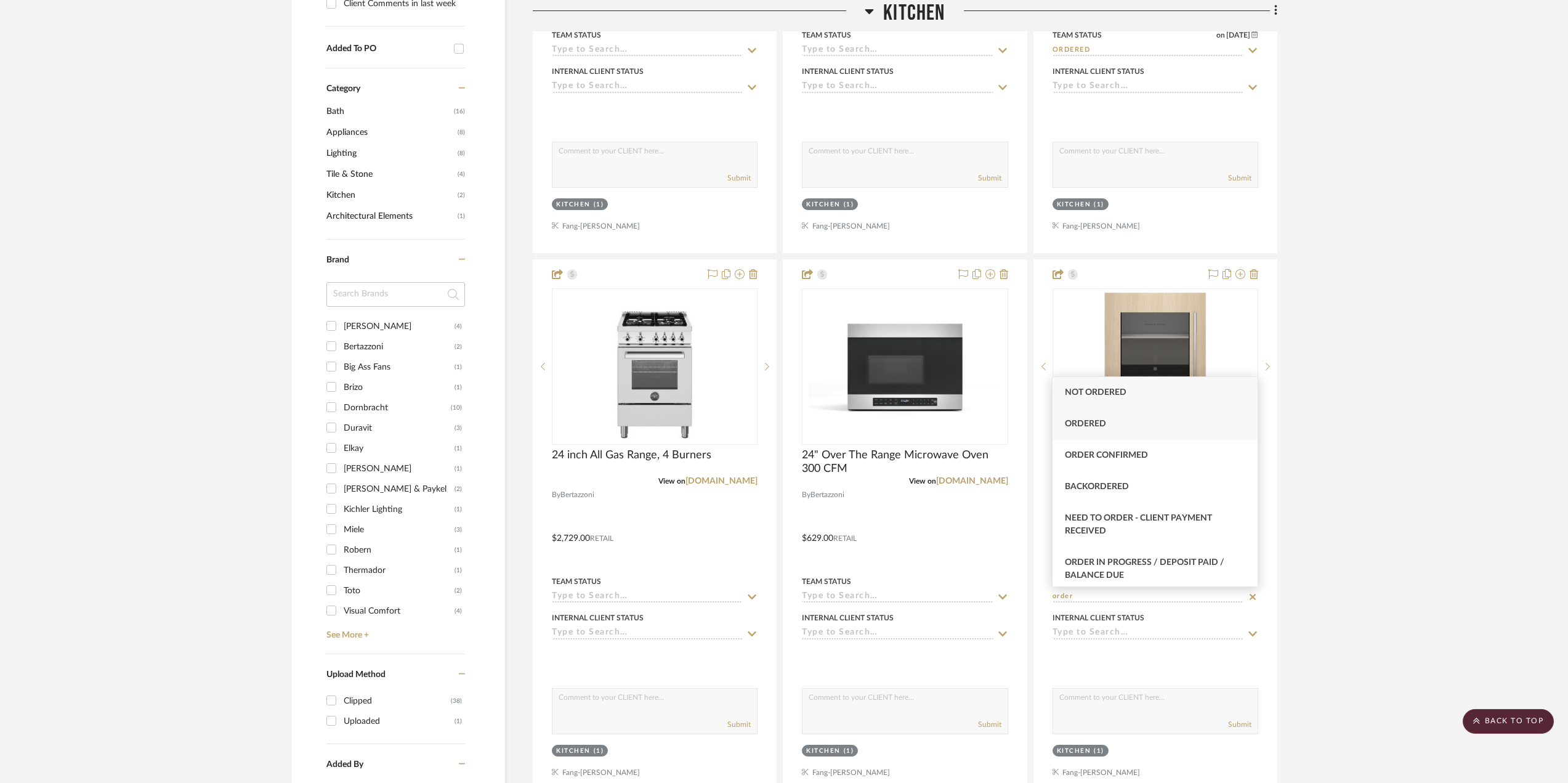
type input "order"
click at [1151, 433] on div "Ordered" at bounding box center [1155, 424] width 205 height 32
type input "[DATE]"
type input "Ordered"
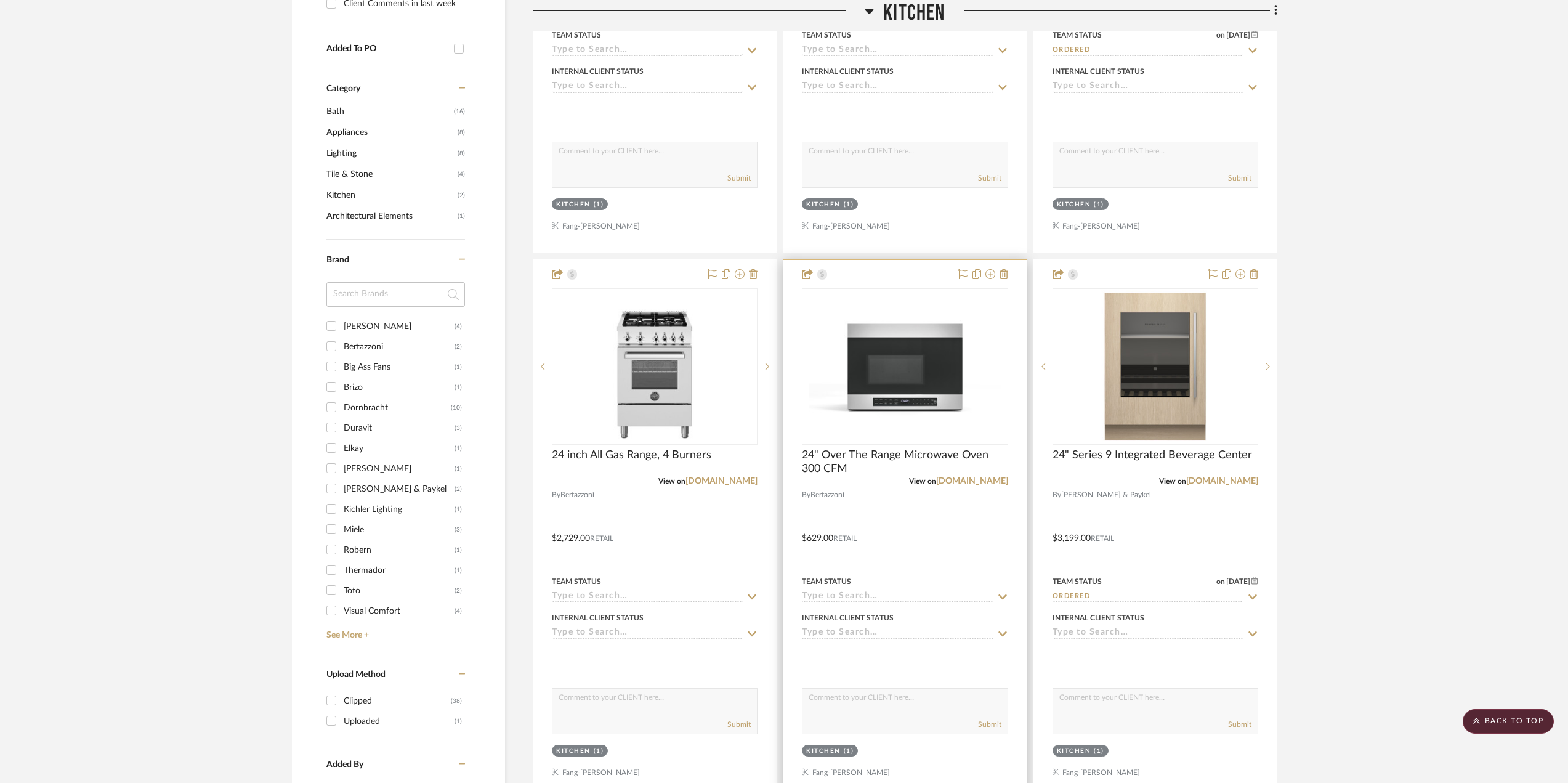
click at [872, 596] on input at bounding box center [897, 596] width 191 height 12
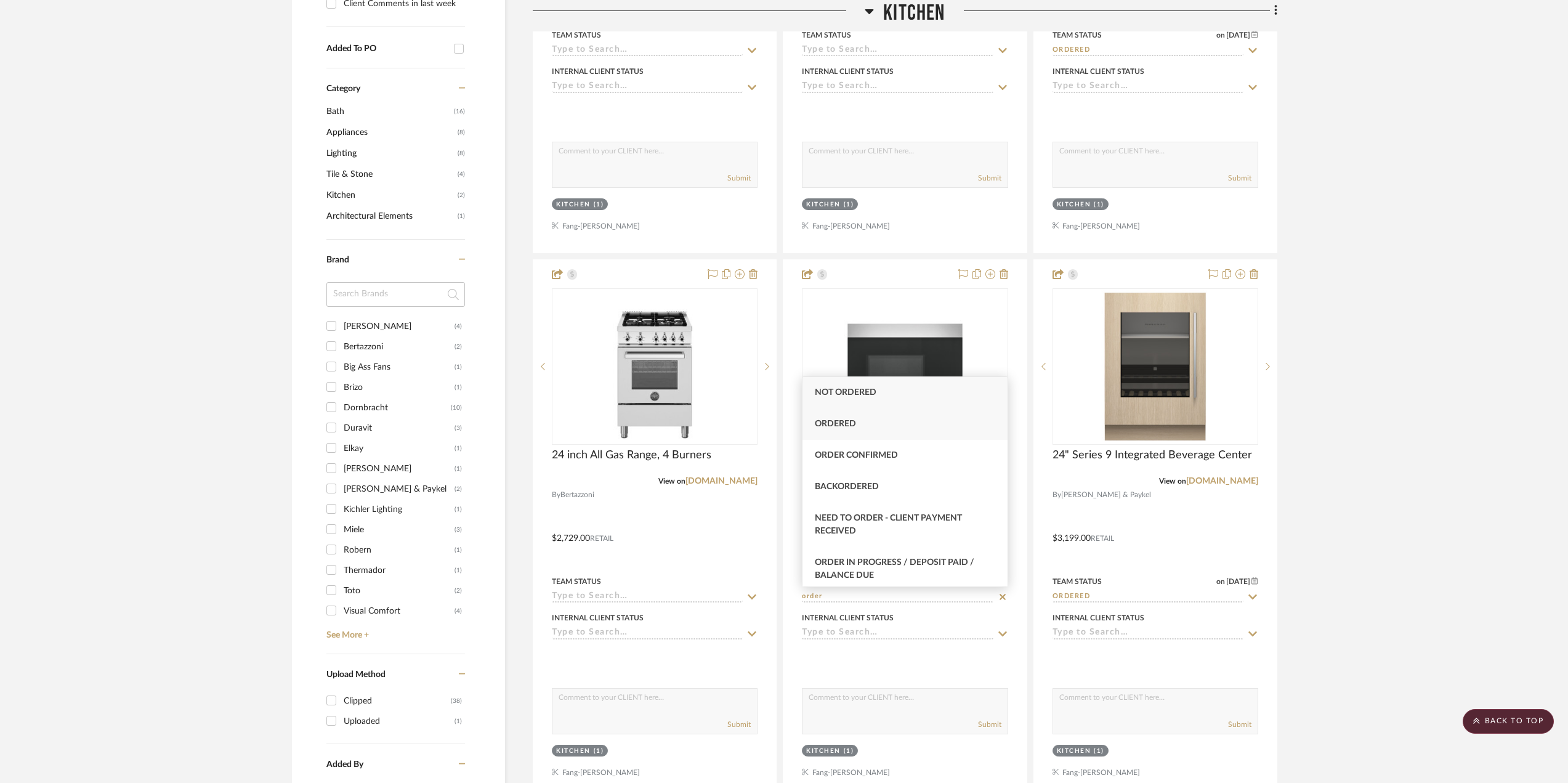
type input "order"
click at [856, 423] on div "Ordered" at bounding box center [905, 424] width 205 height 32
type input "[DATE]"
type input "Ordered"
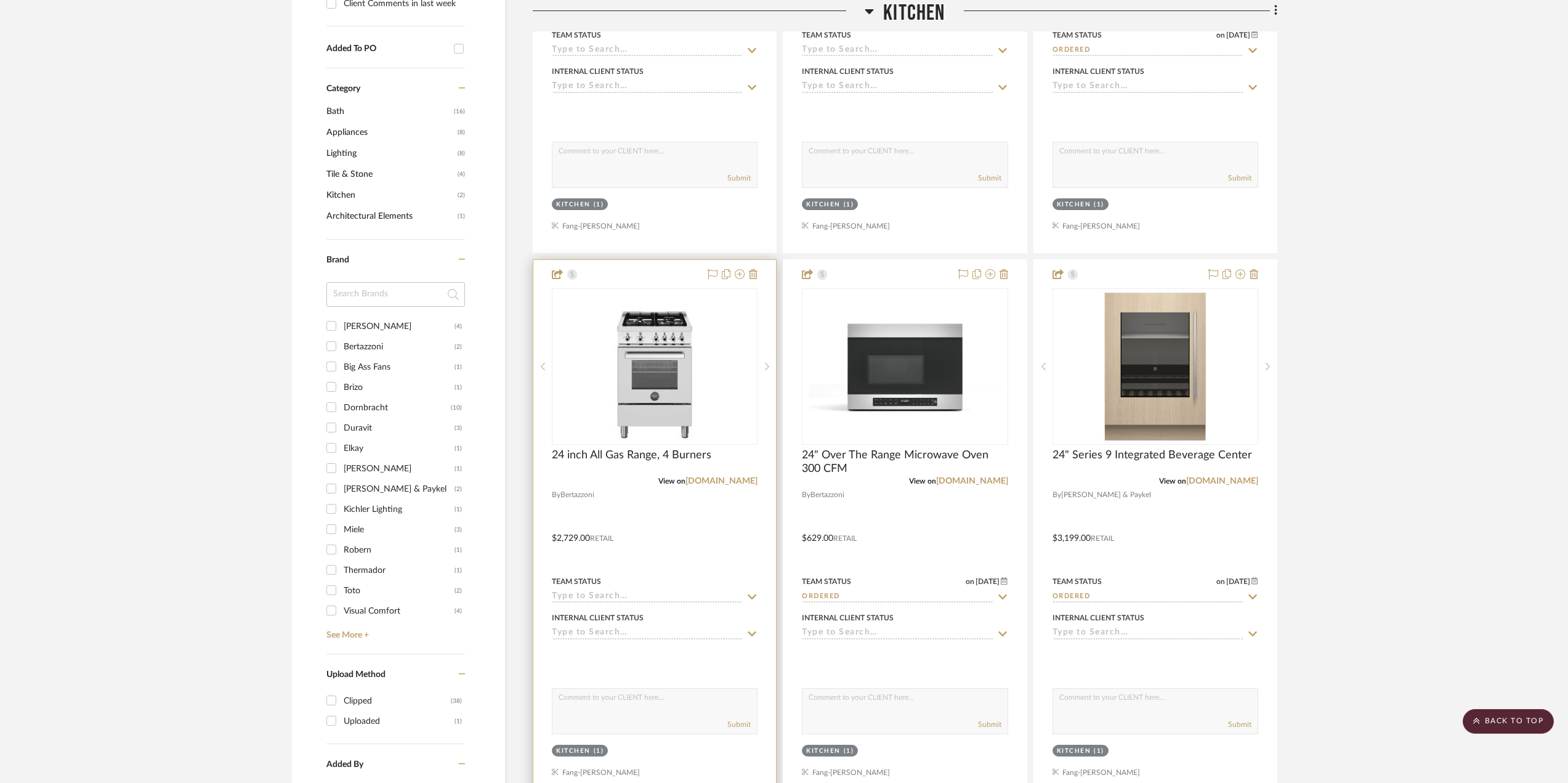
click at [690, 594] on input at bounding box center [648, 596] width 191 height 12
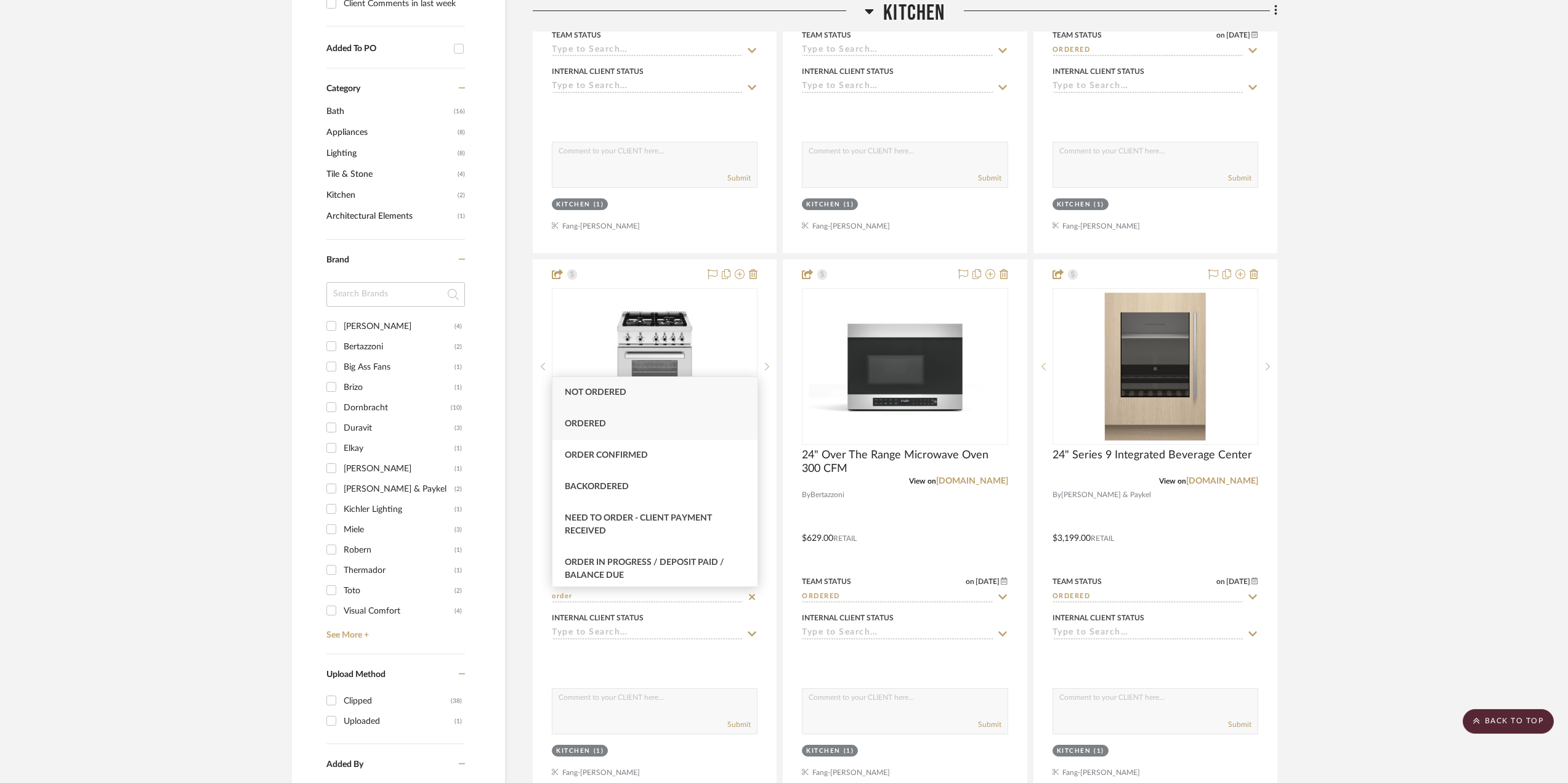
type input "order"
click at [664, 430] on div "Ordered" at bounding box center [655, 424] width 205 height 32
type input "[DATE]"
type input "Ordered"
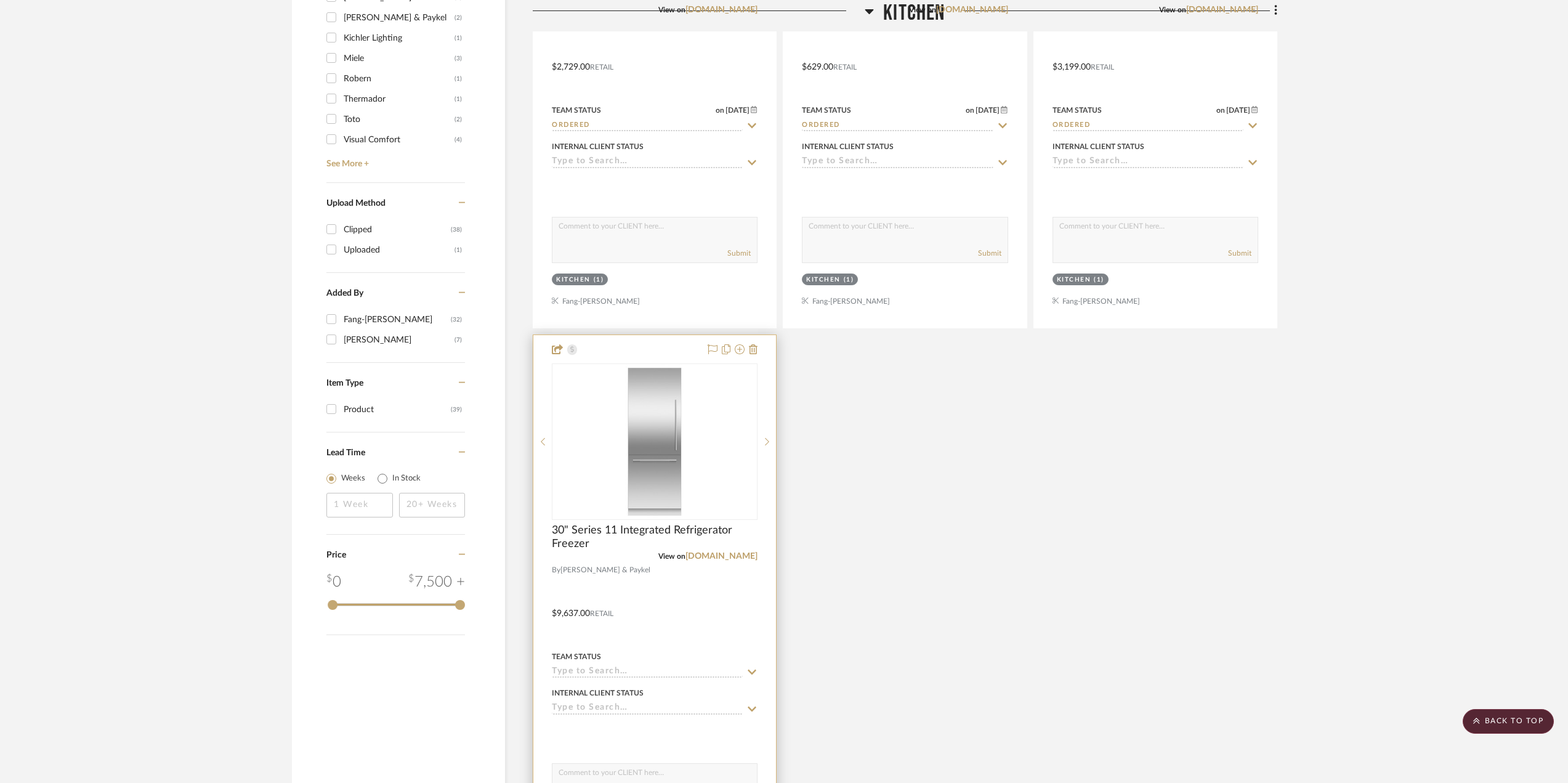
scroll to position [1300, 0]
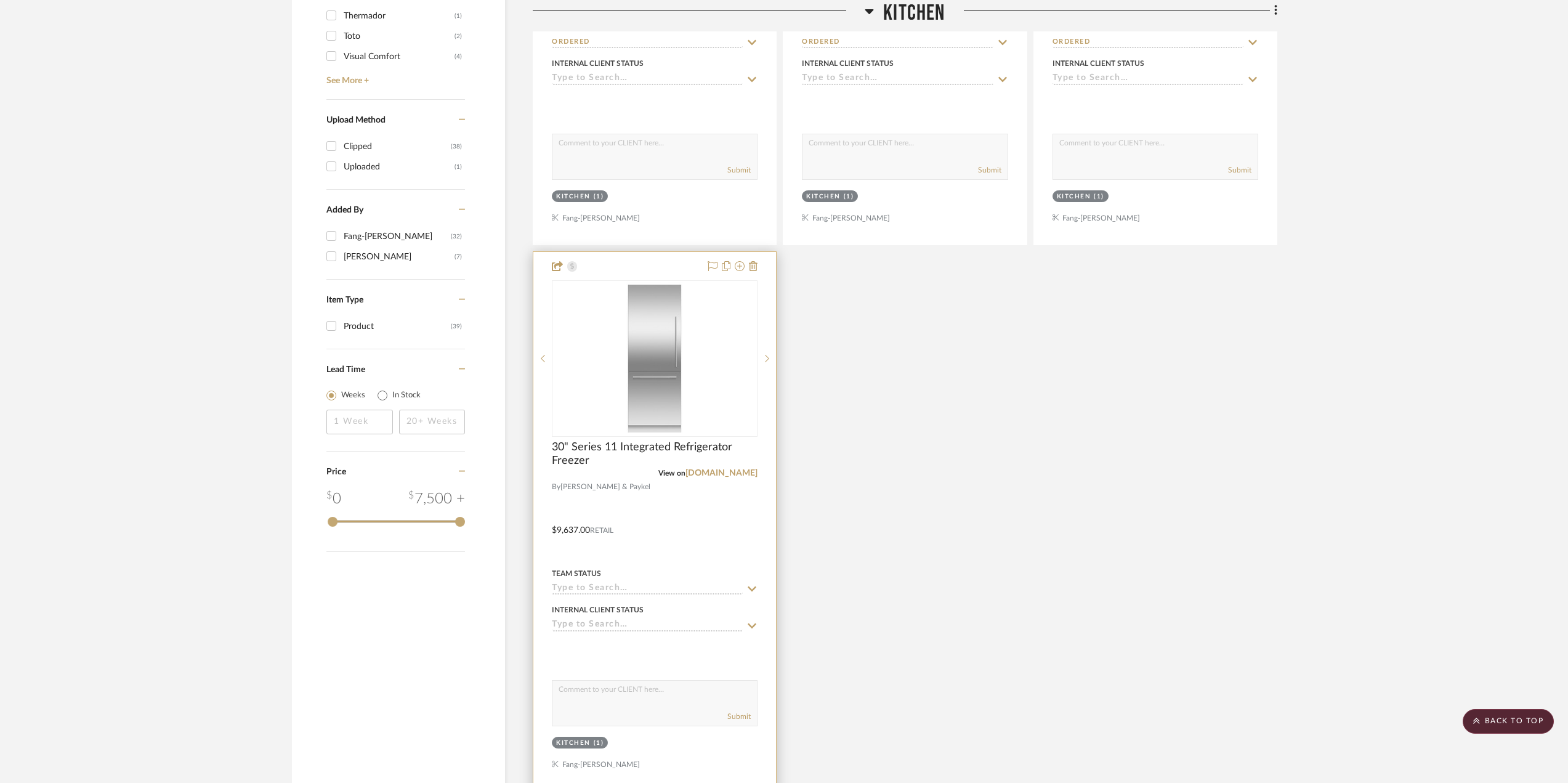
click at [654, 587] on input at bounding box center [648, 589] width 191 height 12
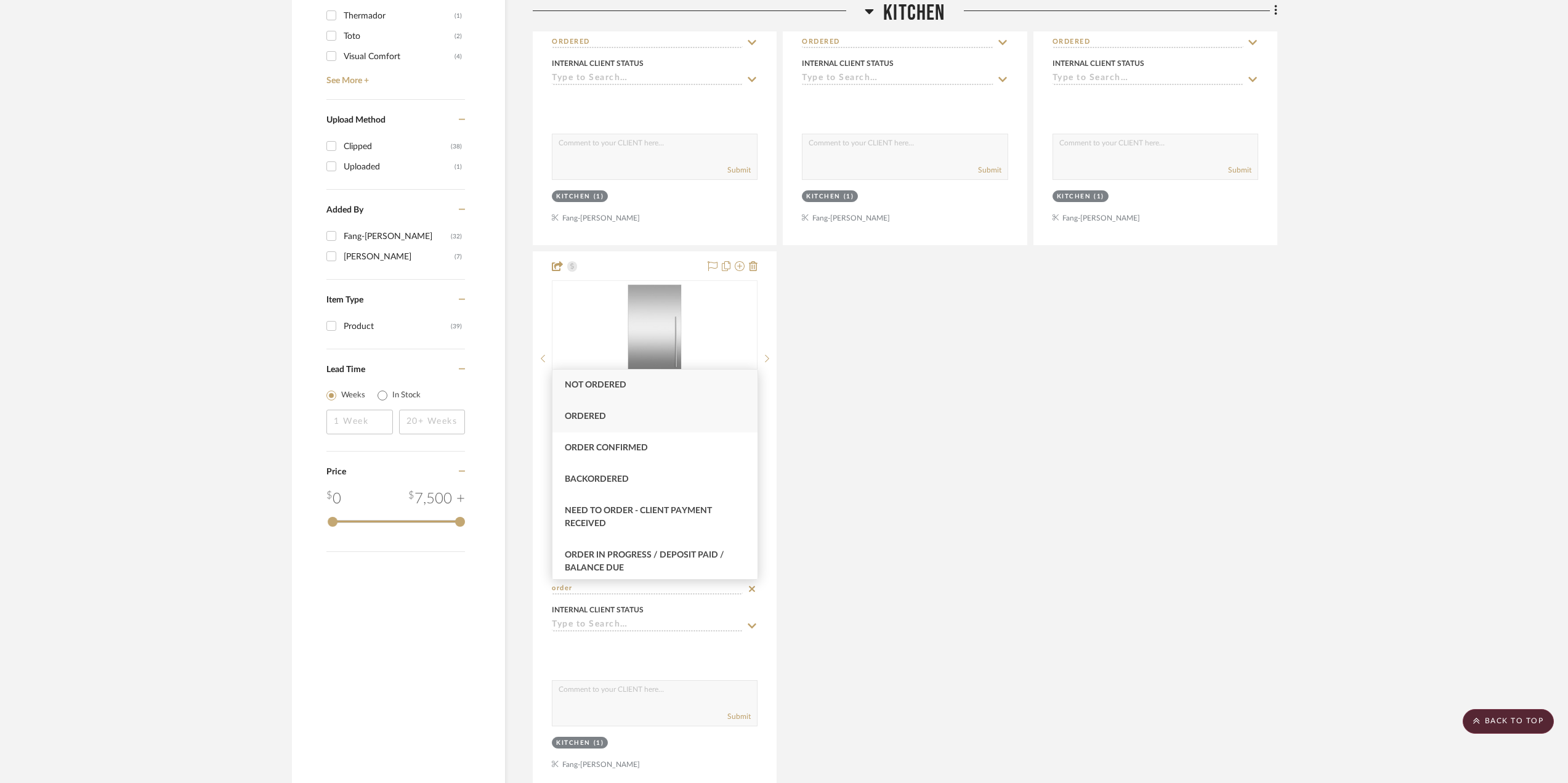
type input "order"
click at [657, 418] on div "Ordered" at bounding box center [655, 416] width 205 height 32
type input "[DATE]"
type input "Ordered"
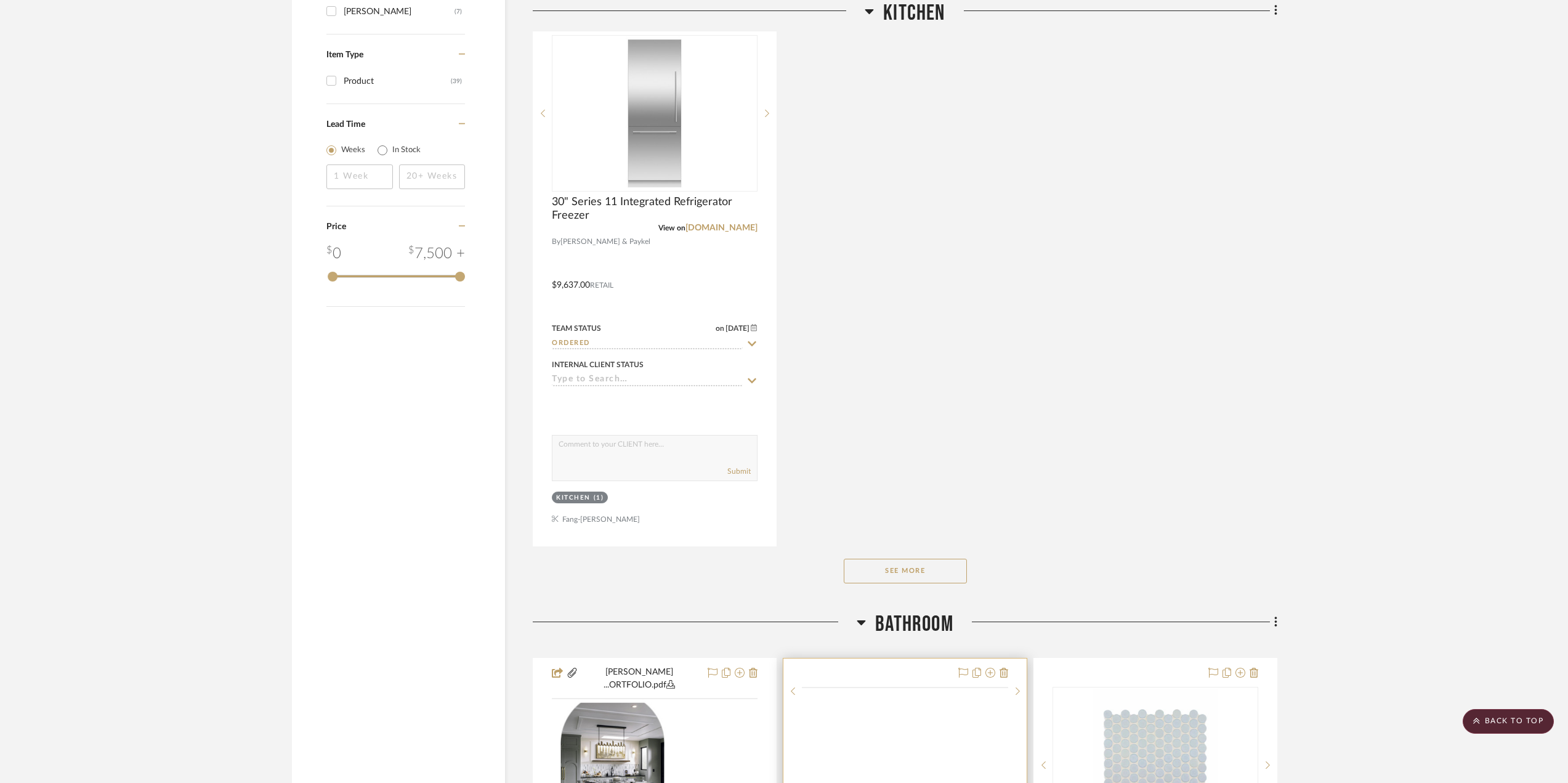
scroll to position [1608, 0]
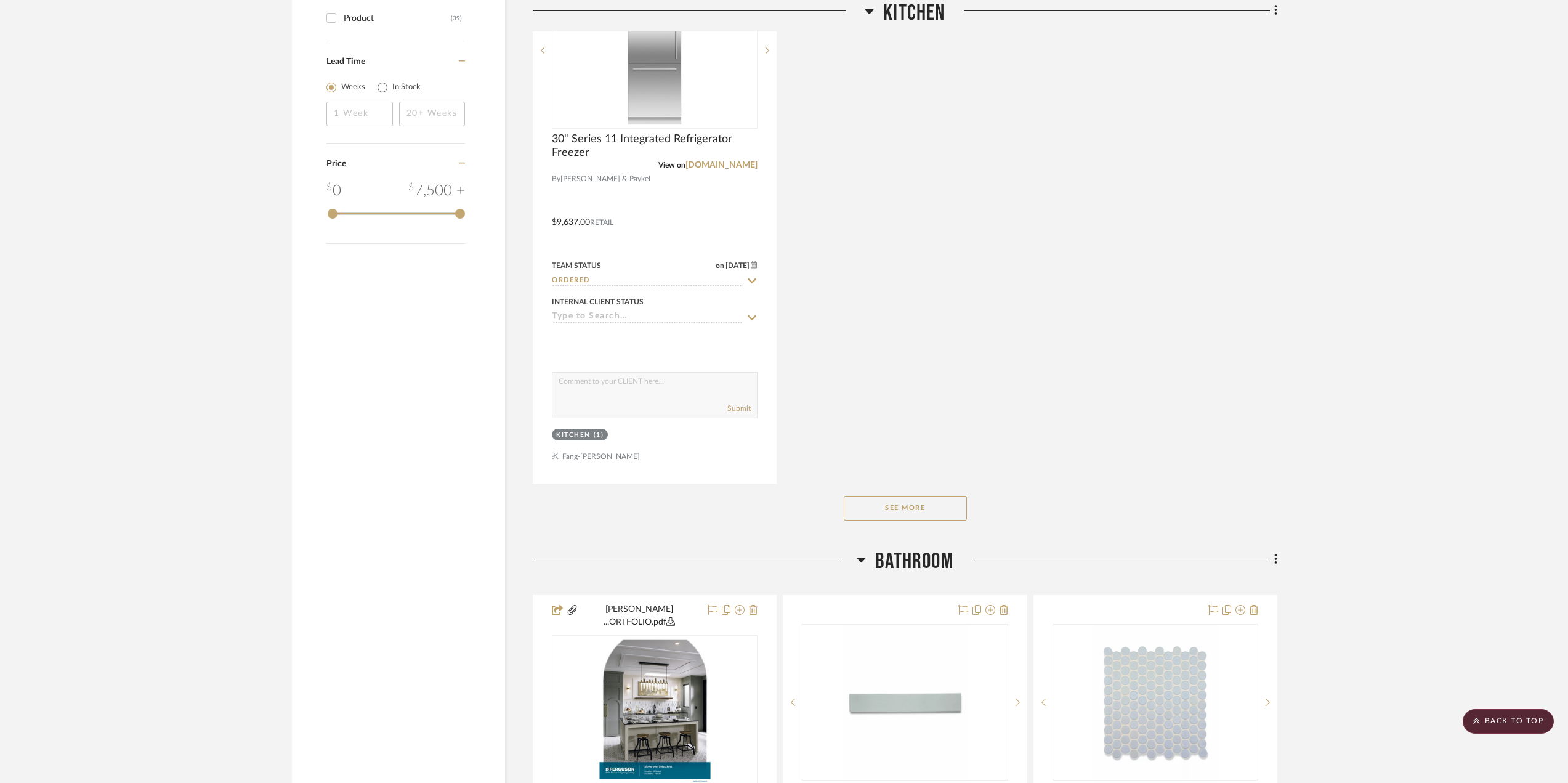
click at [910, 498] on button "See More" at bounding box center [906, 508] width 123 height 25
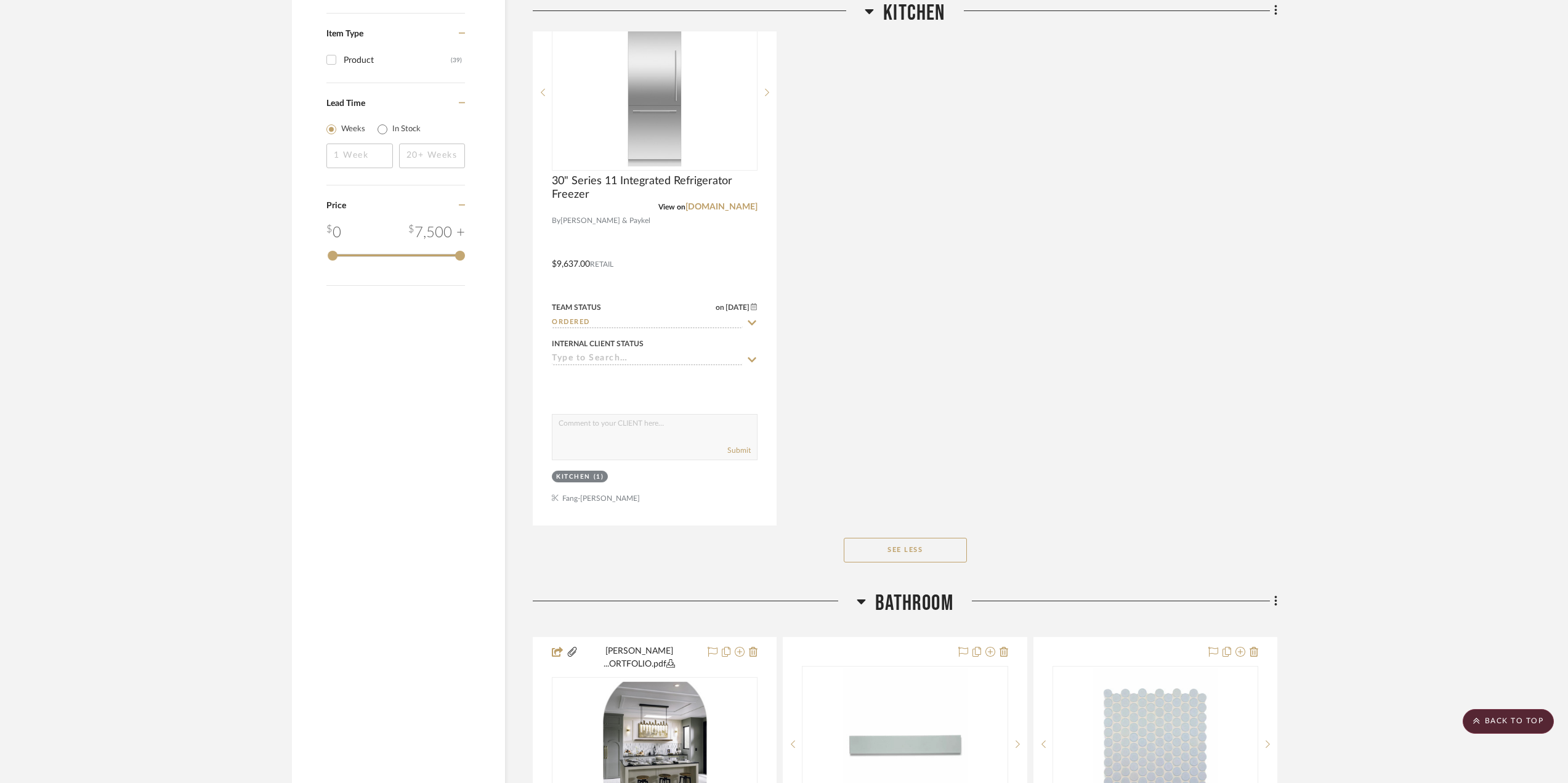
scroll to position [1855, 0]
